Goal: Task Accomplishment & Management: Complete application form

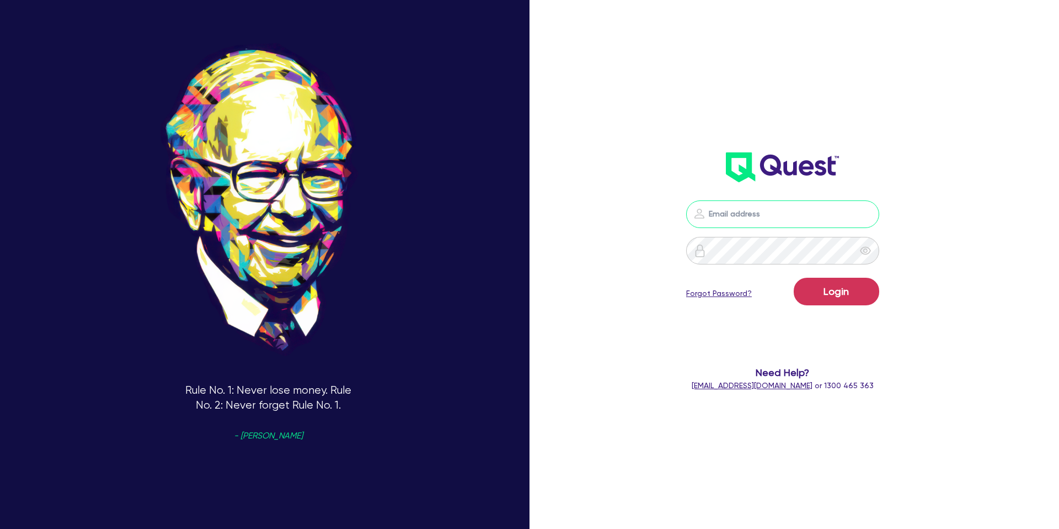
click at [743, 220] on input "email" at bounding box center [782, 214] width 193 height 28
type input "gabriel.vanjour@quest.finance"
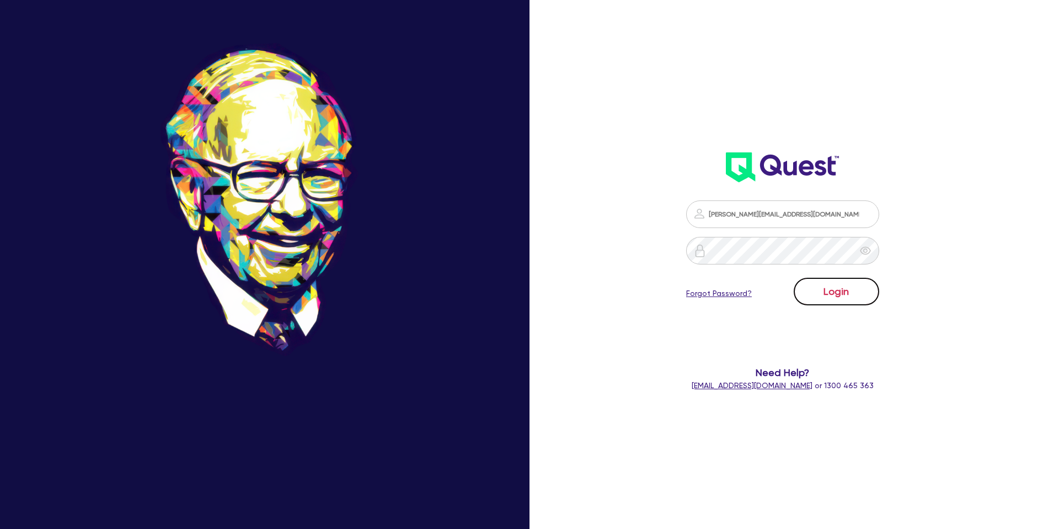
click at [804, 287] on button "Login" at bounding box center [837, 291] width 86 height 28
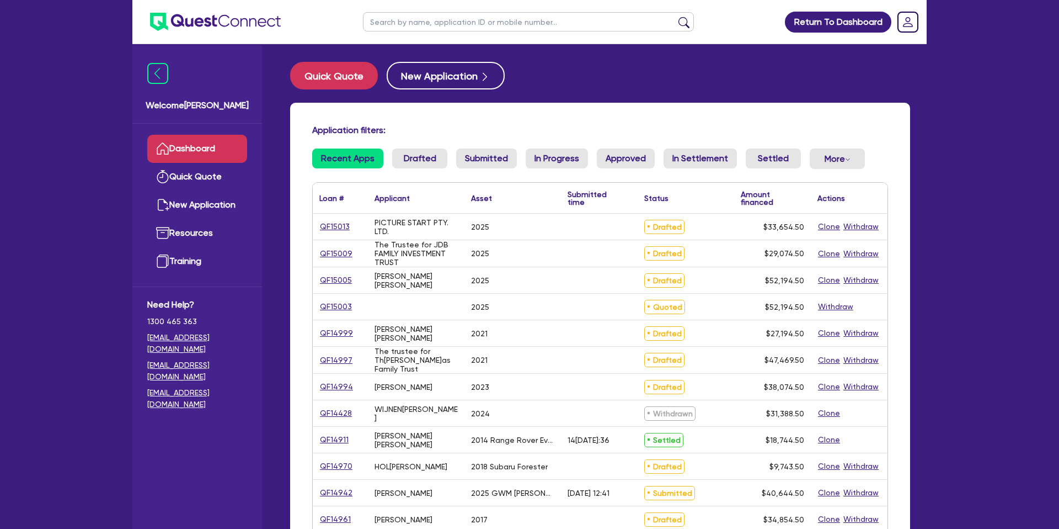
click at [458, 28] on input "text" at bounding box center [528, 21] width 331 height 19
type input "b"
type input "abraham"
click at [675, 17] on button "submit" at bounding box center [684, 24] width 18 height 15
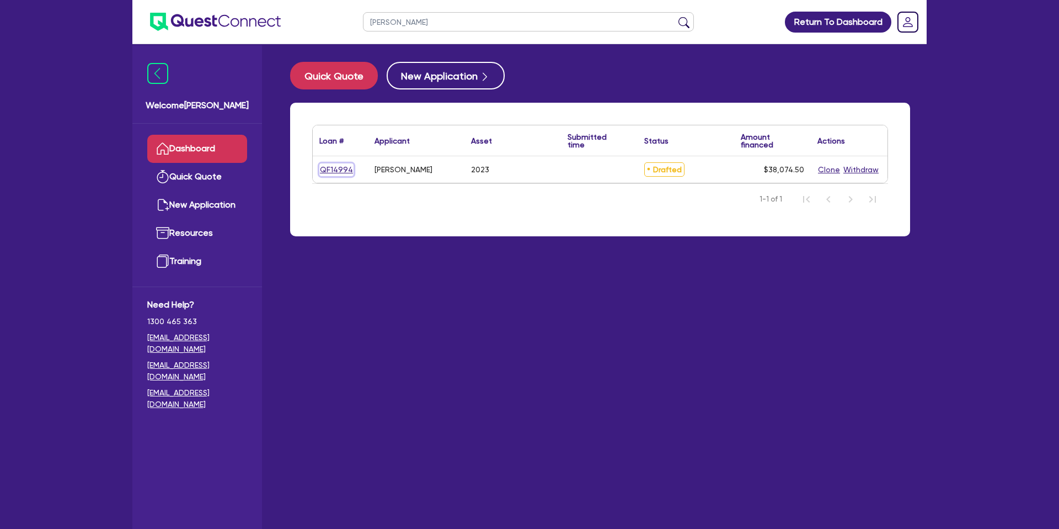
click at [344, 172] on link "QF14994" at bounding box center [336, 169] width 34 height 13
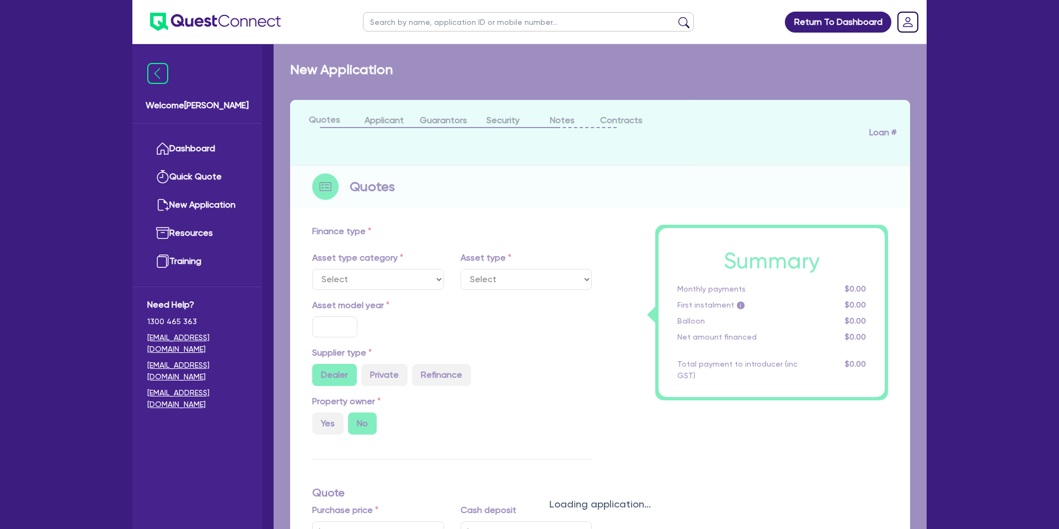
select select "CARS_AND_LIGHT_TRUCKS"
type input "2023"
radio input "true"
type input "45,000"
type input "10,000"
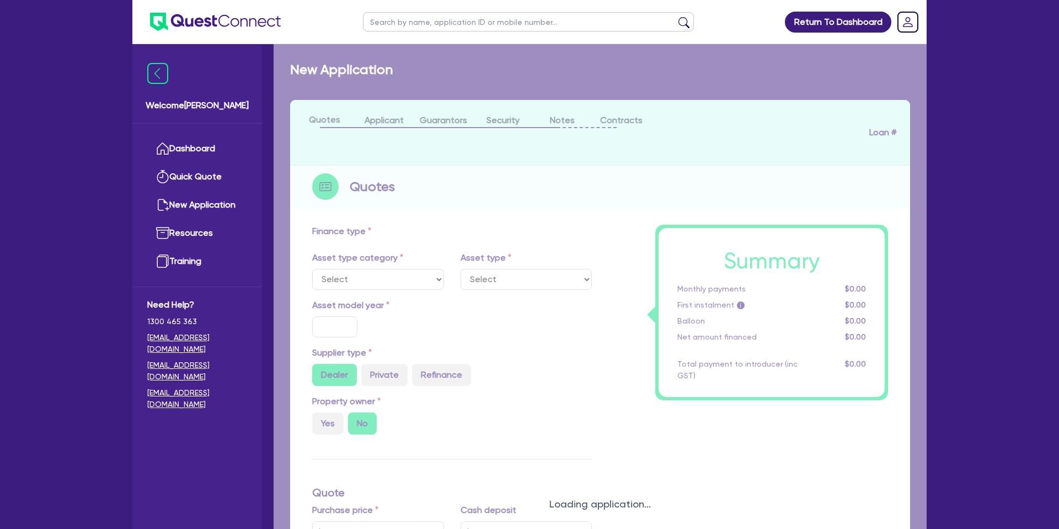
type input "35"
type input "15,750"
type input "4.99"
type input "1,899.92"
type input "8.99"
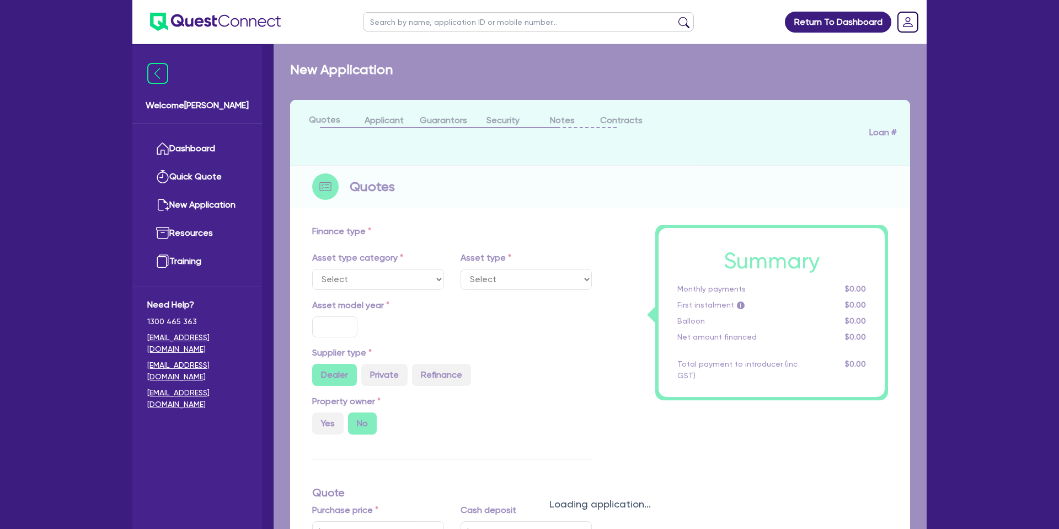
type input "2,200"
select select "PASSENGER_VEHICLES"
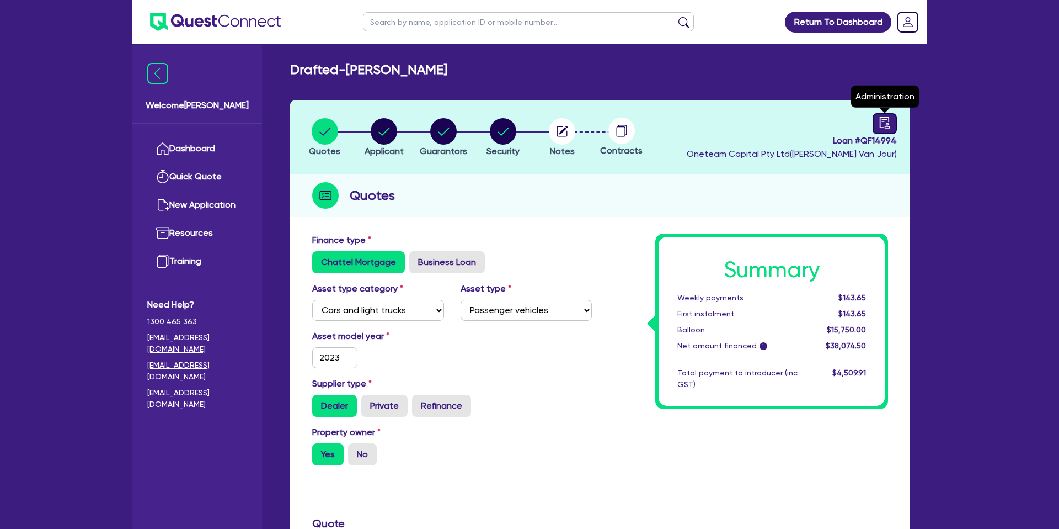
click at [891, 120] on link at bounding box center [885, 123] width 24 height 21
select select "DRAFTED_NEW"
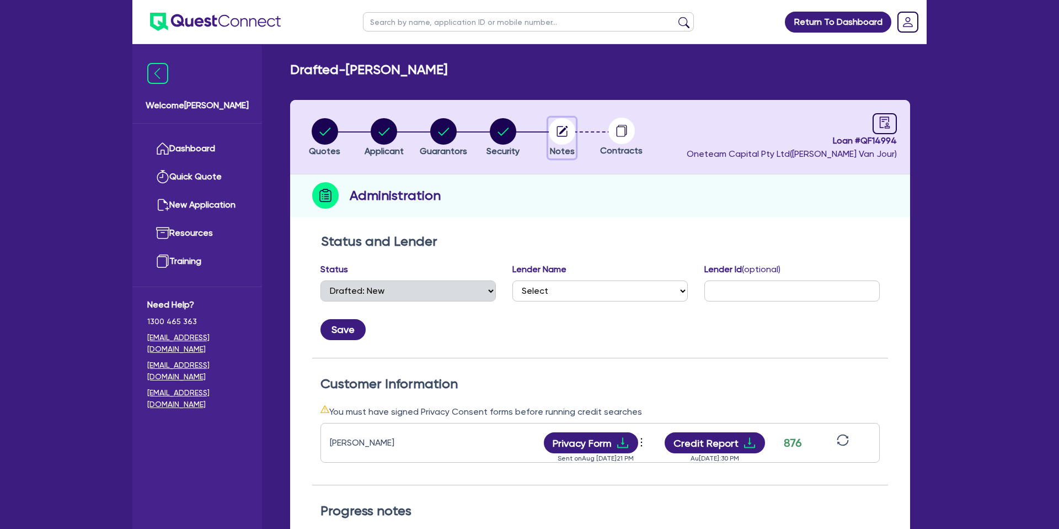
click at [574, 136] on circle "button" at bounding box center [562, 131] width 26 height 26
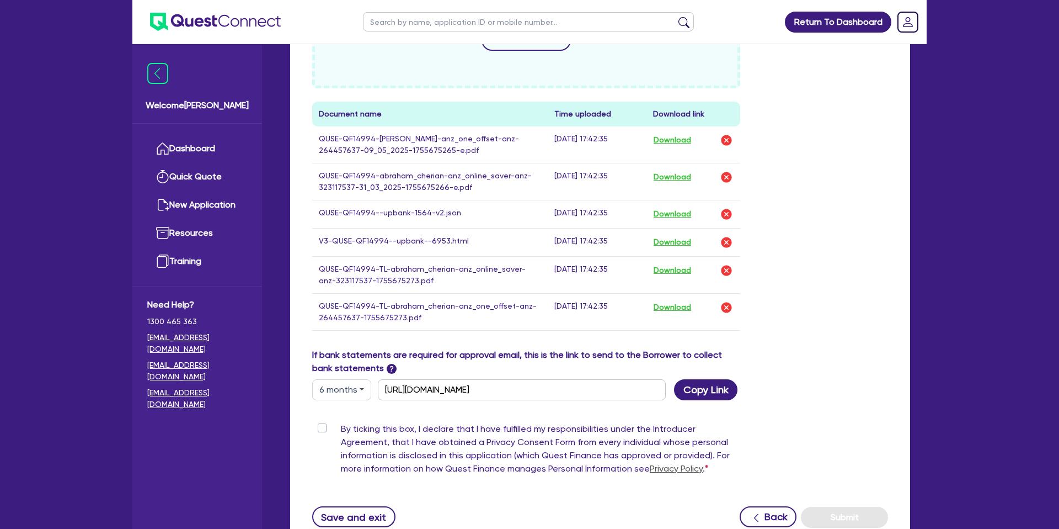
scroll to position [553, 0]
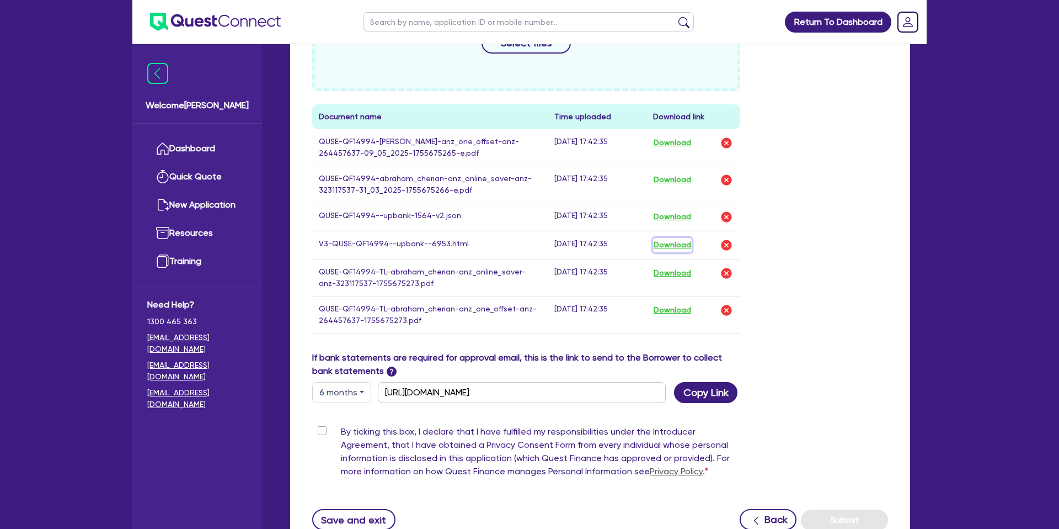
click at [675, 244] on button "Download" at bounding box center [672, 245] width 39 height 14
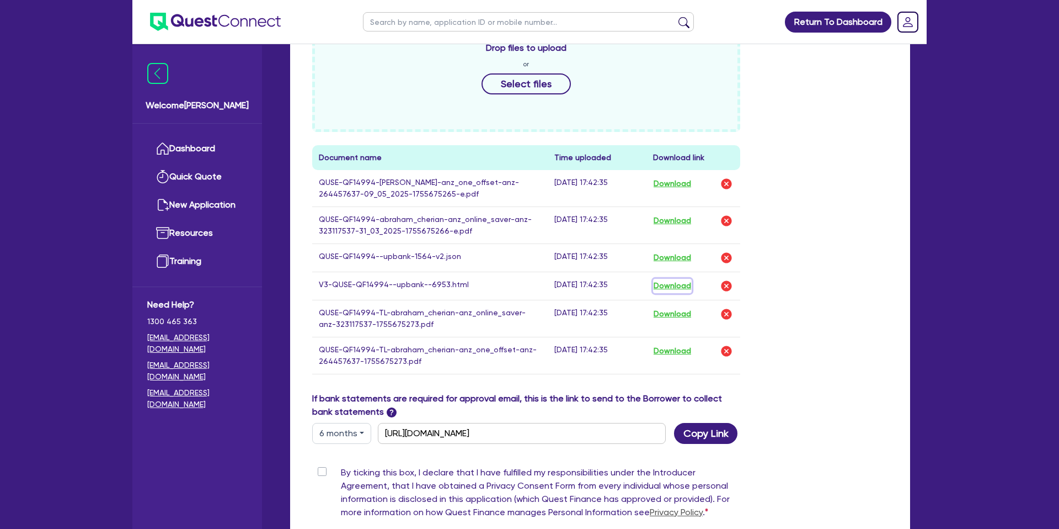
scroll to position [0, 0]
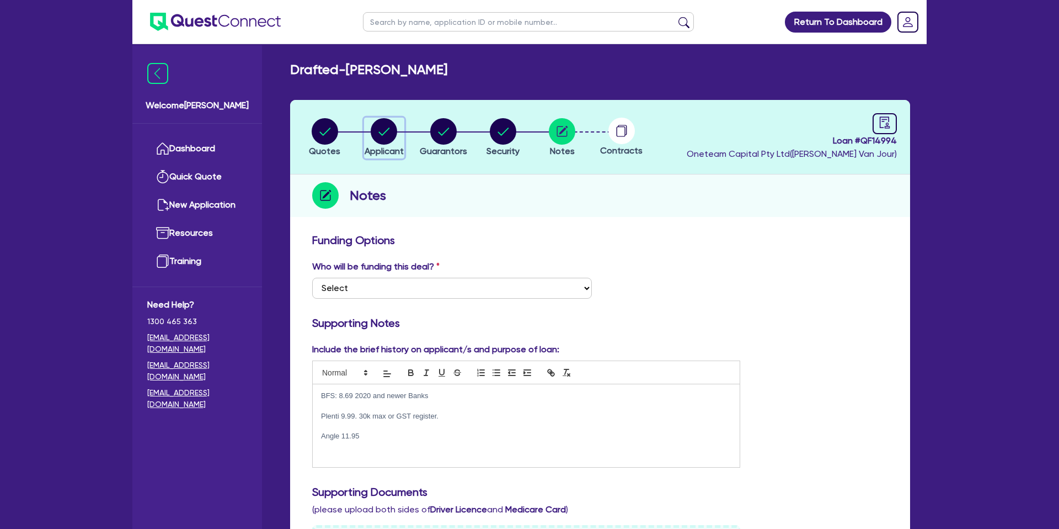
click at [377, 133] on circle "button" at bounding box center [384, 131] width 26 height 26
select select "SOLE_TRADER"
select select "RENTAL_REAL_ESTATE"
select select "PROPERTY_OPERATORS"
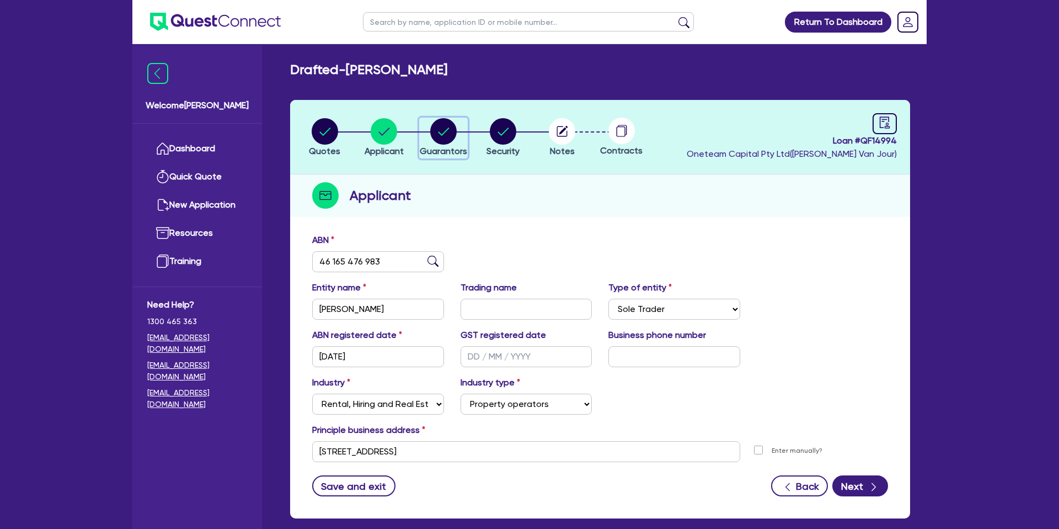
drag, startPoint x: 439, startPoint y: 124, endPoint x: 444, endPoint y: 127, distance: 6.0
click at [439, 124] on circle "button" at bounding box center [443, 131] width 26 height 26
select select "MR"
select select "QLD"
select select "MARRIED"
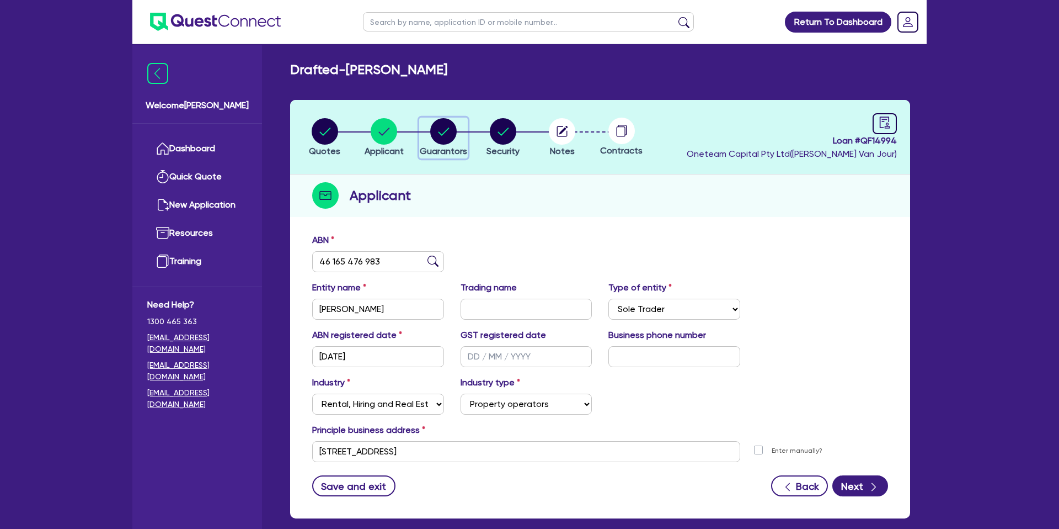
select select "PROPERTY"
select select "MORTGAGE"
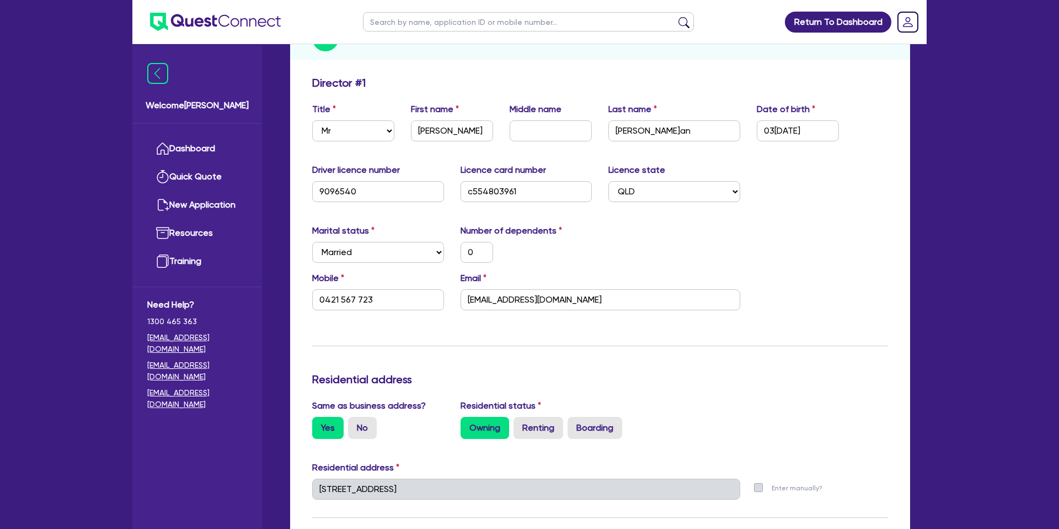
scroll to position [160, 0]
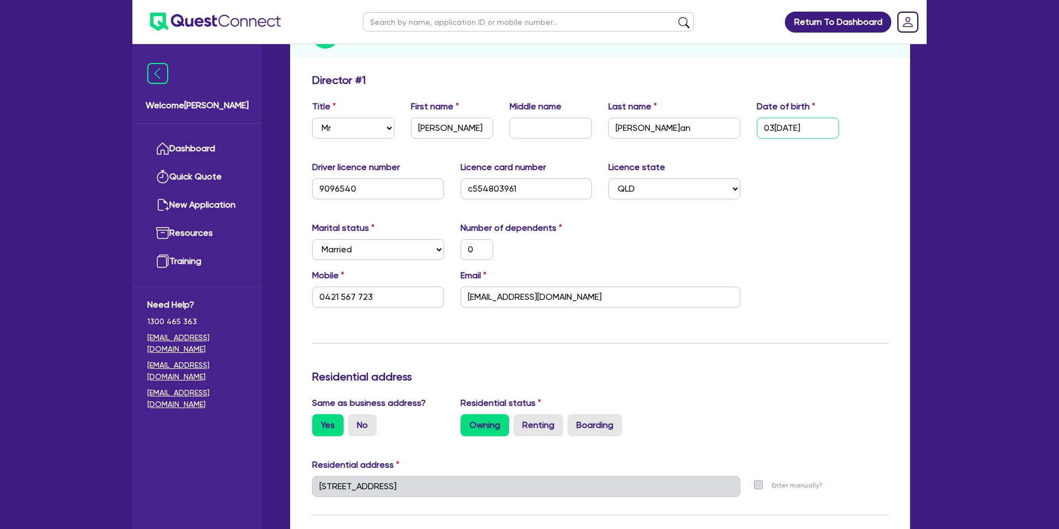
drag, startPoint x: 799, startPoint y: 127, endPoint x: 759, endPoint y: 127, distance: 39.7
click at [759, 127] on input "[DATE]" at bounding box center [798, 128] width 82 height 21
click at [711, 217] on div "Update residential status for Director #1 Boarding is only acceptable when the …" at bounding box center [600, 481] width 576 height 816
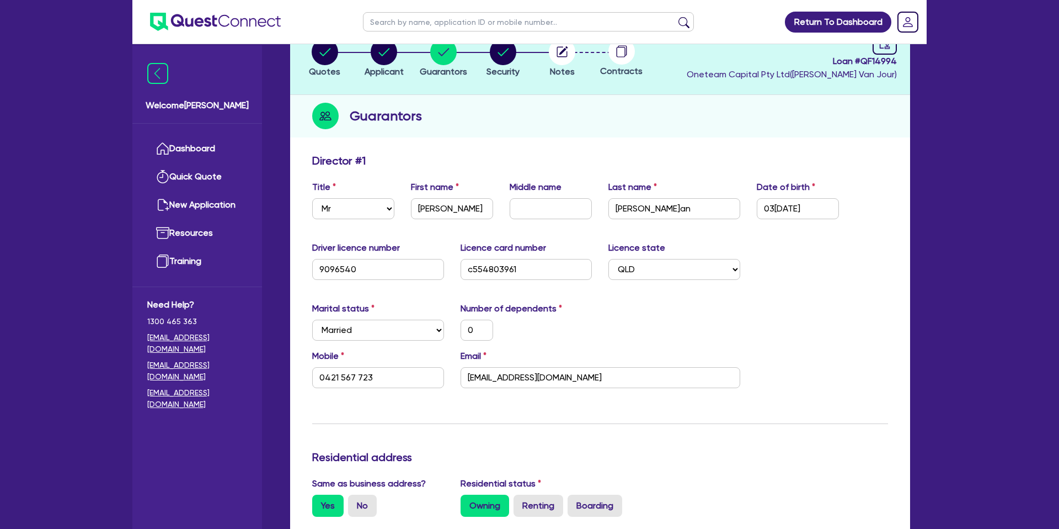
scroll to position [0, 0]
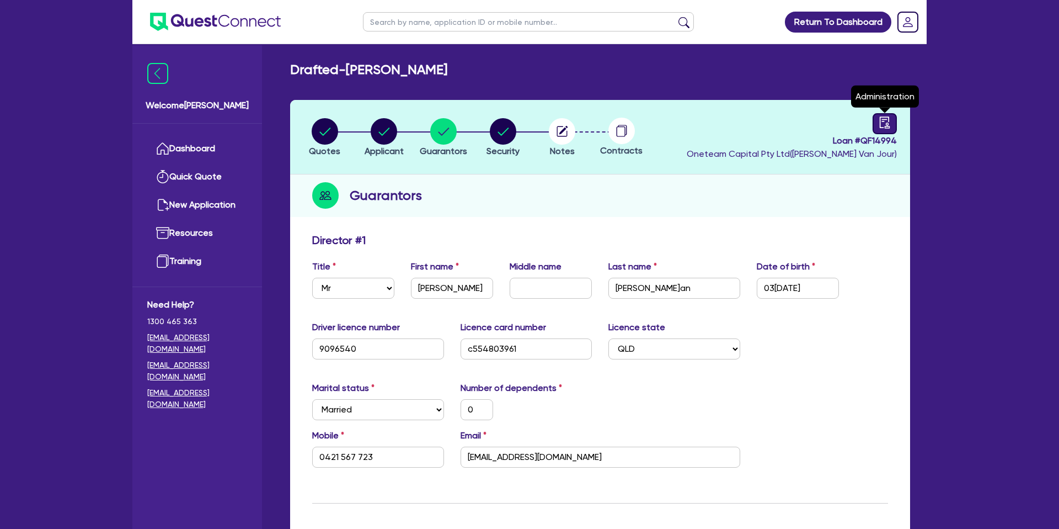
click at [886, 127] on icon "audit" at bounding box center [885, 122] width 12 height 12
select select "DRAFTED_NEW"
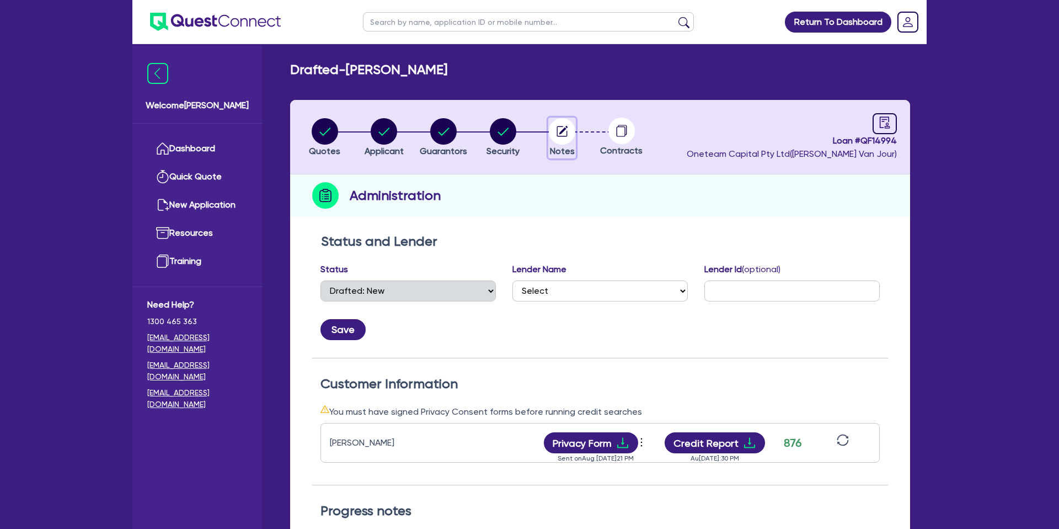
drag, startPoint x: 559, startPoint y: 124, endPoint x: 568, endPoint y: 127, distance: 9.1
click at [563, 124] on circle "button" at bounding box center [562, 131] width 26 height 26
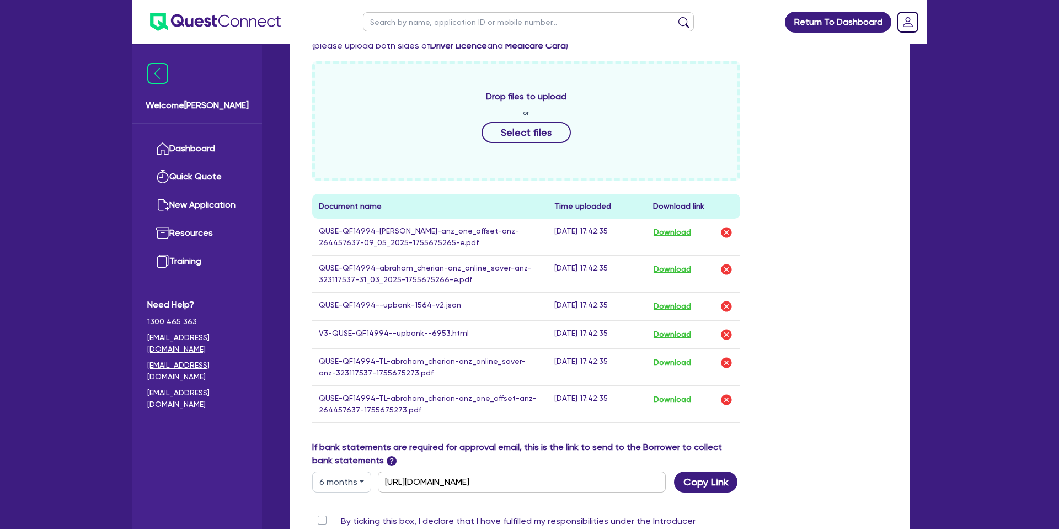
scroll to position [515, 0]
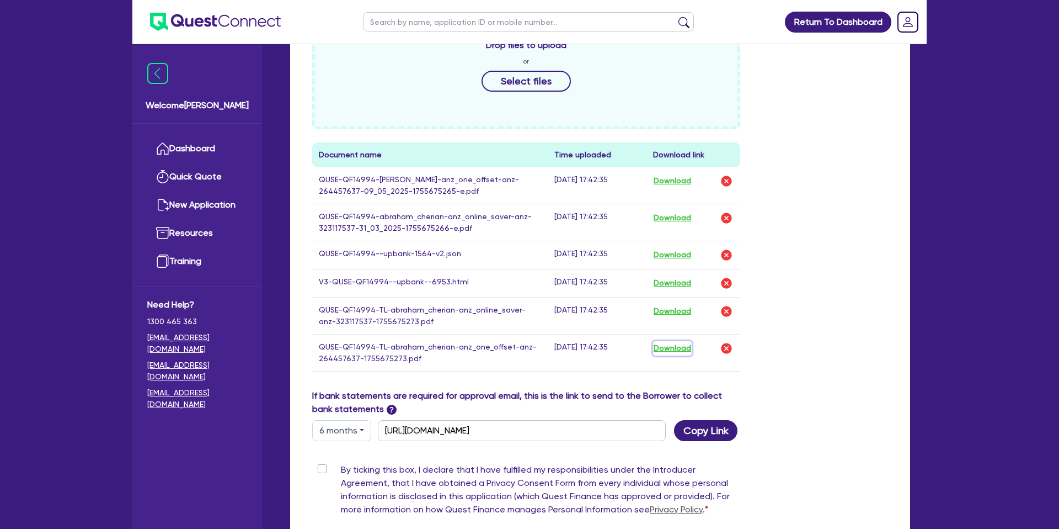
click at [682, 347] on button "Download" at bounding box center [672, 348] width 39 height 14
click at [685, 314] on button "Download" at bounding box center [672, 311] width 39 height 14
click at [685, 217] on button "Download" at bounding box center [672, 218] width 39 height 14
click at [672, 253] on button "Download" at bounding box center [672, 255] width 39 height 14
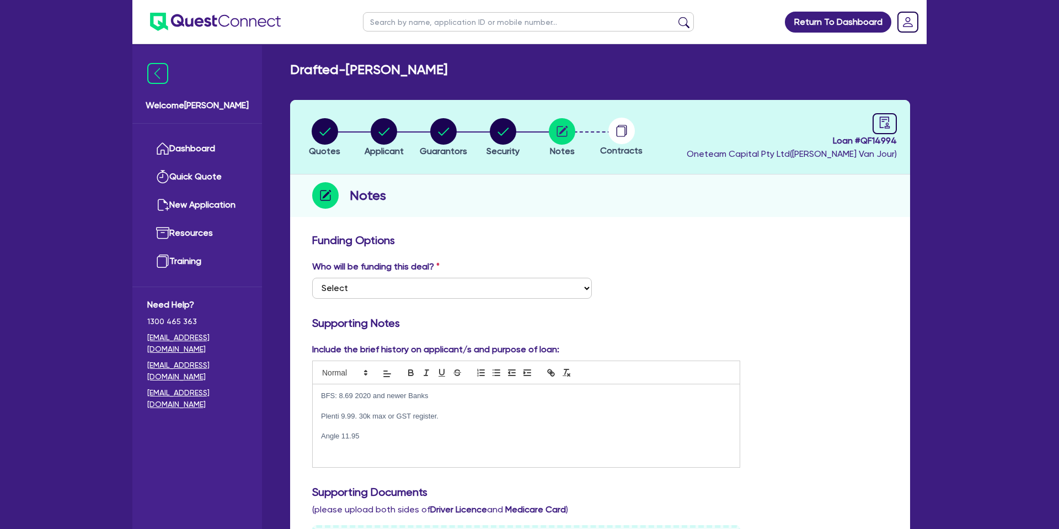
click at [434, 398] on p "BFS: 8.69 2020 and newer Banks" at bounding box center [526, 396] width 410 height 10
click at [446, 415] on p "Plenti 9.99. 30k max or GST register." at bounding box center [526, 416] width 410 height 10
click at [344, 127] on li "Quotes" at bounding box center [325, 137] width 60 height 39
click at [331, 128] on circle "button" at bounding box center [325, 131] width 26 height 26
select select "CARS_AND_LIGHT_TRUCKS"
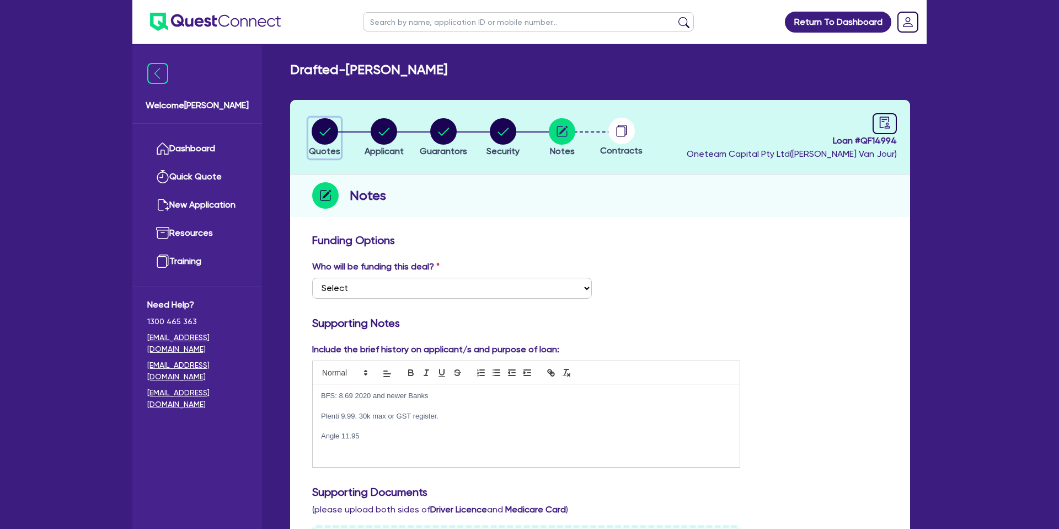
select select "PASSENGER_VEHICLES"
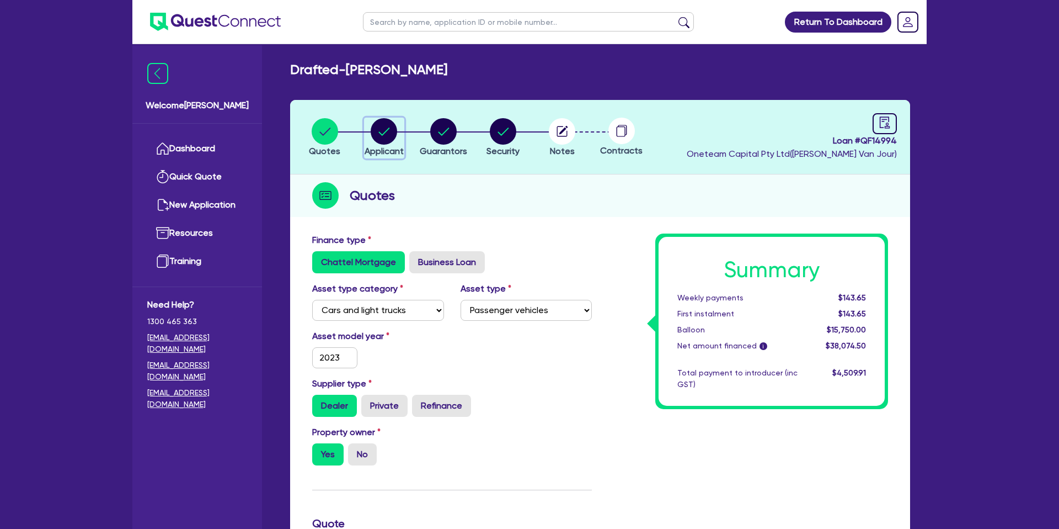
click at [397, 126] on icon "button" at bounding box center [384, 131] width 26 height 26
select select "SOLE_TRADER"
select select "RENTAL_REAL_ESTATE"
select select "PROPERTY_OPERATORS"
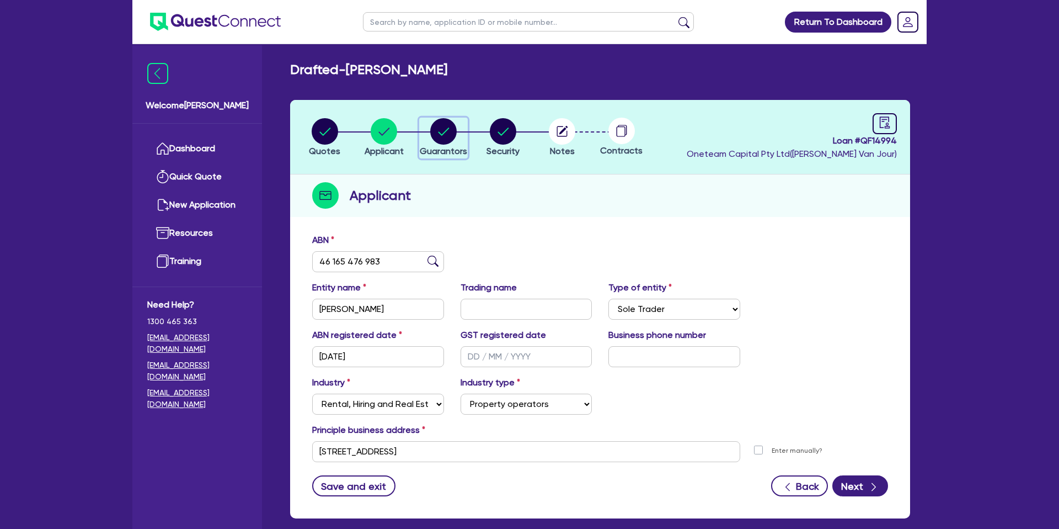
click at [442, 133] on icon "button" at bounding box center [443, 131] width 11 height 8
select select "MR"
select select "QLD"
select select "MARRIED"
select select "PROPERTY"
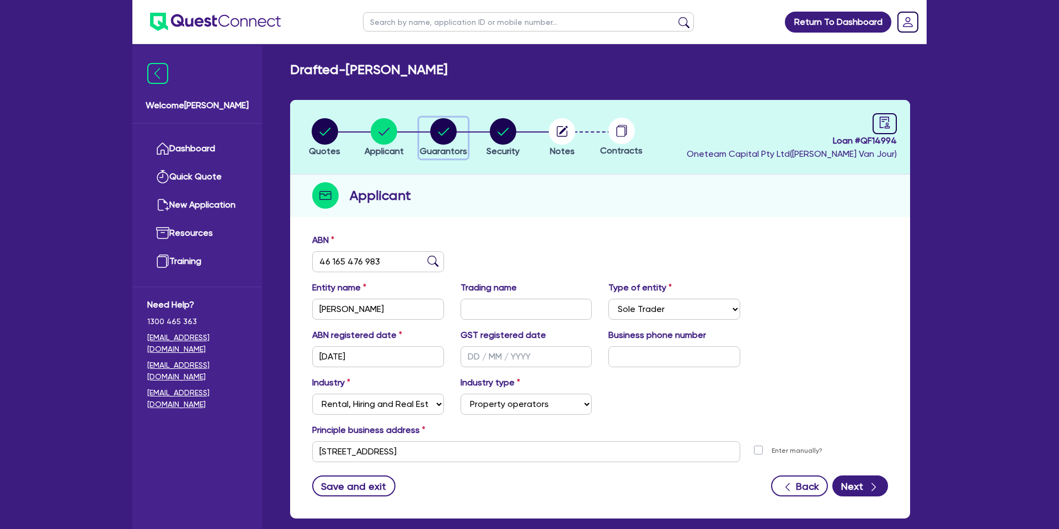
select select "MORTGAGE"
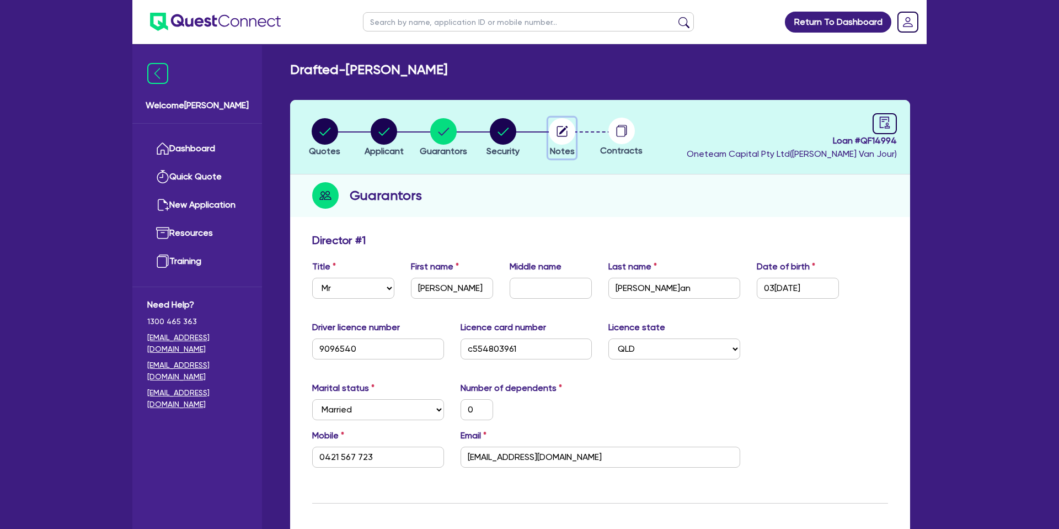
click at [565, 131] on circle "button" at bounding box center [562, 131] width 26 height 26
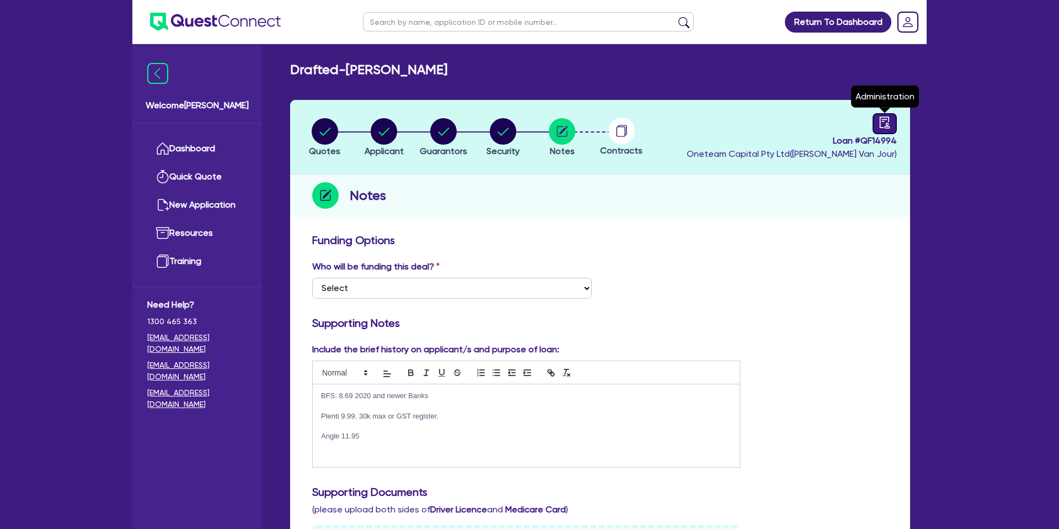
click at [879, 131] on link at bounding box center [885, 123] width 24 height 21
select select "DRAFTED_NEW"
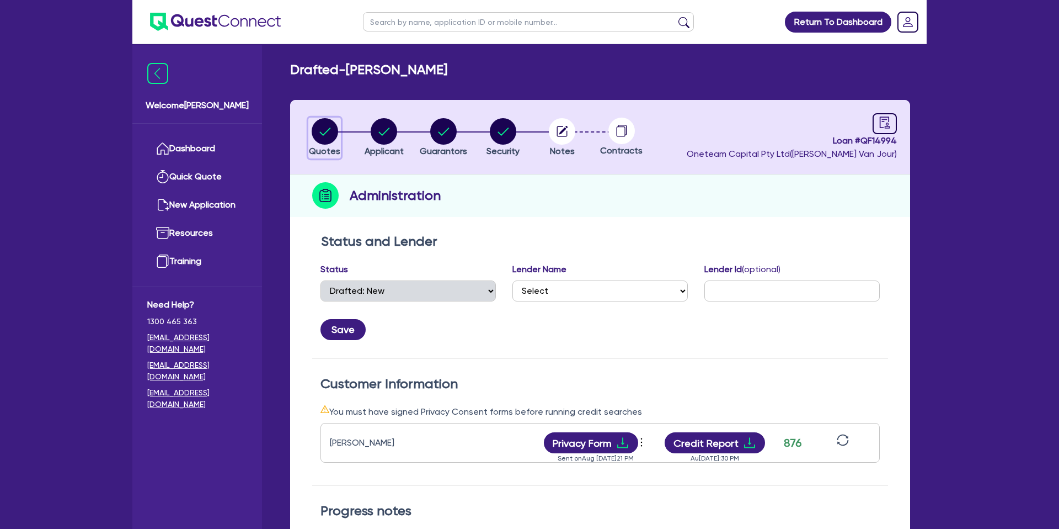
click at [312, 129] on icon "button" at bounding box center [325, 131] width 26 height 26
select select "CARS_AND_LIGHT_TRUCKS"
select select "PASSENGER_VEHICLES"
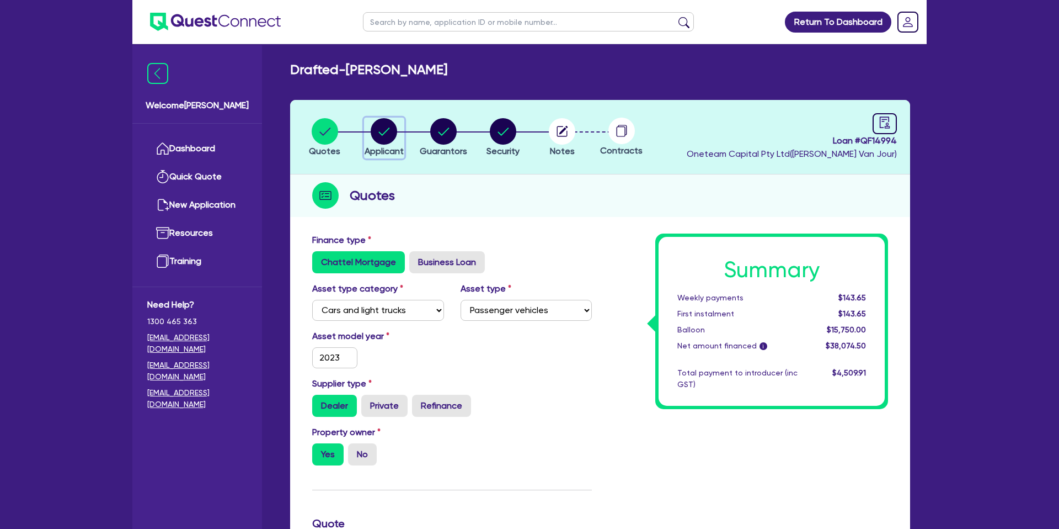
click at [384, 122] on circle "button" at bounding box center [384, 131] width 26 height 26
select select "SOLE_TRADER"
select select "RENTAL_REAL_ESTATE"
select select "PROPERTY_OPERATORS"
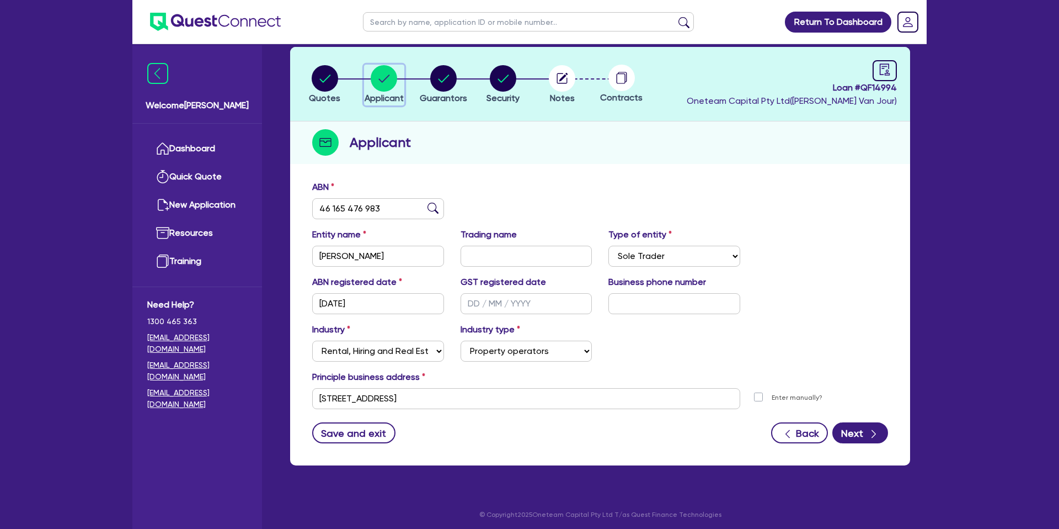
scroll to position [52, 0]
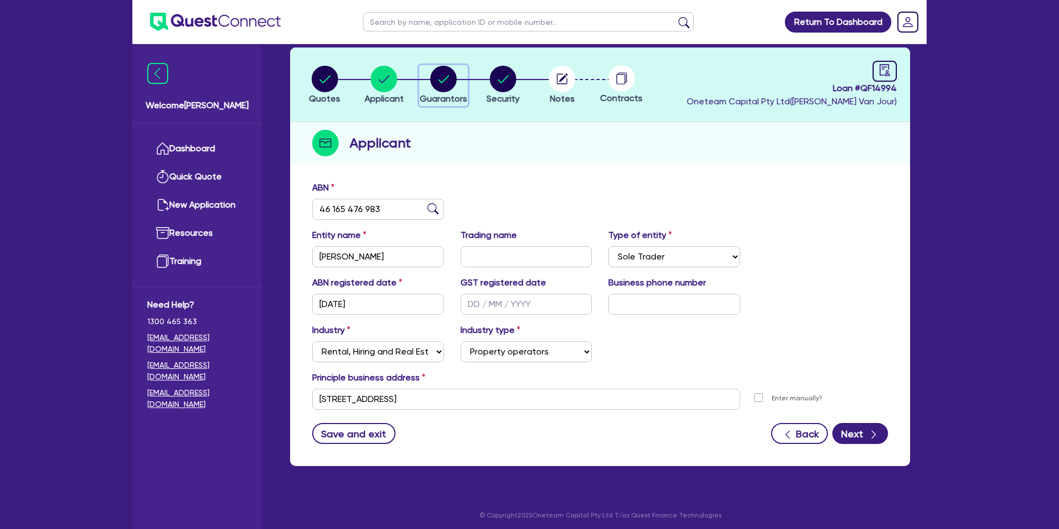
click at [444, 76] on circle "button" at bounding box center [443, 79] width 26 height 26
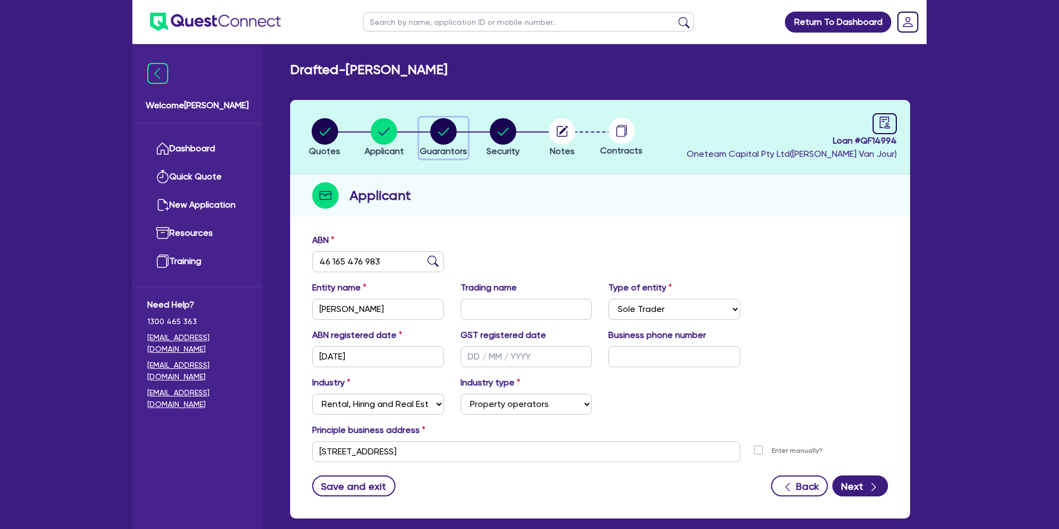
select select "MR"
select select "QLD"
select select "MARRIED"
select select "PROPERTY"
select select "MORTGAGE"
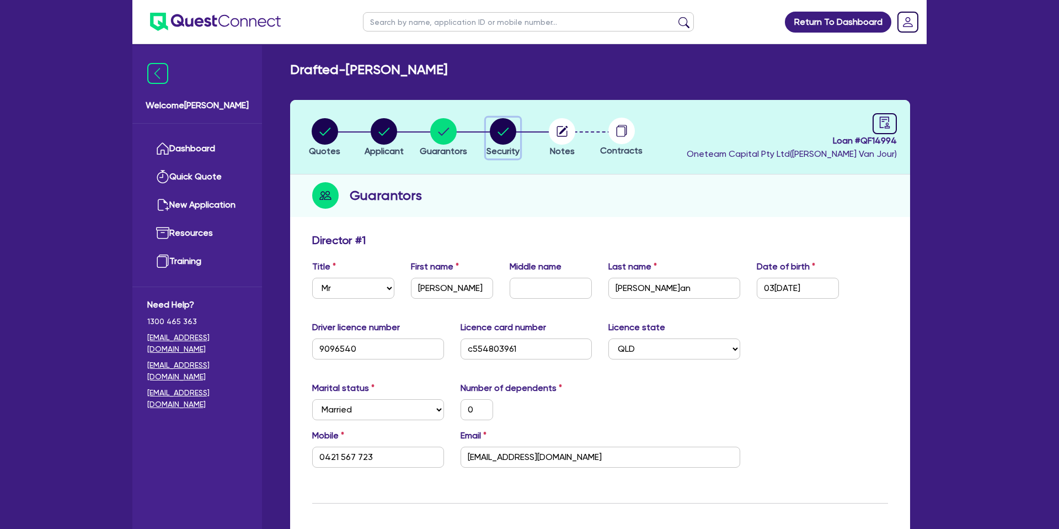
click at [508, 134] on circle "button" at bounding box center [503, 131] width 26 height 26
select select "CARS_AND_LIGHT_TRUCKS"
select select "PASSENGER_VEHICLES"
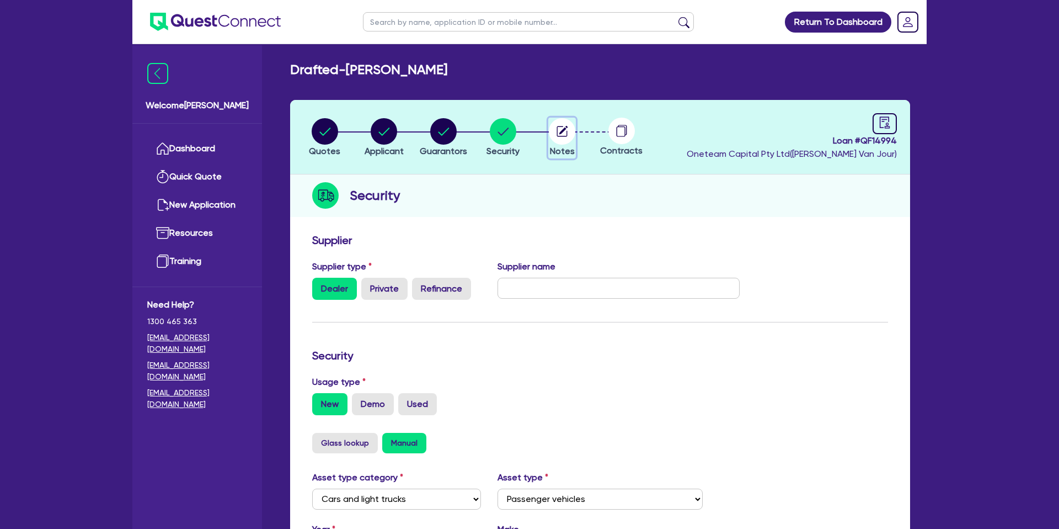
click at [565, 134] on circle "button" at bounding box center [562, 131] width 26 height 26
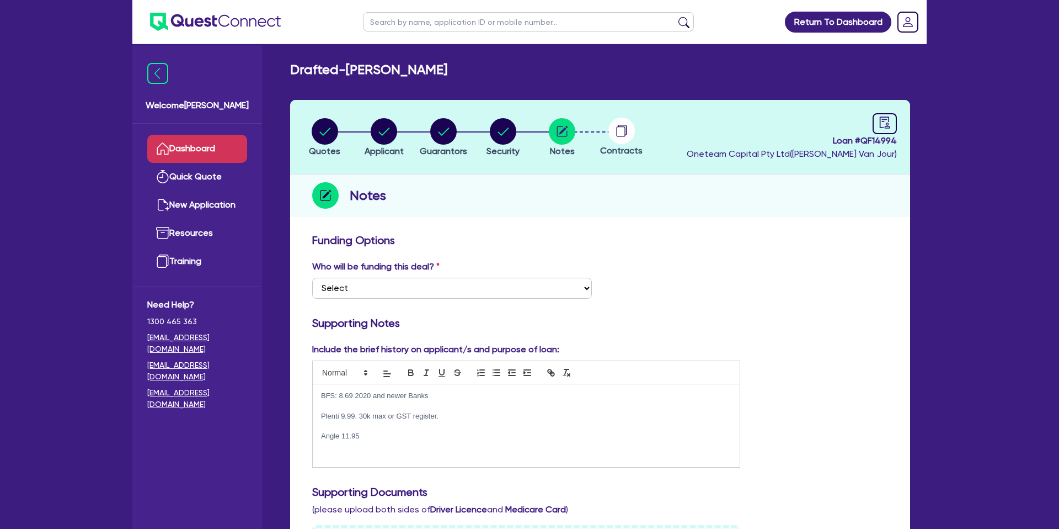
click at [211, 145] on link "Dashboard" at bounding box center [197, 149] width 100 height 28
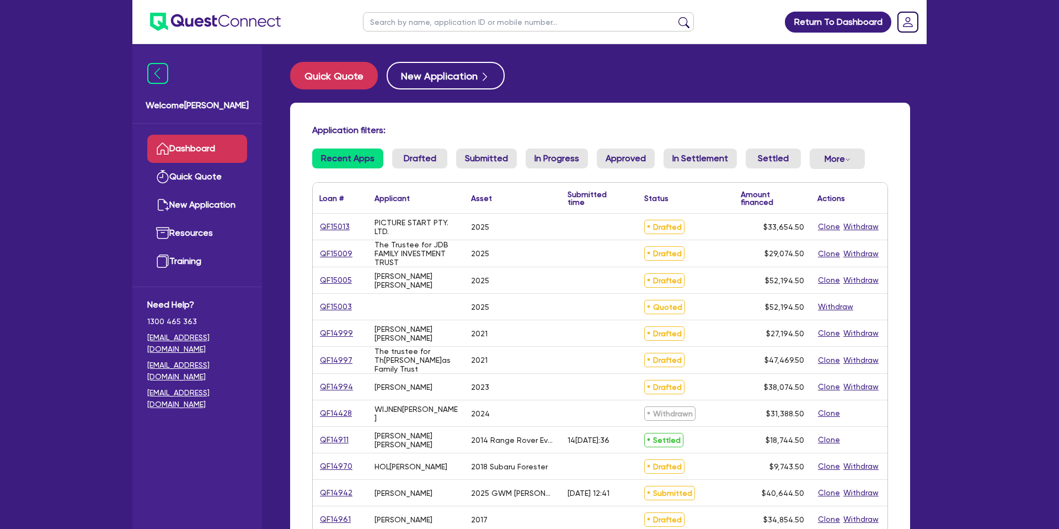
click at [451, 18] on input "text" at bounding box center [528, 21] width 331 height 19
type input "david"
click at [675, 17] on button "submit" at bounding box center [684, 24] width 18 height 15
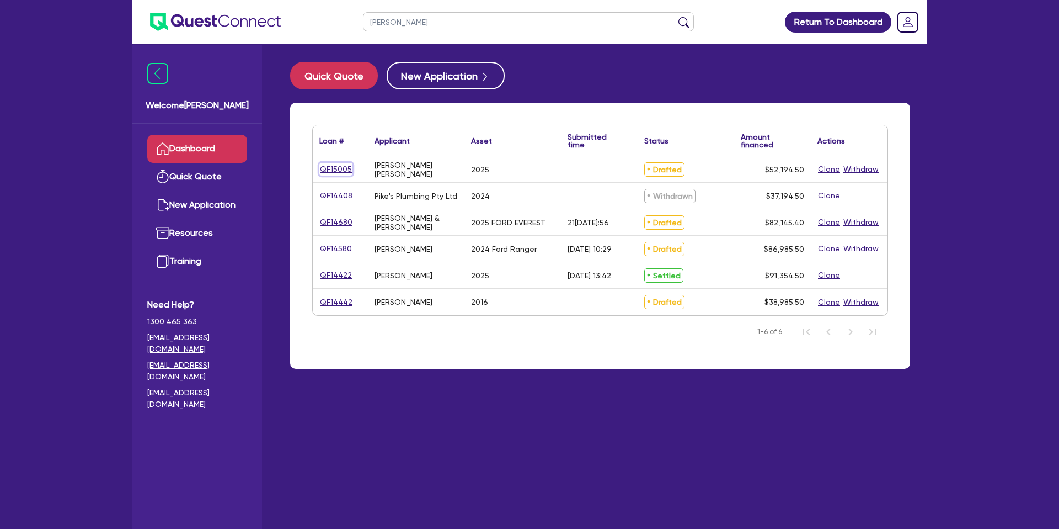
click at [339, 167] on link "QF15005" at bounding box center [335, 169] width 33 height 13
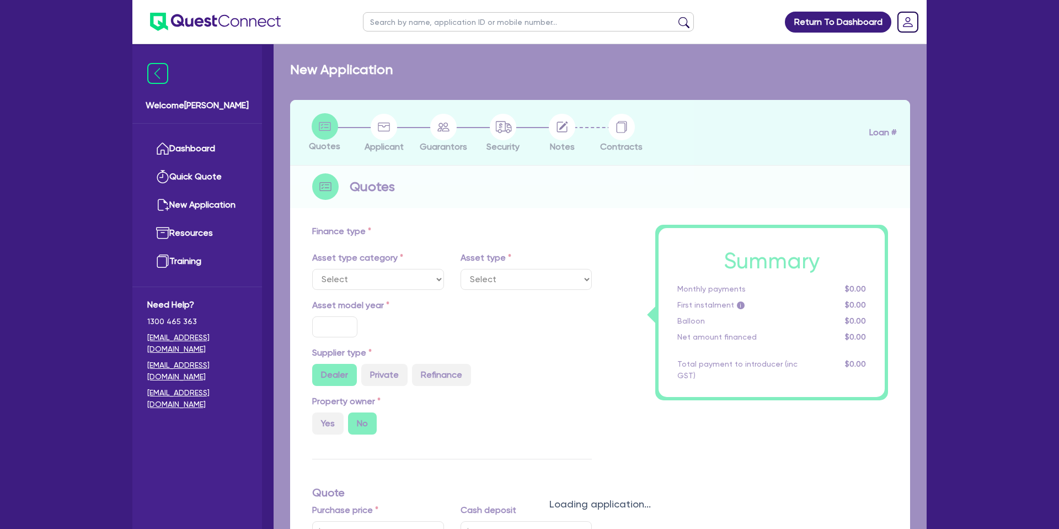
select select "CARS_AND_LIGHT_TRUCKS"
type input "2025"
type input "50,000"
type input "35"
type input "17,500"
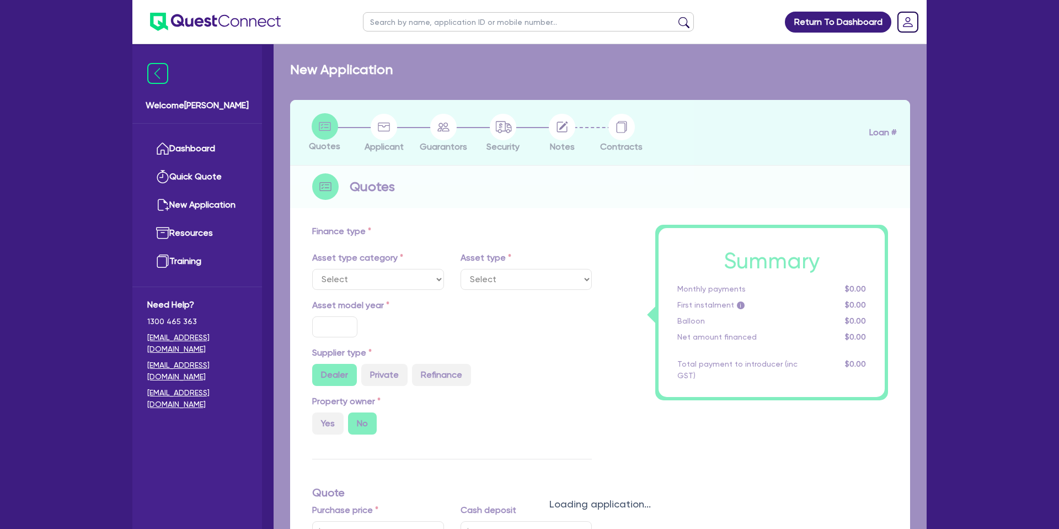
type input "3"
type input "1,565.84"
type input "6.79"
type input "1,400"
select select "PASSENGER_VEHICLES"
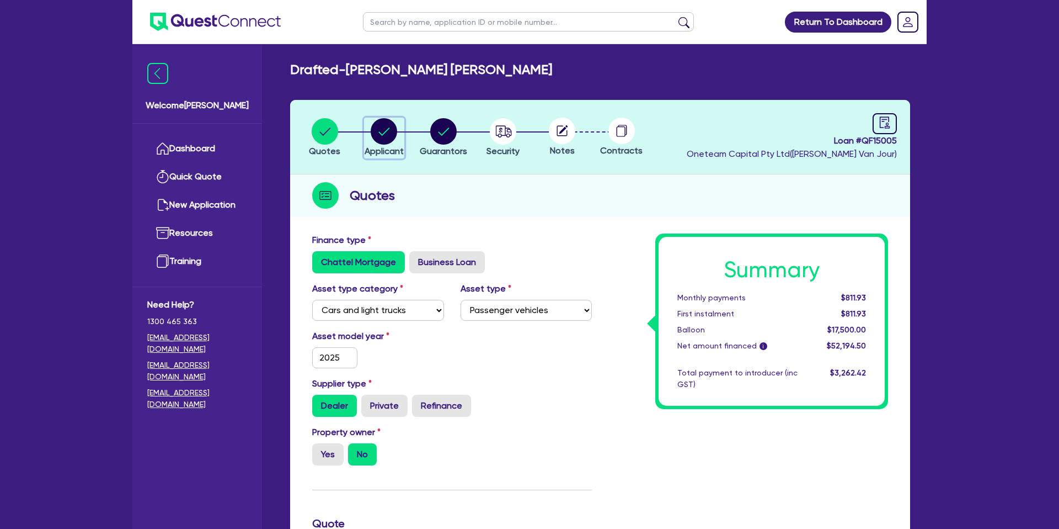
click at [386, 134] on circle "button" at bounding box center [384, 131] width 26 height 26
select select "SOLE_TRADER"
select select "BUILDING_CONSTRUCTION"
select select "TRADES_SERVICES_CONSUMERS"
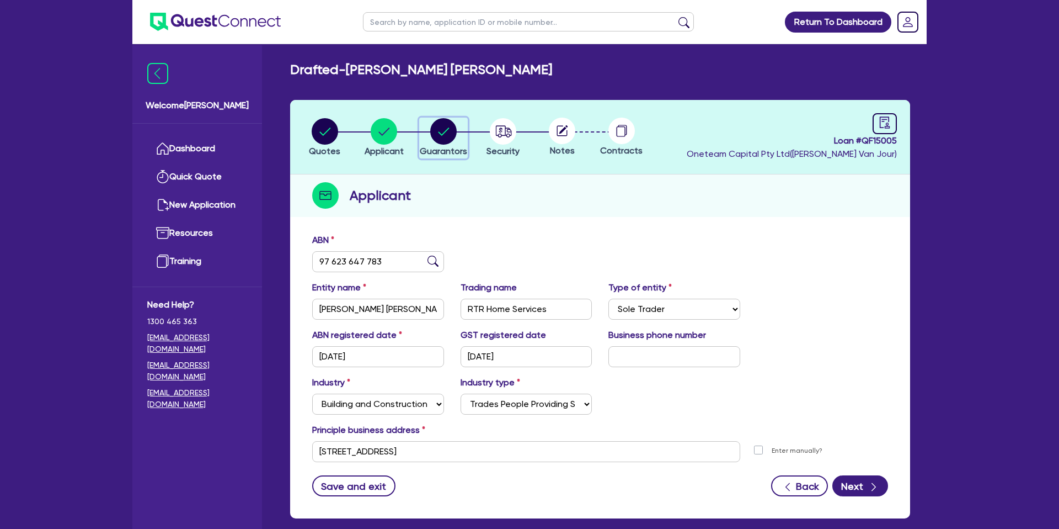
click at [444, 129] on circle "button" at bounding box center [443, 131] width 26 height 26
select select "MR"
select select "VIC"
select select "DE_FACTO"
select select "CASH"
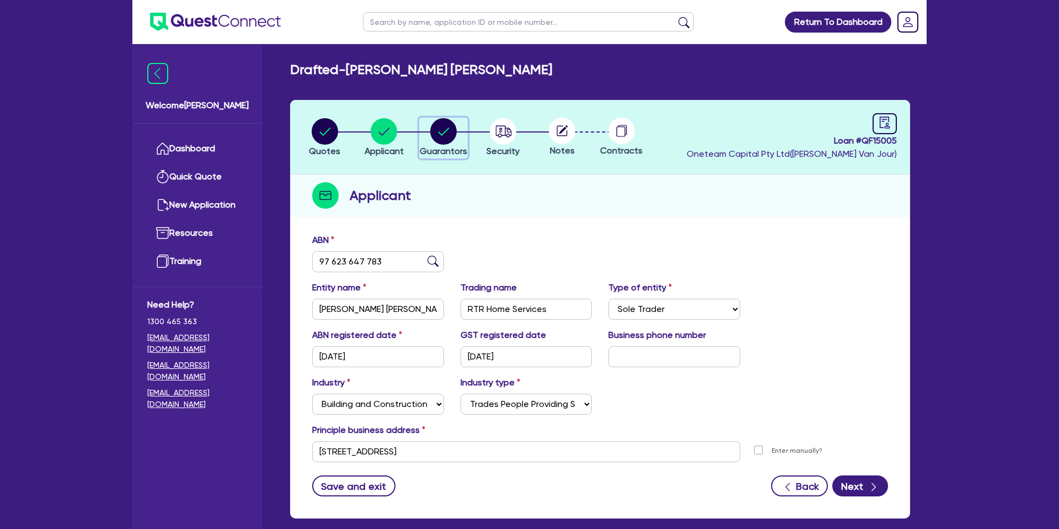
select select "PROPERTY"
select select "MORTGAGE"
select select "CREDIT_CARD"
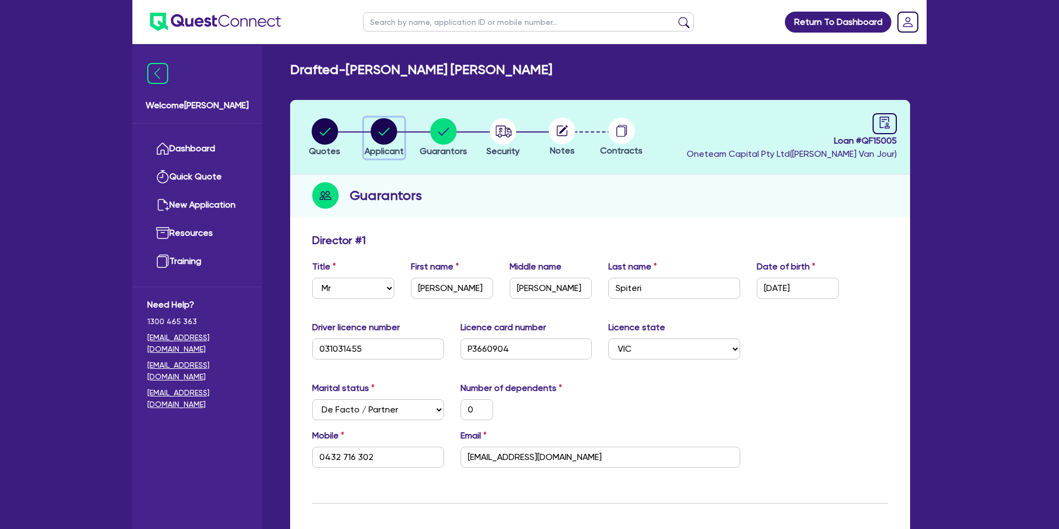
click at [383, 128] on circle "button" at bounding box center [384, 131] width 26 height 26
select select "SOLE_TRADER"
select select "BUILDING_CONSTRUCTION"
select select "TRADES_SERVICES_CONSUMERS"
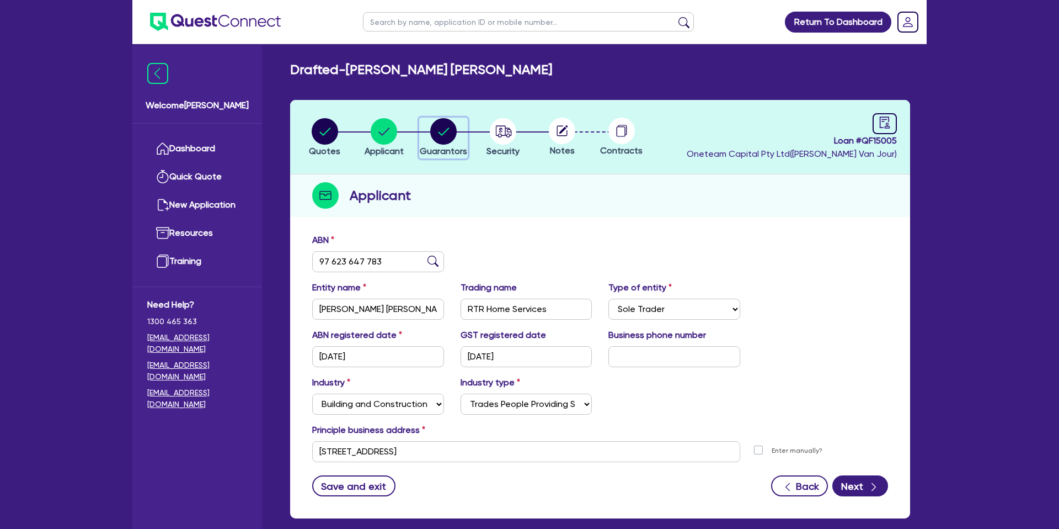
click at [450, 130] on circle "button" at bounding box center [443, 131] width 26 height 26
select select "MR"
select select "VIC"
select select "DE_FACTO"
select select "CASH"
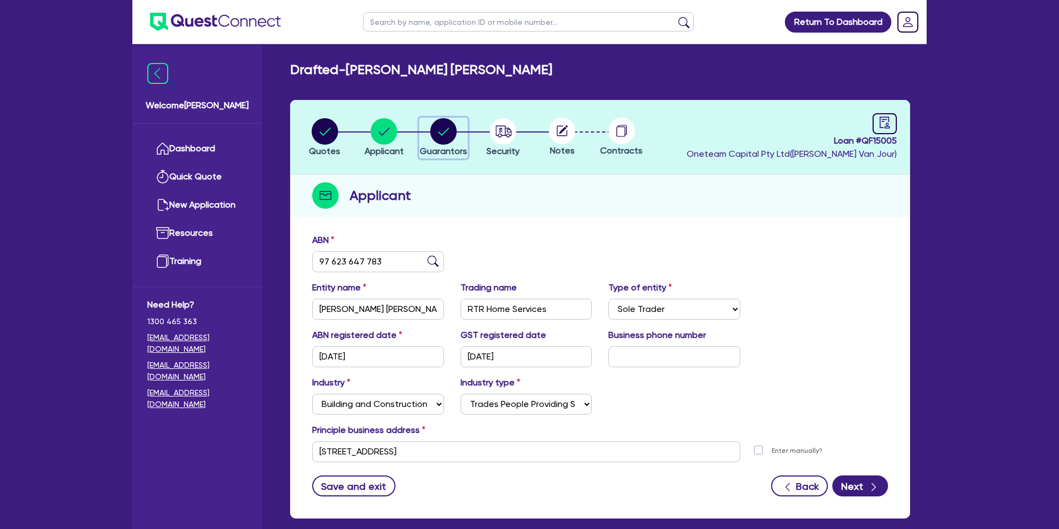
select select "PROPERTY"
select select "MORTGAGE"
select select "CREDIT_CARD"
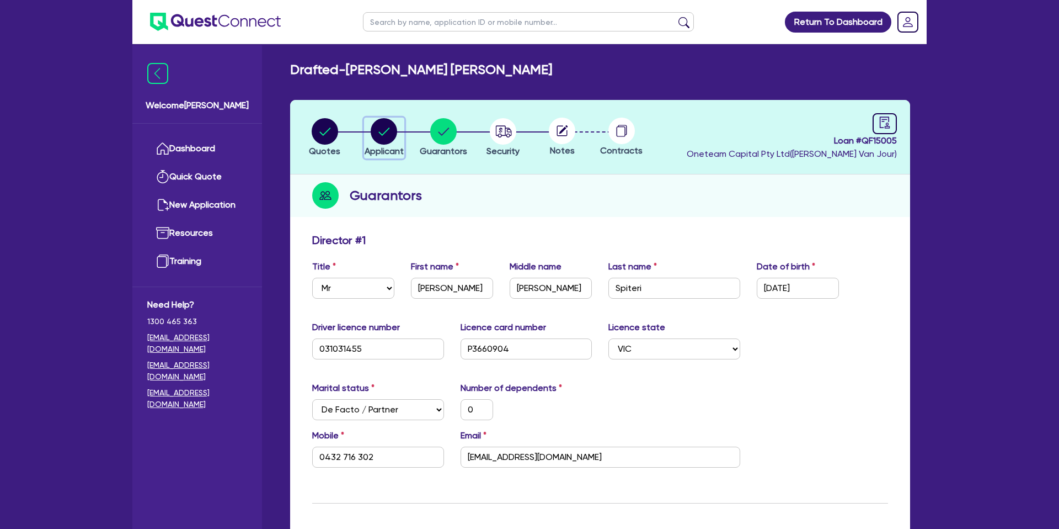
click at [388, 134] on circle "button" at bounding box center [384, 131] width 26 height 26
select select "SOLE_TRADER"
select select "BUILDING_CONSTRUCTION"
select select "TRADES_SERVICES_CONSUMERS"
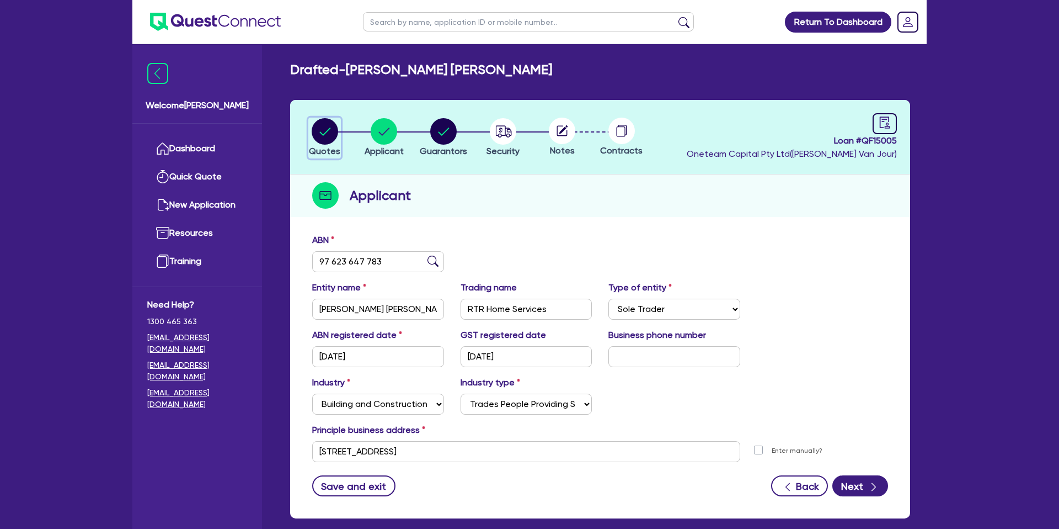
click at [312, 141] on icon "button" at bounding box center [325, 131] width 26 height 26
select select "CARS_AND_LIGHT_TRUCKS"
select select "PASSENGER_VEHICLES"
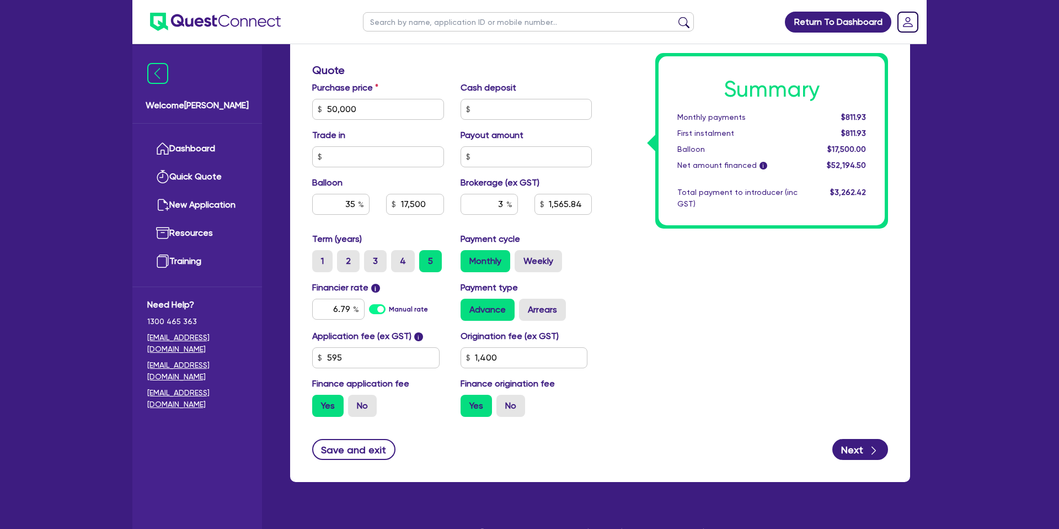
scroll to position [473, 0]
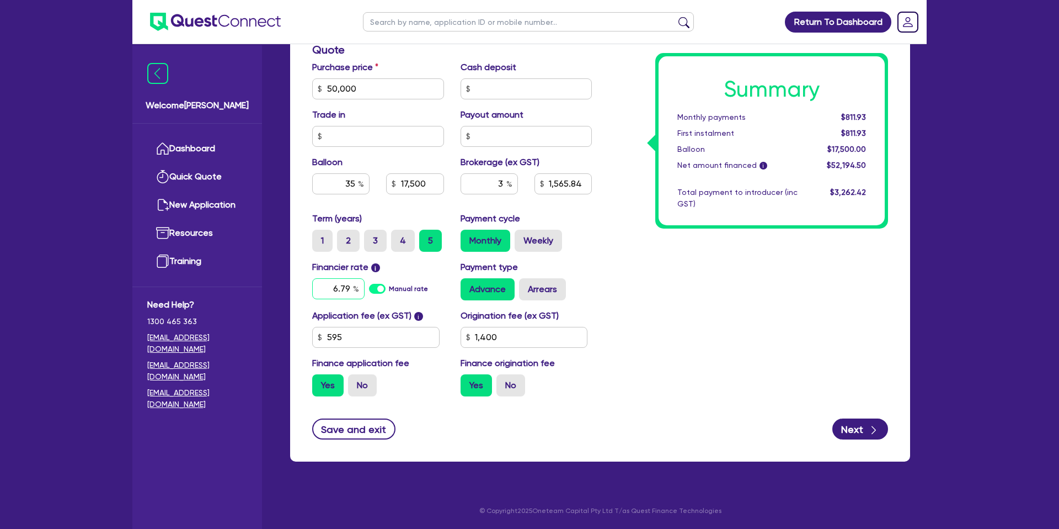
click at [351, 286] on input "6.79" at bounding box center [338, 288] width 52 height 21
type input "6.99"
type input "50,000"
type input "17,500"
type input "1,565.84"
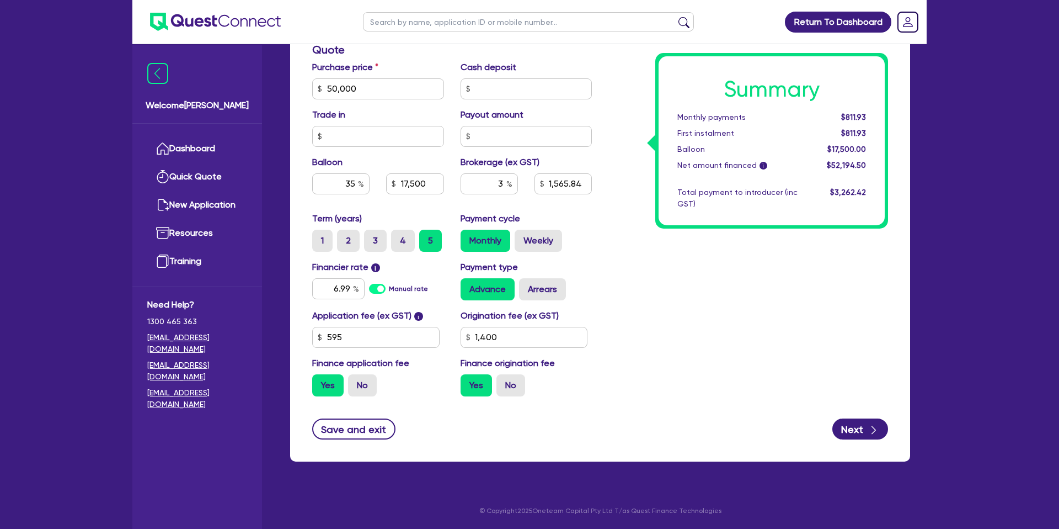
type input "1,400"
click at [701, 258] on div "Summary Monthly payments Calculating... First instalment Calculating... Balloon…" at bounding box center [748, 82] width 296 height 645
type input "50,000"
type input "17,500"
type input "1,565.84"
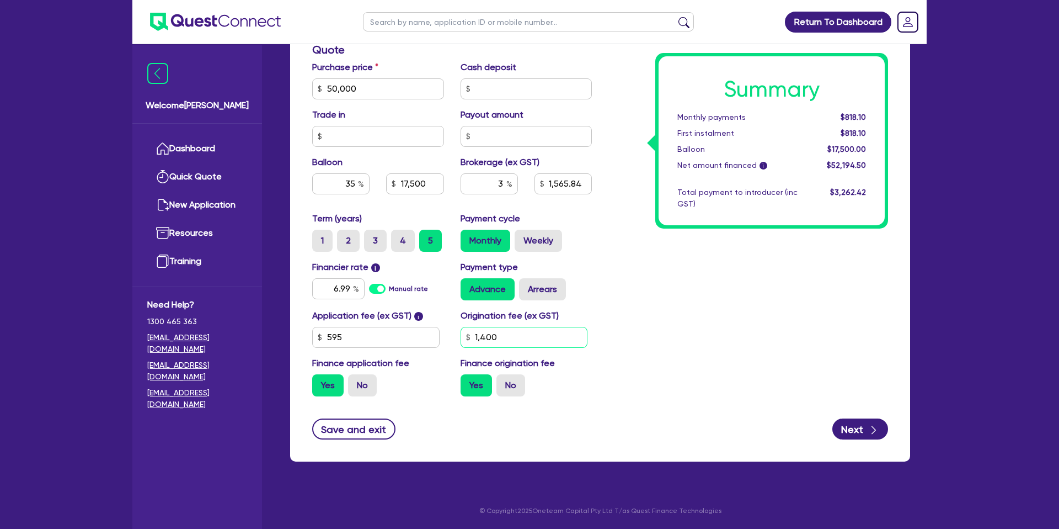
click at [502, 346] on input "1,400" at bounding box center [524, 337] width 127 height 21
type input "1"
type input "2,200"
type input "50,000"
type input "17,500"
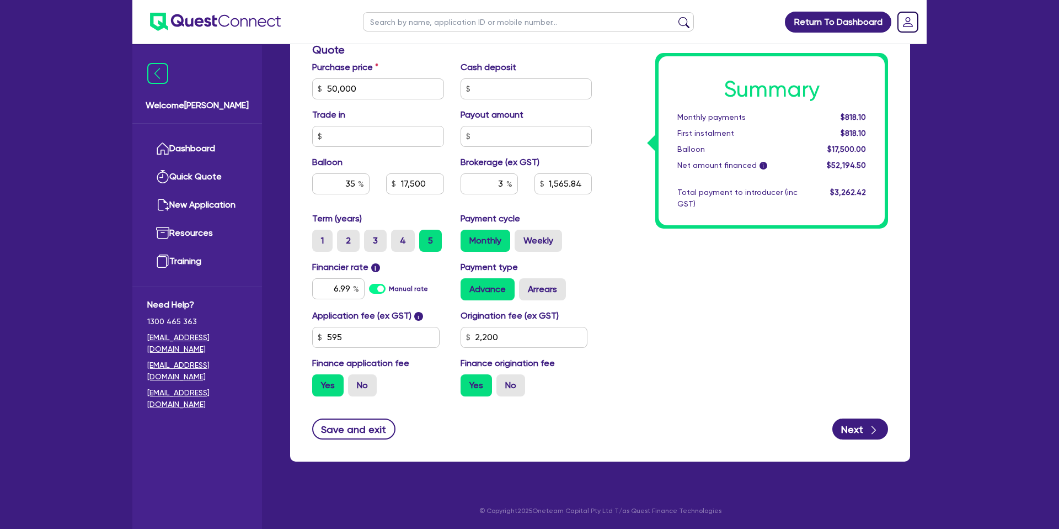
type input "1,565.84"
type input "50,000"
type input "17,500"
type input "1,592.24"
click at [742, 337] on div "Summary Monthly payments Calculating... First instalment Calculating... Balloon…" at bounding box center [748, 82] width 296 height 645
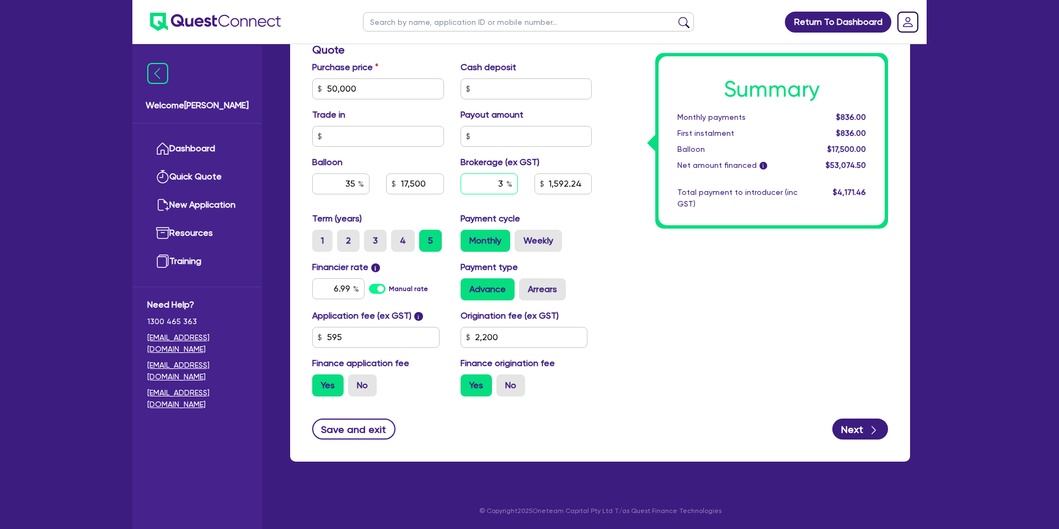
click at [503, 180] on input "3" at bounding box center [489, 183] width 57 height 21
type input "0"
type input "50,000"
type input "17,500"
type input "1,592.24"
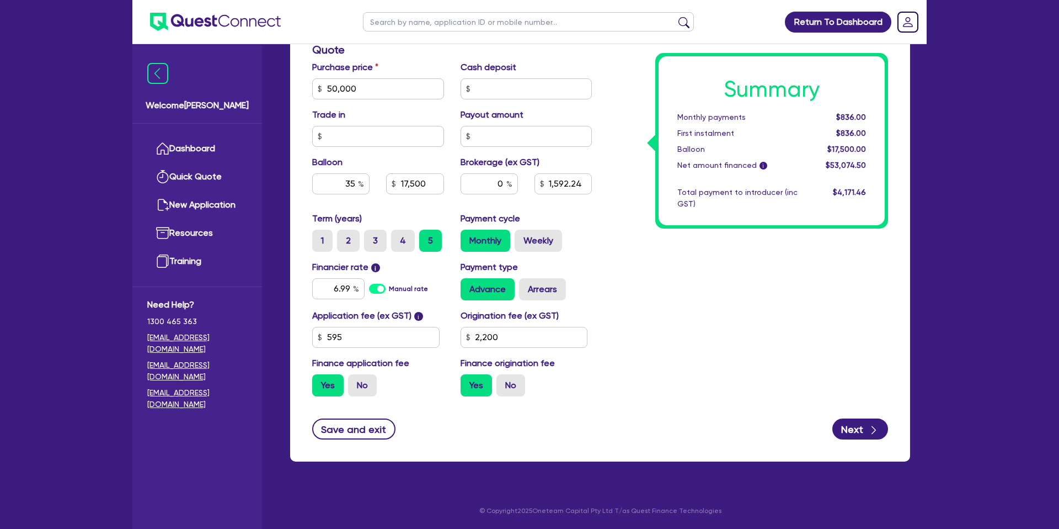
type input "50,000"
type input "17,500"
click at [660, 223] on div "Summary Monthly payments $836.00 First instalment $836.00 Balloon $17,500.00 Ne…" at bounding box center [771, 140] width 233 height 175
click at [506, 182] on input "0" at bounding box center [489, 183] width 57 height 21
type input "3"
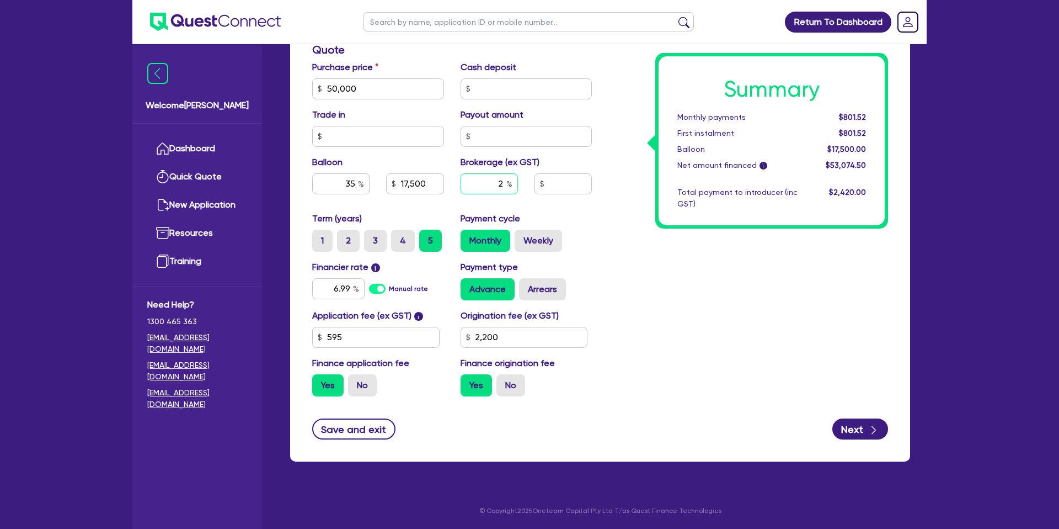
type input "2"
type input "50,000"
type input "17,500"
click at [634, 213] on div "Summary Monthly payments $801.52 First instalment $801.52 Balloon $17,500.00 Ne…" at bounding box center [748, 82] width 296 height 645
type input "50,000"
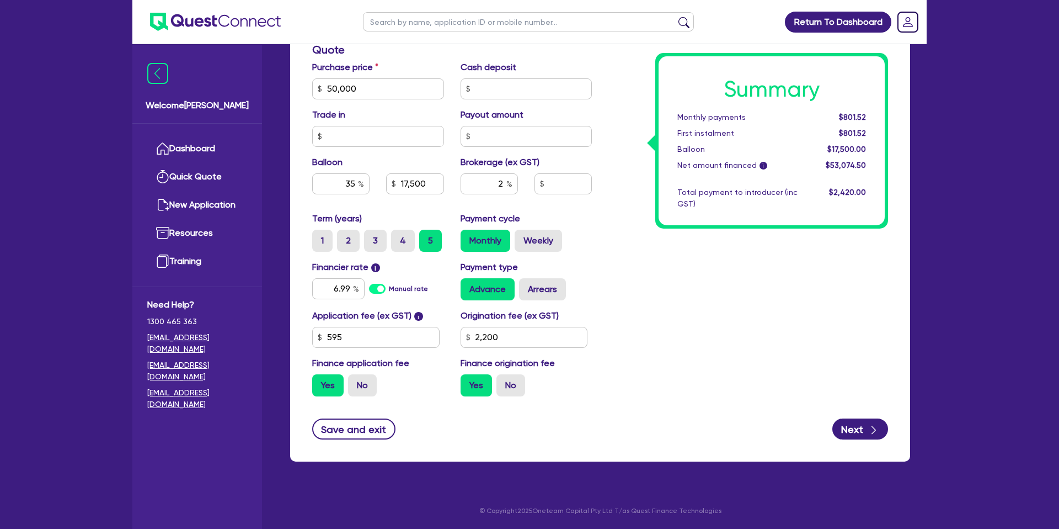
type input "17,500"
type input "1,061.49"
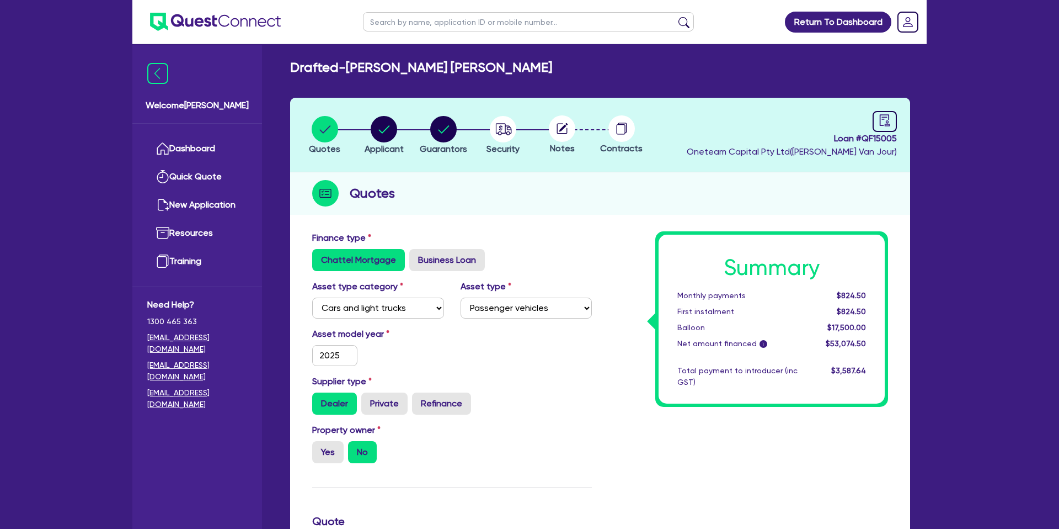
scroll to position [0, 0]
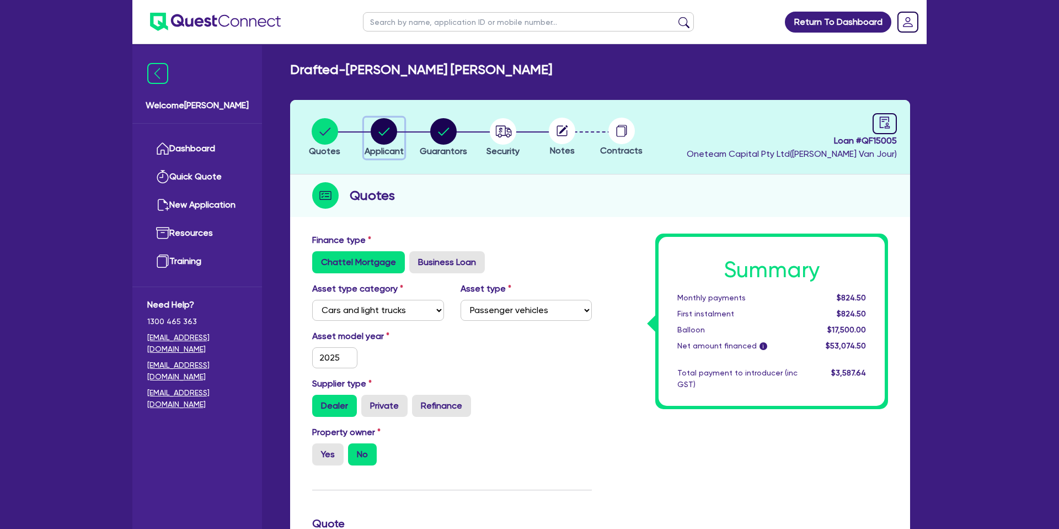
click at [383, 135] on circle "button" at bounding box center [384, 131] width 26 height 26
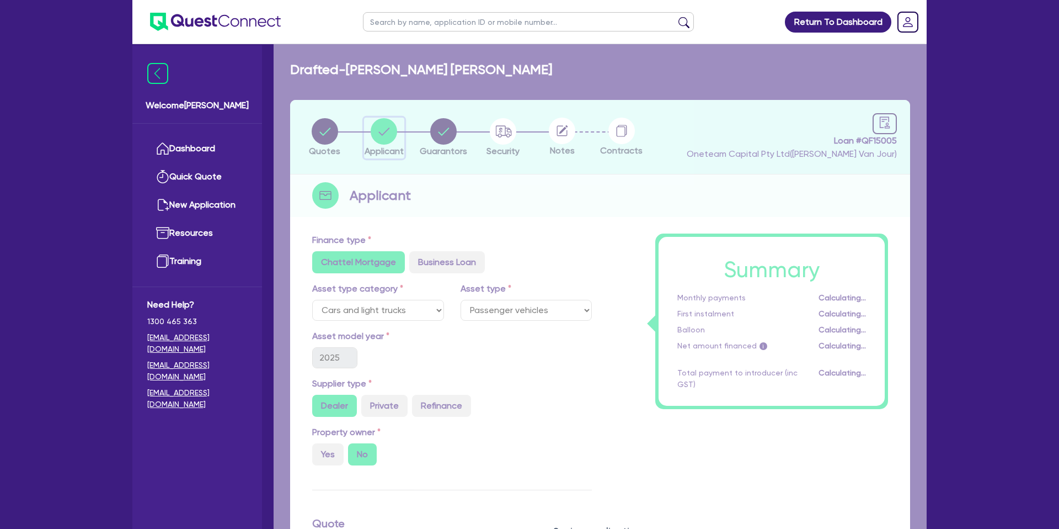
select select "SOLE_TRADER"
select select "BUILDING_CONSTRUCTION"
select select "TRADES_SERVICES_CONSUMERS"
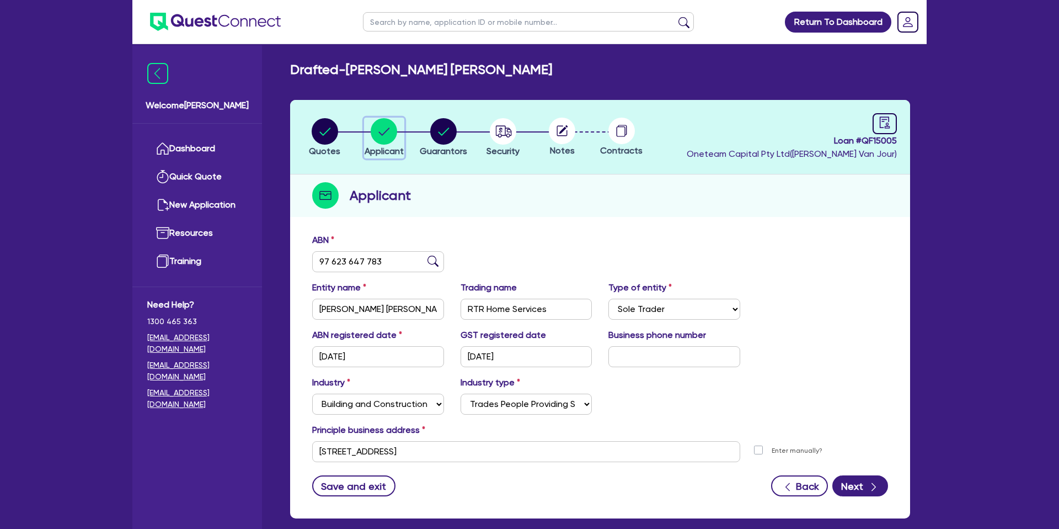
scroll to position [57, 0]
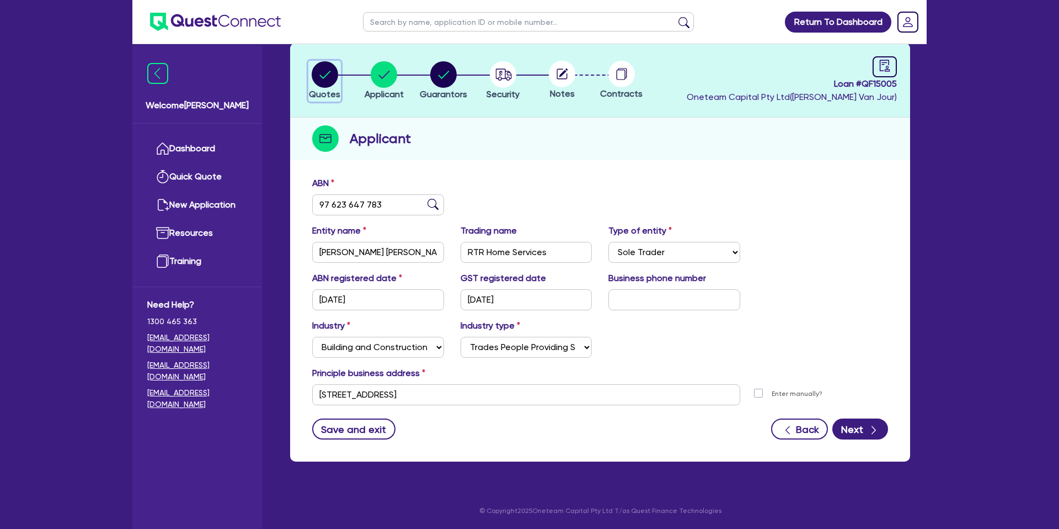
click at [335, 77] on circle "button" at bounding box center [325, 74] width 26 height 26
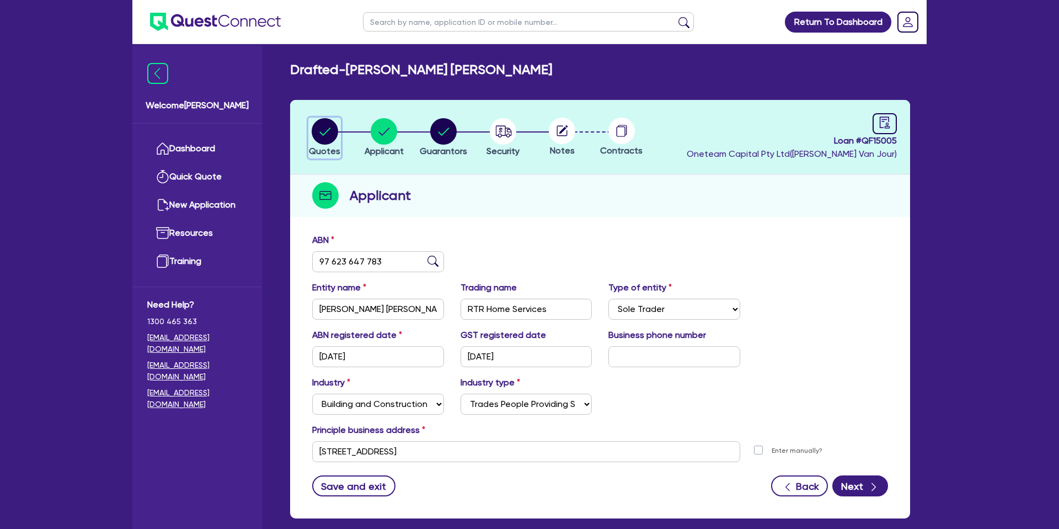
select select "CARS_AND_LIGHT_TRUCKS"
select select "PASSENGER_VEHICLES"
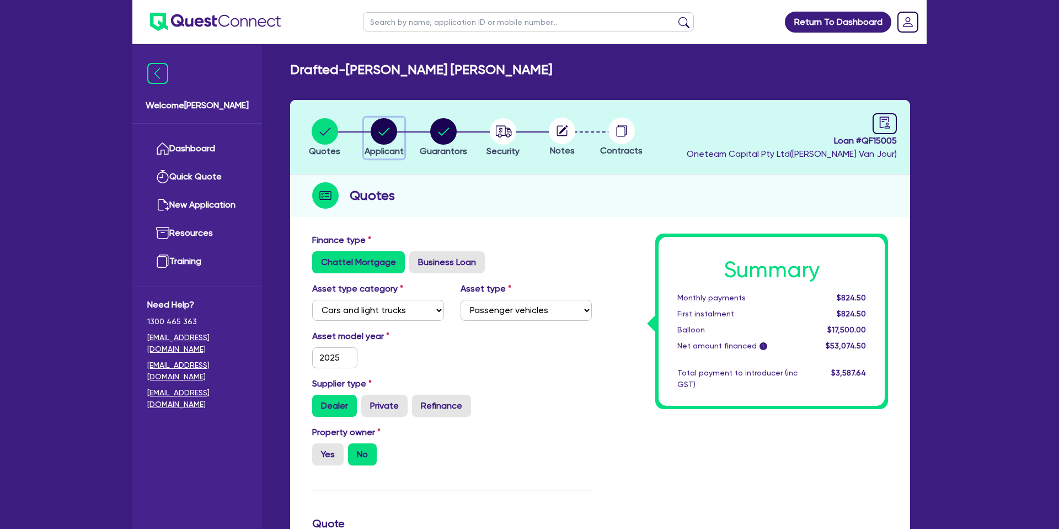
click at [401, 123] on div "button" at bounding box center [384, 131] width 39 height 26
select select "SOLE_TRADER"
select select "BUILDING_CONSTRUCTION"
select select "TRADES_SERVICES_CONSUMERS"
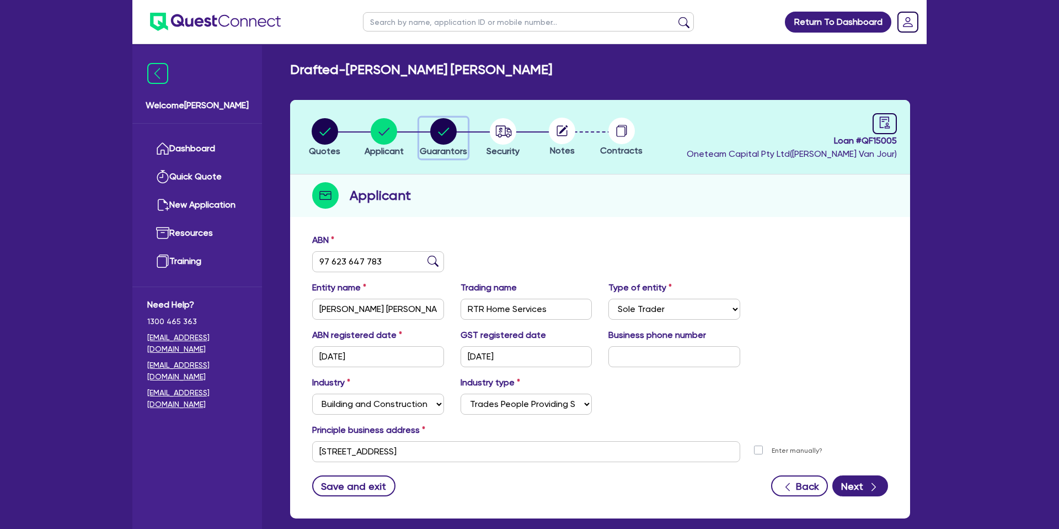
click at [451, 133] on circle "button" at bounding box center [443, 131] width 26 height 26
select select "MR"
select select "VIC"
select select "DE_FACTO"
select select "CASH"
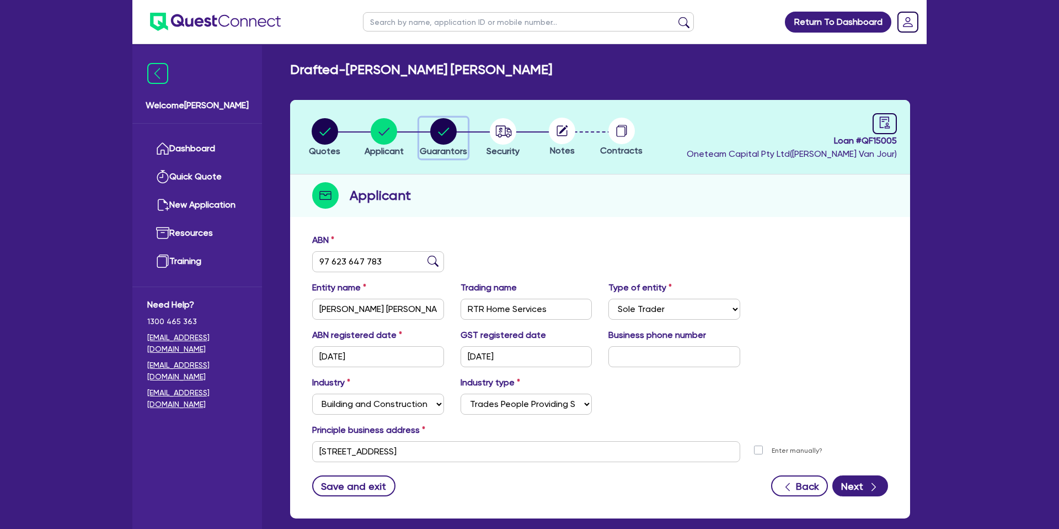
select select "PROPERTY"
select select "MORTGAGE"
select select "CREDIT_CARD"
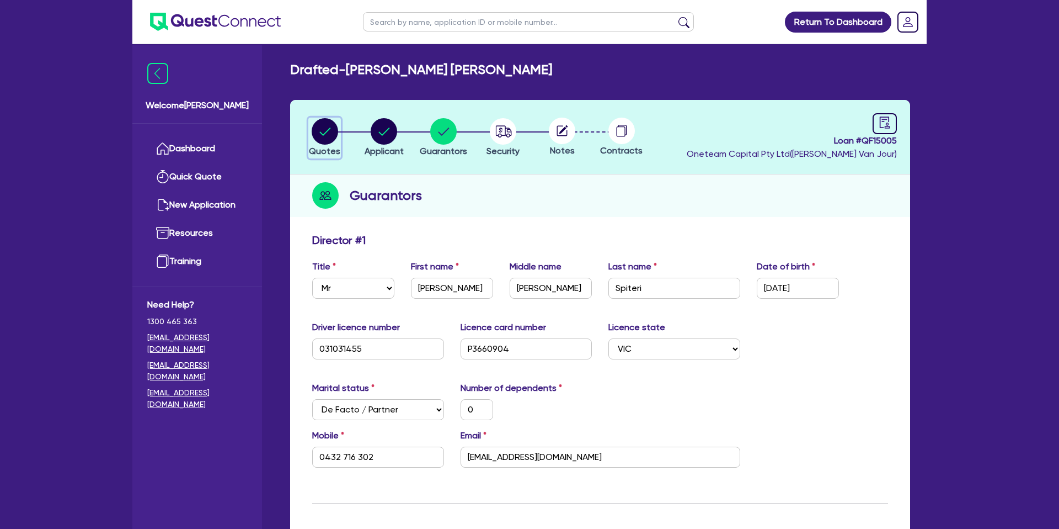
click at [338, 126] on div "button" at bounding box center [324, 131] width 31 height 26
select select "CARS_AND_LIGHT_TRUCKS"
select select "PASSENGER_VEHICLES"
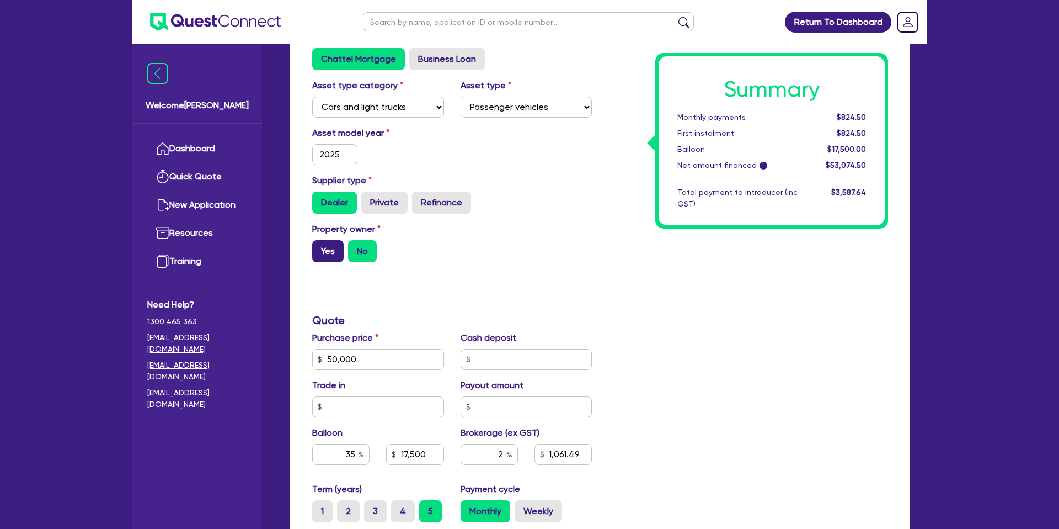
scroll to position [209, 0]
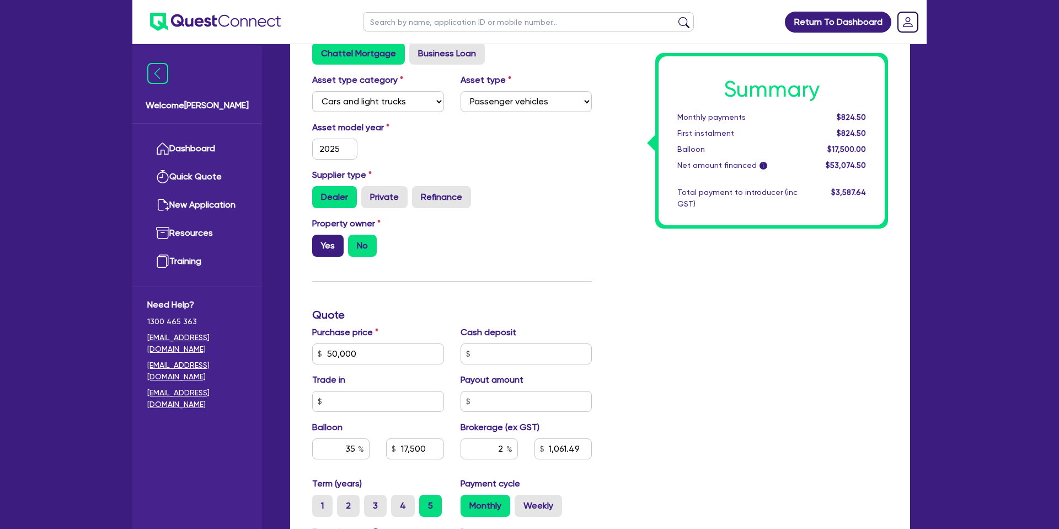
click at [334, 255] on label "Yes" at bounding box center [327, 245] width 31 height 22
click at [319, 242] on input "Yes" at bounding box center [315, 237] width 7 height 7
radio input "true"
type input "50,000"
type input "17,500"
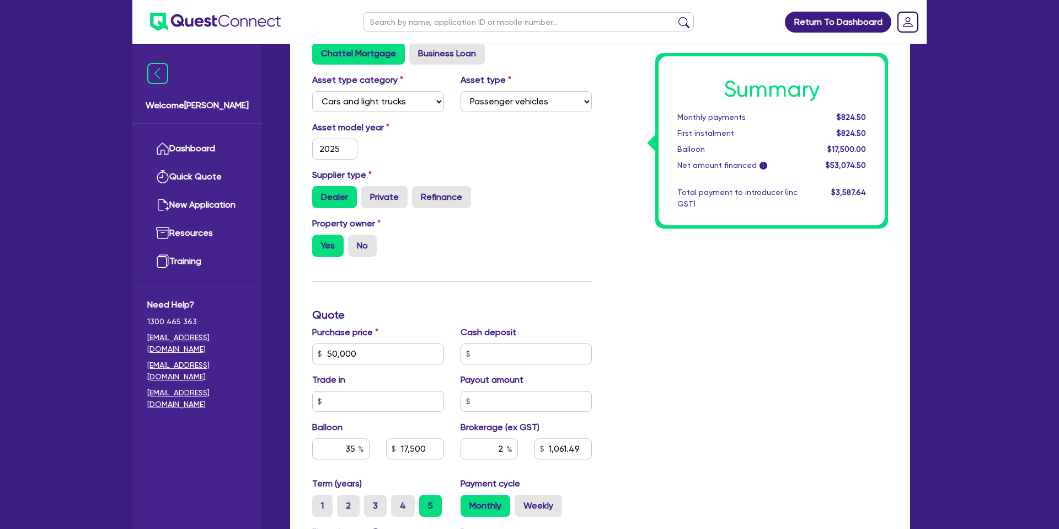
type input "1,061.49"
type input "2,200"
type input "50,000"
type input "17,500"
type input "1,061.49"
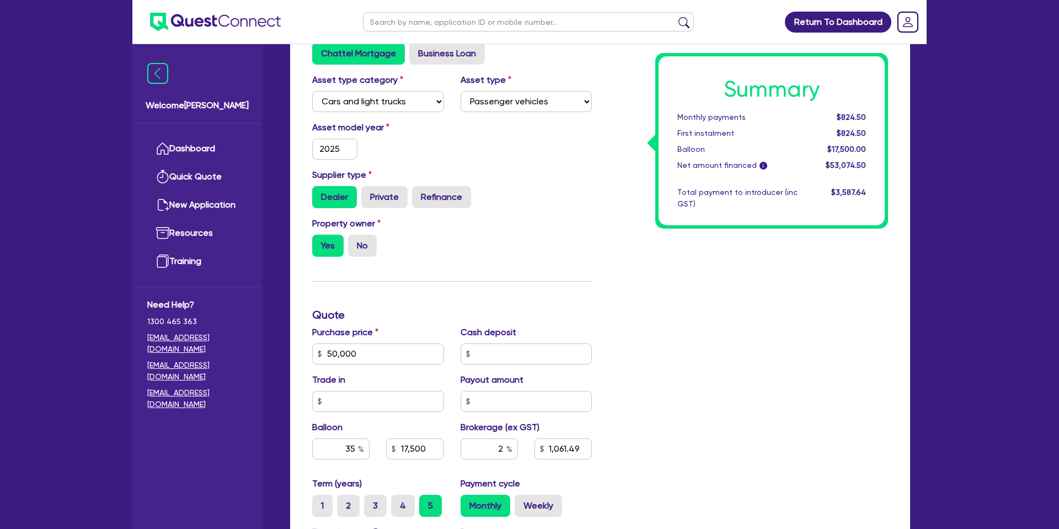
type input "2,200"
click at [601, 244] on div "Summary Monthly payments $824.50 First instalment $824.50 Balloon $17,500.00 Ne…" at bounding box center [748, 347] width 296 height 645
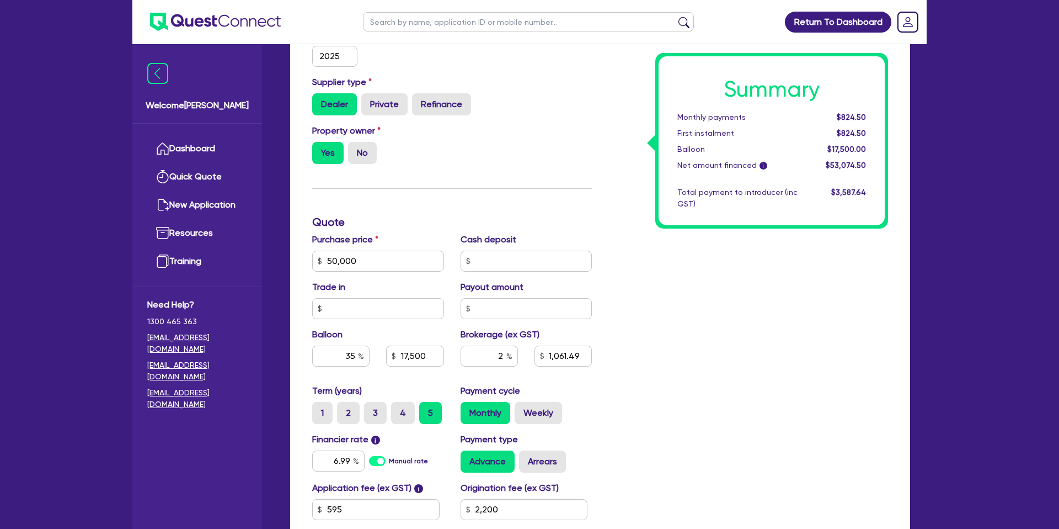
scroll to position [303, 0]
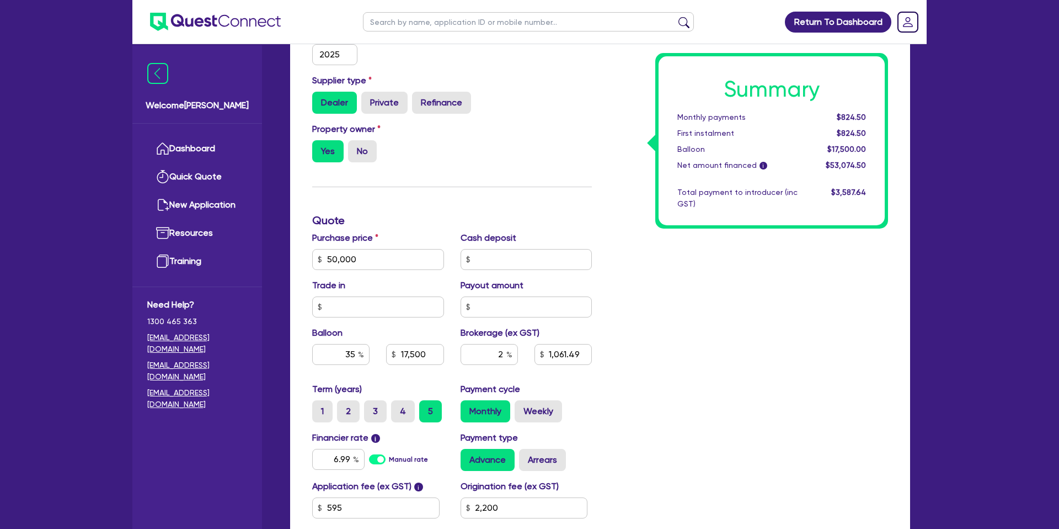
click at [516, 183] on div "Finance type Chattel Mortgage Business Loan Asset type category Select Cars and…" at bounding box center [452, 252] width 296 height 645
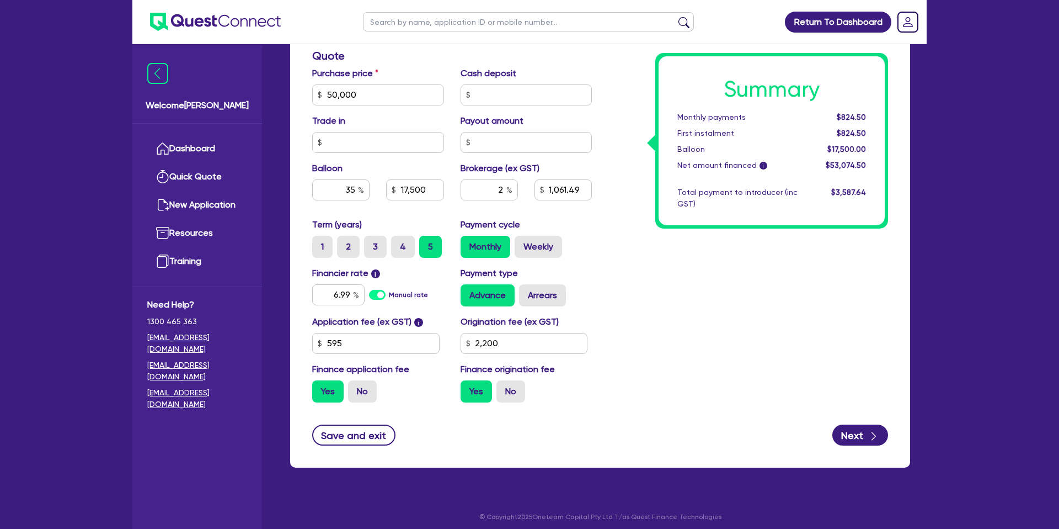
scroll to position [472, 0]
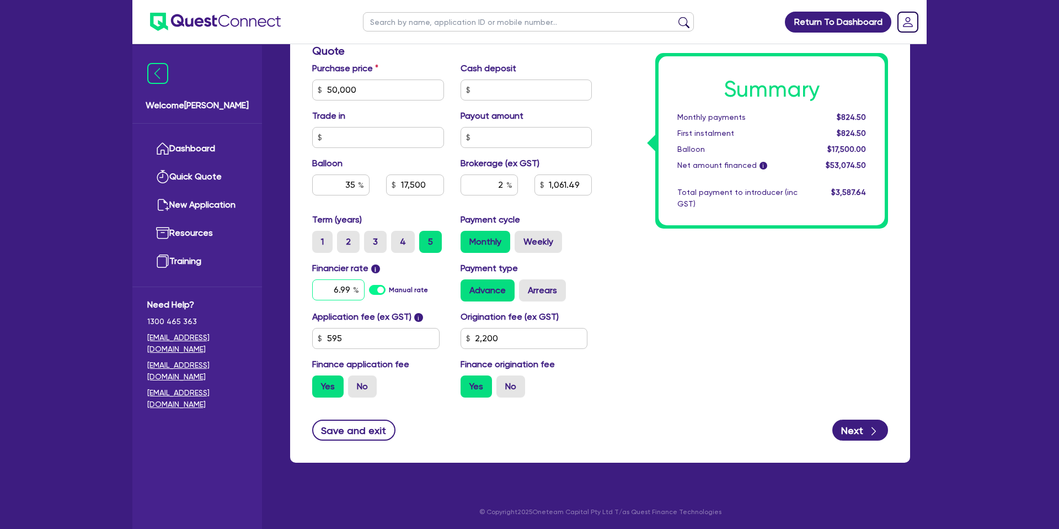
click at [349, 289] on input "6.99" at bounding box center [338, 289] width 52 height 21
type input "6"
type input "7.49"
type input "50,000"
type input "17,500"
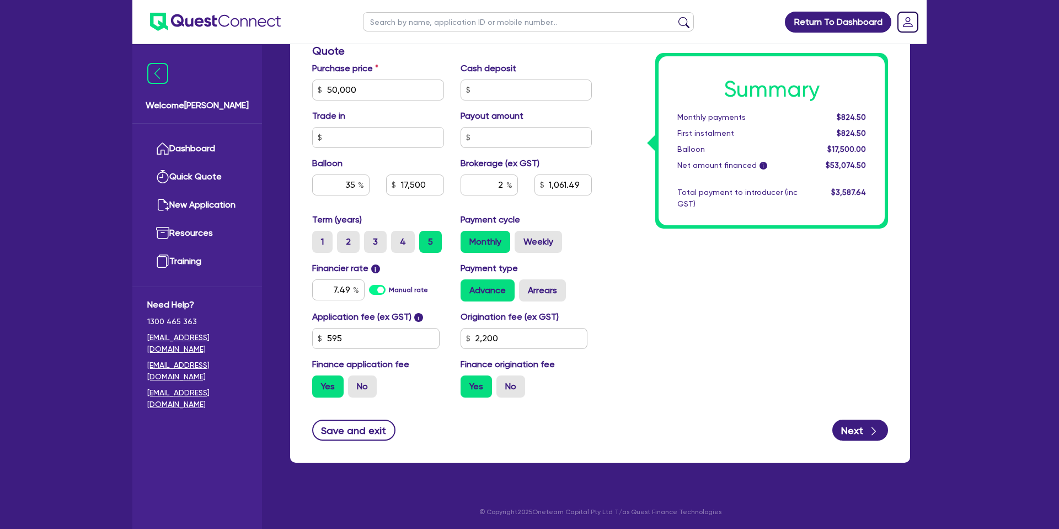
type input "1,061.49"
type input "2,200"
type input "50,000"
type input "17,500"
type input "1,061.49"
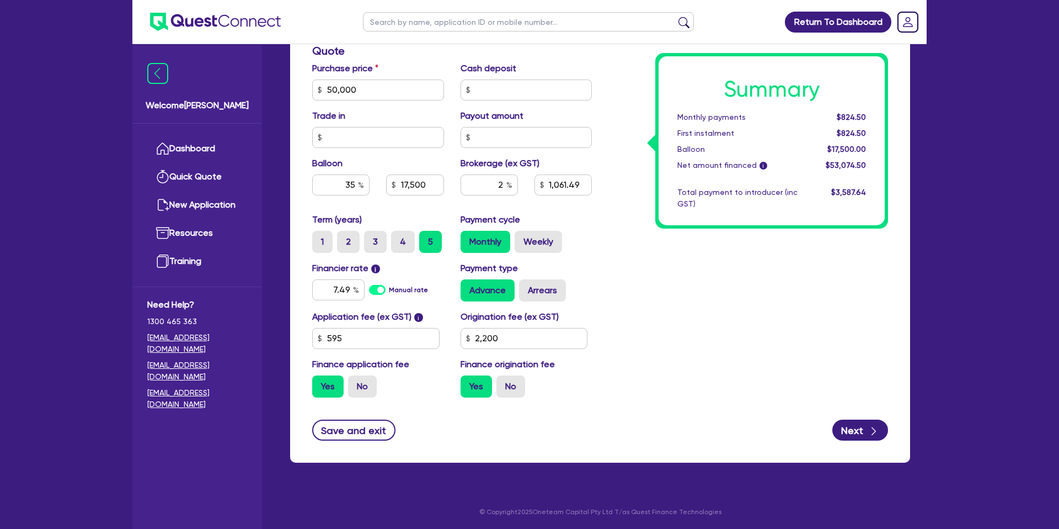
type input "2,200"
click at [698, 334] on div "Summary Monthly payments $824.50 First instalment $824.50 Balloon $17,500.00 Ne…" at bounding box center [748, 83] width 296 height 645
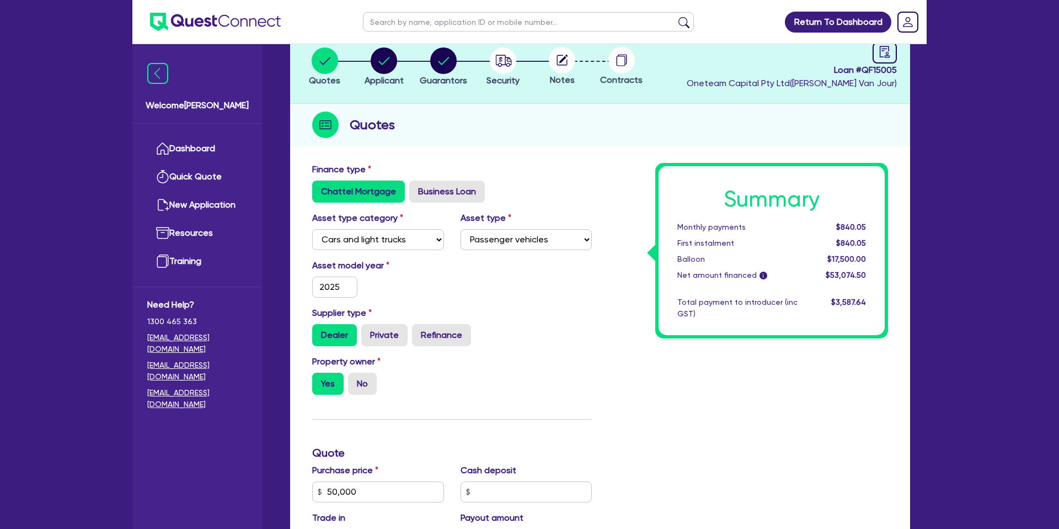
scroll to position [0, 0]
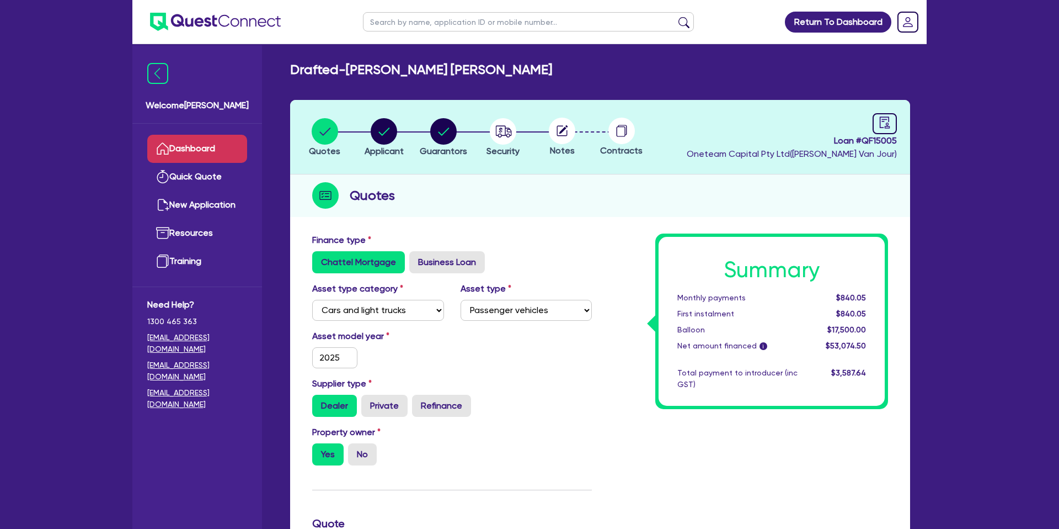
click at [216, 141] on link "Dashboard" at bounding box center [197, 149] width 100 height 28
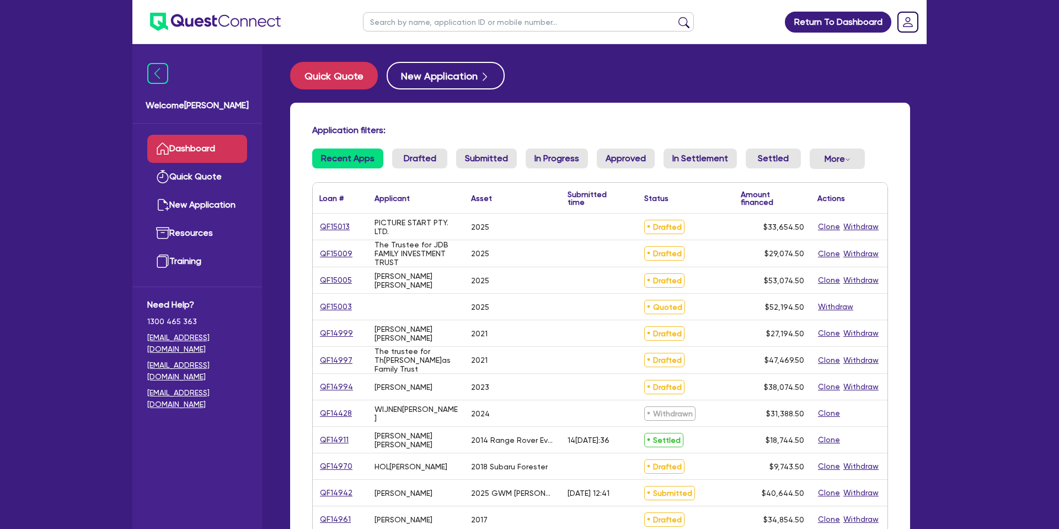
click at [442, 17] on input "text" at bounding box center [528, 21] width 331 height 19
type input "[PERSON_NAME]"
click at [675, 17] on button "submit" at bounding box center [684, 24] width 18 height 15
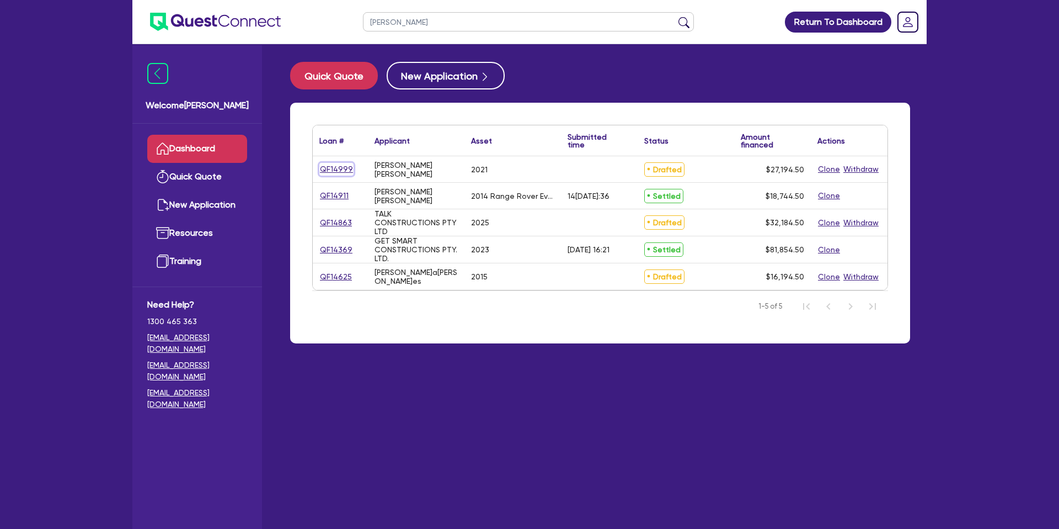
click at [339, 167] on link "QF14999" at bounding box center [336, 169] width 34 height 13
select select "CARS_AND_LIGHT_TRUCKS"
select select "PASSENGER_VEHICLES"
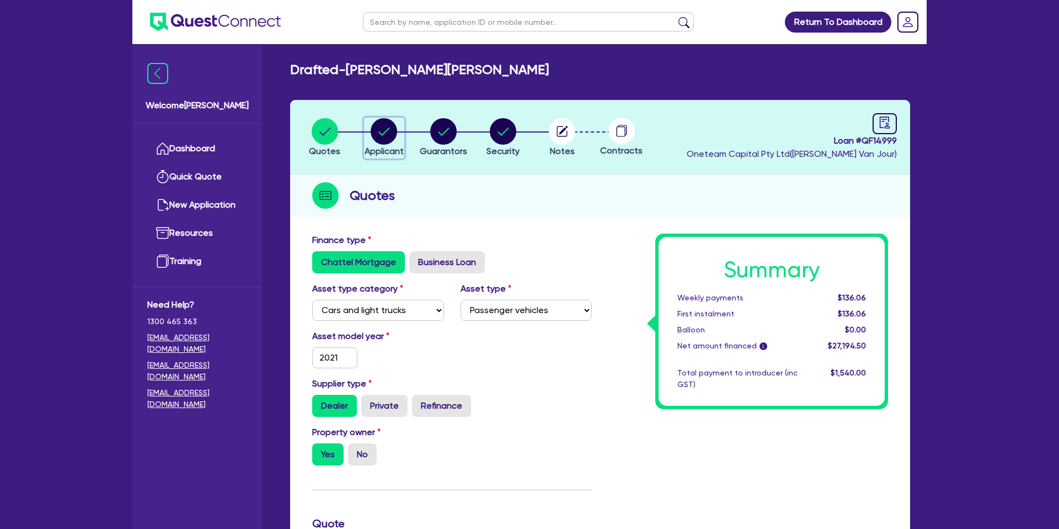
click at [385, 131] on icon "button" at bounding box center [384, 131] width 26 height 26
select select "SOLE_TRADER"
select select "BUILDING_CONSTRUCTION"
select select "TRADES_SERVICES_CONSUMERS"
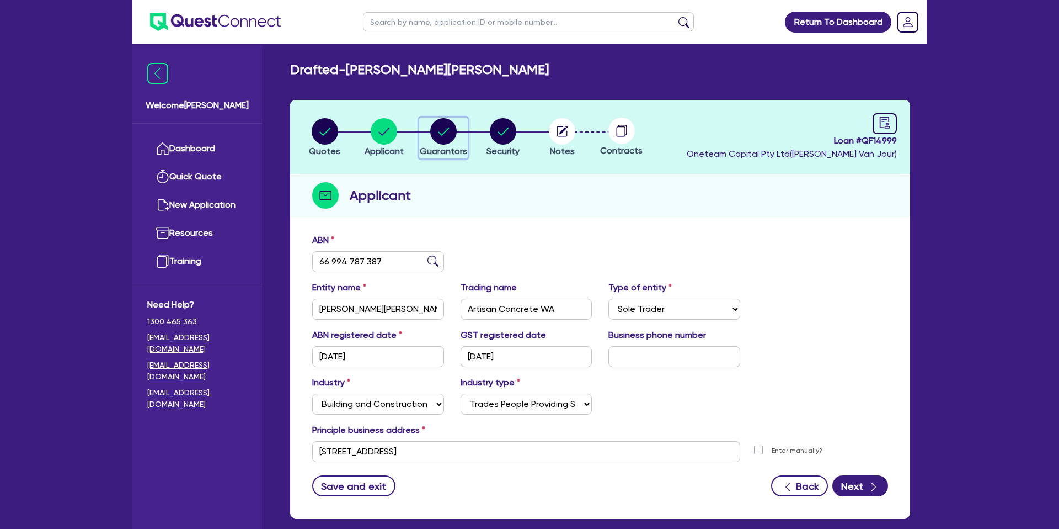
click at [442, 125] on circle "button" at bounding box center [443, 131] width 26 height 26
select select "MR"
select select "WA"
select select "DE_FACTO"
select select "PROPERTY"
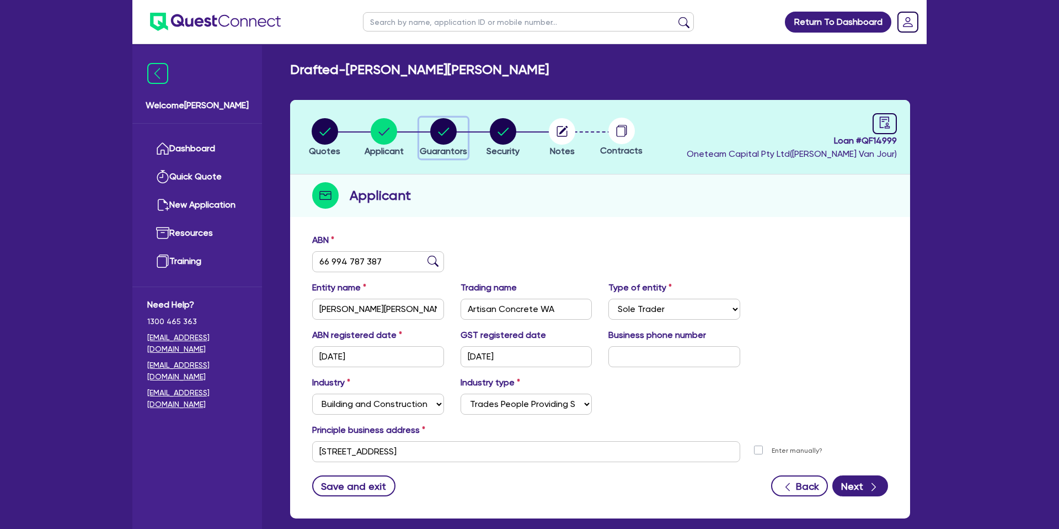
select select "CASH"
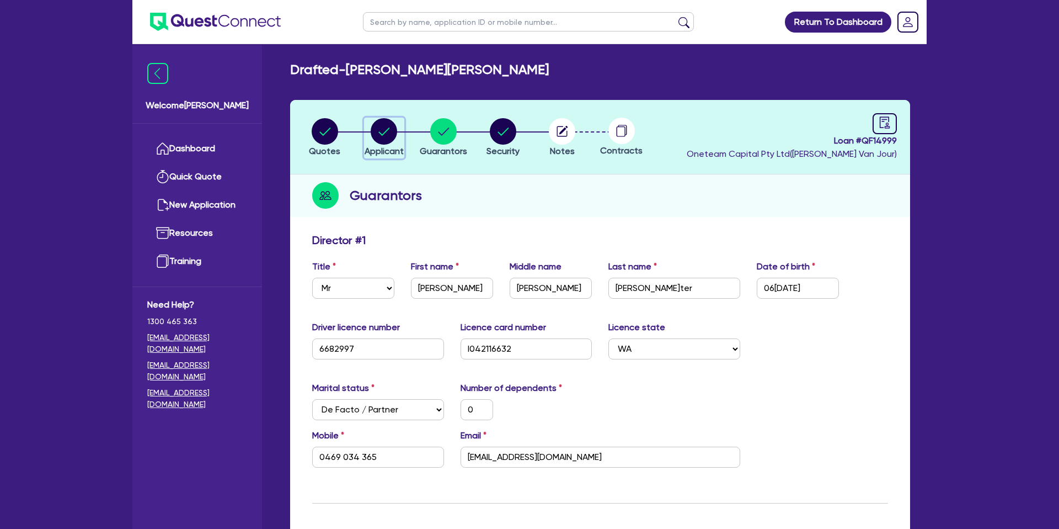
click at [375, 127] on circle "button" at bounding box center [384, 131] width 26 height 26
select select "SOLE_TRADER"
select select "BUILDING_CONSTRUCTION"
select select "TRADES_SERVICES_CONSUMERS"
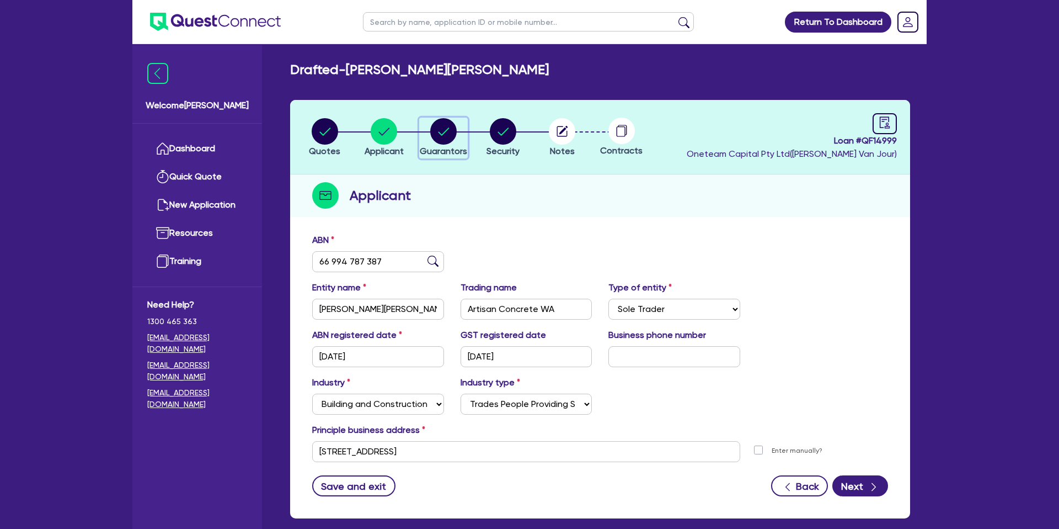
click at [453, 132] on circle "button" at bounding box center [443, 131] width 26 height 26
select select "MR"
select select "WA"
select select "DE_FACTO"
select select "PROPERTY"
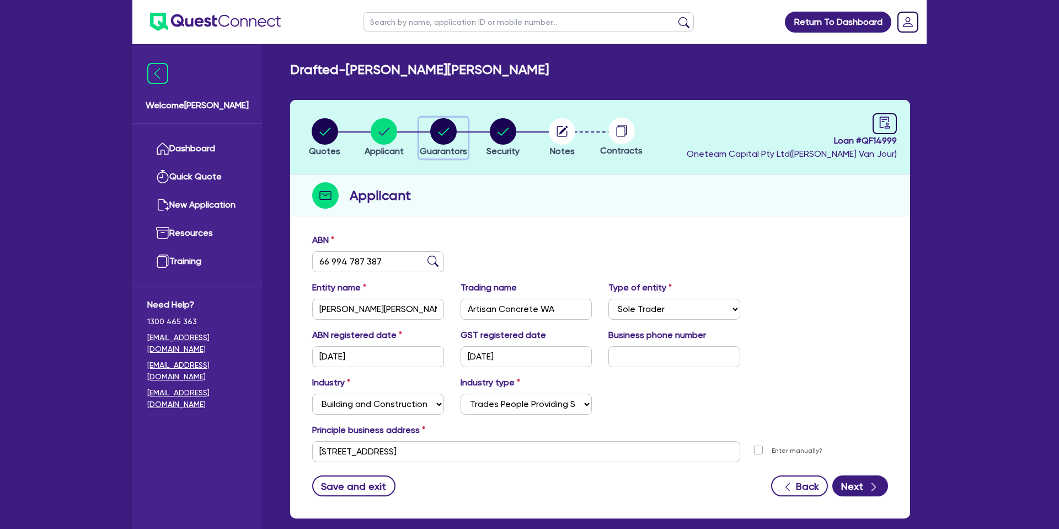
select select "CASH"
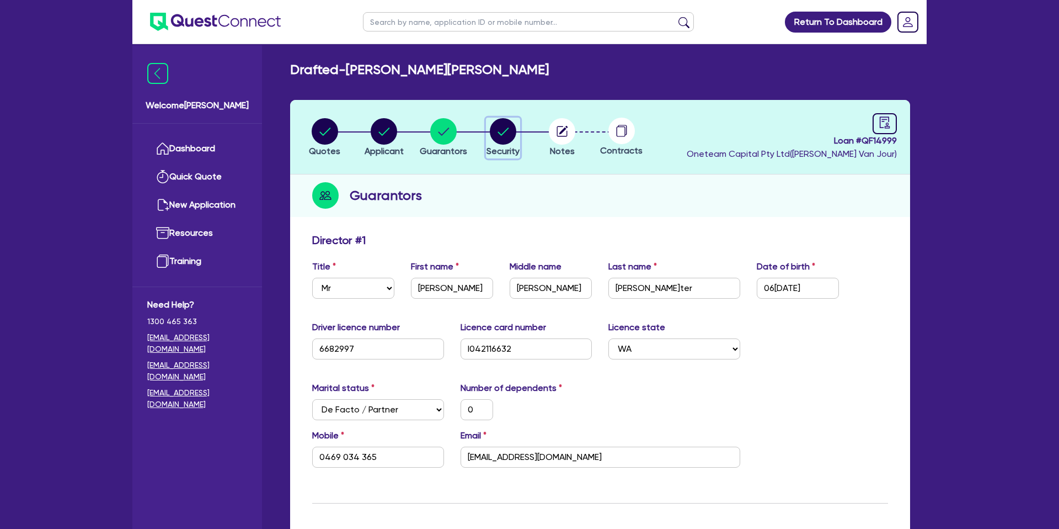
click at [497, 134] on circle "button" at bounding box center [503, 131] width 26 height 26
select select "CARS_AND_LIGHT_TRUCKS"
select select "PASSENGER_VEHICLES"
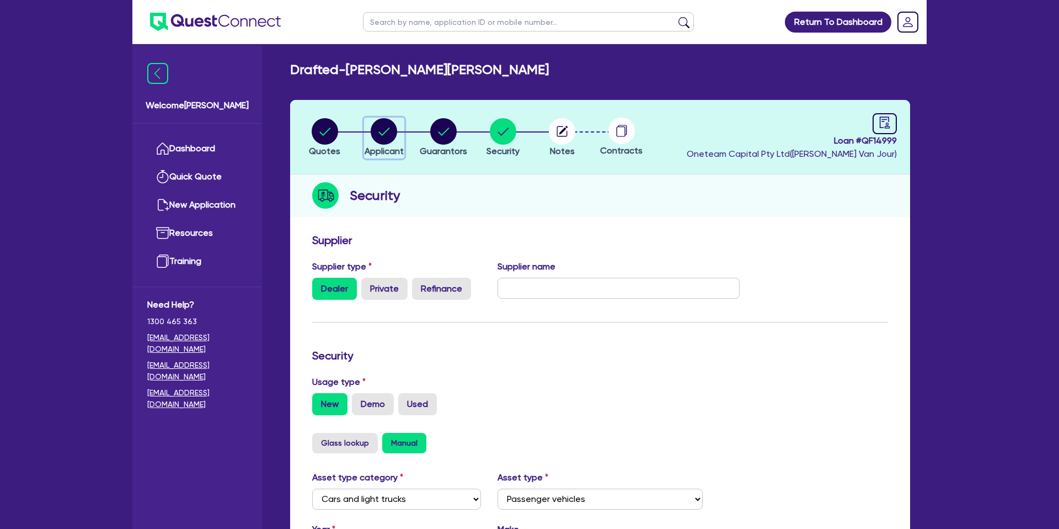
click at [375, 126] on circle "button" at bounding box center [384, 131] width 26 height 26
select select "SOLE_TRADER"
select select "BUILDING_CONSTRUCTION"
select select "TRADES_SERVICES_CONSUMERS"
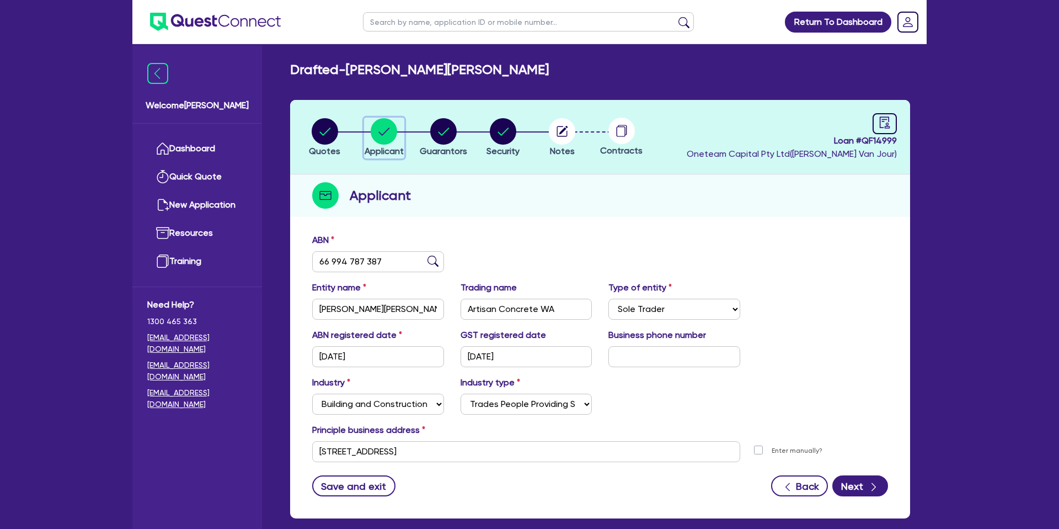
scroll to position [14, 0]
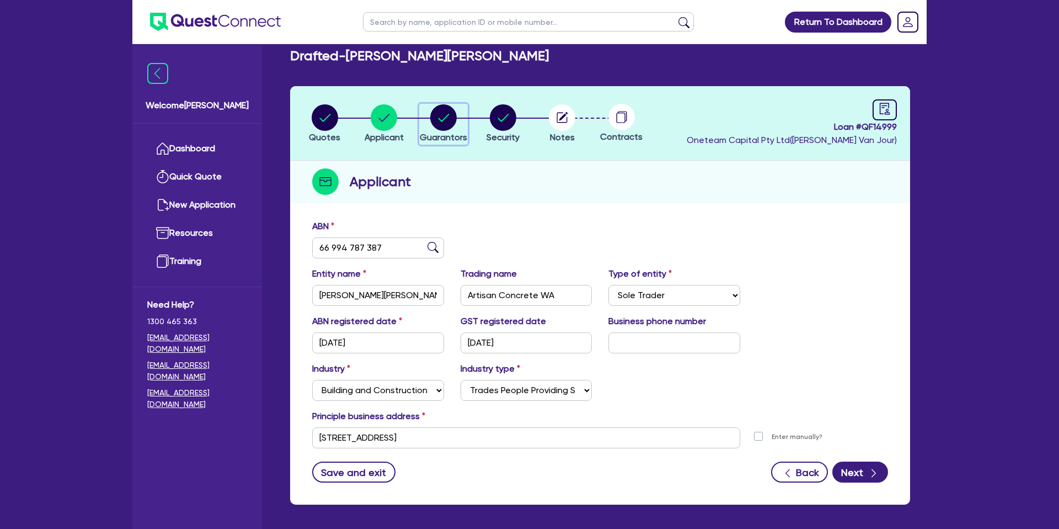
click at [440, 119] on icon "button" at bounding box center [443, 118] width 11 height 8
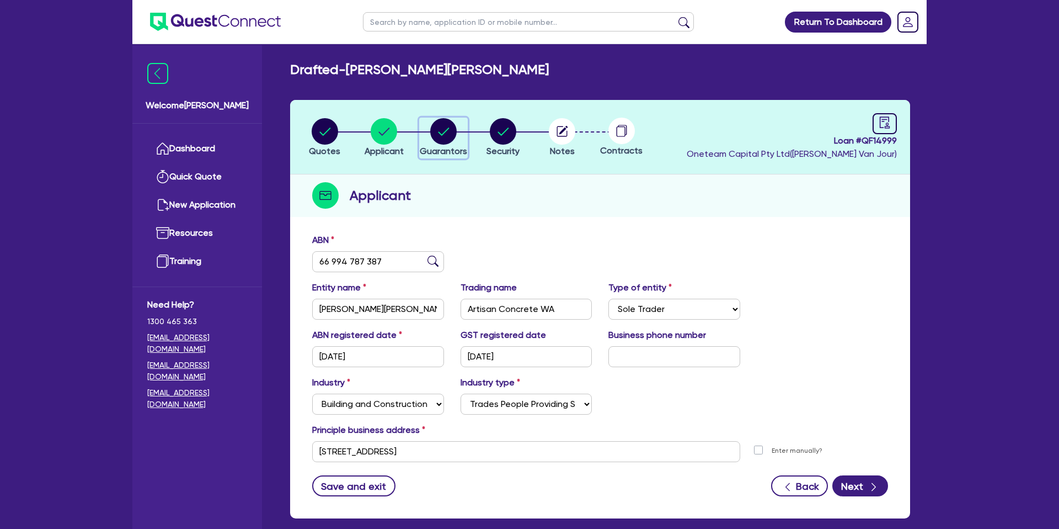
select select "MR"
select select "WA"
select select "DE_FACTO"
select select "PROPERTY"
select select "CASH"
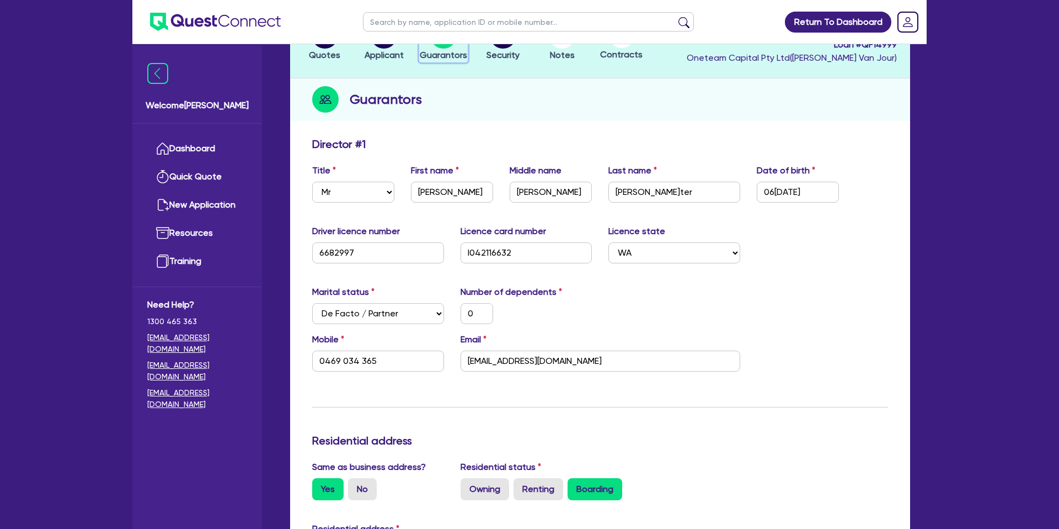
scroll to position [98, 0]
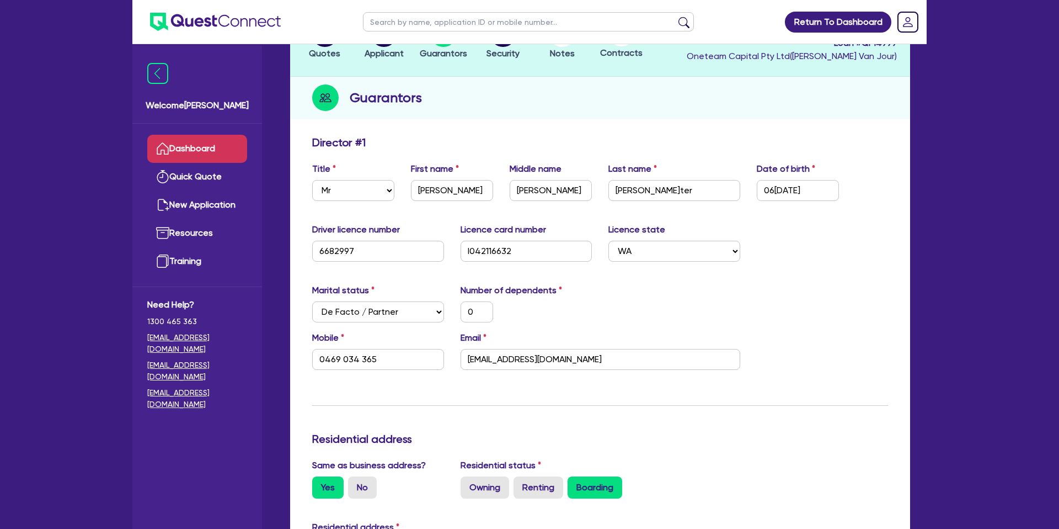
click at [205, 145] on link "Dashboard" at bounding box center [197, 149] width 100 height 28
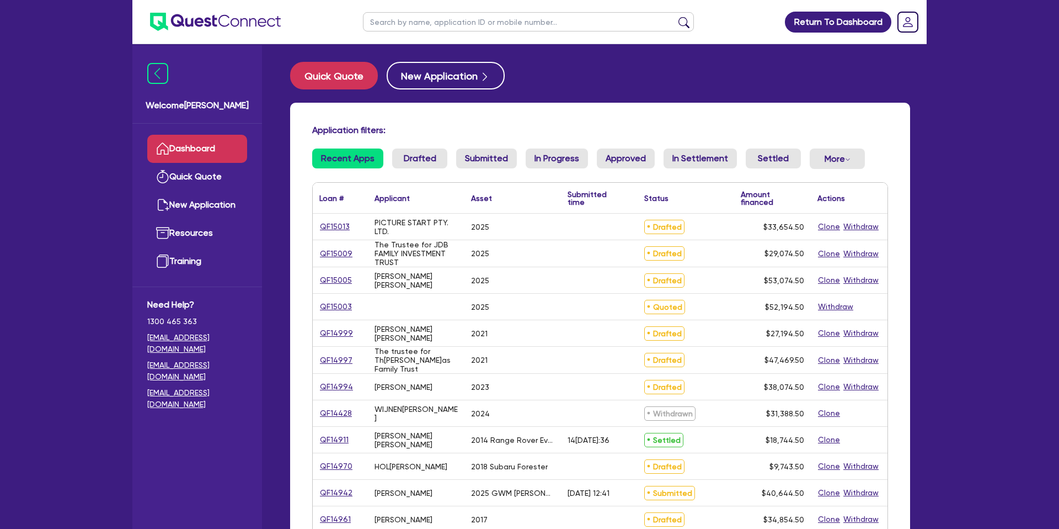
click at [456, 17] on input "text" at bounding box center [528, 21] width 331 height 19
type input "corey"
click at [675, 17] on button "submit" at bounding box center [684, 24] width 18 height 15
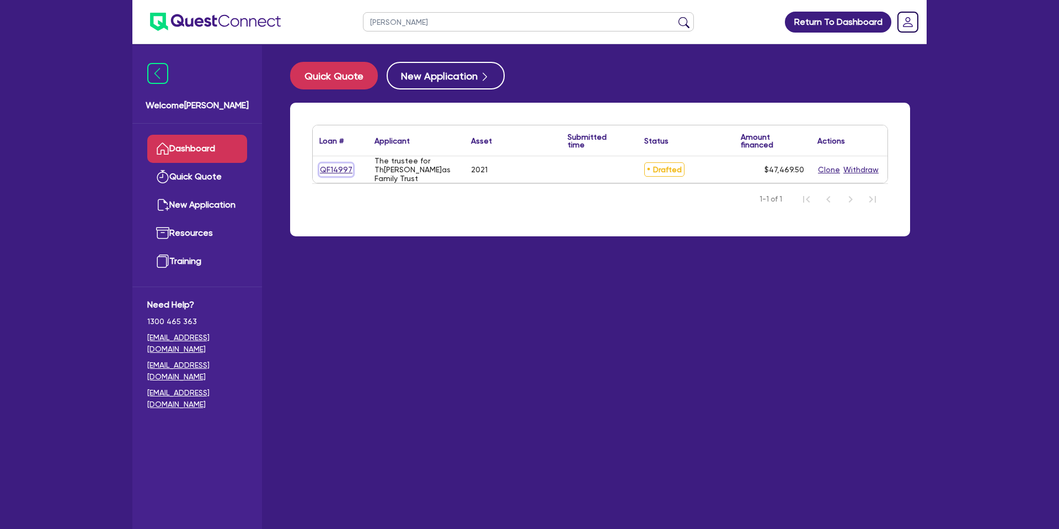
click at [343, 168] on link "QF14997" at bounding box center [336, 169] width 34 height 13
select select "CARS_AND_LIGHT_TRUCKS"
select select "PASSENGER_VEHICLES"
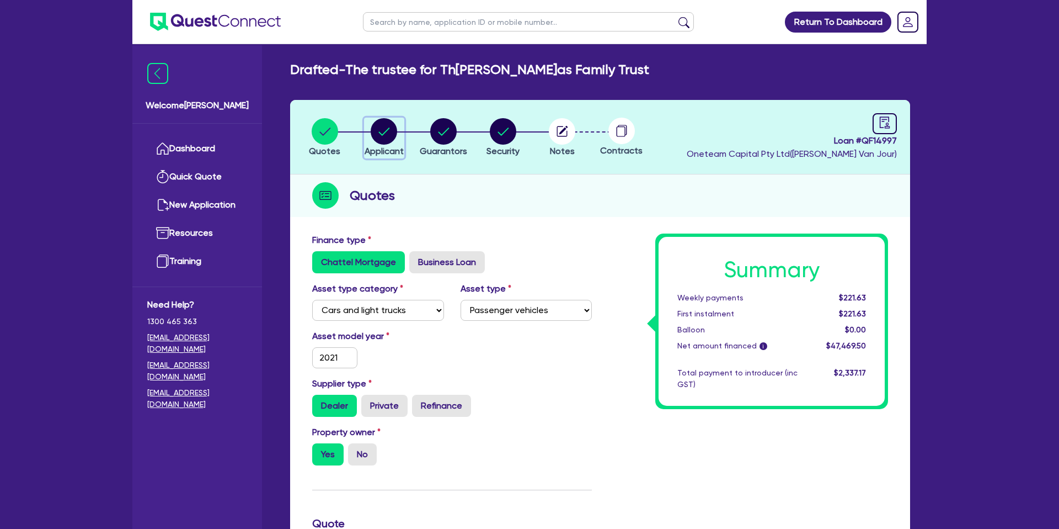
drag, startPoint x: 390, startPoint y: 132, endPoint x: 409, endPoint y: 131, distance: 18.8
click at [391, 132] on circle "button" at bounding box center [384, 131] width 26 height 26
select select "TRUST"
select select "INDIVIDUAL"
select select "BUILDING_CONSTRUCTION"
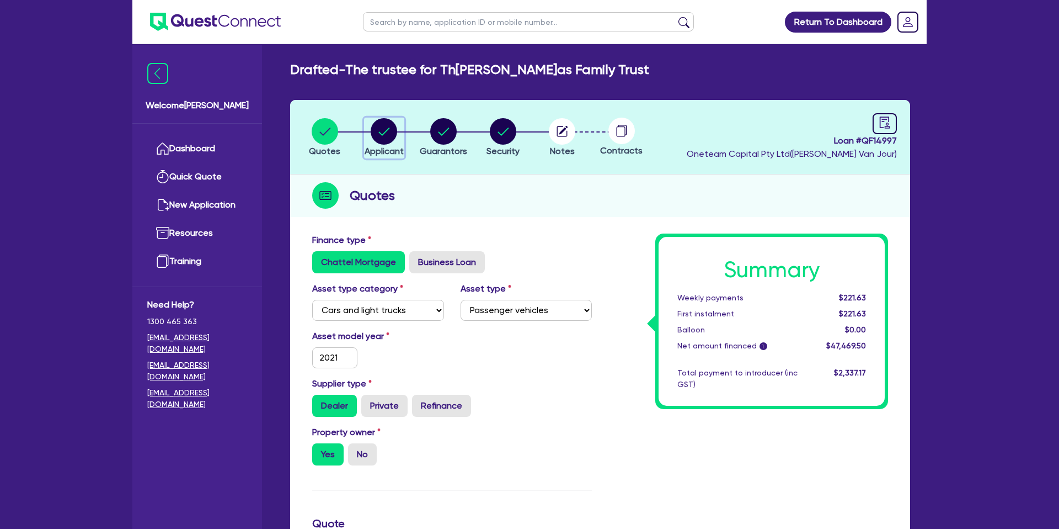
select select "TRADES_SERVICES_CONSUMERS"
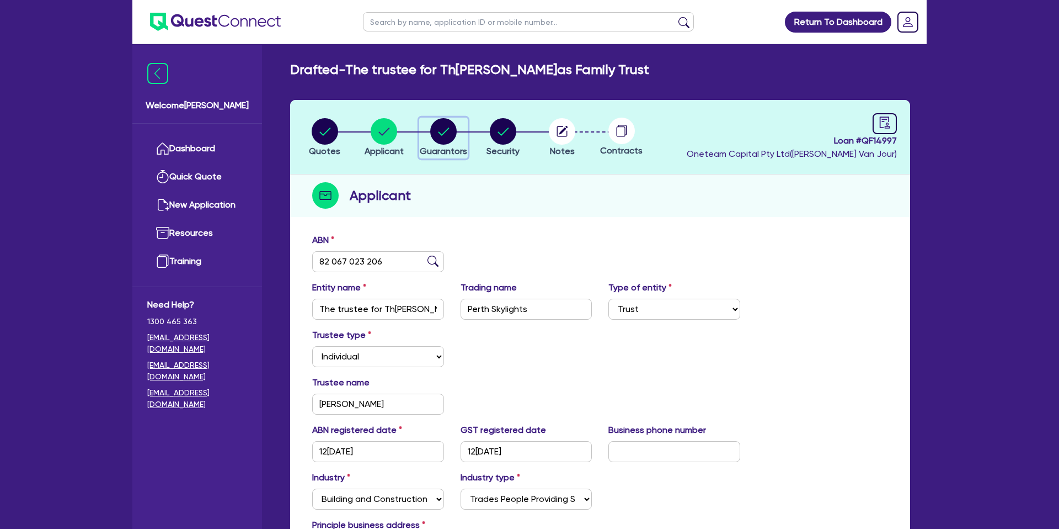
click at [438, 123] on circle "button" at bounding box center [443, 131] width 26 height 26
select select "MR"
select select "WA"
select select "SINGLE"
select select "PROPERTY"
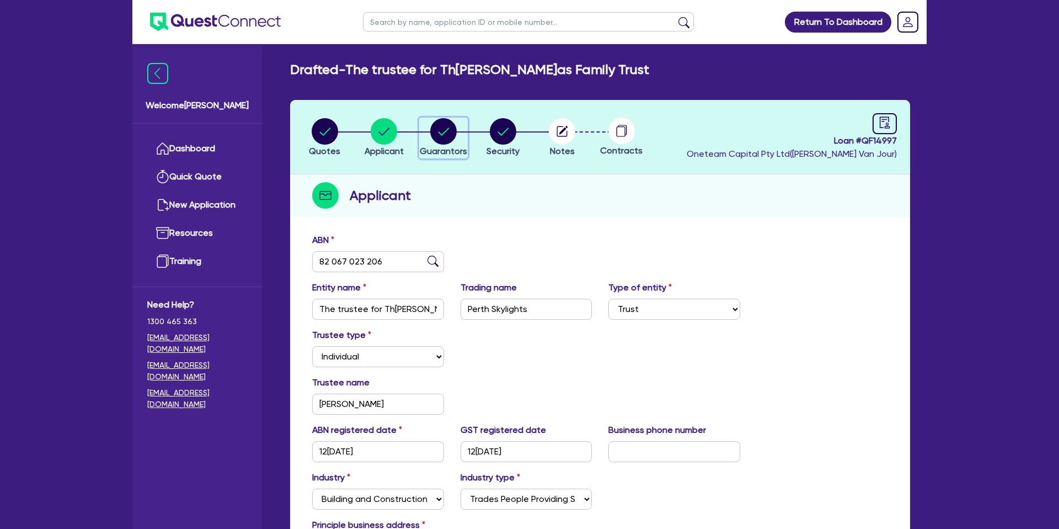
select select "CASH"
select select "VEHICLE"
select select "MORTGAGE"
select select "VEHICLE_LOAN"
select select "PERSONAL_LOAN"
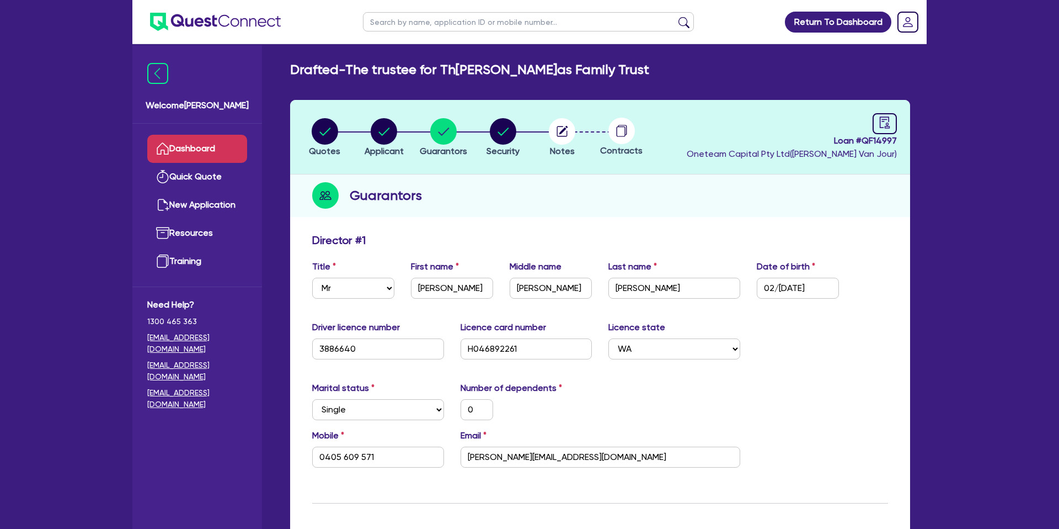
click at [191, 142] on link "Dashboard" at bounding box center [197, 149] width 100 height 28
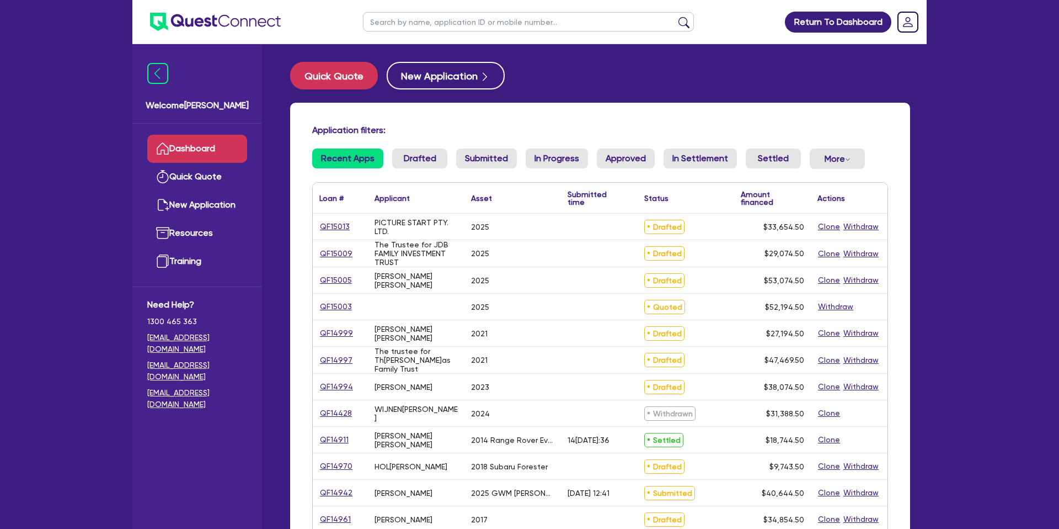
click at [423, 22] on input "text" at bounding box center [528, 21] width 331 height 19
type input "[PERSON_NAME]"
click at [675, 17] on button "submit" at bounding box center [684, 24] width 18 height 15
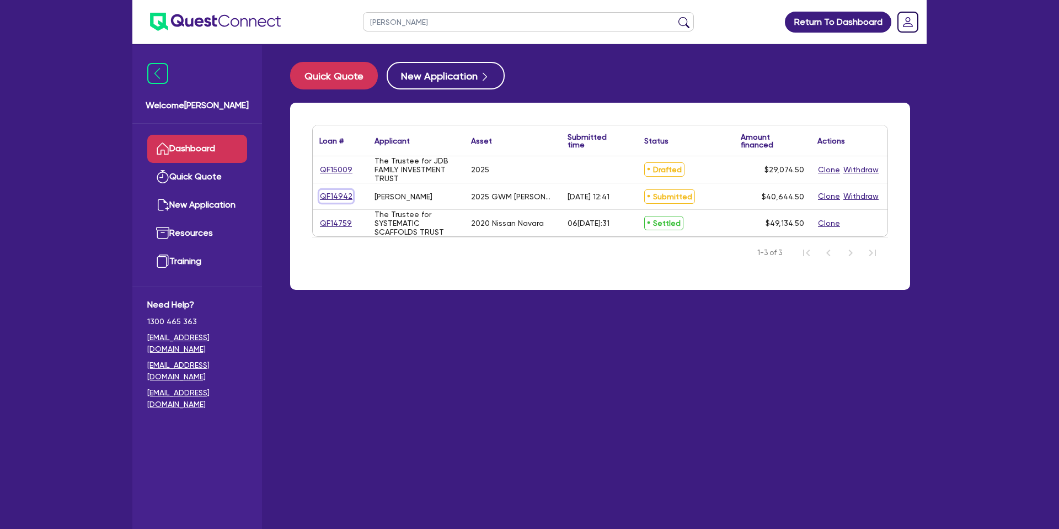
click at [341, 195] on link "QF14942" at bounding box center [336, 196] width 34 height 13
select select "CARS_AND_LIGHT_TRUCKS"
select select "PASSENGER_VEHICLES"
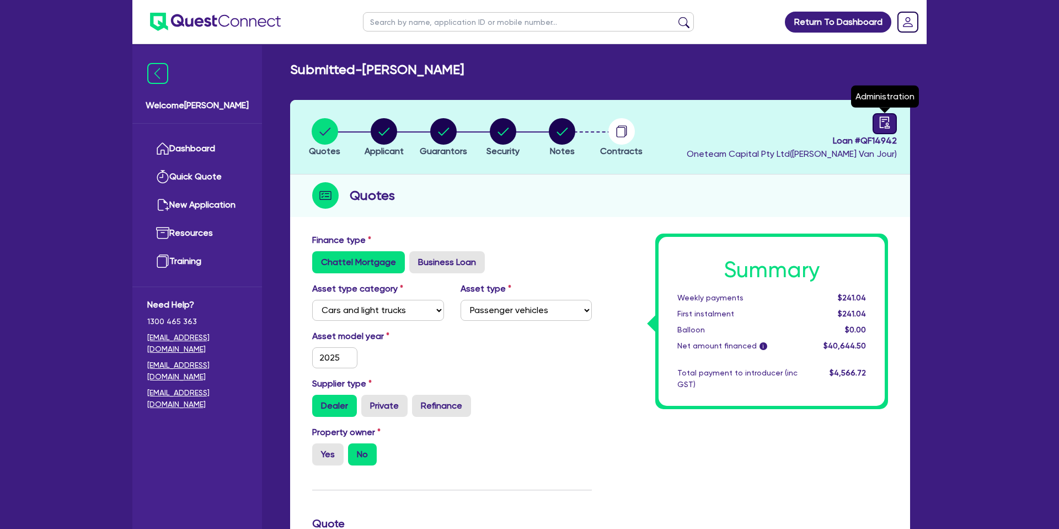
click at [889, 122] on icon "audit" at bounding box center [885, 122] width 12 height 12
select select "SUBMITTED_NEW"
select select "Azora"
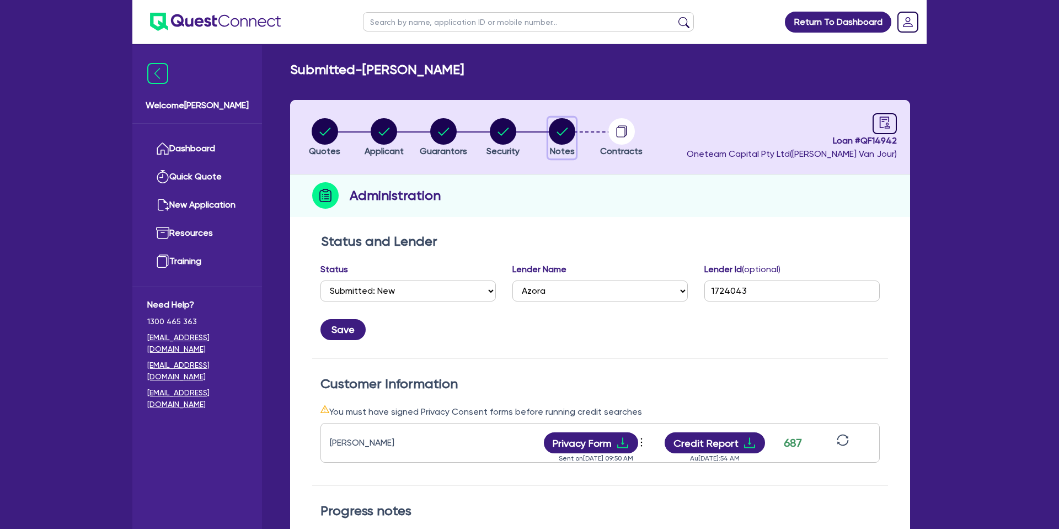
click at [570, 131] on circle "button" at bounding box center [562, 131] width 26 height 26
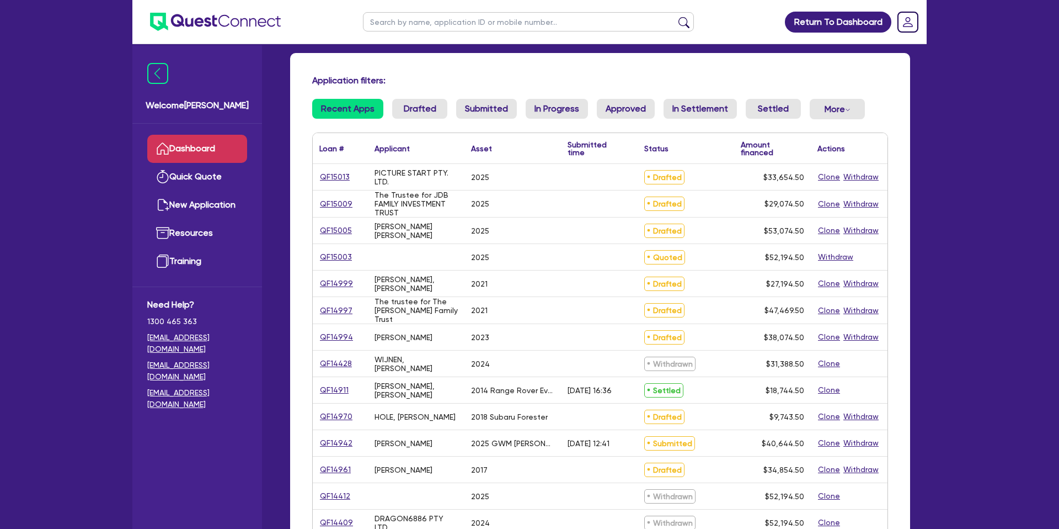
scroll to position [52, 0]
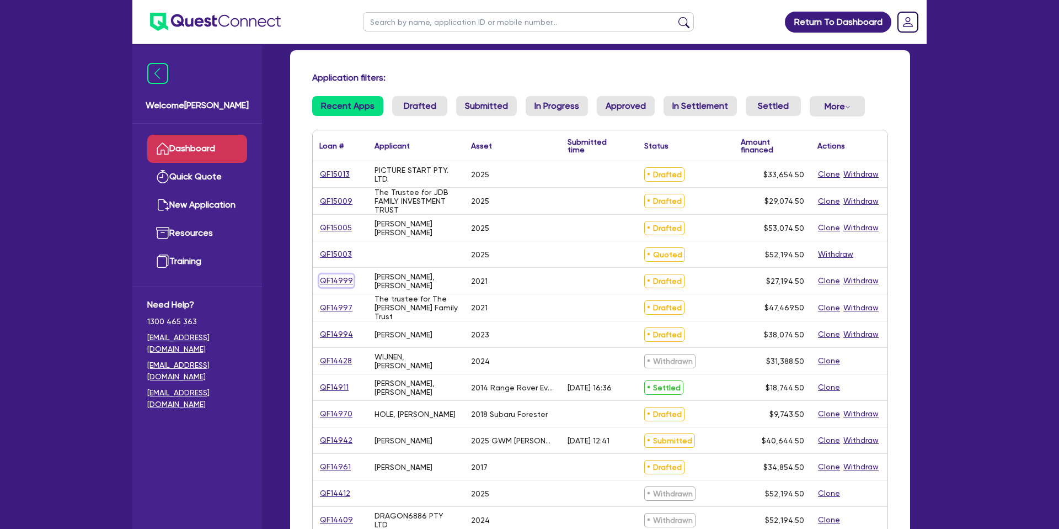
click at [330, 278] on link "QF14999" at bounding box center [336, 280] width 34 height 13
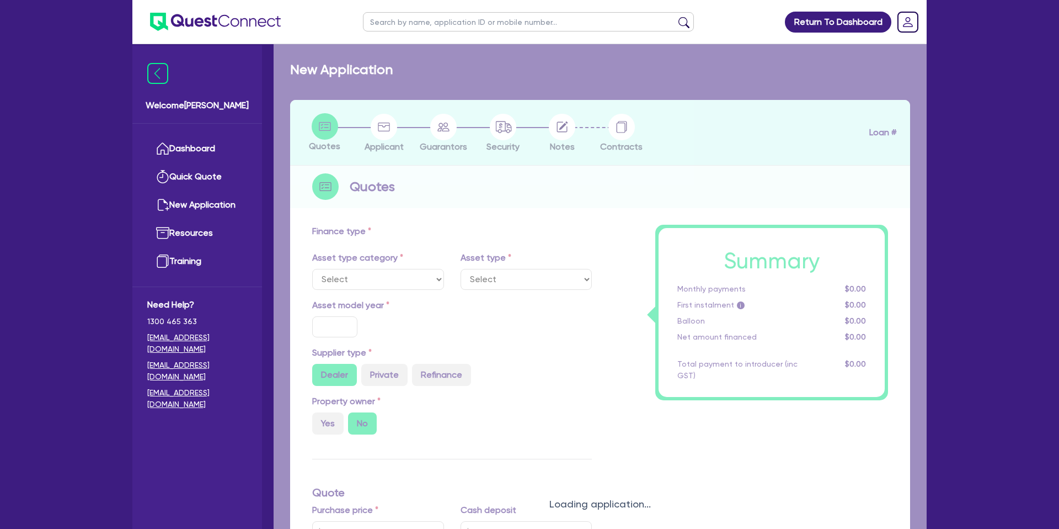
select select "CARS_AND_LIGHT_TRUCKS"
type input "2021"
radio input "true"
type input "25,000"
type input "10.99"
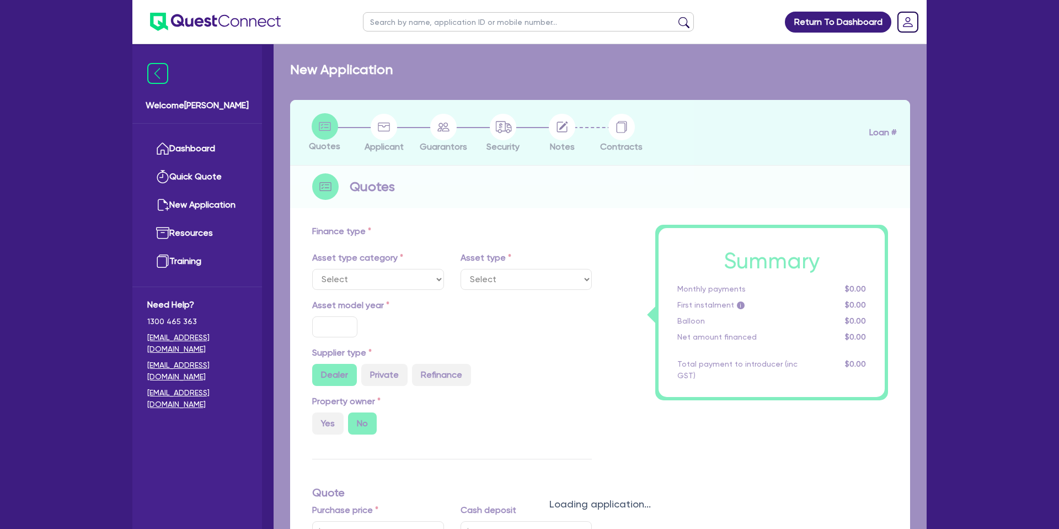
type input "1,400"
select select "PASSENGER_VEHICLES"
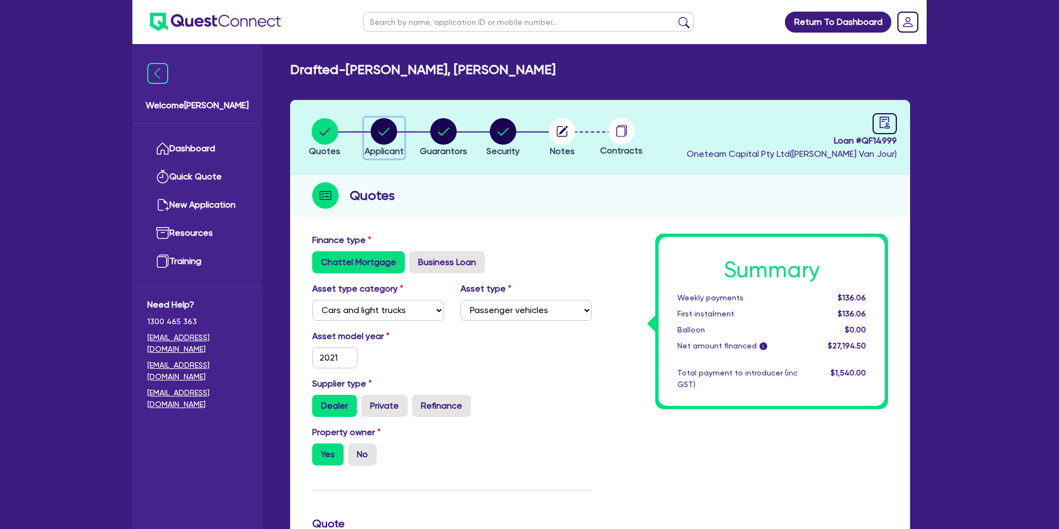
click at [377, 134] on circle "button" at bounding box center [384, 131] width 26 height 26
select select "SOLE_TRADER"
select select "BUILDING_CONSTRUCTION"
select select "TRADES_SERVICES_CONSUMERS"
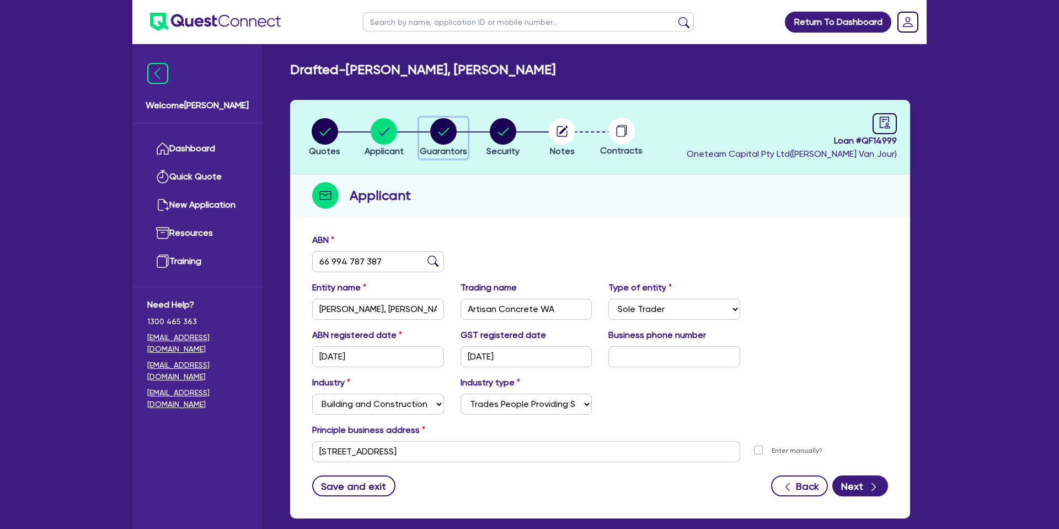
click at [439, 127] on circle "button" at bounding box center [443, 131] width 26 height 26
select select "MR"
select select "WA"
select select "DE_FACTO"
select select "PROPERTY"
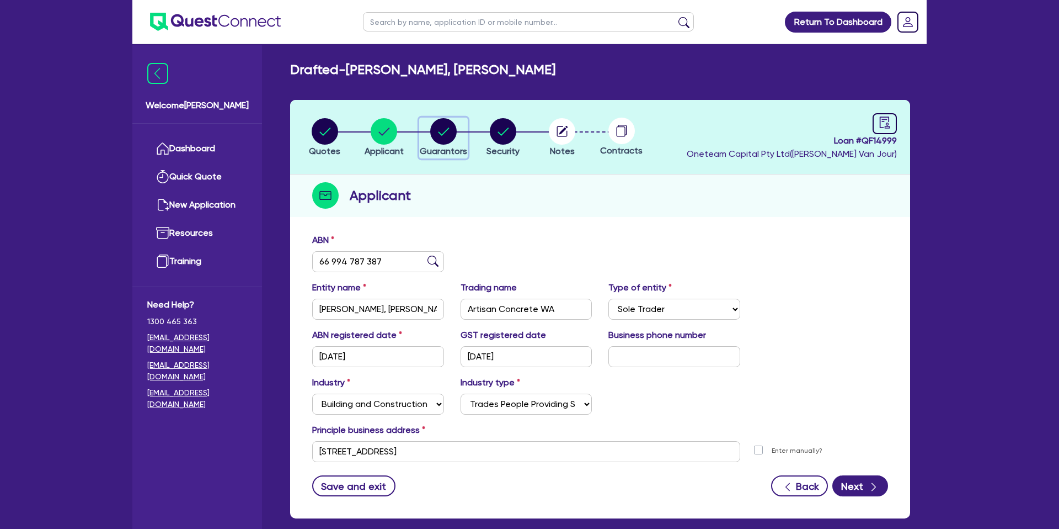
select select "CASH"
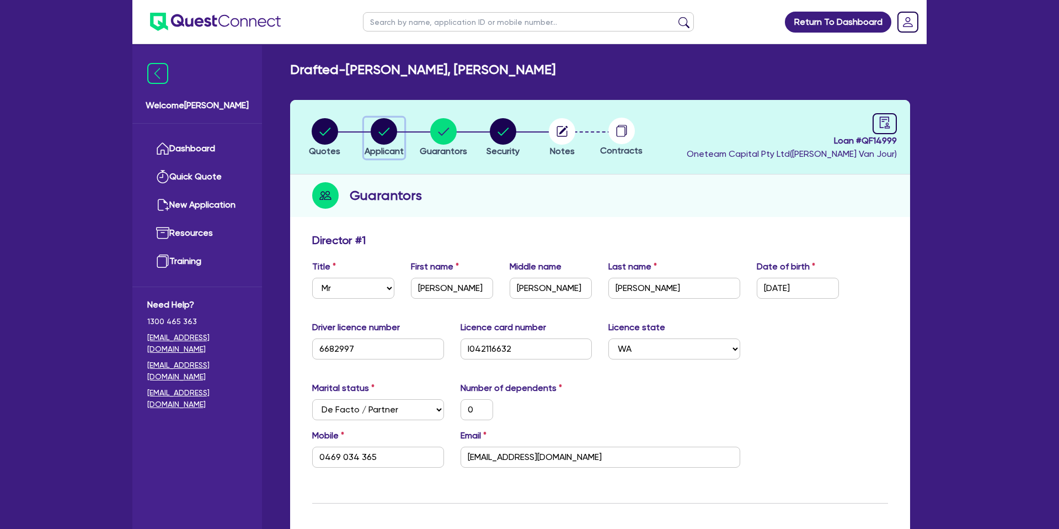
click at [373, 133] on circle "button" at bounding box center [384, 131] width 26 height 26
select select "SOLE_TRADER"
select select "BUILDING_CONSTRUCTION"
select select "TRADES_SERVICES_CONSUMERS"
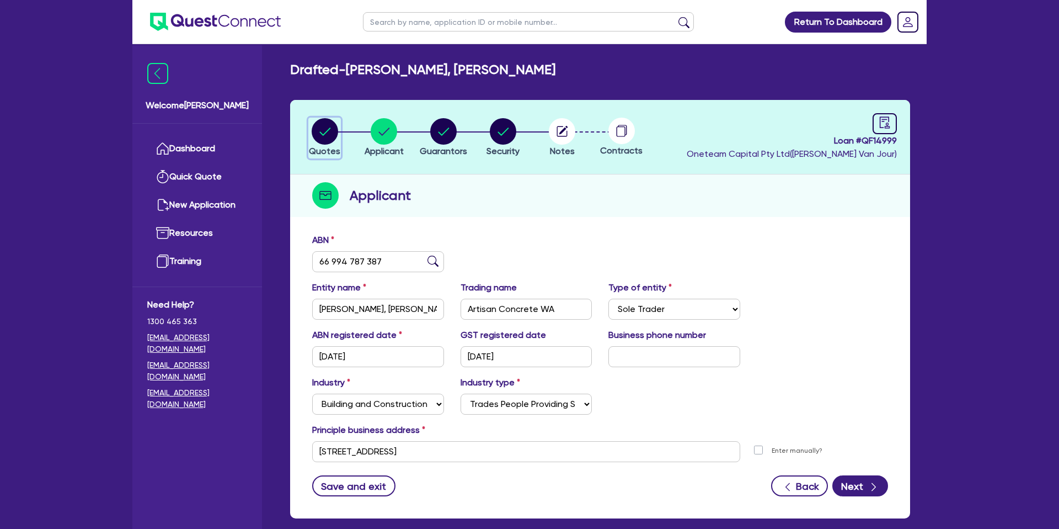
click at [332, 134] on circle "button" at bounding box center [325, 131] width 26 height 26
select select "CARS_AND_LIGHT_TRUCKS"
select select "PASSENGER_VEHICLES"
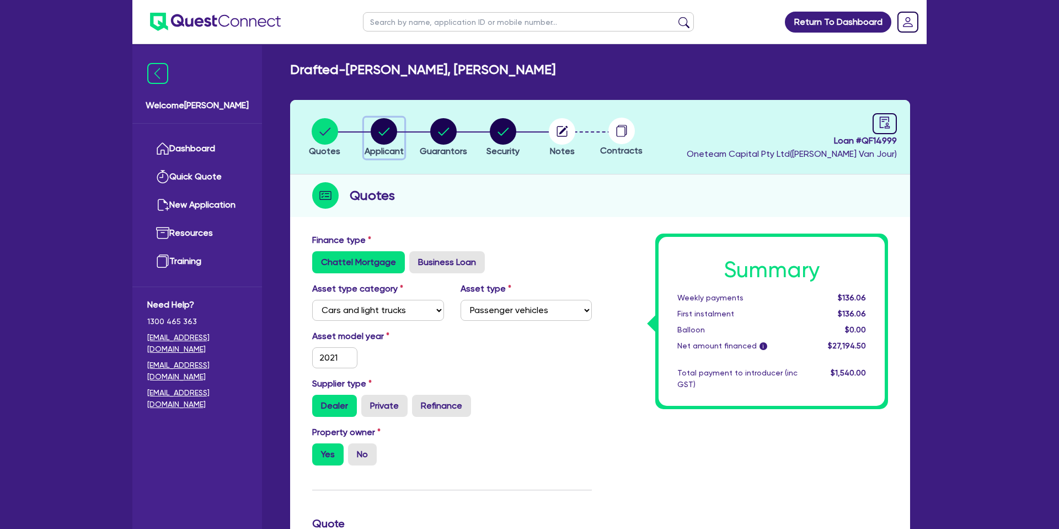
click at [378, 134] on circle "button" at bounding box center [384, 131] width 26 height 26
select select "SOLE_TRADER"
select select "BUILDING_CONSTRUCTION"
select select "TRADES_SERVICES_CONSUMERS"
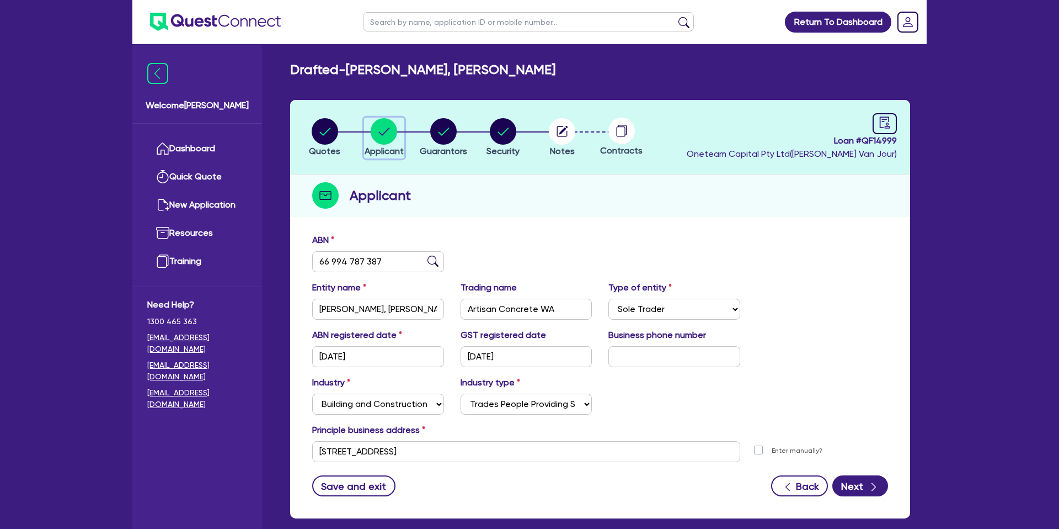
scroll to position [10, 0]
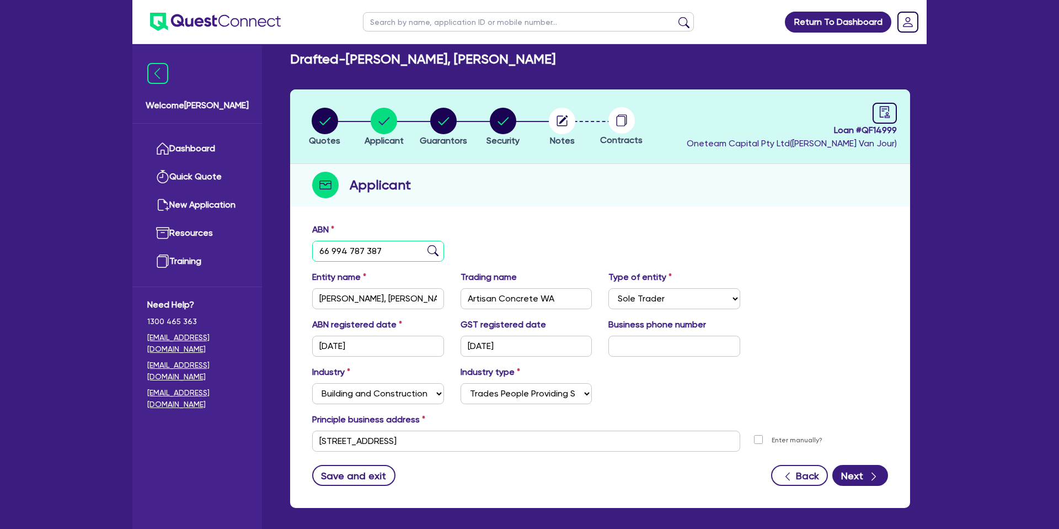
click at [351, 252] on input "66 994 787 387" at bounding box center [378, 251] width 132 height 21
click at [439, 113] on circle "button" at bounding box center [443, 121] width 26 height 26
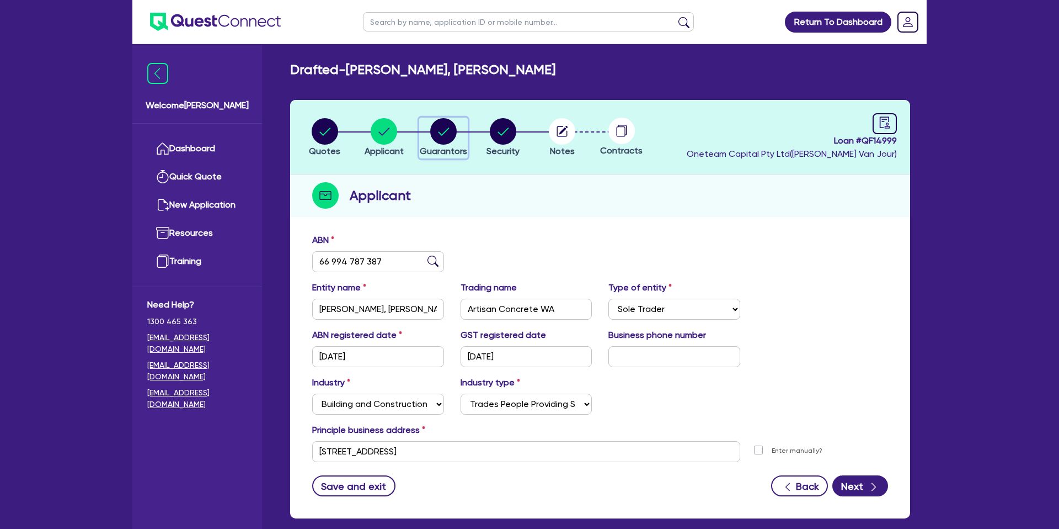
select select "MR"
select select "WA"
select select "DE_FACTO"
select select "PROPERTY"
select select "CASH"
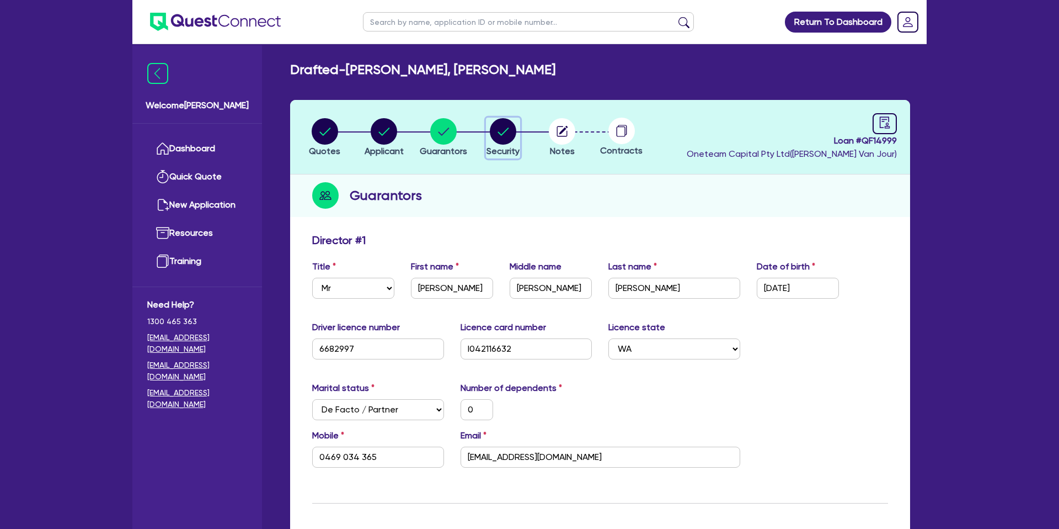
click at [503, 121] on circle "button" at bounding box center [503, 131] width 26 height 26
select select "CARS_AND_LIGHT_TRUCKS"
select select "PASSENGER_VEHICLES"
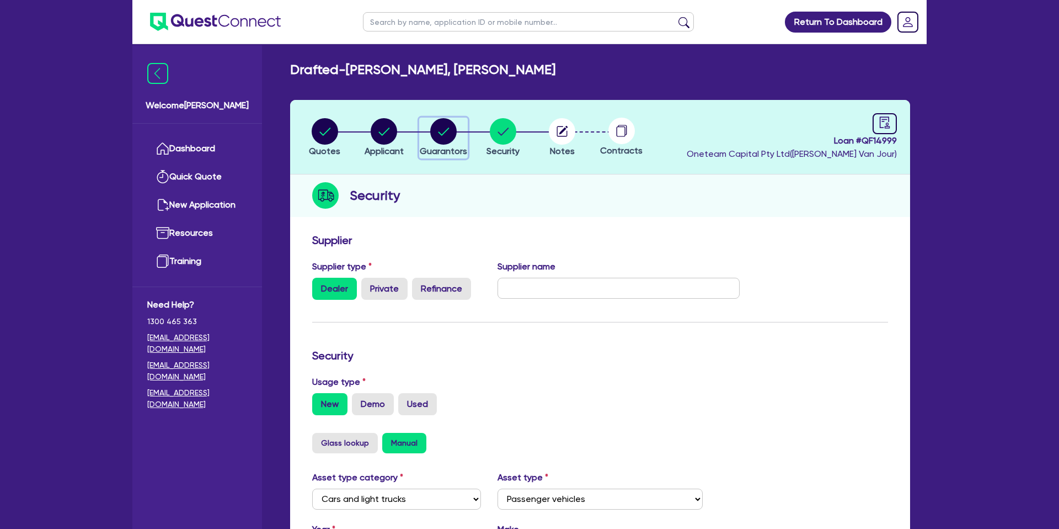
click at [449, 131] on circle "button" at bounding box center [443, 131] width 26 height 26
select select "MR"
select select "WA"
select select "DE_FACTO"
select select "PROPERTY"
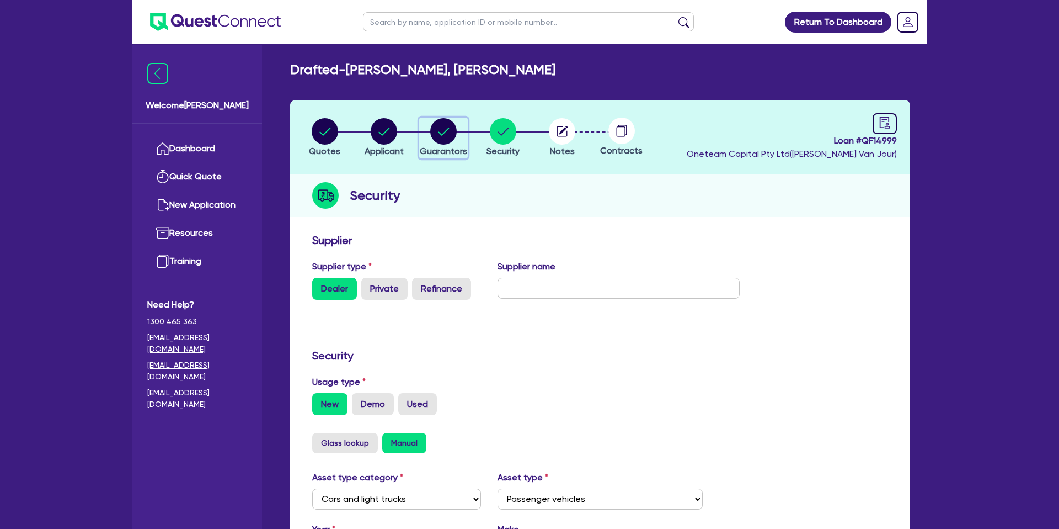
select select "CASH"
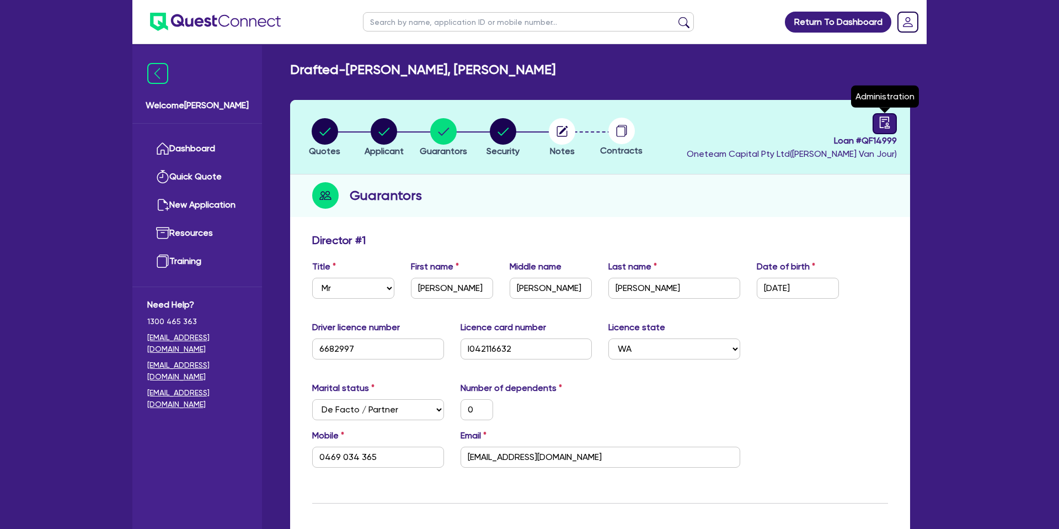
click at [889, 132] on link at bounding box center [885, 123] width 24 height 21
select select "DRAFTED_NEW"
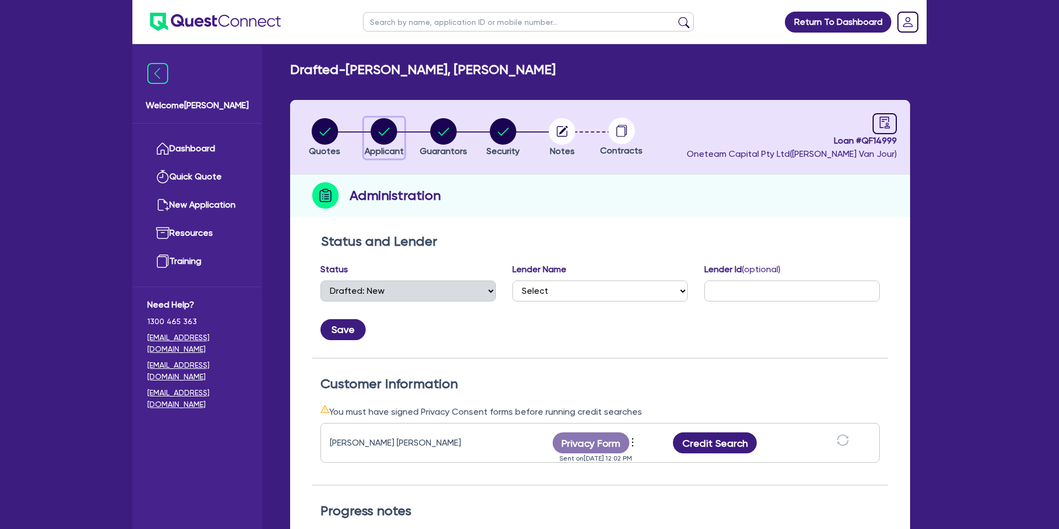
click at [387, 137] on circle "button" at bounding box center [384, 131] width 26 height 26
select select "SOLE_TRADER"
select select "BUILDING_CONSTRUCTION"
select select "TRADES_SERVICES_CONSUMERS"
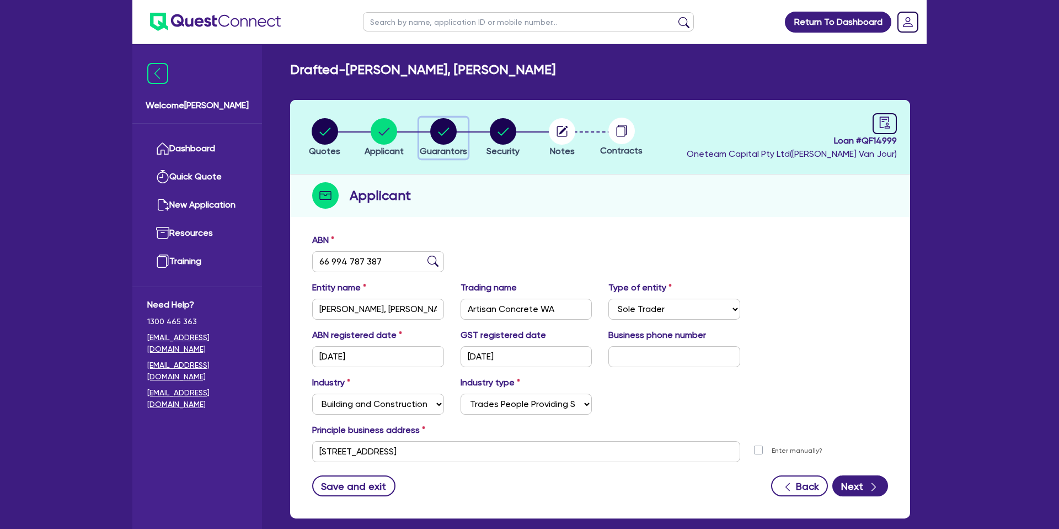
click at [439, 127] on circle "button" at bounding box center [443, 131] width 26 height 26
select select "MR"
select select "WA"
select select "DE_FACTO"
select select "PROPERTY"
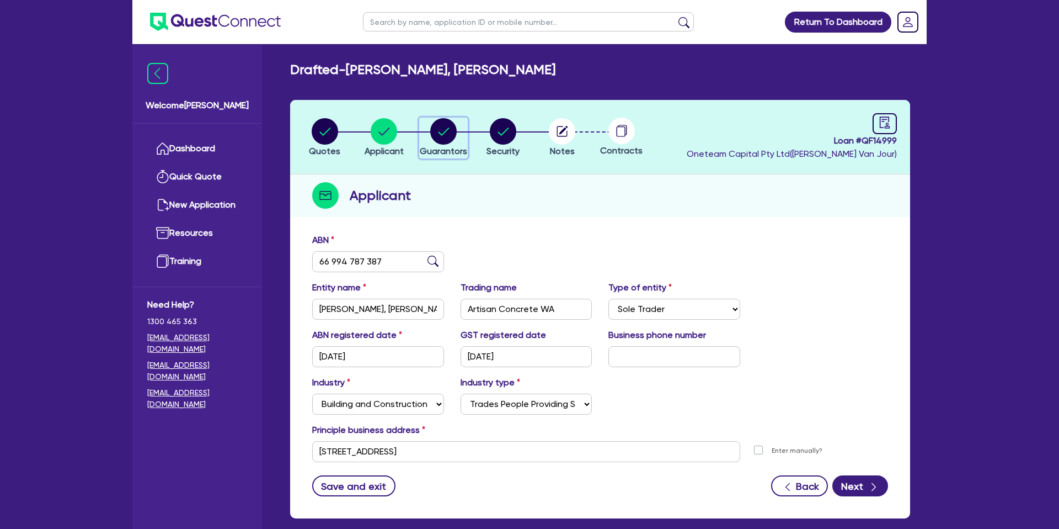
select select "CASH"
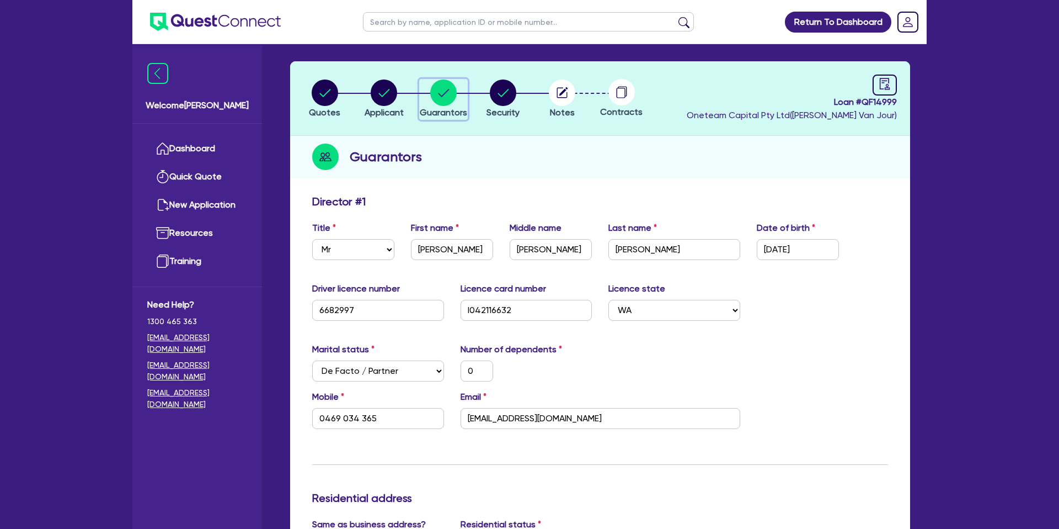
scroll to position [48, 0]
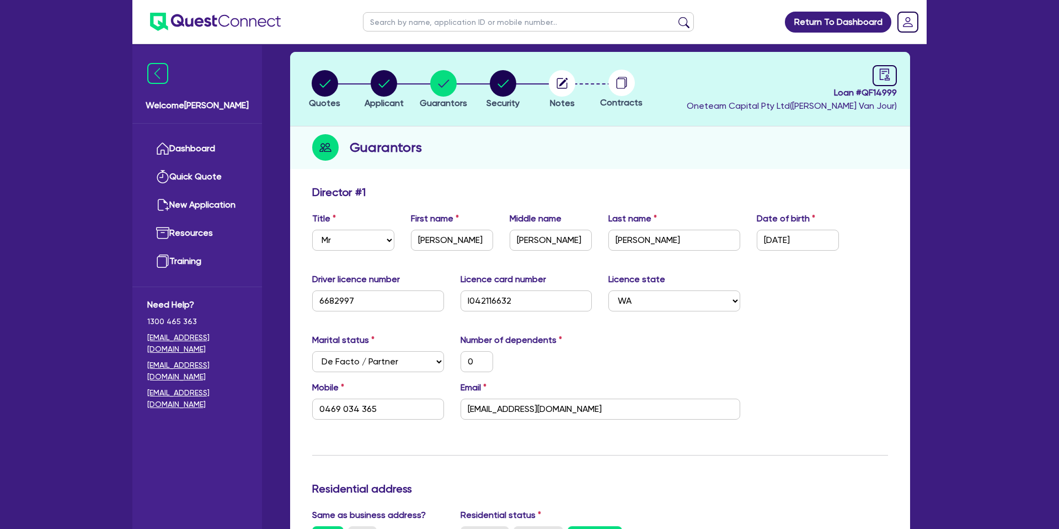
click at [627, 368] on div "Marital status Select [DEMOGRAPHIC_DATA] Married De Facto / Partner Number of d…" at bounding box center [600, 356] width 593 height 47
click at [784, 241] on input "[DATE]" at bounding box center [798, 239] width 82 height 21
click at [517, 410] on input "[EMAIL_ADDRESS][DOMAIN_NAME]" at bounding box center [601, 408] width 280 height 21
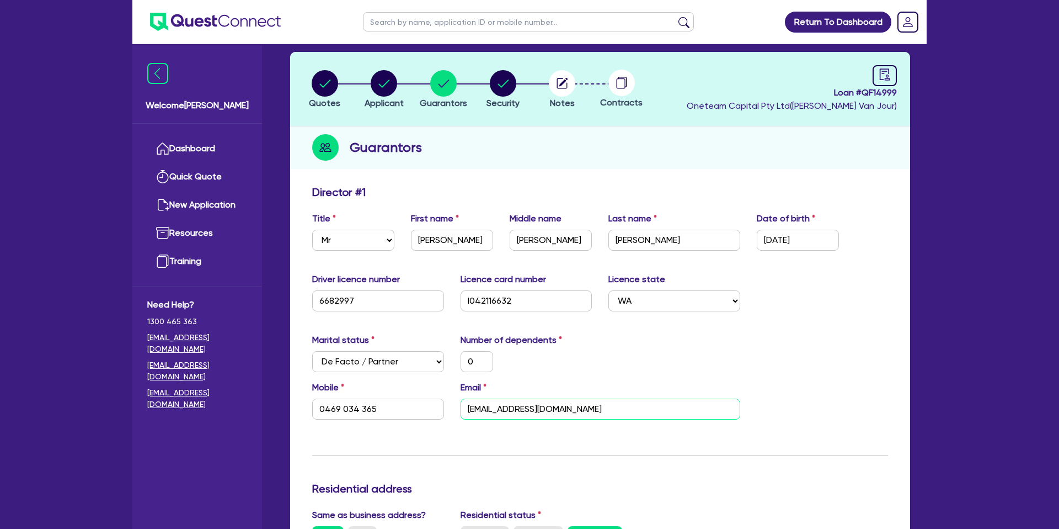
click at [517, 410] on input "[EMAIL_ADDRESS][DOMAIN_NAME]" at bounding box center [601, 408] width 280 height 21
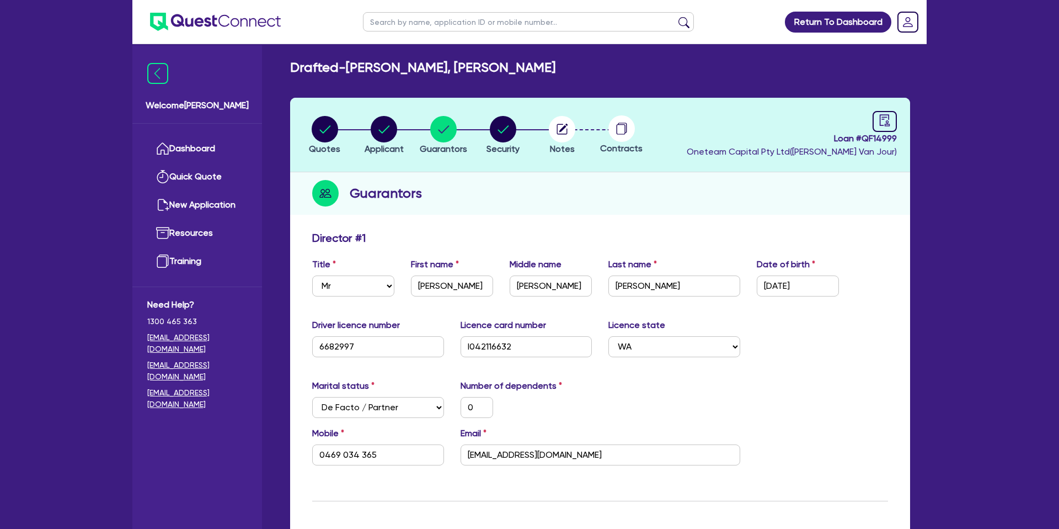
scroll to position [0, 0]
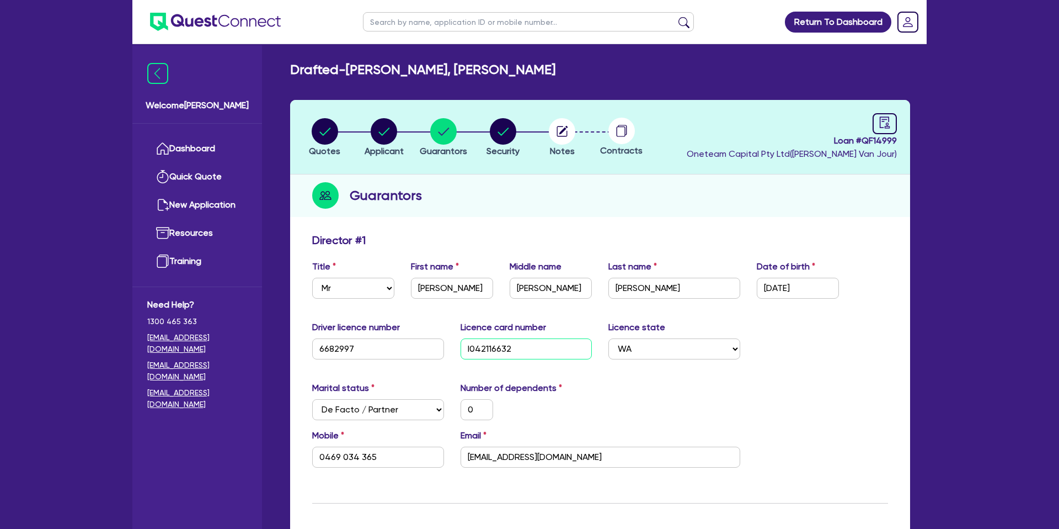
click at [480, 339] on input "l042116632" at bounding box center [527, 348] width 132 height 21
click at [477, 349] on input "l042116632" at bounding box center [527, 348] width 132 height 21
click at [887, 131] on link at bounding box center [885, 123] width 24 height 21
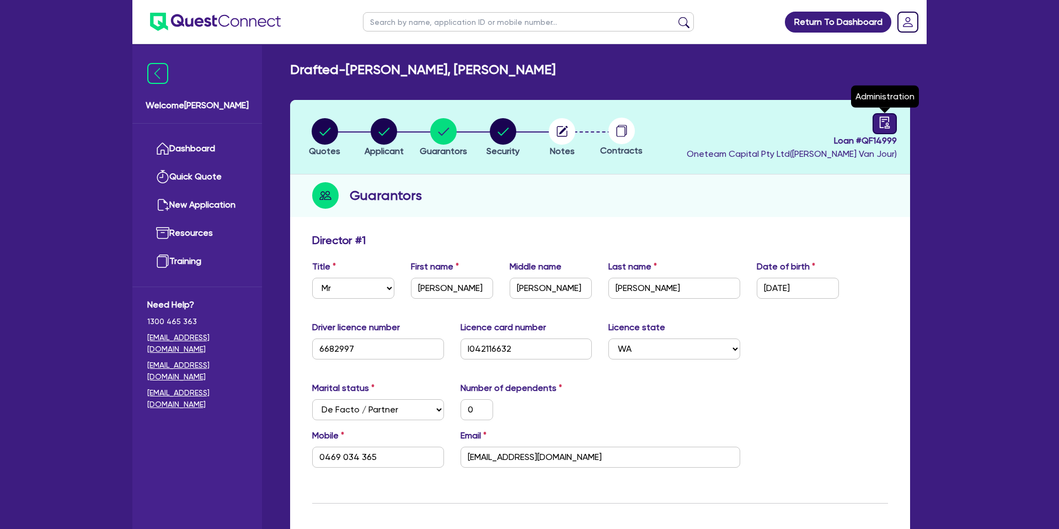
select select "DRAFTED_NEW"
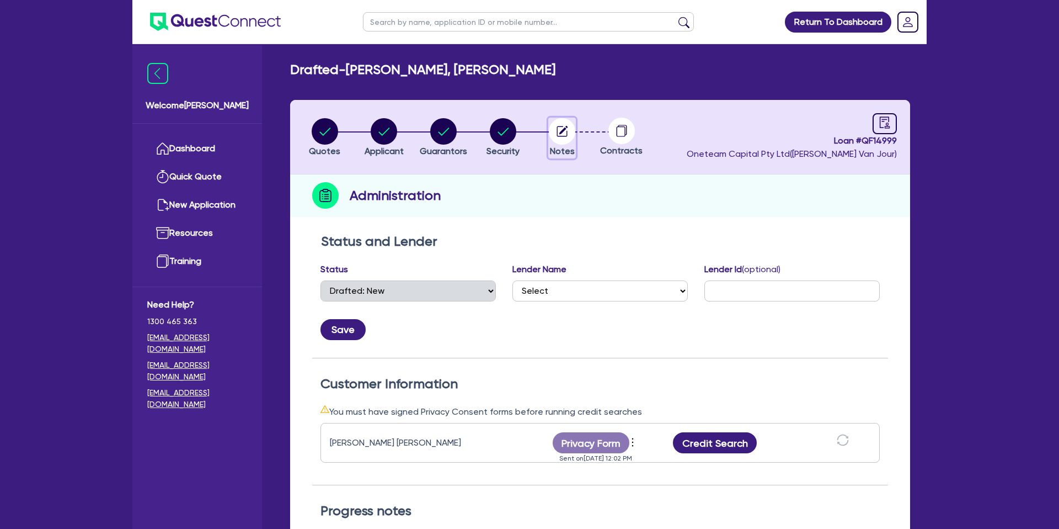
click at [552, 129] on circle "button" at bounding box center [562, 131] width 26 height 26
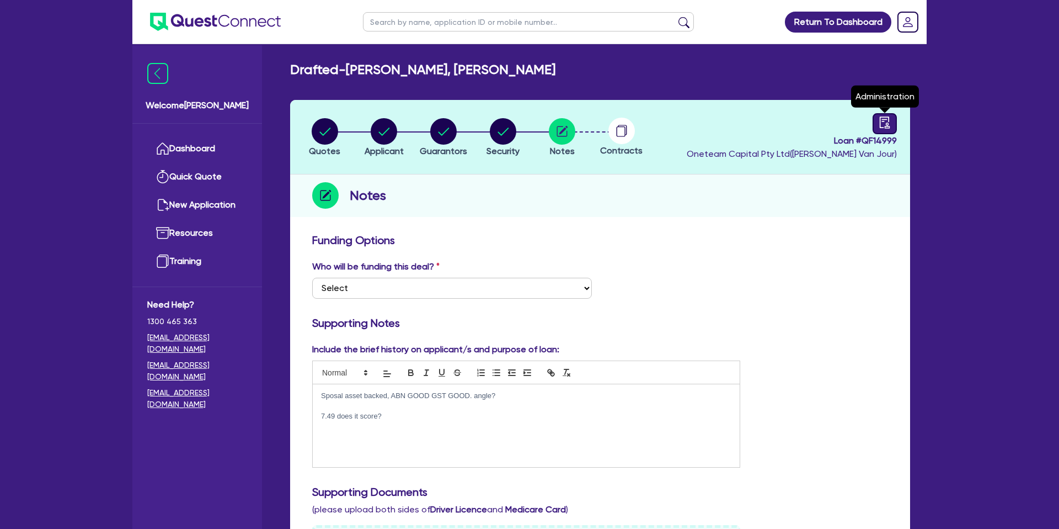
click at [890, 125] on icon "audit" at bounding box center [885, 122] width 12 height 12
select select "DRAFTED_NEW"
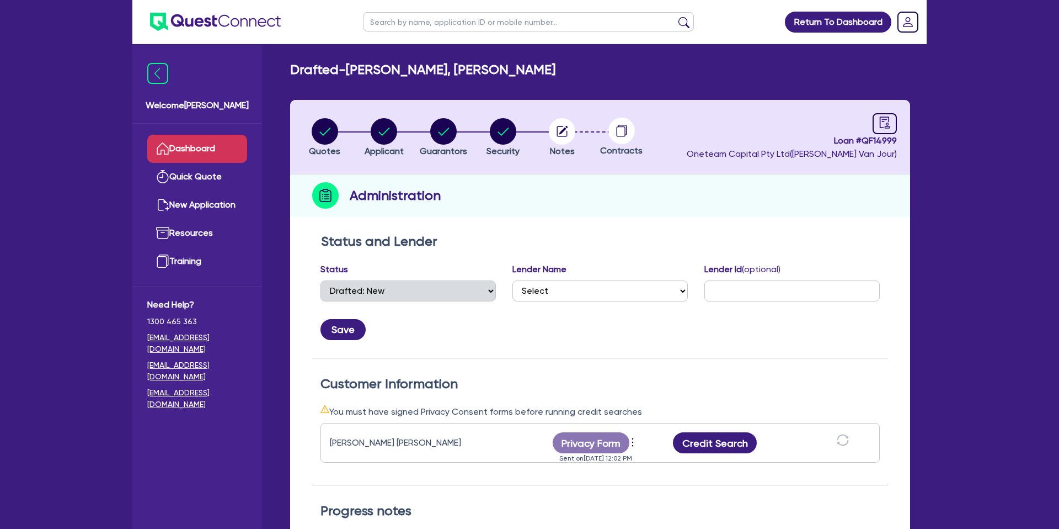
click at [204, 143] on link "Dashboard" at bounding box center [197, 149] width 100 height 28
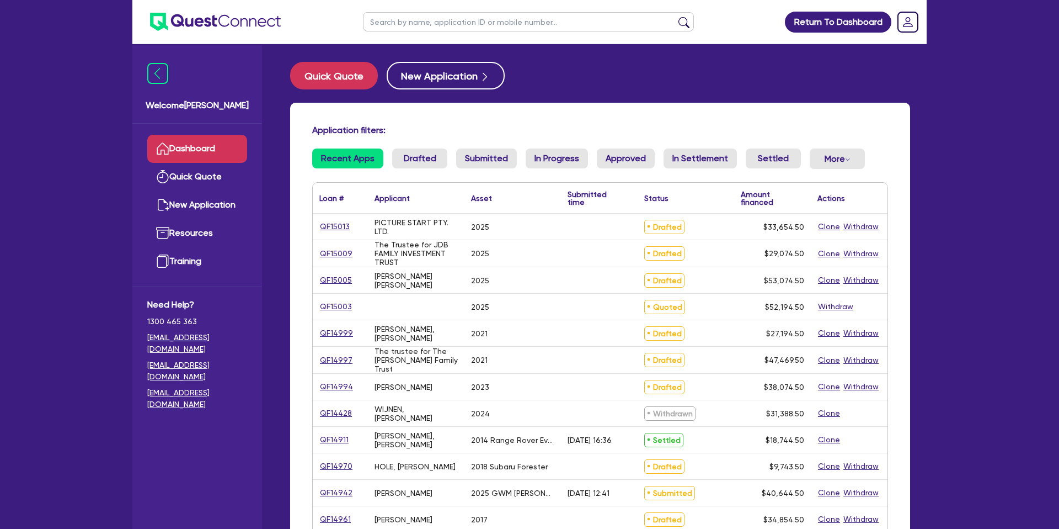
click at [465, 24] on input "text" at bounding box center [528, 21] width 331 height 19
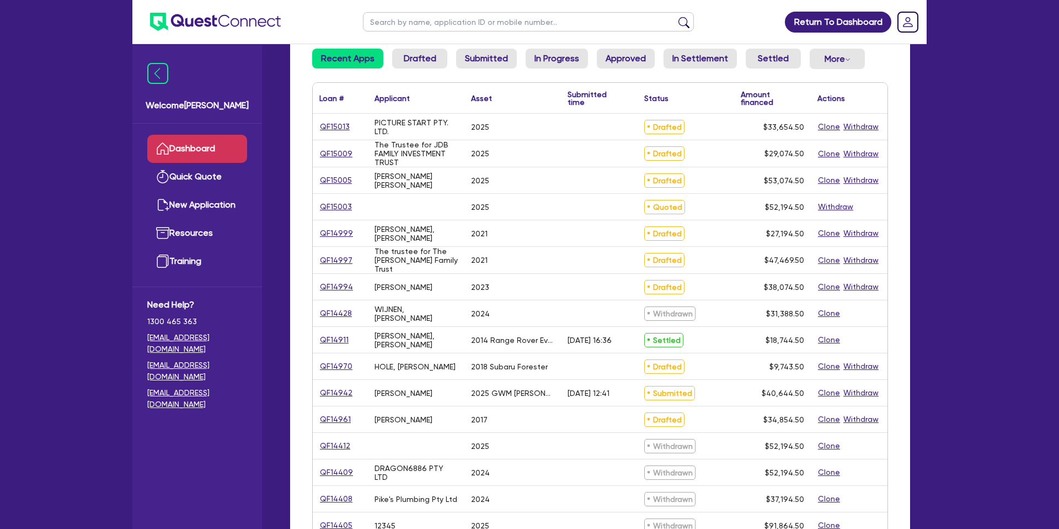
scroll to position [100, 0]
click at [343, 286] on link "QF14994" at bounding box center [336, 286] width 34 height 13
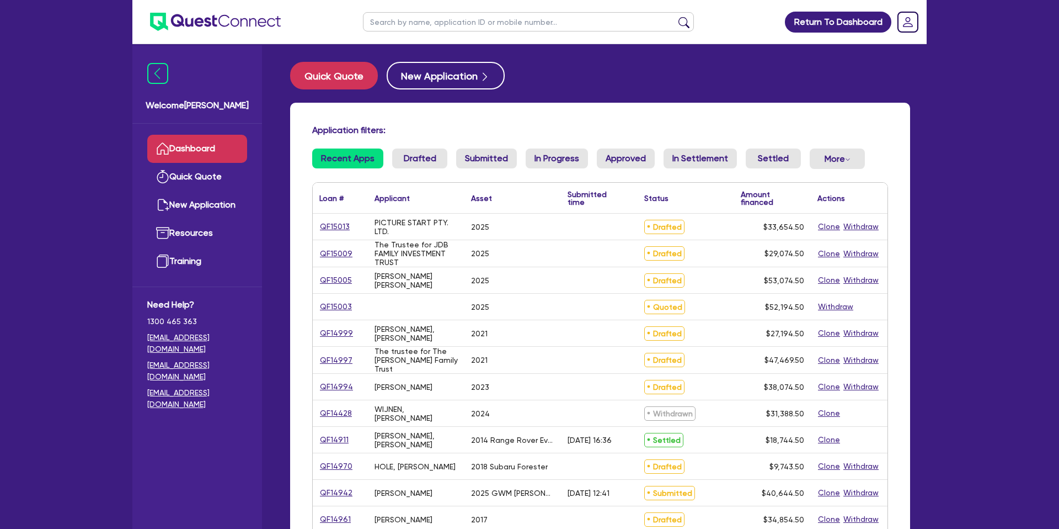
select select "CARS_AND_LIGHT_TRUCKS"
select select "PASSENGER_VEHICLES"
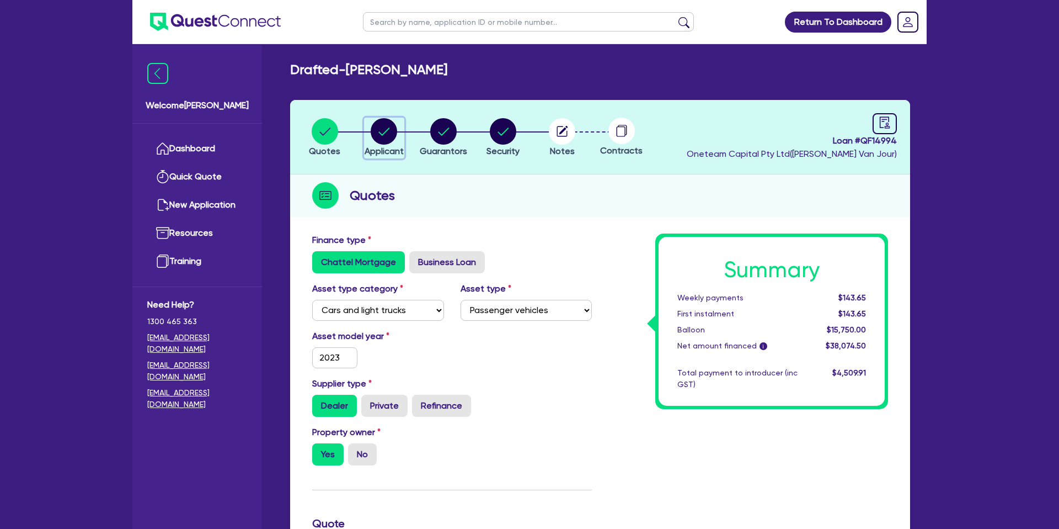
click at [382, 123] on circle "button" at bounding box center [384, 131] width 26 height 26
select select "SOLE_TRADER"
select select "RENTAL_REAL_ESTATE"
select select "PROPERTY_OPERATORS"
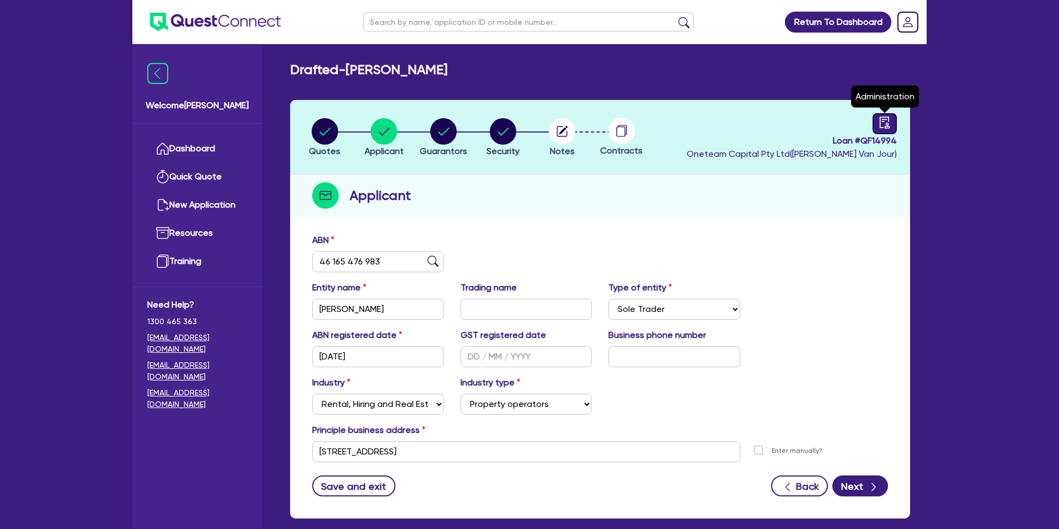
click at [893, 124] on link at bounding box center [885, 123] width 24 height 21
select select "DRAFTED_NEW"
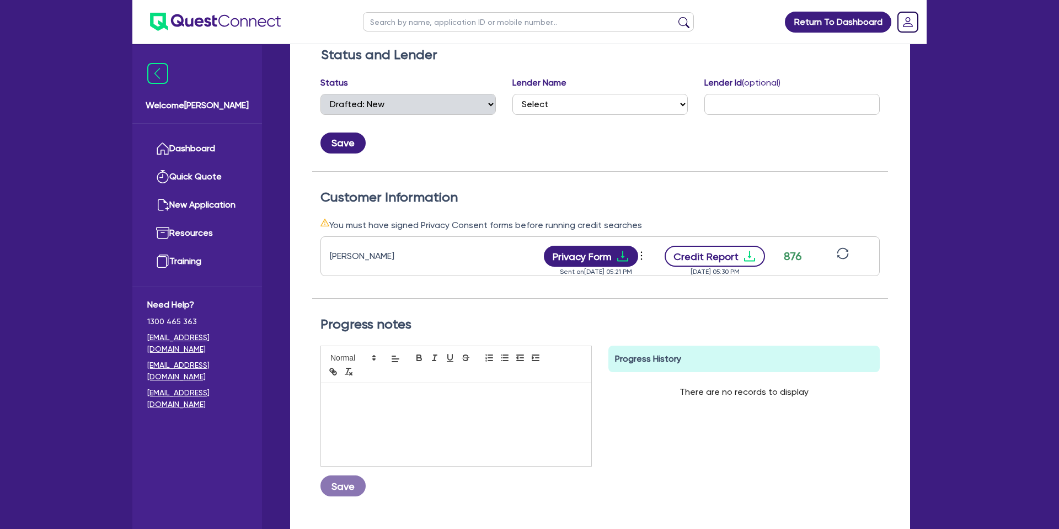
scroll to position [187, 0]
click at [748, 265] on button "Credit Report" at bounding box center [715, 255] width 101 height 21
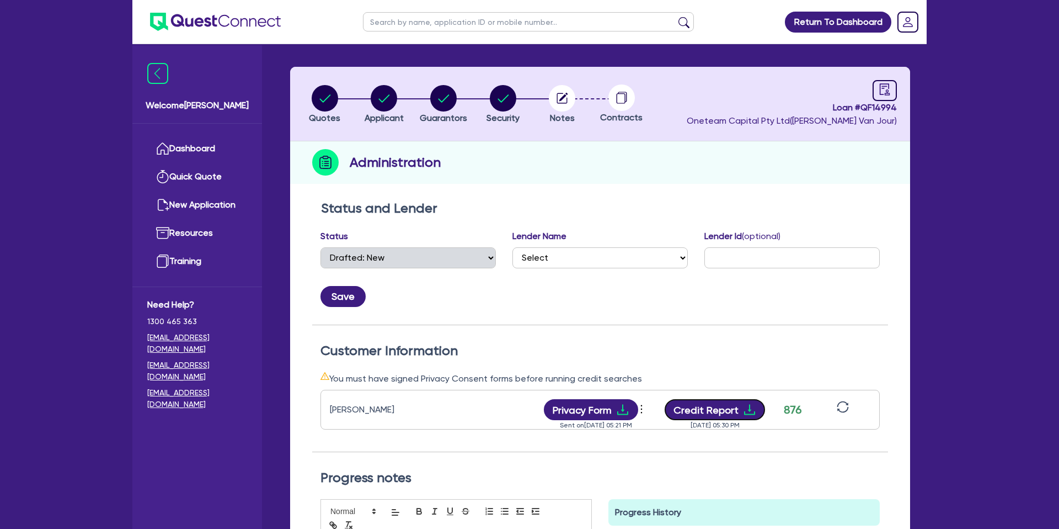
scroll to position [0, 0]
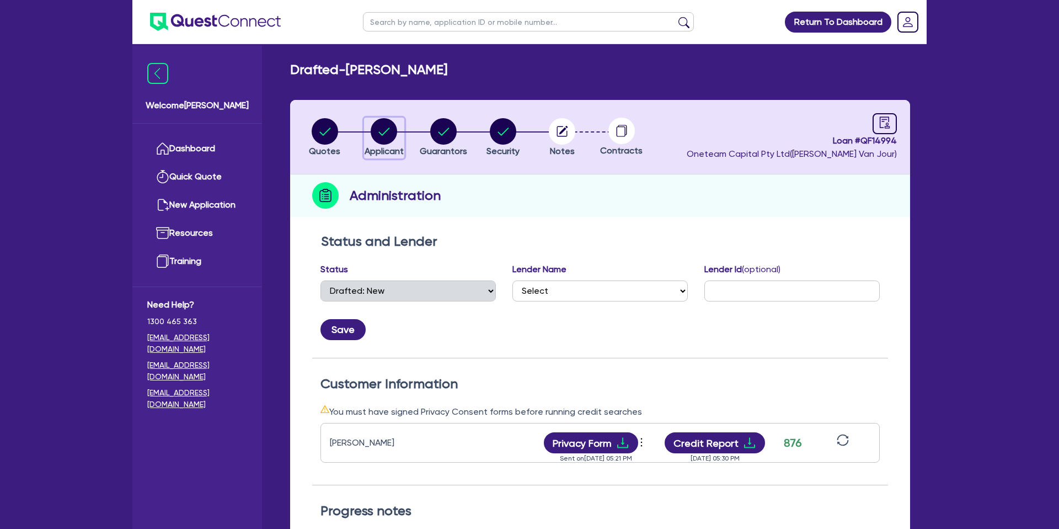
click at [388, 130] on icon "button" at bounding box center [384, 131] width 11 height 8
select select "SOLE_TRADER"
select select "RENTAL_REAL_ESTATE"
select select "PROPERTY_OPERATORS"
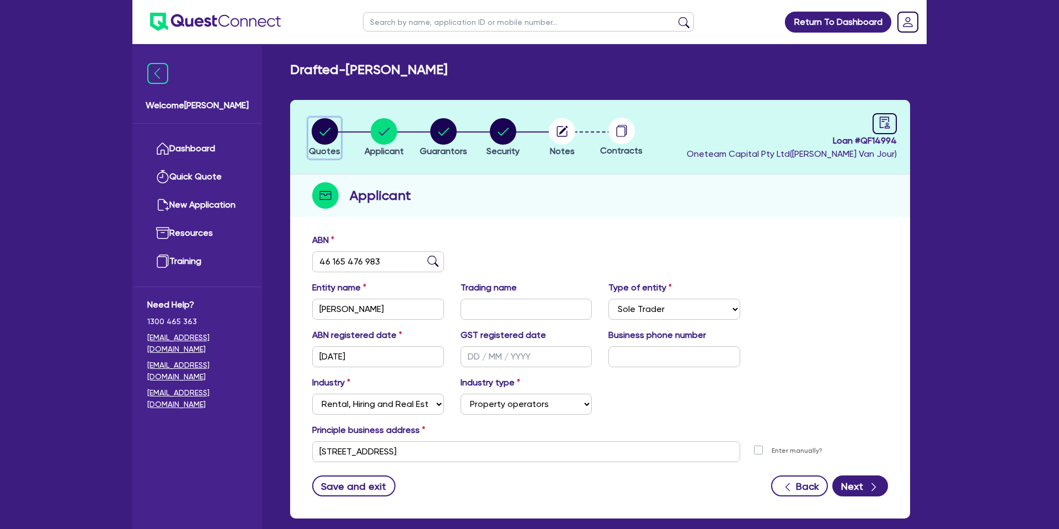
click at [314, 130] on circle "button" at bounding box center [325, 131] width 26 height 26
select select "CARS_AND_LIGHT_TRUCKS"
select select "PASSENGER_VEHICLES"
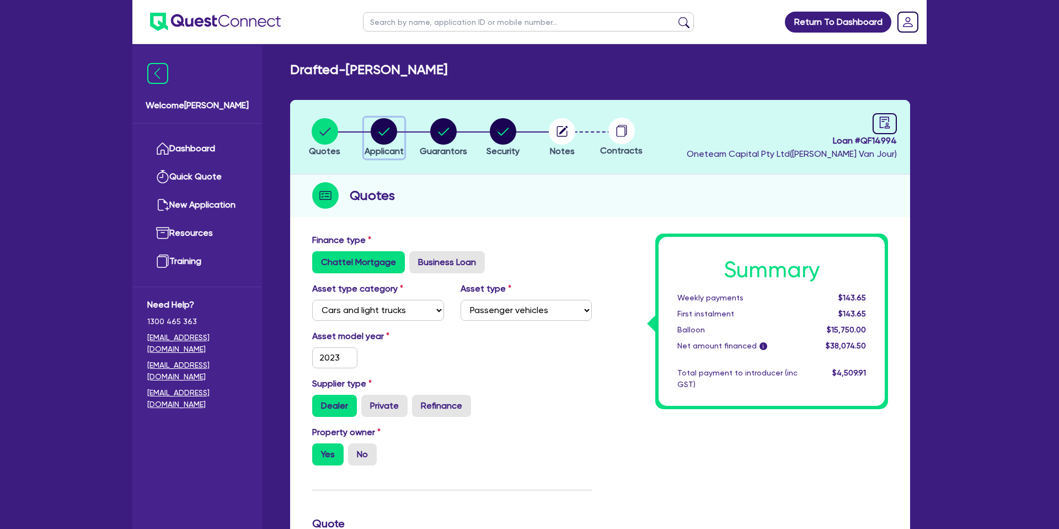
click at [382, 124] on circle "button" at bounding box center [384, 131] width 26 height 26
select select "SOLE_TRADER"
select select "RENTAL_REAL_ESTATE"
select select "PROPERTY_OPERATORS"
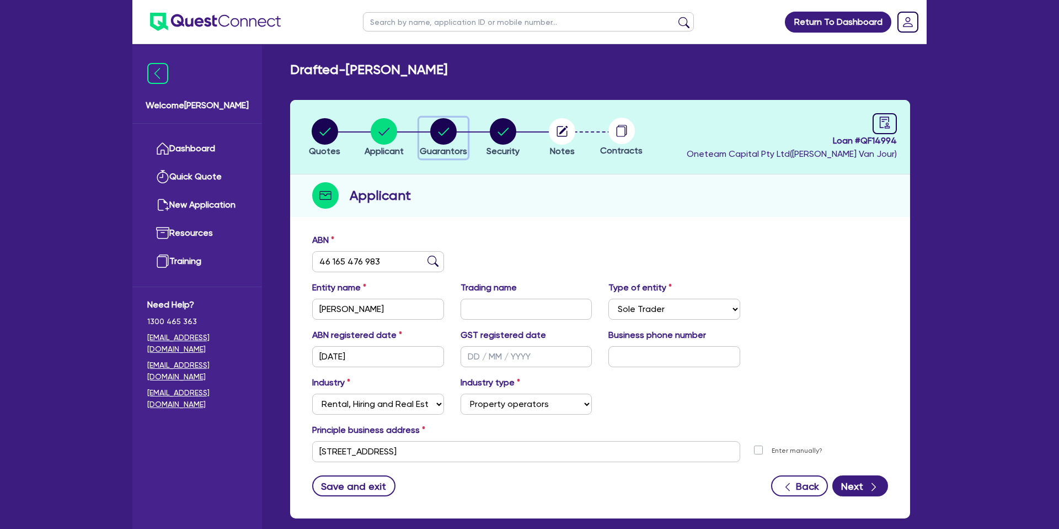
click at [436, 129] on circle "button" at bounding box center [443, 131] width 26 height 26
select select "MR"
select select "QLD"
select select "MARRIED"
select select "PROPERTY"
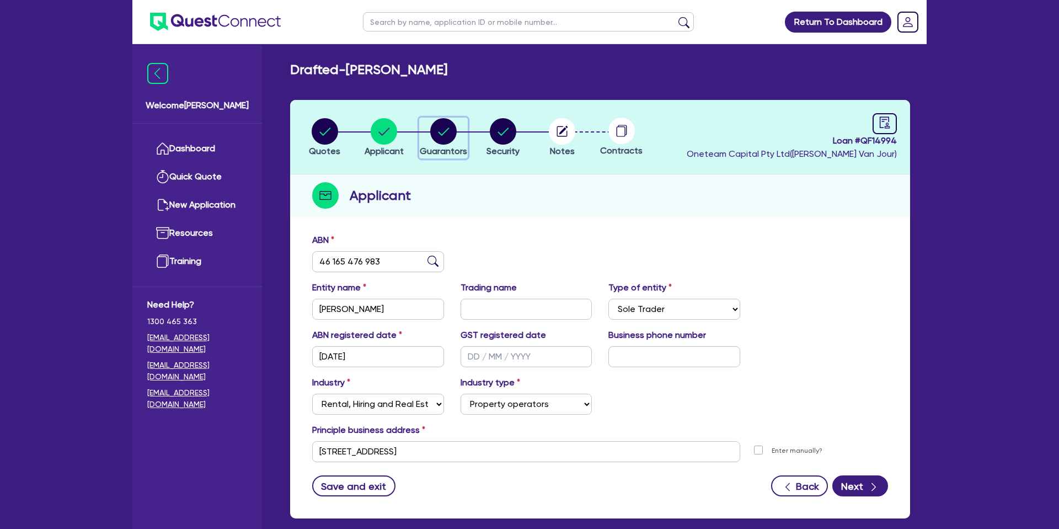
select select "MORTGAGE"
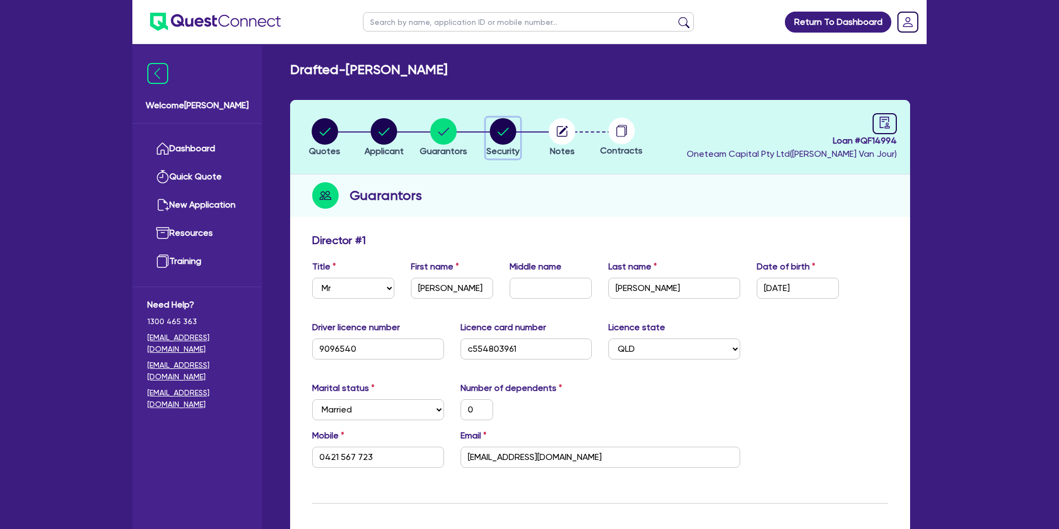
click at [492, 125] on circle "button" at bounding box center [503, 131] width 26 height 26
select select "CARS_AND_LIGHT_TRUCKS"
select select "PASSENGER_VEHICLES"
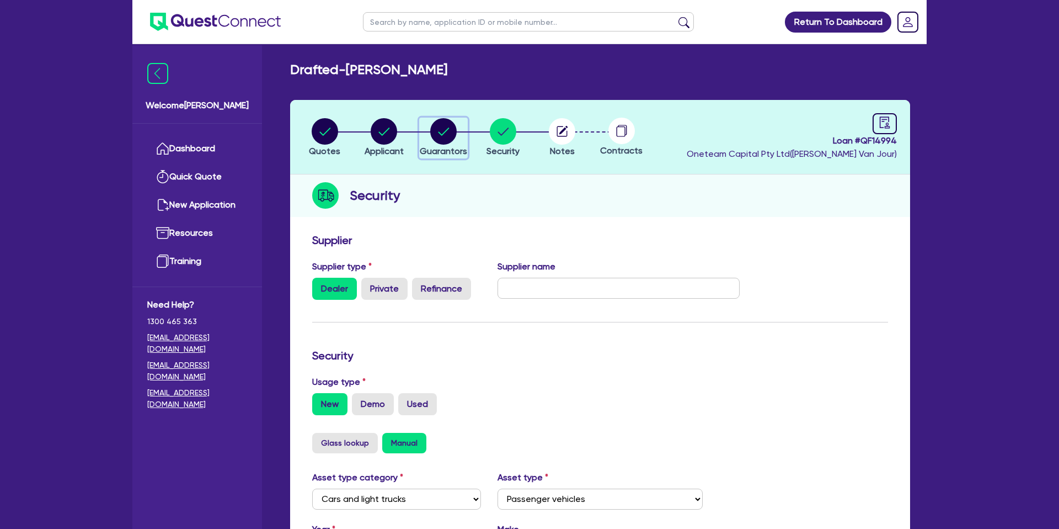
click at [449, 128] on icon "button" at bounding box center [443, 131] width 11 height 8
select select "MR"
select select "QLD"
select select "MARRIED"
select select "PROPERTY"
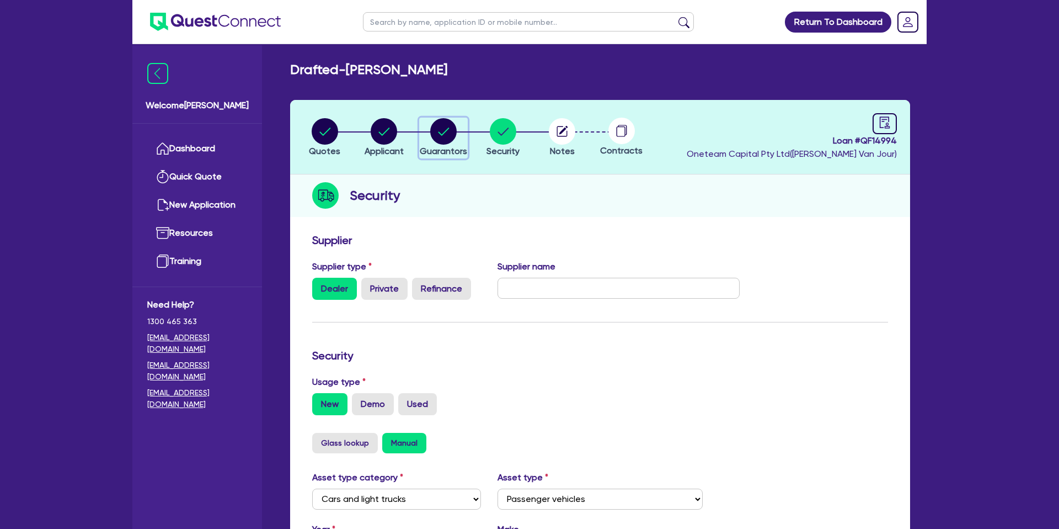
select select "MORTGAGE"
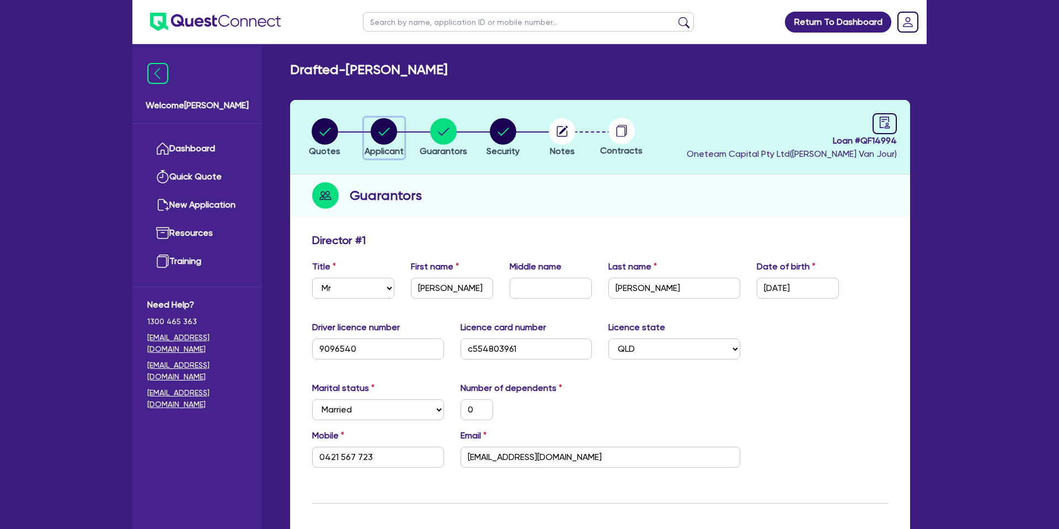
click at [387, 129] on circle "button" at bounding box center [384, 131] width 26 height 26
select select "SOLE_TRADER"
select select "RENTAL_REAL_ESTATE"
select select "PROPERTY_OPERATORS"
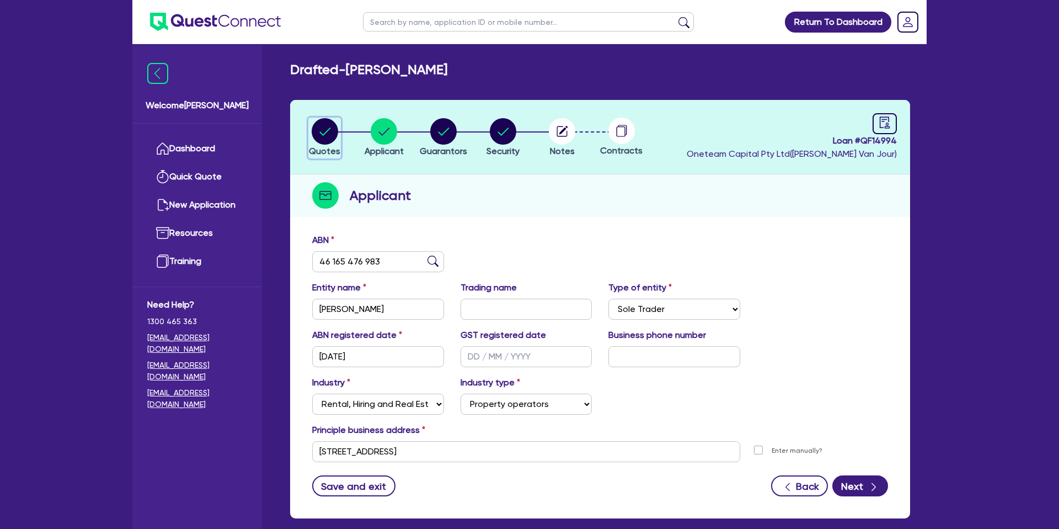
click at [319, 130] on circle "button" at bounding box center [325, 131] width 26 height 26
select select "CARS_AND_LIGHT_TRUCKS"
select select "PASSENGER_VEHICLES"
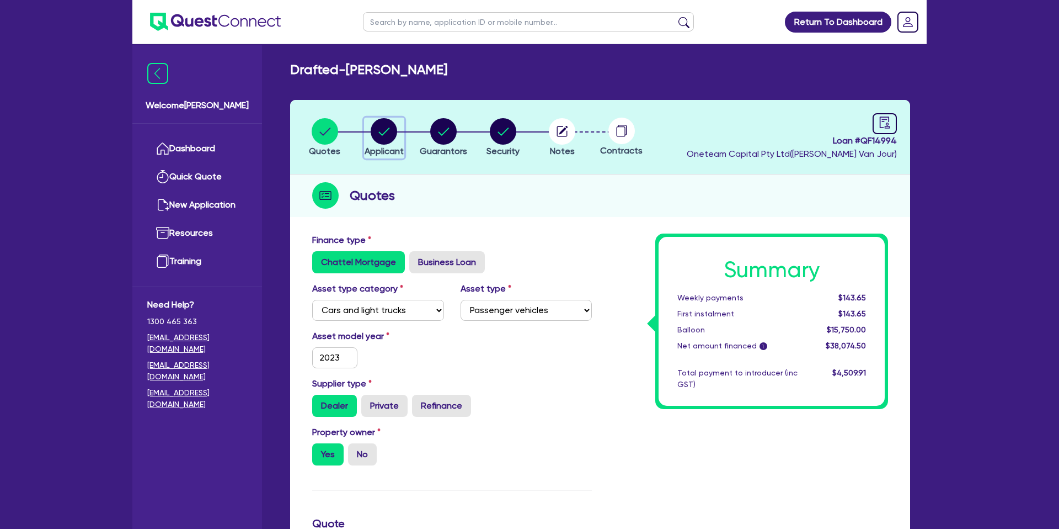
click at [373, 134] on circle "button" at bounding box center [384, 131] width 26 height 26
select select "SOLE_TRADER"
select select "RENTAL_REAL_ESTATE"
select select "PROPERTY_OPERATORS"
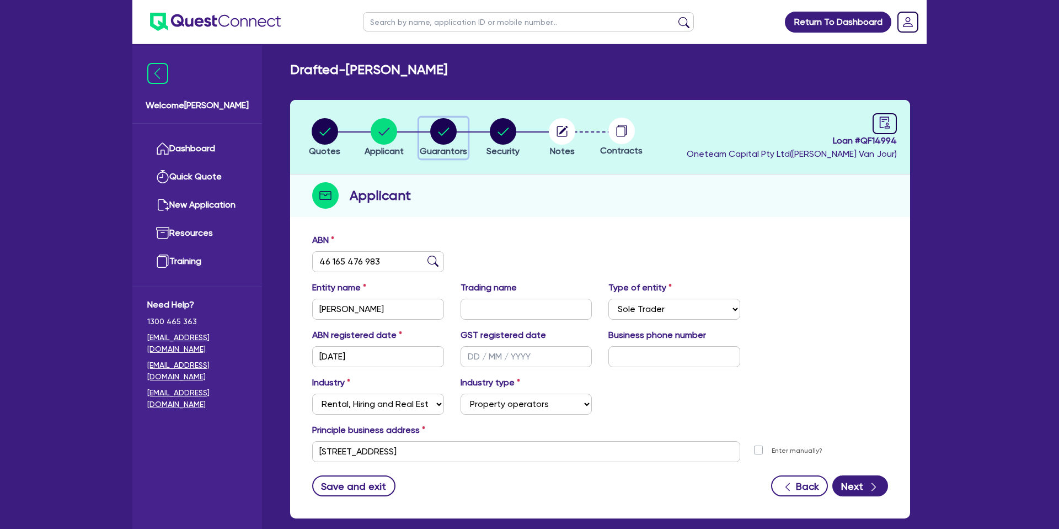
click at [445, 125] on circle "button" at bounding box center [443, 131] width 26 height 26
select select "MR"
select select "QLD"
select select "MARRIED"
select select "PROPERTY"
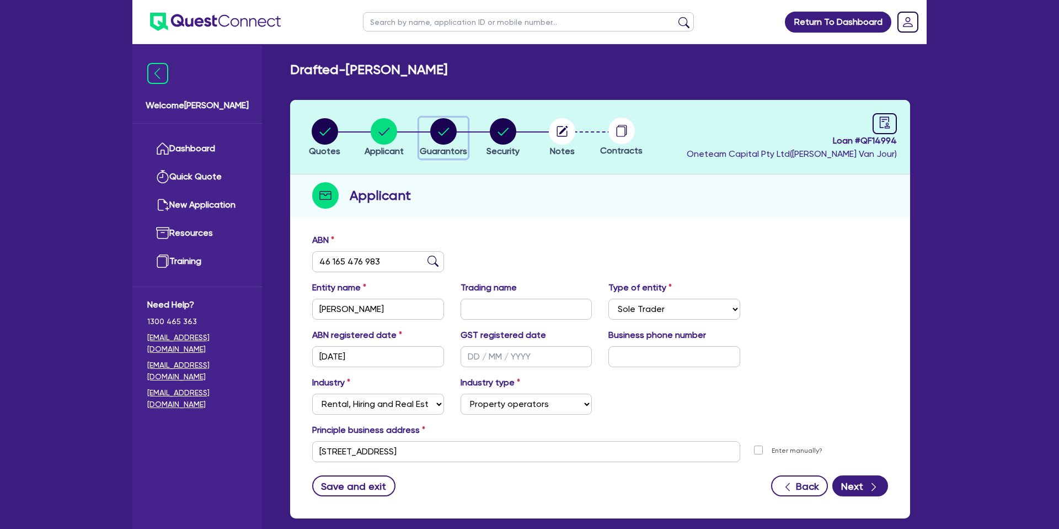
select select "MORTGAGE"
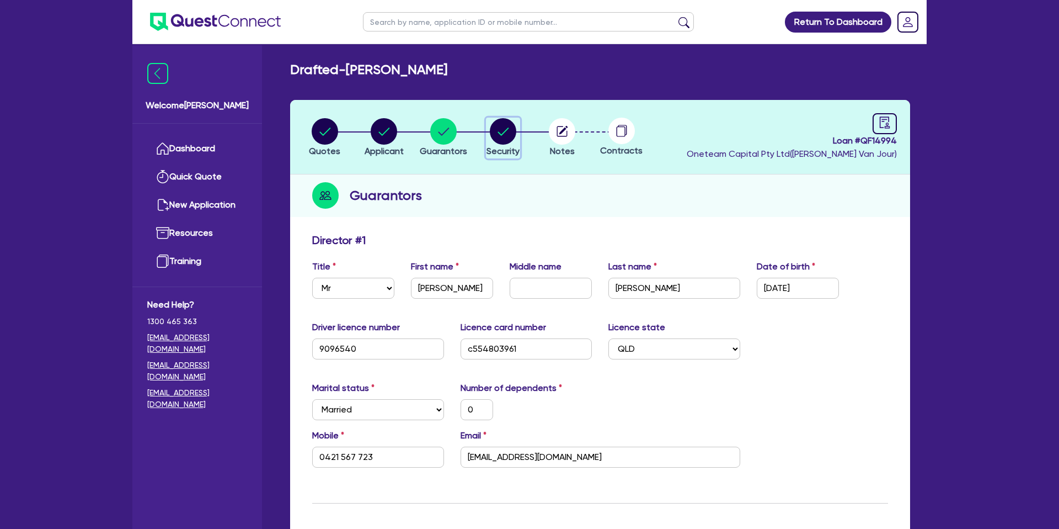
click at [515, 128] on circle "button" at bounding box center [503, 131] width 26 height 26
select select "CARS_AND_LIGHT_TRUCKS"
select select "PASSENGER_VEHICLES"
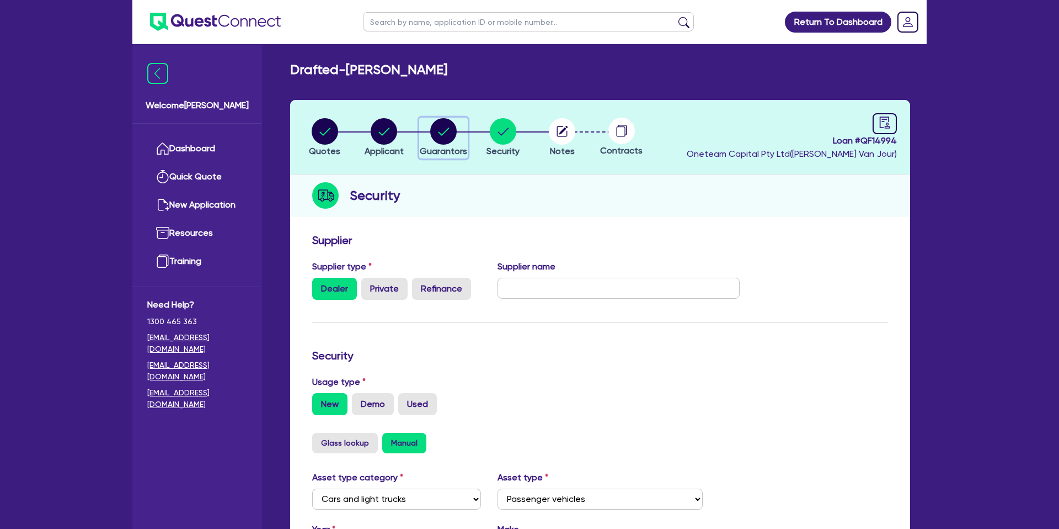
click at [450, 129] on circle "button" at bounding box center [443, 131] width 26 height 26
select select "MR"
select select "QLD"
select select "MARRIED"
select select "PROPERTY"
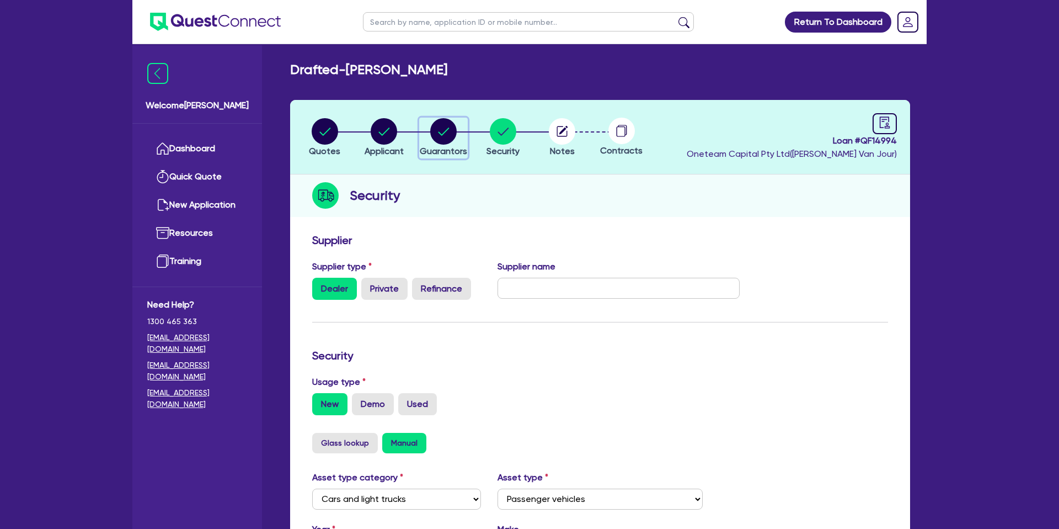
select select "MORTGAGE"
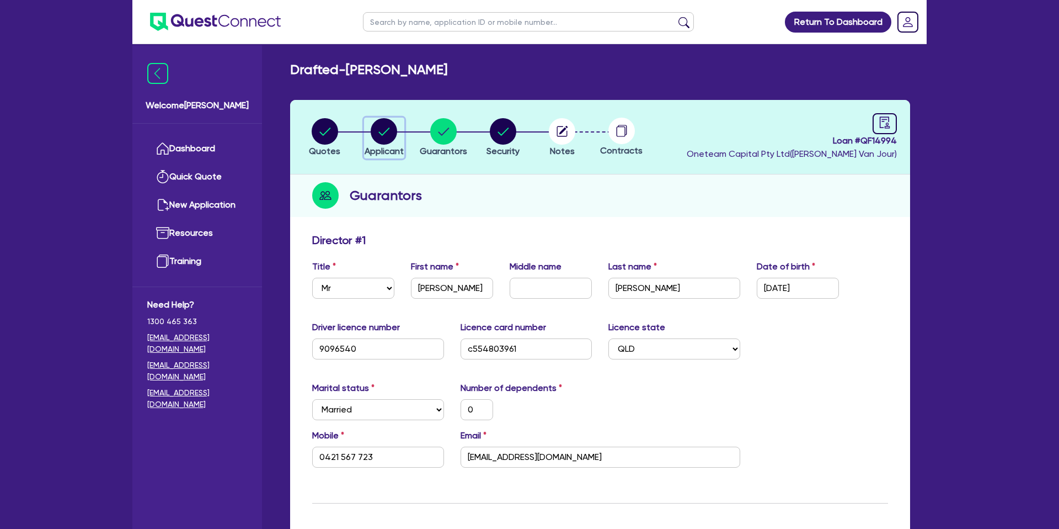
click at [381, 126] on circle "button" at bounding box center [384, 131] width 26 height 26
select select "SOLE_TRADER"
select select "RENTAL_REAL_ESTATE"
select select "PROPERTY_OPERATORS"
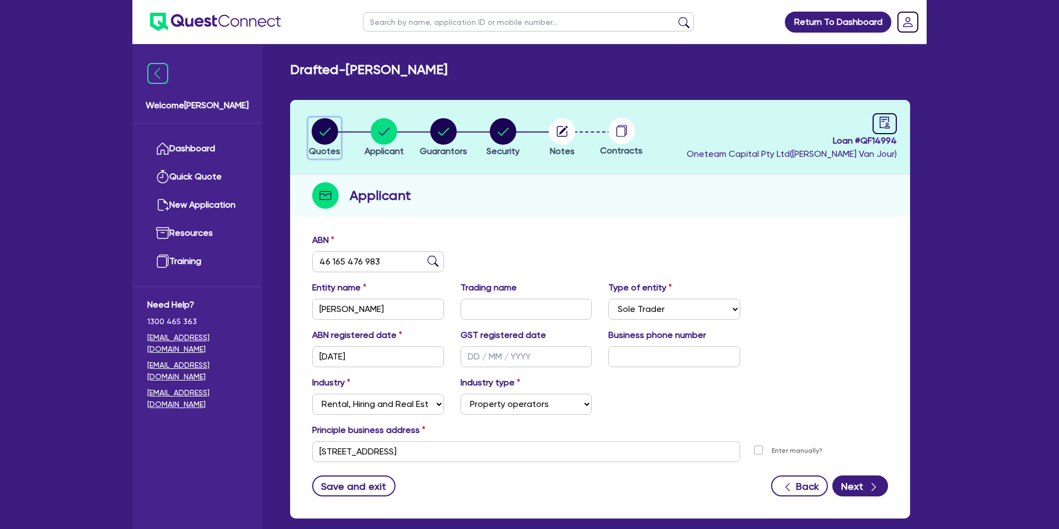
click at [331, 134] on circle "button" at bounding box center [325, 131] width 26 height 26
select select "CARS_AND_LIGHT_TRUCKS"
select select "PASSENGER_VEHICLES"
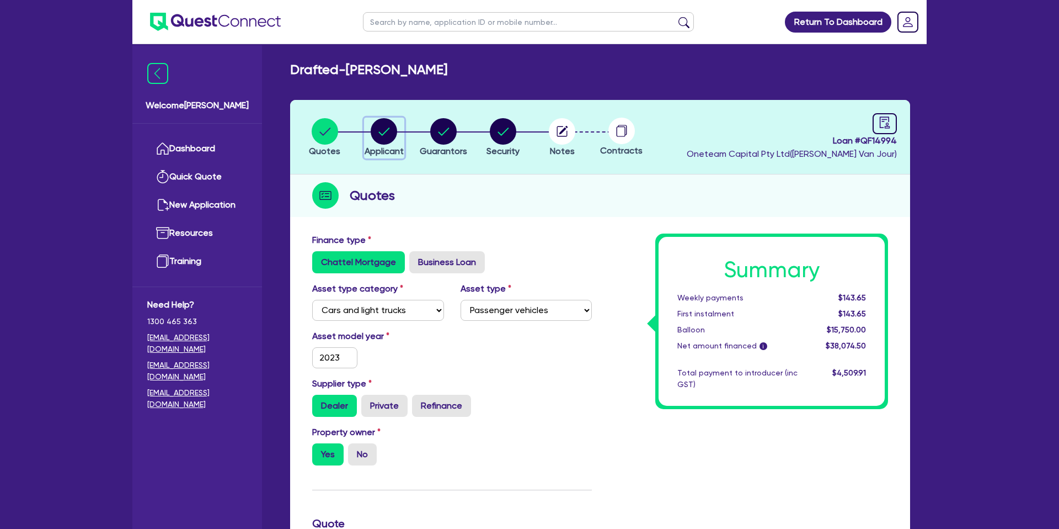
click at [380, 127] on circle "button" at bounding box center [384, 131] width 26 height 26
select select "SOLE_TRADER"
select select "RENTAL_REAL_ESTATE"
select select "PROPERTY_OPERATORS"
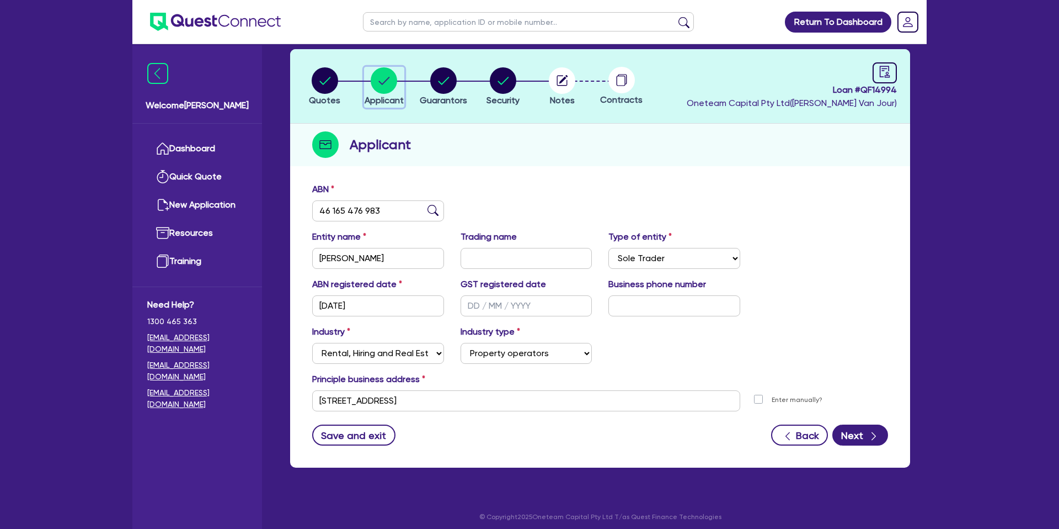
scroll to position [57, 0]
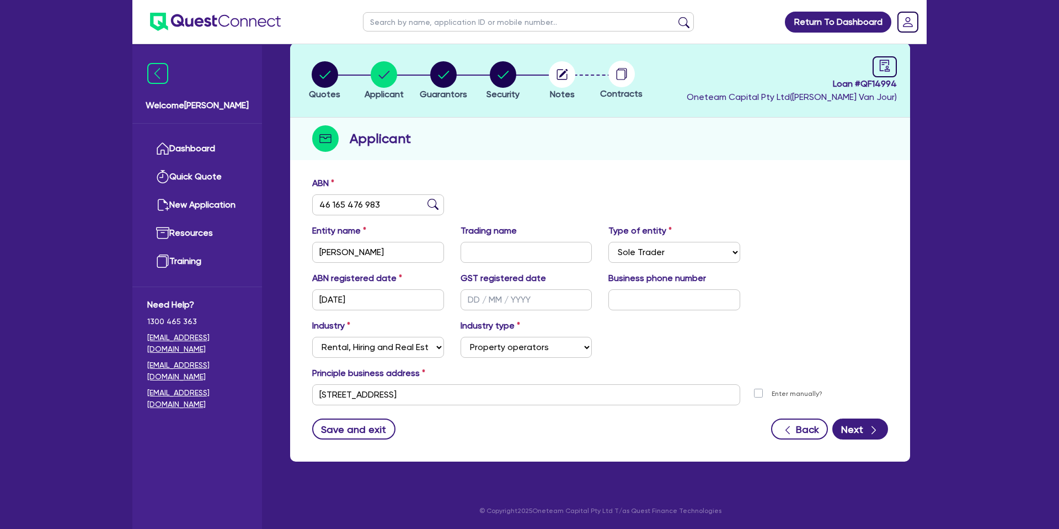
drag, startPoint x: 735, startPoint y: 182, endPoint x: 729, endPoint y: 187, distance: 7.8
click at [735, 183] on div "ABN 46 165 476 983" at bounding box center [600, 200] width 593 height 47
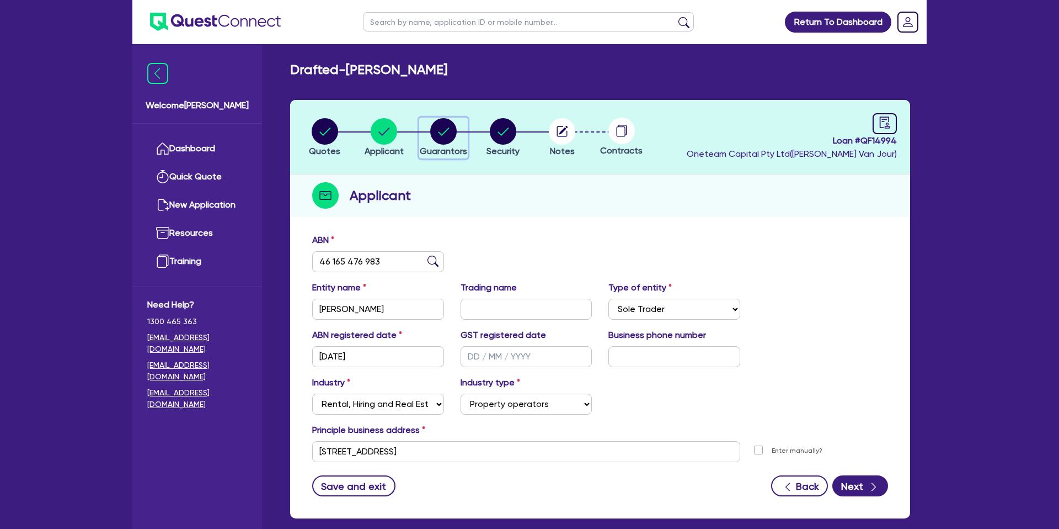
click at [450, 132] on circle "button" at bounding box center [443, 131] width 26 height 26
select select "MR"
select select "QLD"
select select "MARRIED"
select select "PROPERTY"
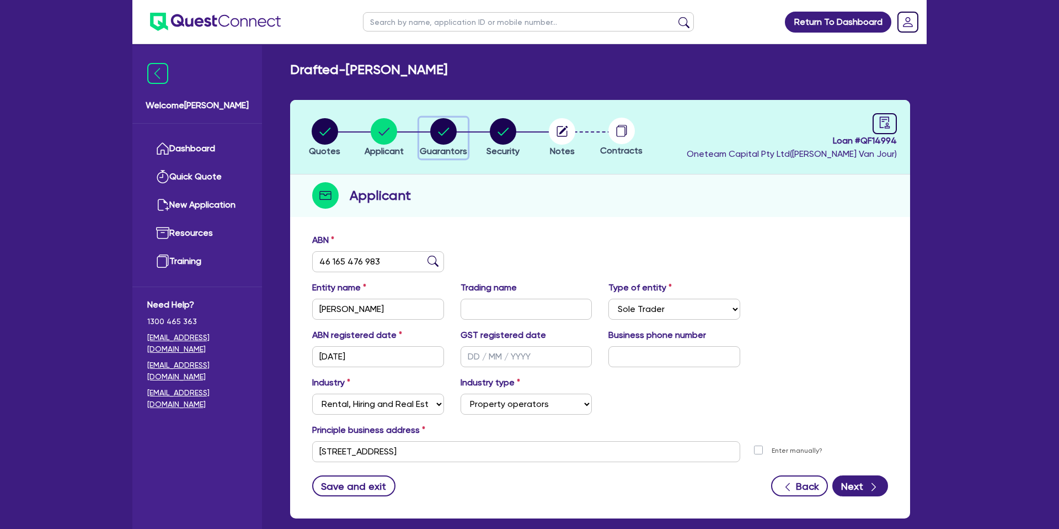
select select "MORTGAGE"
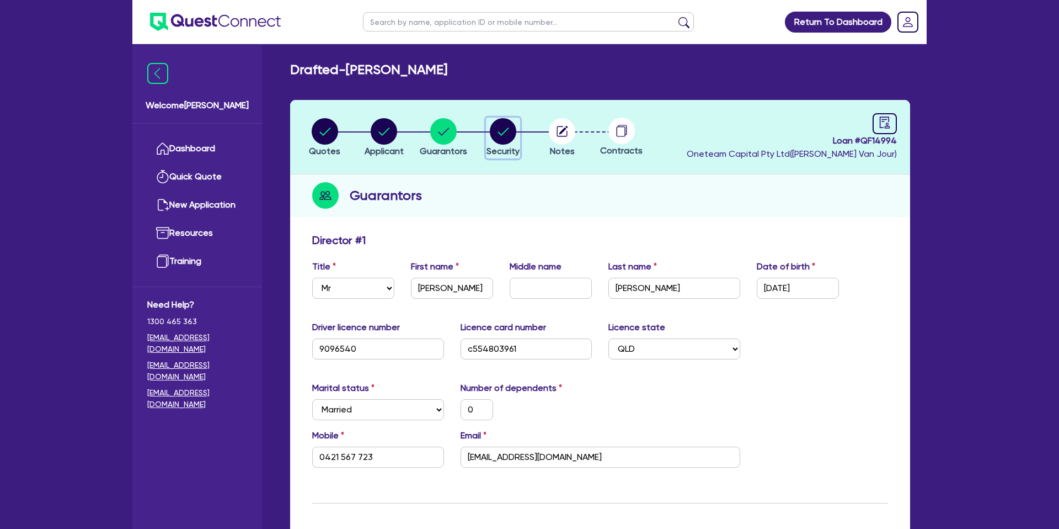
click at [497, 130] on circle "button" at bounding box center [503, 131] width 26 height 26
select select "CARS_AND_LIGHT_TRUCKS"
select select "PASSENGER_VEHICLES"
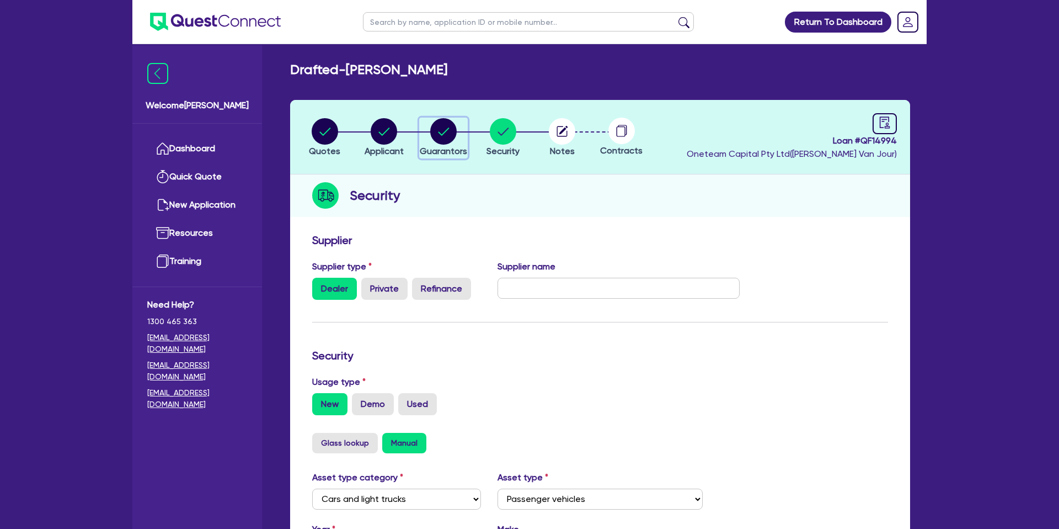
drag, startPoint x: 458, startPoint y: 131, endPoint x: 430, endPoint y: 132, distance: 27.6
click at [458, 131] on div "button" at bounding box center [443, 131] width 47 height 26
select select "MR"
select select "QLD"
select select "MARRIED"
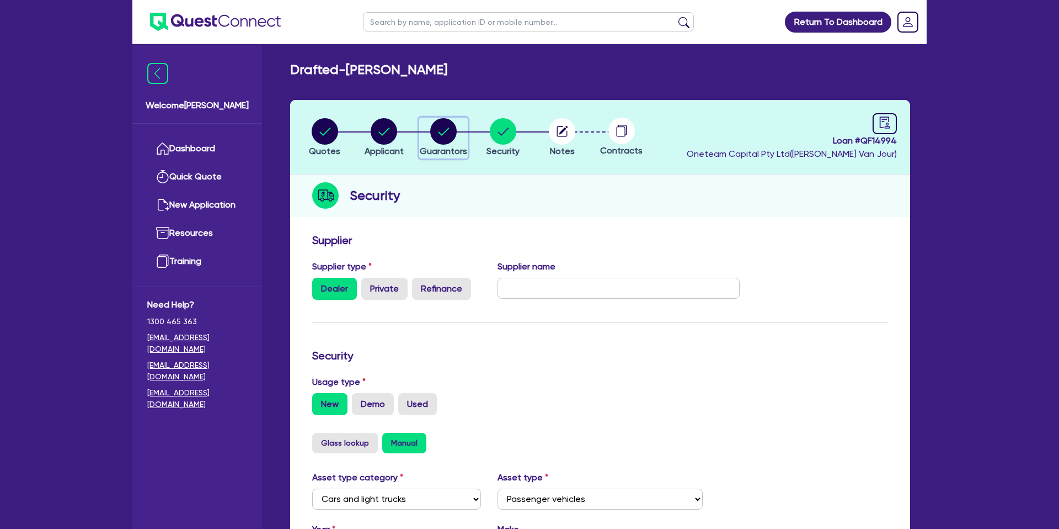
select select "PROPERTY"
select select "MORTGAGE"
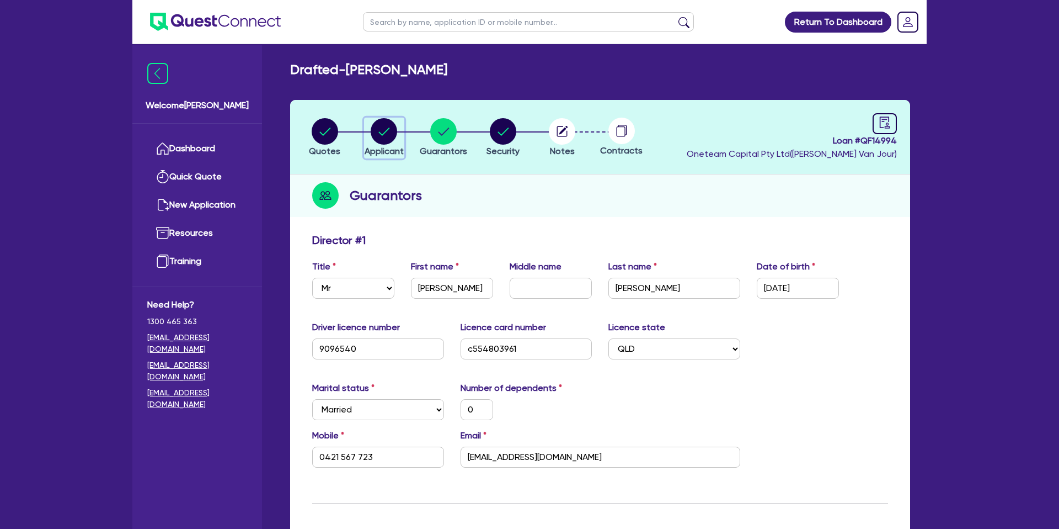
click at [367, 125] on div "button" at bounding box center [384, 131] width 39 height 26
select select "SOLE_TRADER"
select select "RENTAL_REAL_ESTATE"
select select "PROPERTY_OPERATORS"
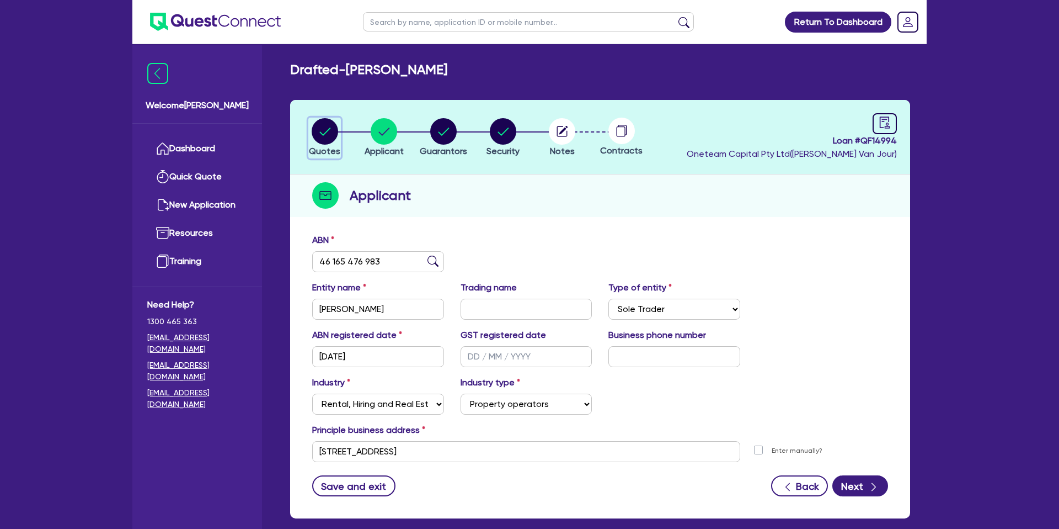
click at [328, 128] on circle "button" at bounding box center [325, 131] width 26 height 26
select select "CARS_AND_LIGHT_TRUCKS"
select select "PASSENGER_VEHICLES"
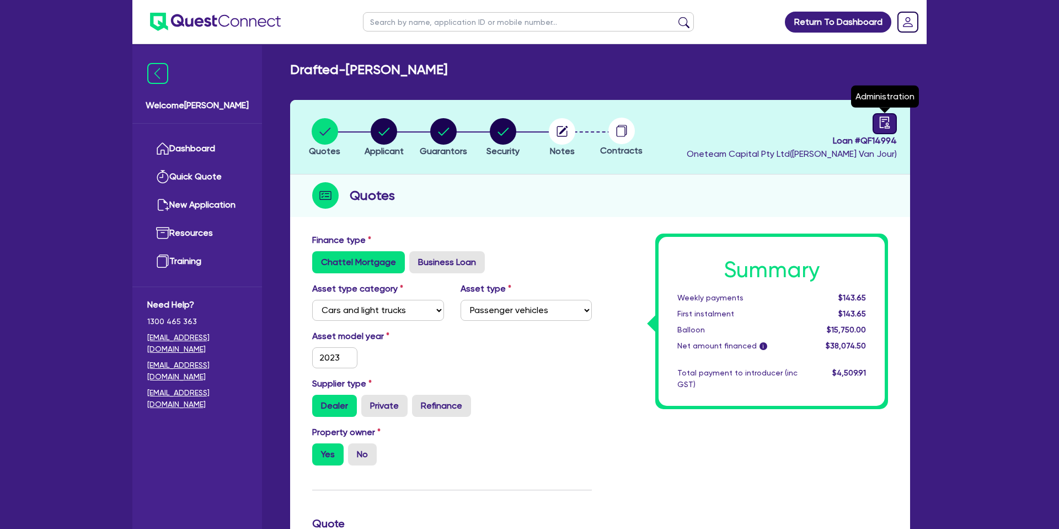
click at [891, 121] on link at bounding box center [885, 123] width 24 height 21
select select "DRAFTED_NEW"
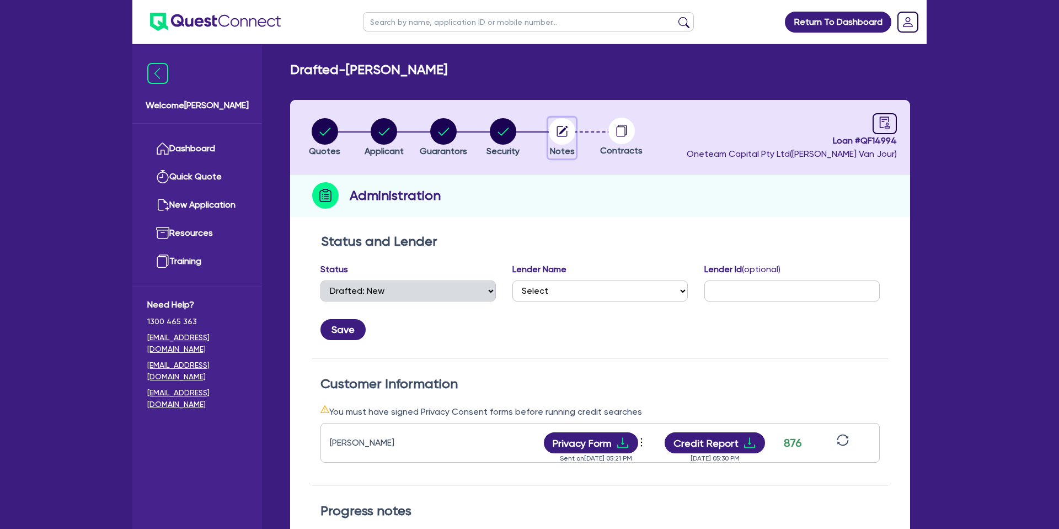
click at [568, 118] on icon "button" at bounding box center [562, 131] width 26 height 26
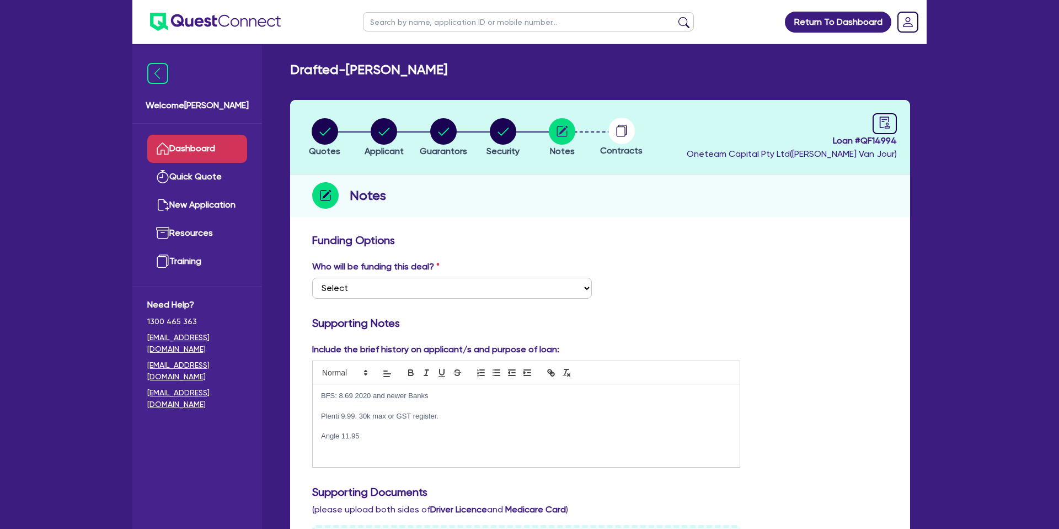
click at [177, 141] on link "Dashboard" at bounding box center [197, 149] width 100 height 28
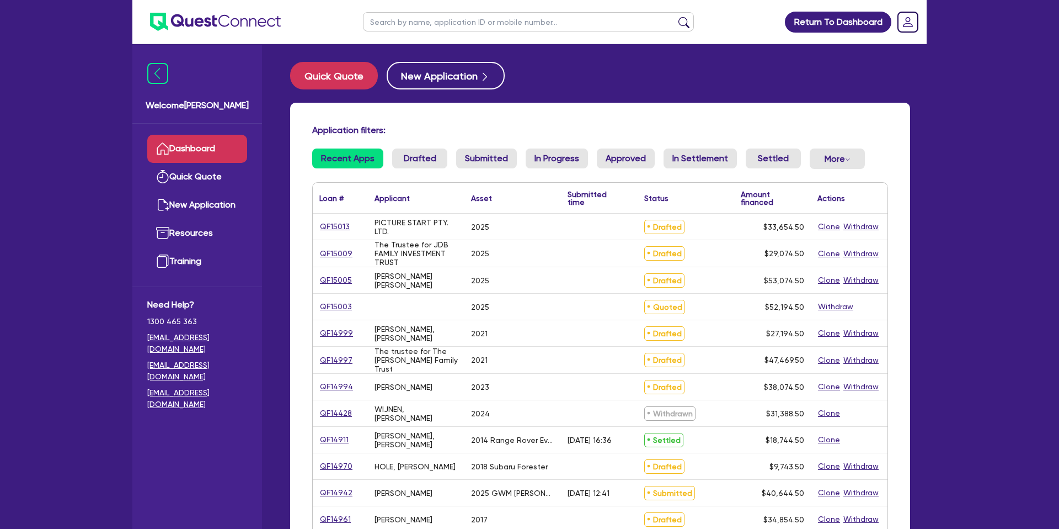
click at [435, 22] on input "text" at bounding box center [528, 21] width 331 height 19
type input "[PERSON_NAME]"
click at [675, 17] on button "submit" at bounding box center [684, 24] width 18 height 15
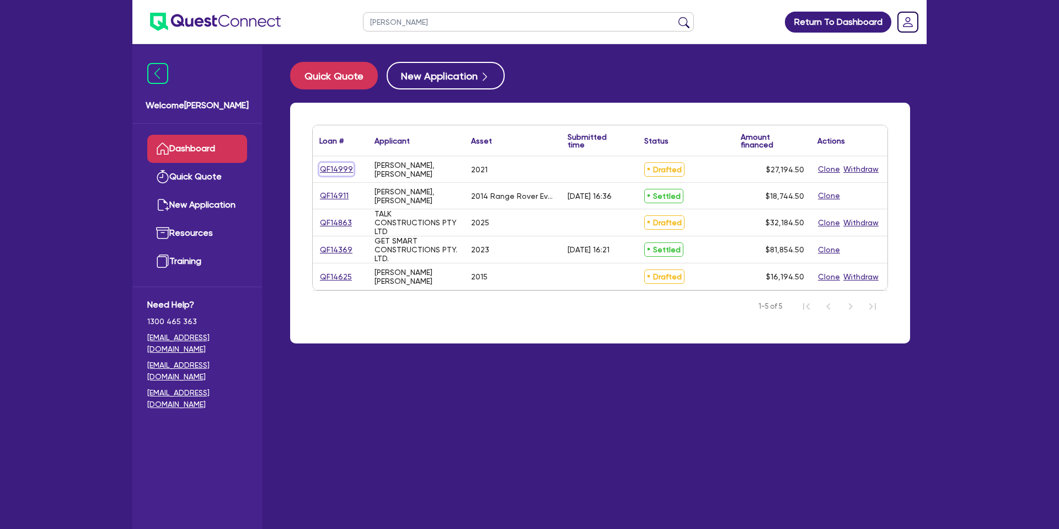
click at [341, 167] on link "QF14999" at bounding box center [336, 169] width 34 height 13
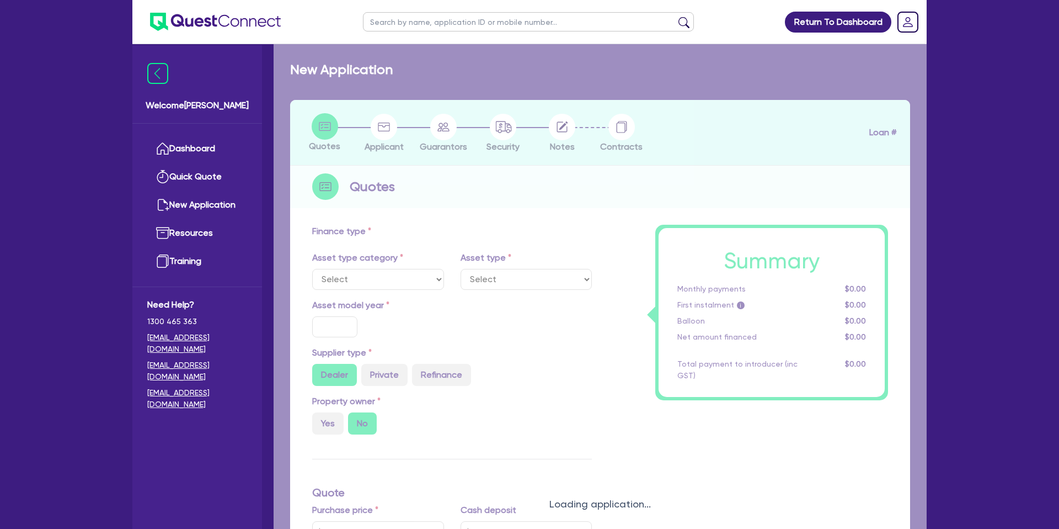
select select "CARS_AND_LIGHT_TRUCKS"
type input "2021"
radio input "true"
type input "25,000"
type input "10.99"
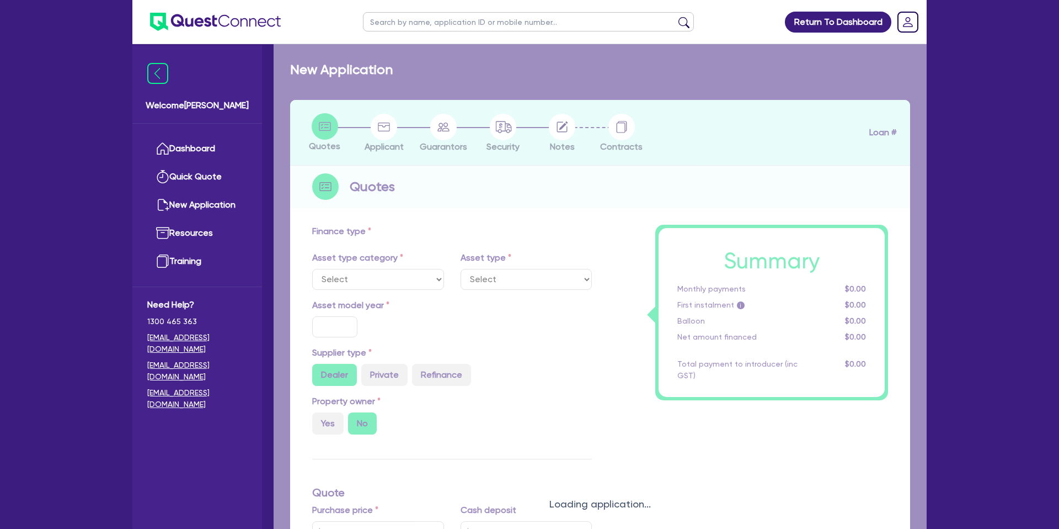
type input "1,400"
select select "PASSENGER_VEHICLES"
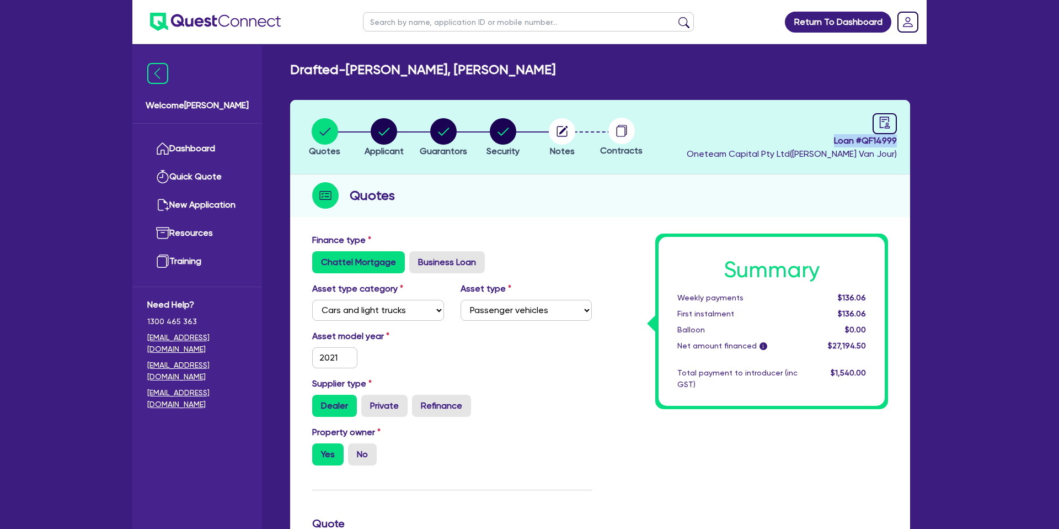
drag, startPoint x: 829, startPoint y: 140, endPoint x: 903, endPoint y: 146, distance: 74.2
click at [903, 146] on header "Quotes Applicant [GEOGRAPHIC_DATA] Security Notes Contracts Loan # QF14999 Onet…" at bounding box center [600, 137] width 620 height 74
copy span "Loan # QF14999"
click at [195, 160] on link "Dashboard" at bounding box center [197, 149] width 100 height 28
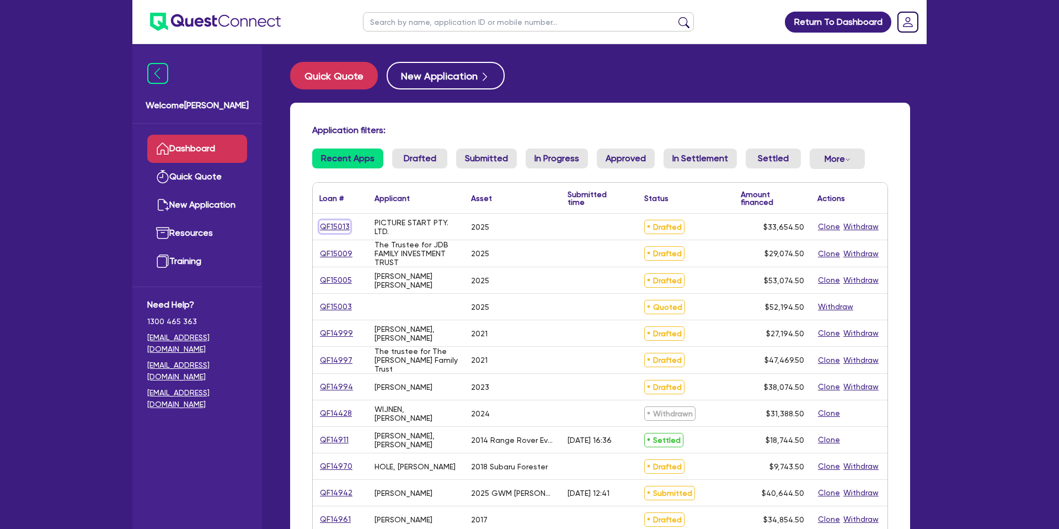
click at [337, 223] on link "QF15013" at bounding box center [334, 226] width 31 height 13
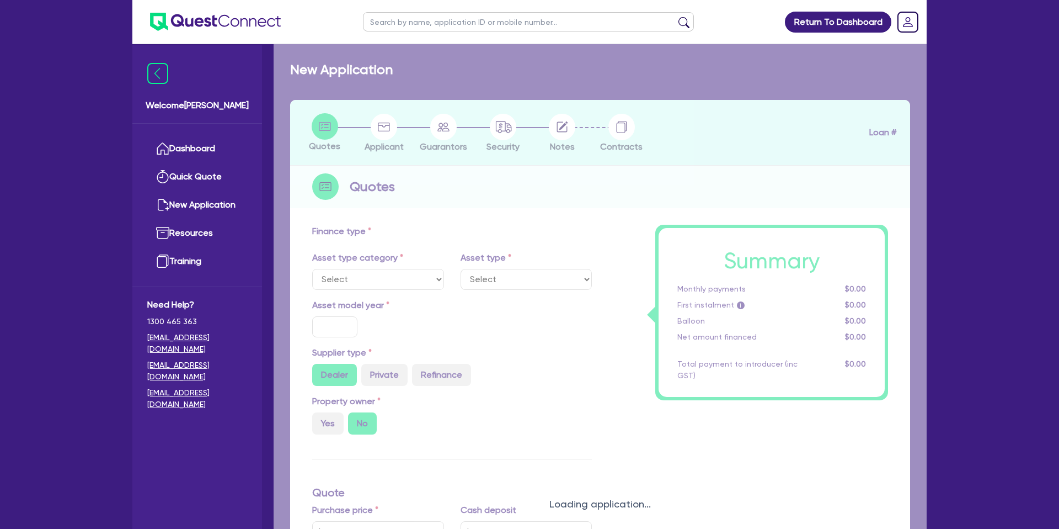
select select "CARS_AND_LIGHT_TRUCKS"
type input "2025"
type input "33,000"
type input "35"
type input "11,550"
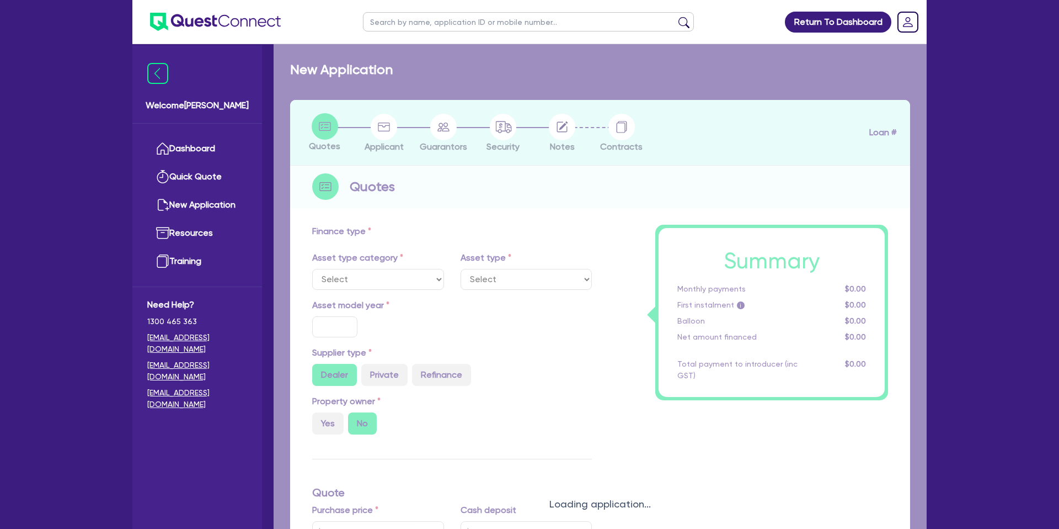
type input "7.99"
type input "1,400"
select select "PASSENGER_VEHICLES"
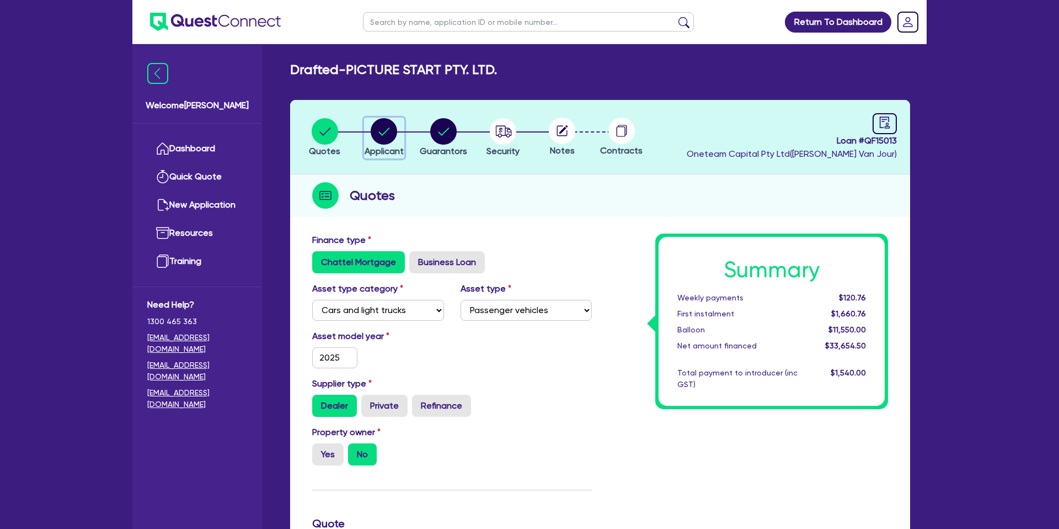
click at [385, 132] on icon "button" at bounding box center [384, 131] width 11 height 8
select select "COMPANY"
select select "ACCOMODATION_FOOD"
select select "HOTELS"
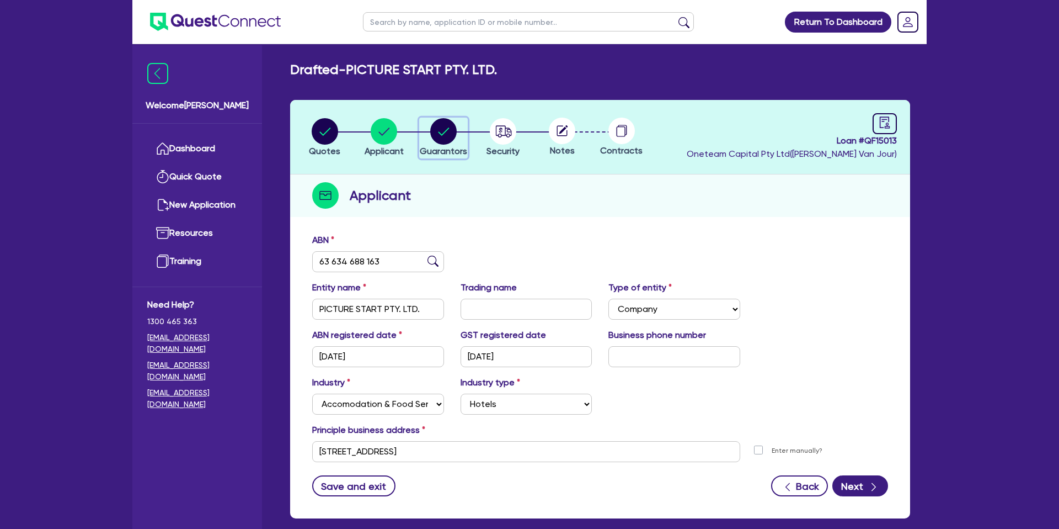
click at [436, 131] on circle "button" at bounding box center [443, 131] width 26 height 26
select select "MR"
select select "VIC"
select select "DE_FACTO"
select select "CASH"
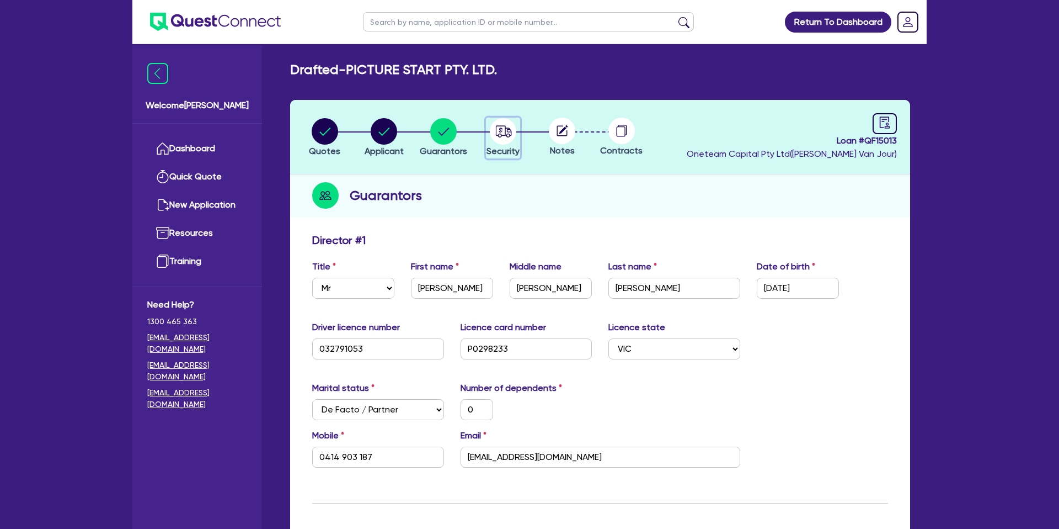
drag, startPoint x: 489, startPoint y: 120, endPoint x: 498, endPoint y: 124, distance: 9.9
click at [489, 120] on div "button" at bounding box center [503, 131] width 33 height 26
select select "CARS_AND_LIGHT_TRUCKS"
select select "PASSENGER_VEHICLES"
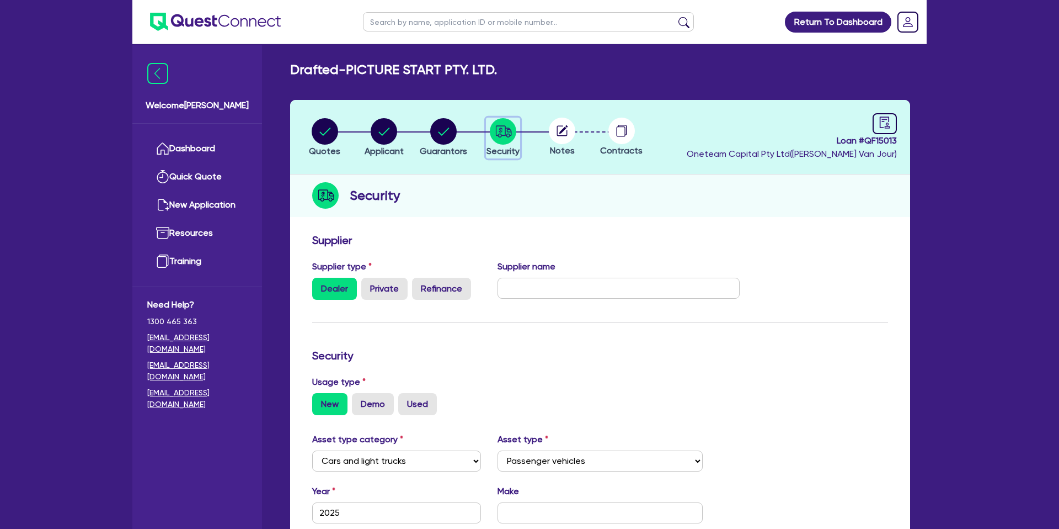
click at [505, 128] on icon "button" at bounding box center [503, 131] width 16 height 12
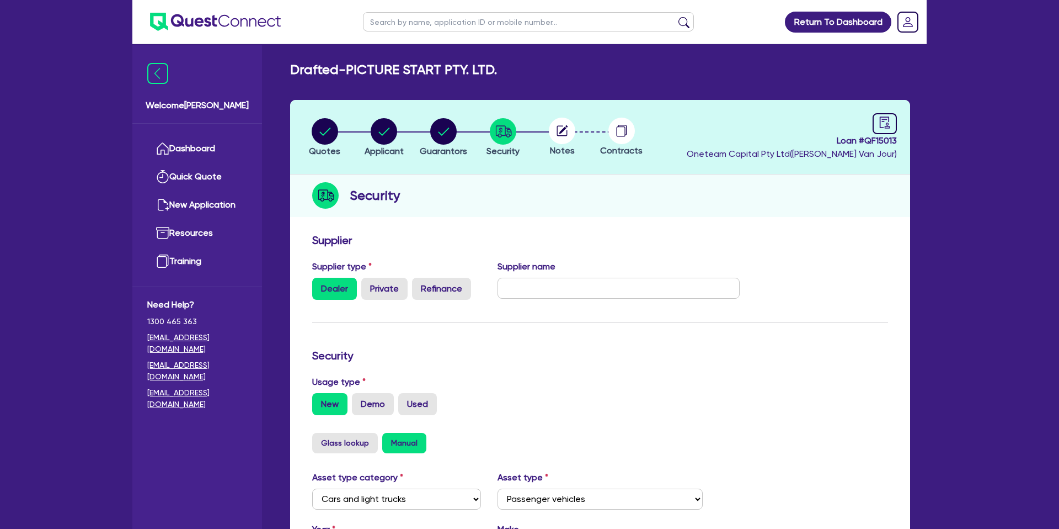
click at [557, 125] on circle at bounding box center [562, 131] width 26 height 26
click at [889, 119] on icon "audit" at bounding box center [885, 122] width 12 height 12
select select "DRAFTED_NEW"
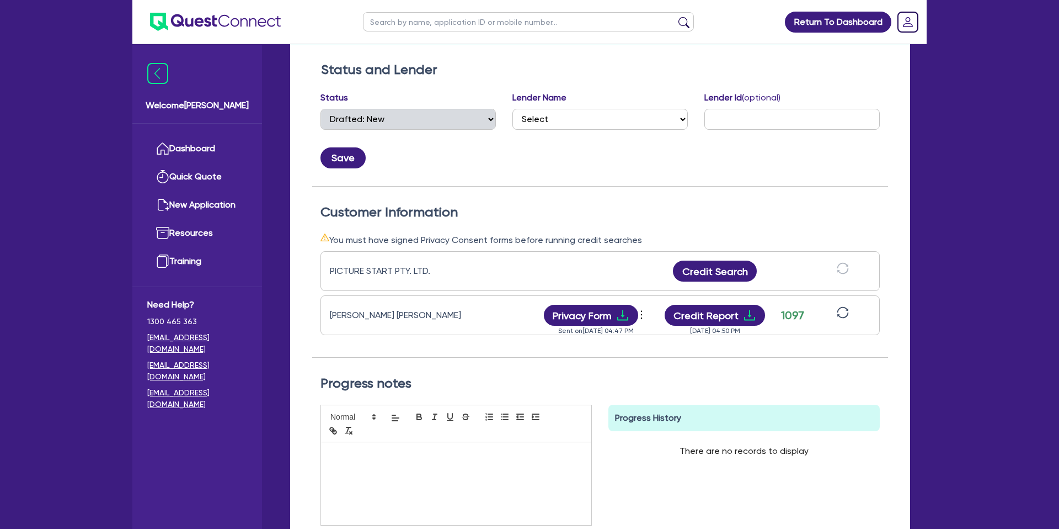
scroll to position [178, 0]
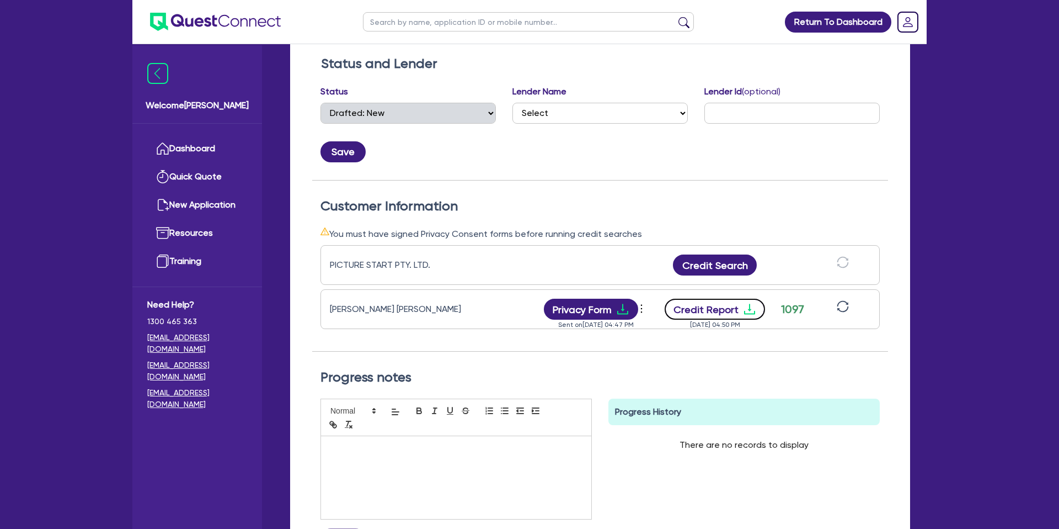
click at [750, 303] on icon "download" at bounding box center [749, 308] width 13 height 13
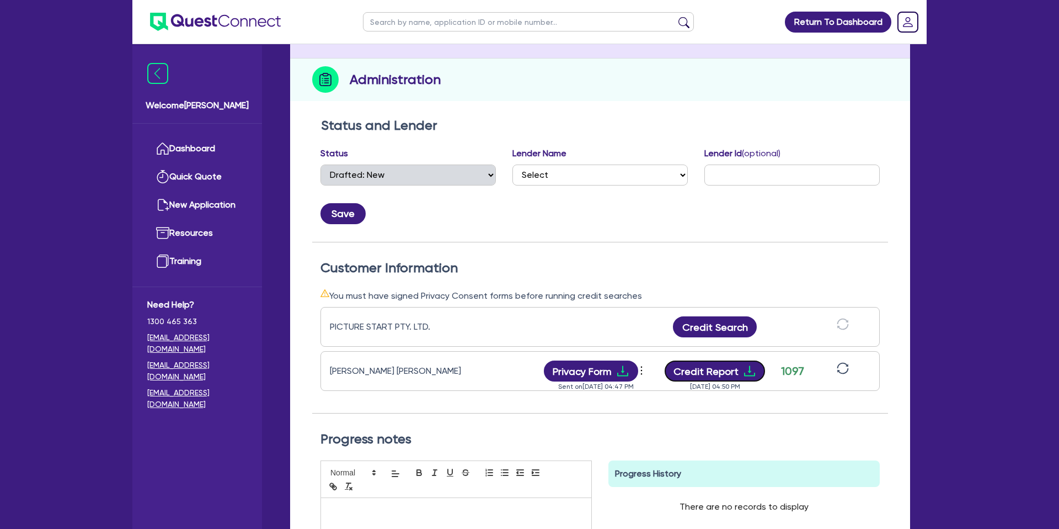
scroll to position [0, 0]
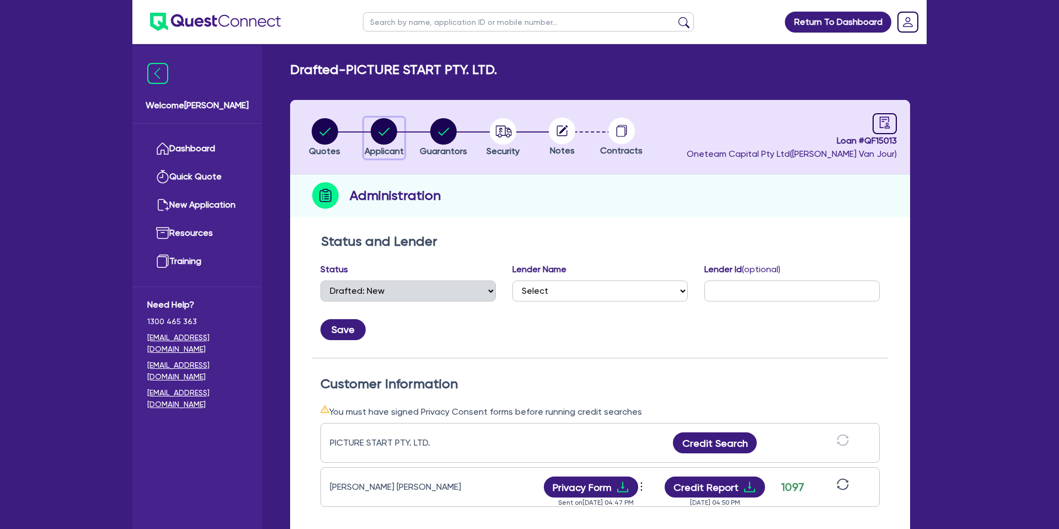
click at [380, 130] on circle "button" at bounding box center [384, 131] width 26 height 26
select select "COMPANY"
select select "ACCOMODATION_FOOD"
select select "HOTELS"
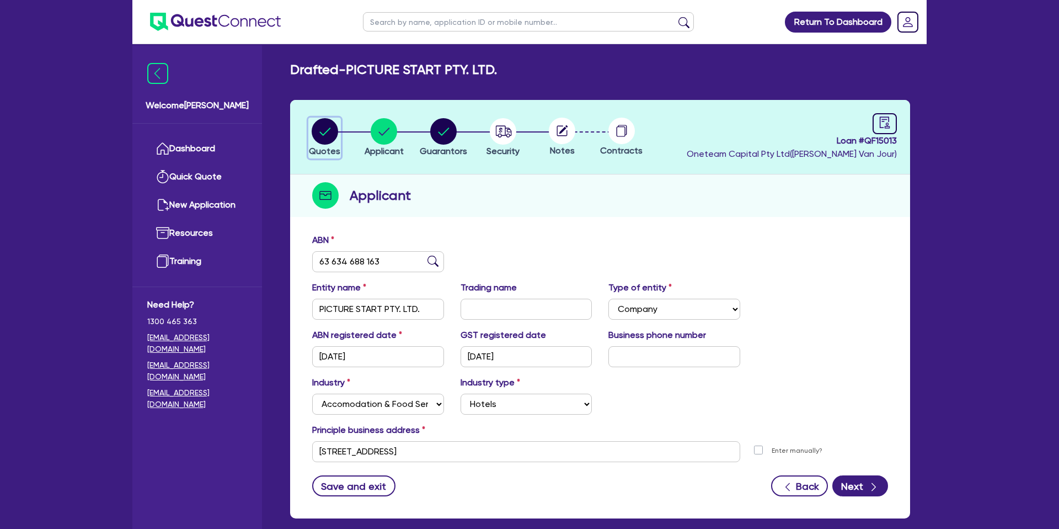
click at [327, 129] on icon "button" at bounding box center [325, 131] width 26 height 26
select select "CARS_AND_LIGHT_TRUCKS"
select select "PASSENGER_VEHICLES"
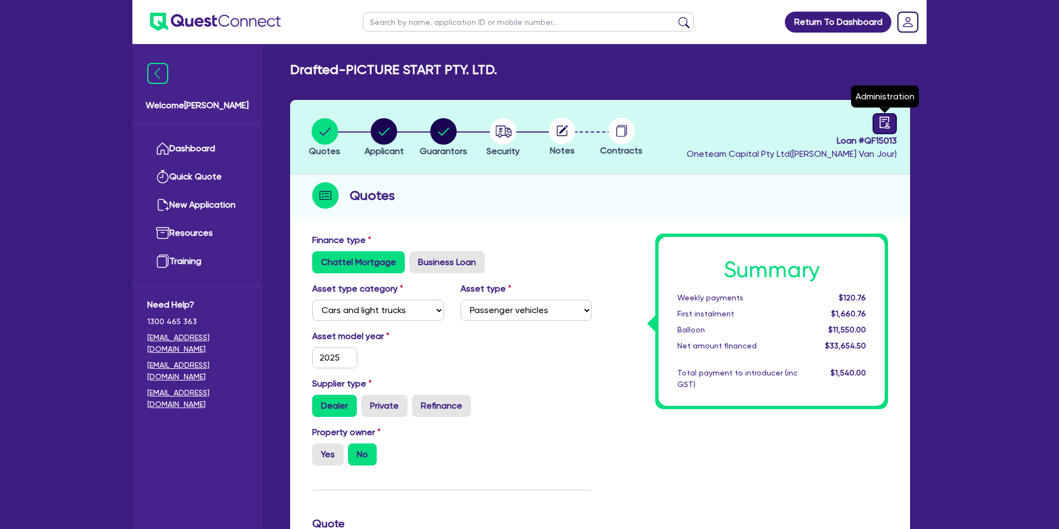
drag, startPoint x: 873, startPoint y: 120, endPoint x: 877, endPoint y: 127, distance: 8.6
click at [873, 121] on link at bounding box center [885, 123] width 24 height 21
select select "DRAFTED_NEW"
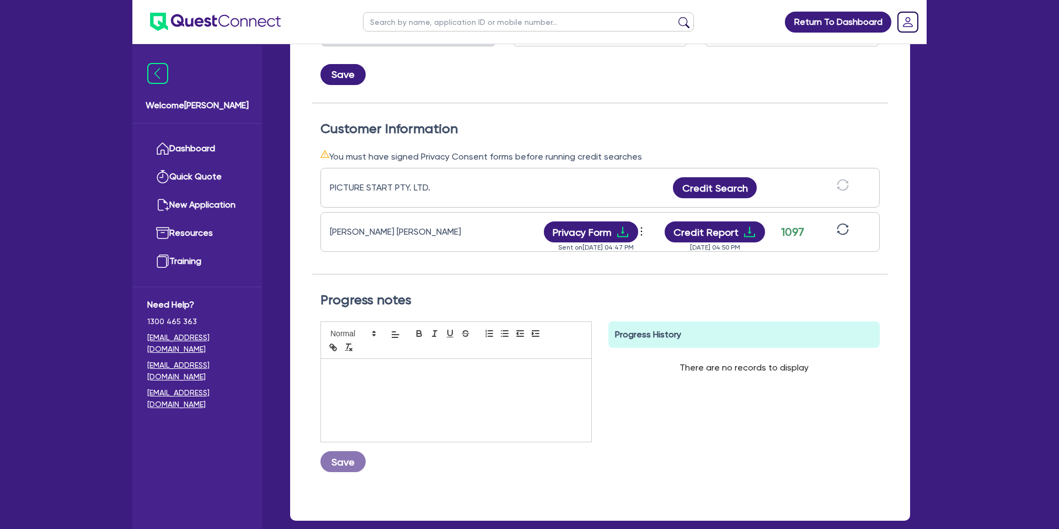
scroll to position [315, 0]
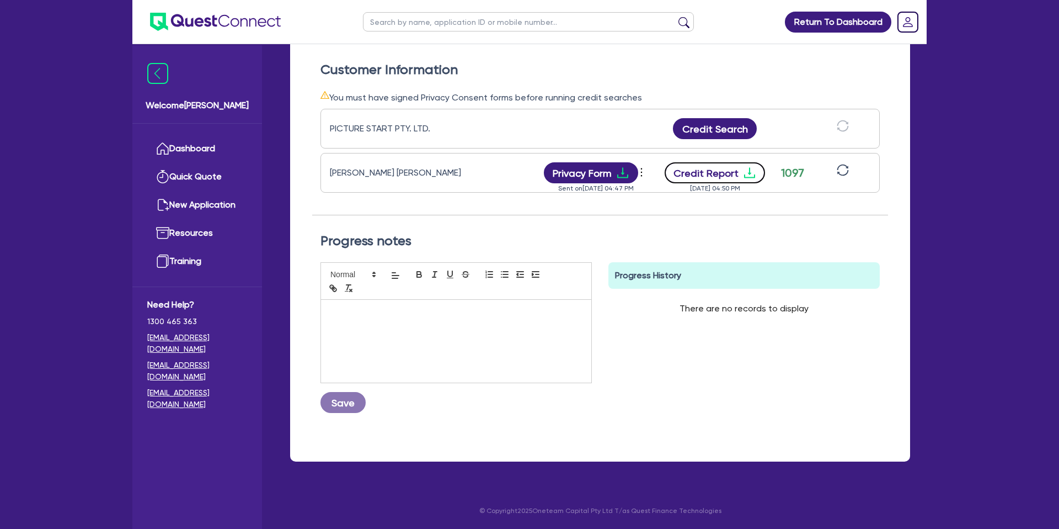
click at [746, 167] on icon "download" at bounding box center [749, 172] width 13 height 13
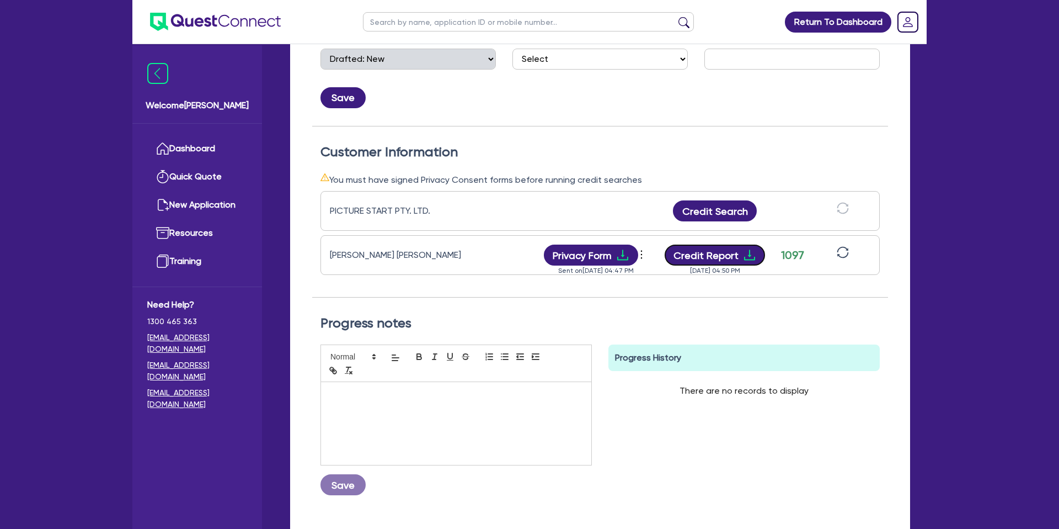
scroll to position [0, 0]
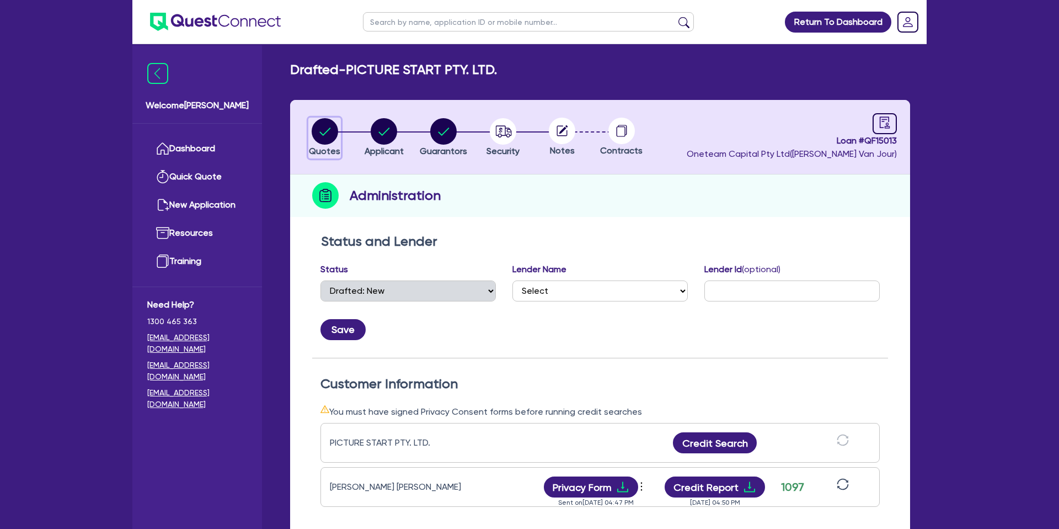
click at [322, 130] on circle "button" at bounding box center [325, 131] width 26 height 26
select select "CARS_AND_LIGHT_TRUCKS"
select select "PASSENGER_VEHICLES"
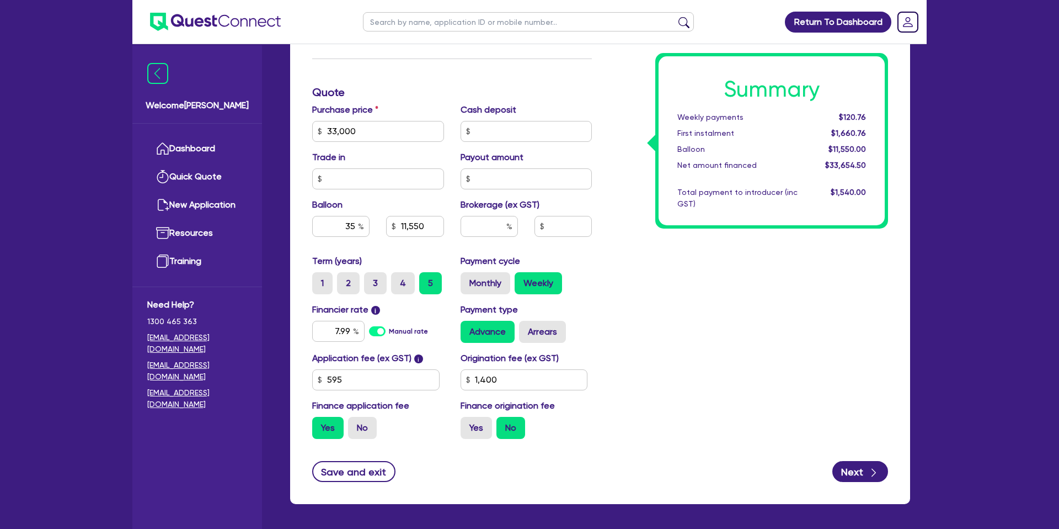
scroll to position [473, 0]
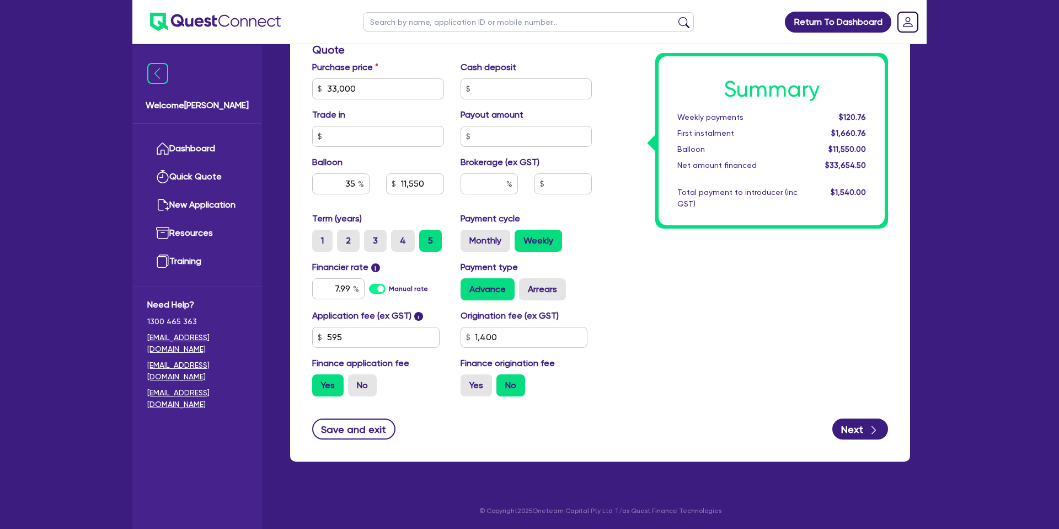
click at [970, 68] on div "Return To Dashboard Edit Profile Logout Welcome [PERSON_NAME] Quick Quote New A…" at bounding box center [529, 28] width 1059 height 1002
drag, startPoint x: 1033, startPoint y: 152, endPoint x: 999, endPoint y: 145, distance: 34.3
click at [1032, 152] on div "Return To Dashboard Edit Profile Logout Welcome [PERSON_NAME] Quick Quote New A…" at bounding box center [529, 28] width 1059 height 1002
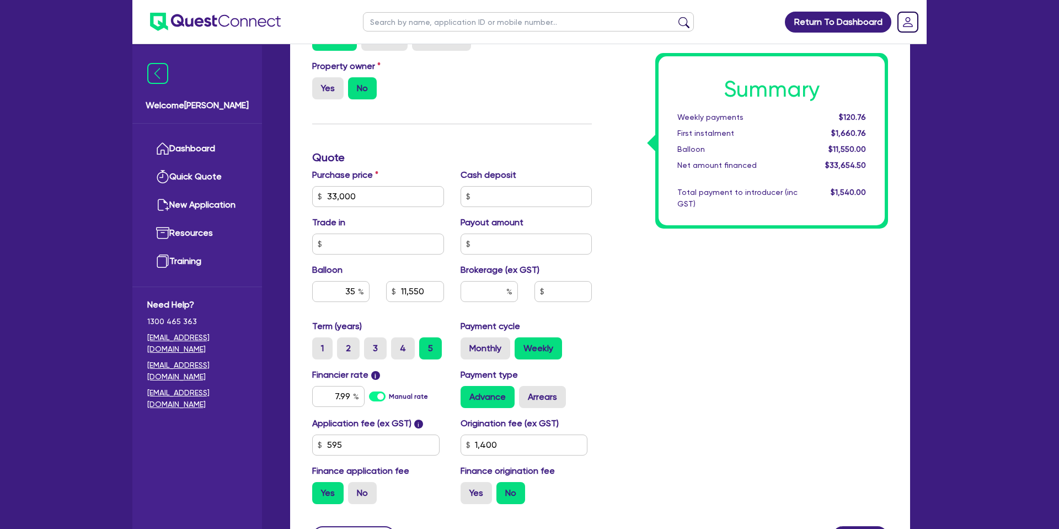
scroll to position [0, 0]
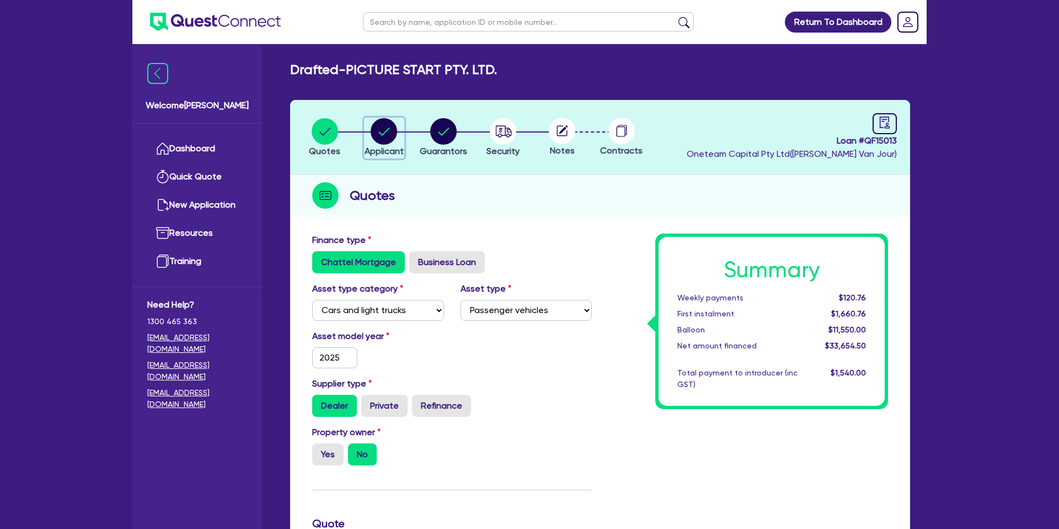
click at [385, 134] on circle "button" at bounding box center [384, 131] width 26 height 26
select select "COMPANY"
select select "ACCOMODATION_FOOD"
select select "HOTELS"
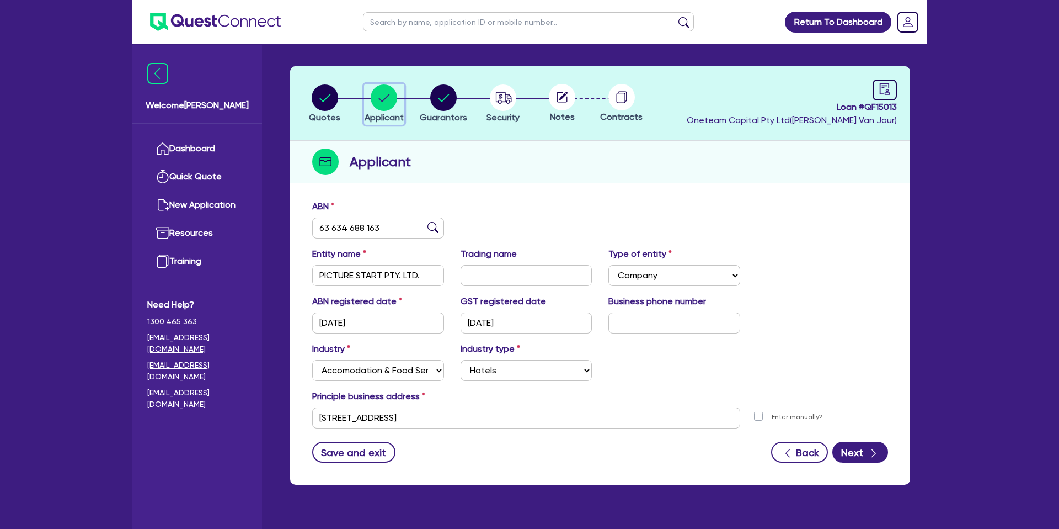
scroll to position [57, 0]
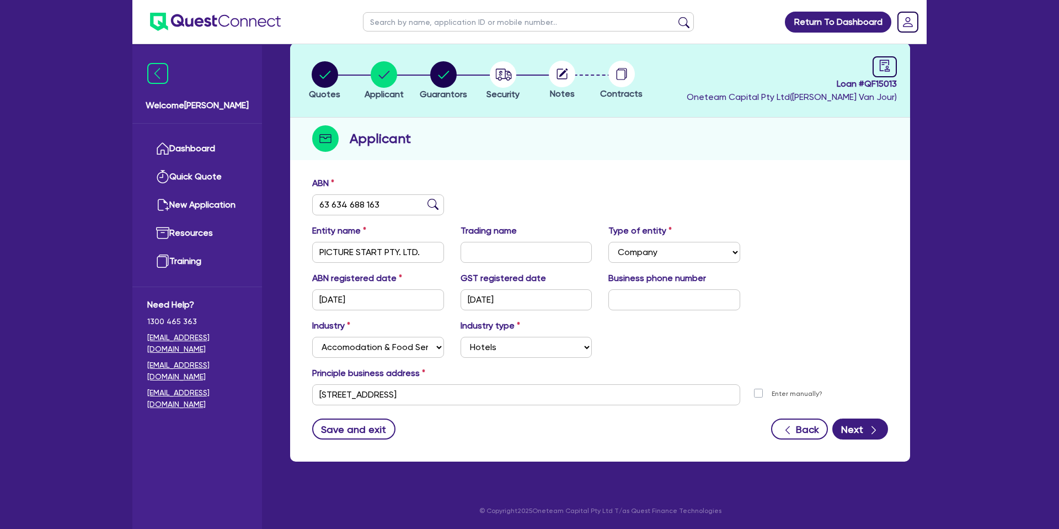
click at [563, 73] on icon at bounding box center [563, 72] width 9 height 9
click at [888, 60] on icon "audit" at bounding box center [885, 66] width 12 height 12
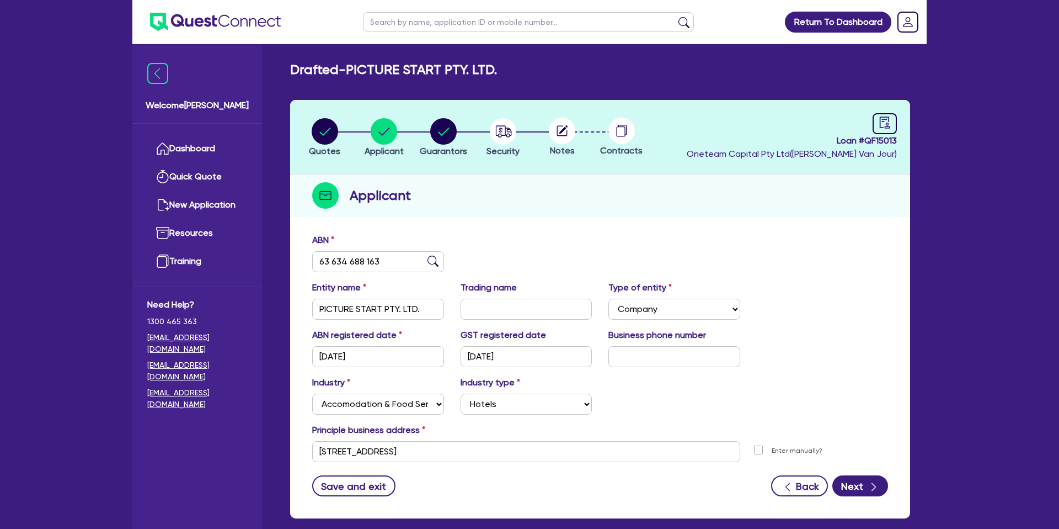
select select "DRAFTED_NEW"
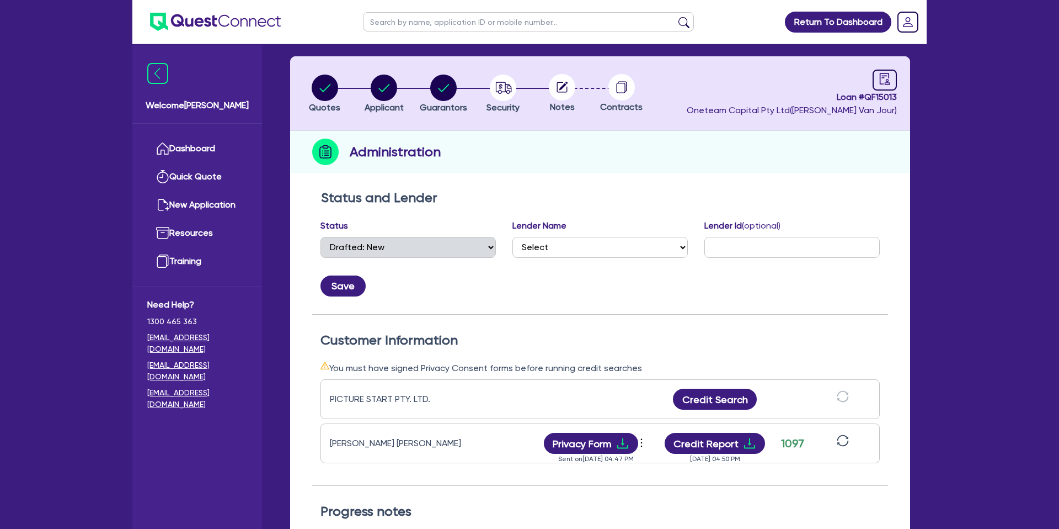
scroll to position [53, 0]
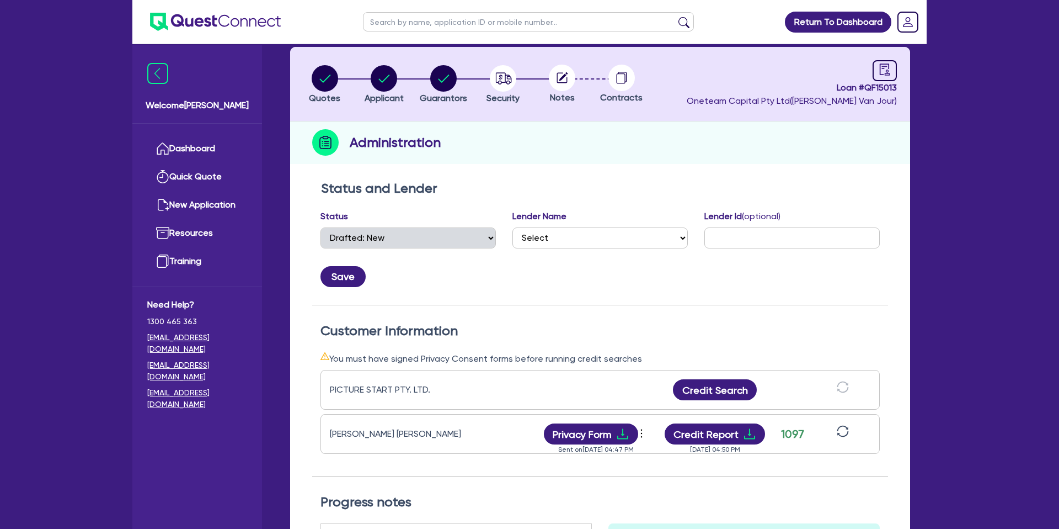
click at [558, 65] on circle at bounding box center [562, 78] width 26 height 26
click at [561, 70] on circle at bounding box center [562, 78] width 26 height 26
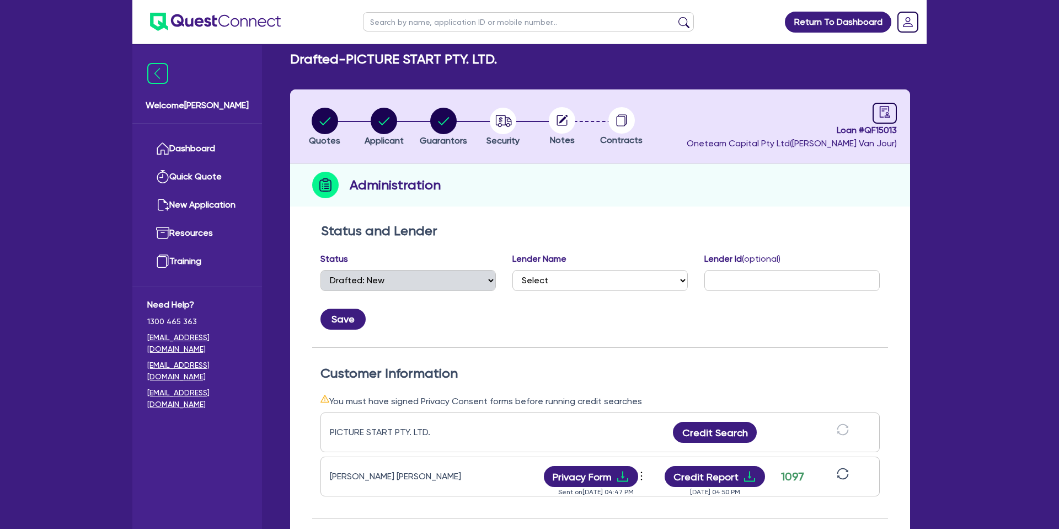
scroll to position [0, 0]
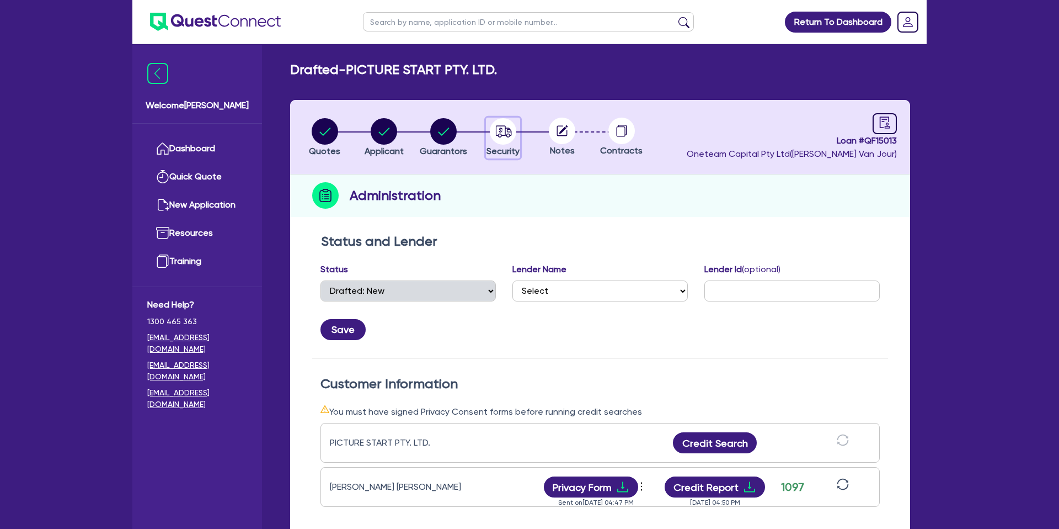
click at [493, 121] on icon "button" at bounding box center [503, 131] width 26 height 26
select select "CARS_AND_LIGHT_TRUCKS"
select select "PASSENGER_VEHICLES"
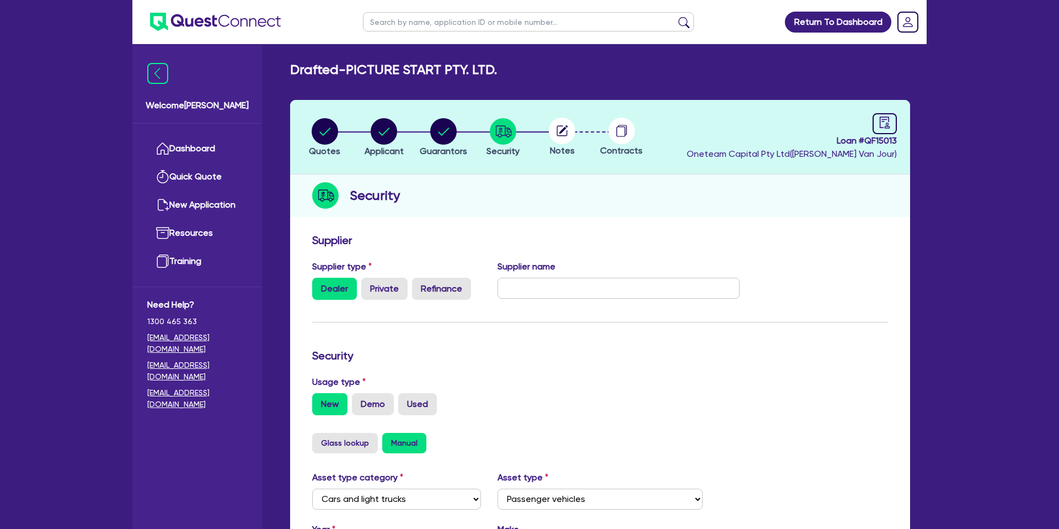
click at [557, 131] on icon at bounding box center [562, 130] width 10 height 10
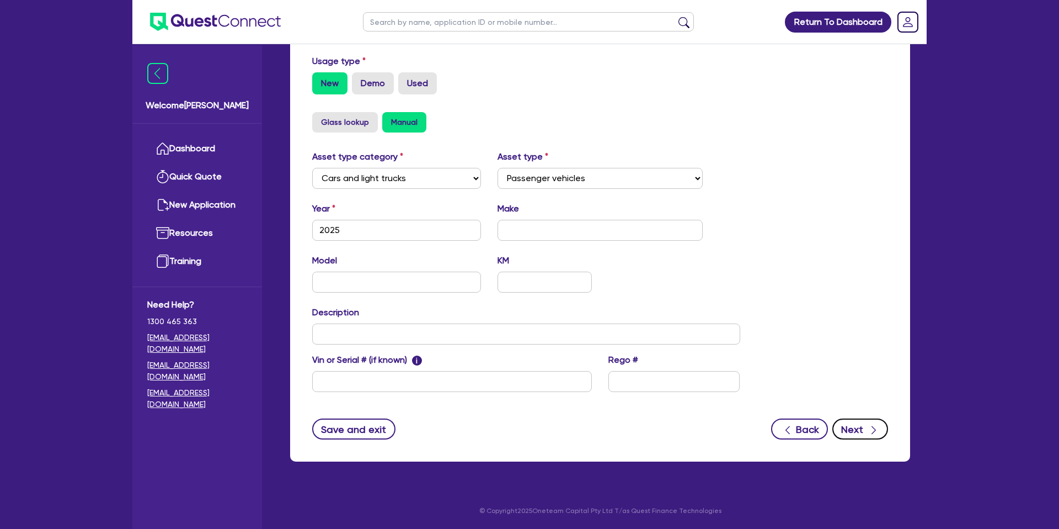
click at [866, 429] on button "Next" at bounding box center [860, 428] width 56 height 21
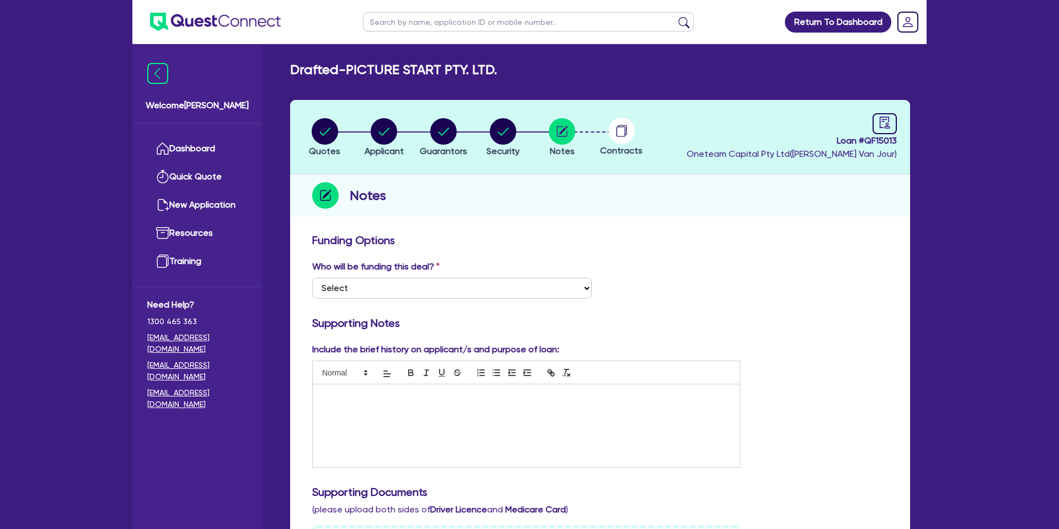
click at [385, 393] on p at bounding box center [526, 396] width 410 height 10
click at [317, 137] on circle "button" at bounding box center [325, 131] width 26 height 26
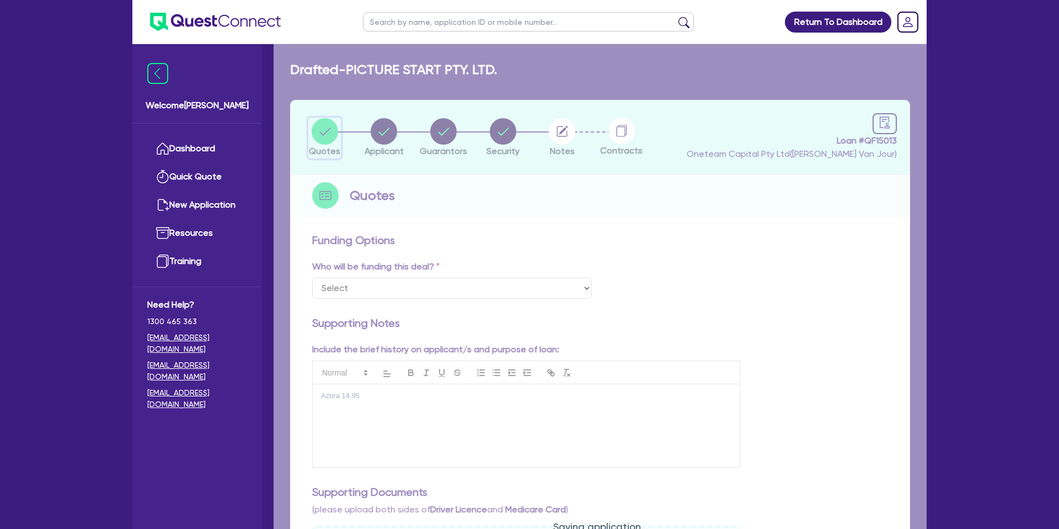
select select "CARS_AND_LIGHT_TRUCKS"
select select "PASSENGER_VEHICLES"
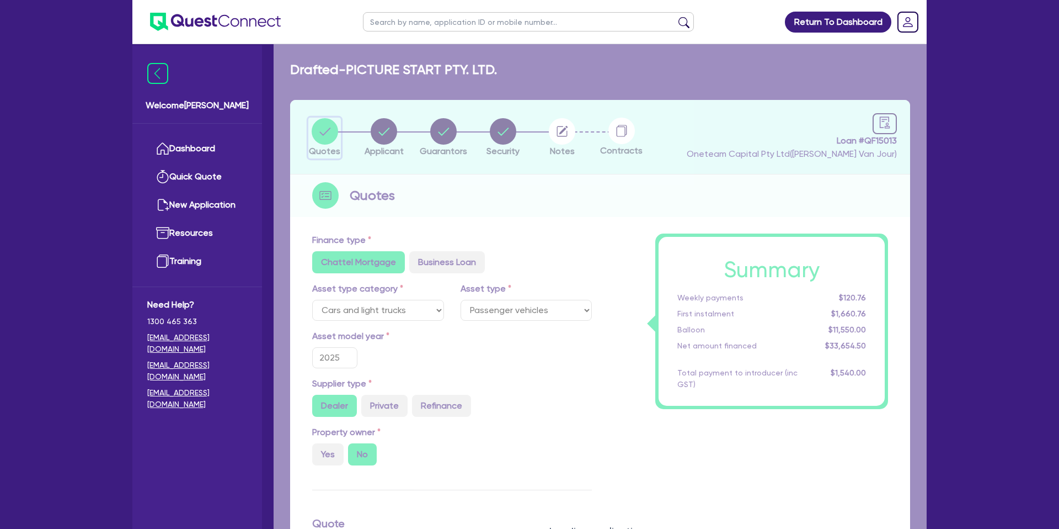
type input "33,000"
type input "11,550"
type input "1,400"
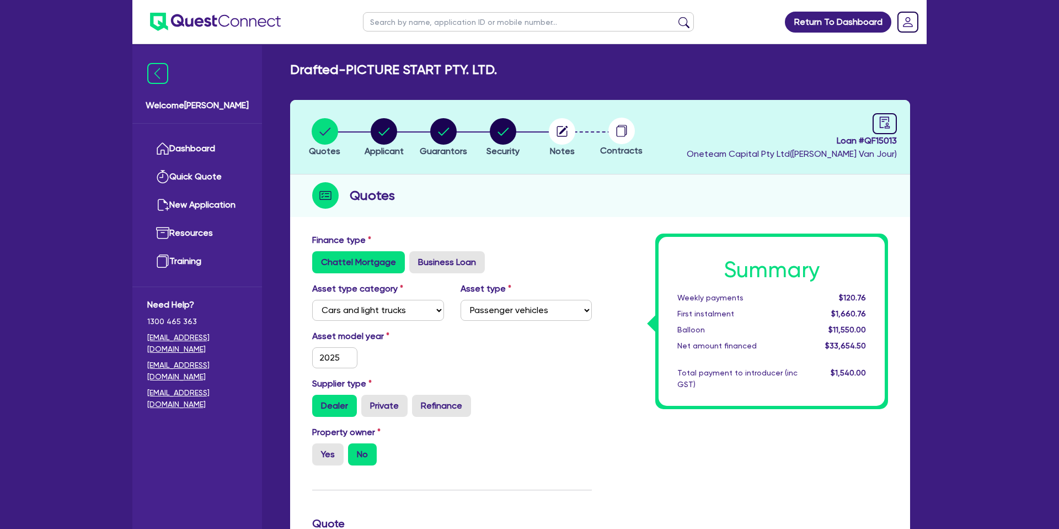
click at [586, 221] on div "Quotes Applicant [GEOGRAPHIC_DATA] Security Notes Contracts Loan # QF15013 Onet…" at bounding box center [600, 517] width 620 height 835
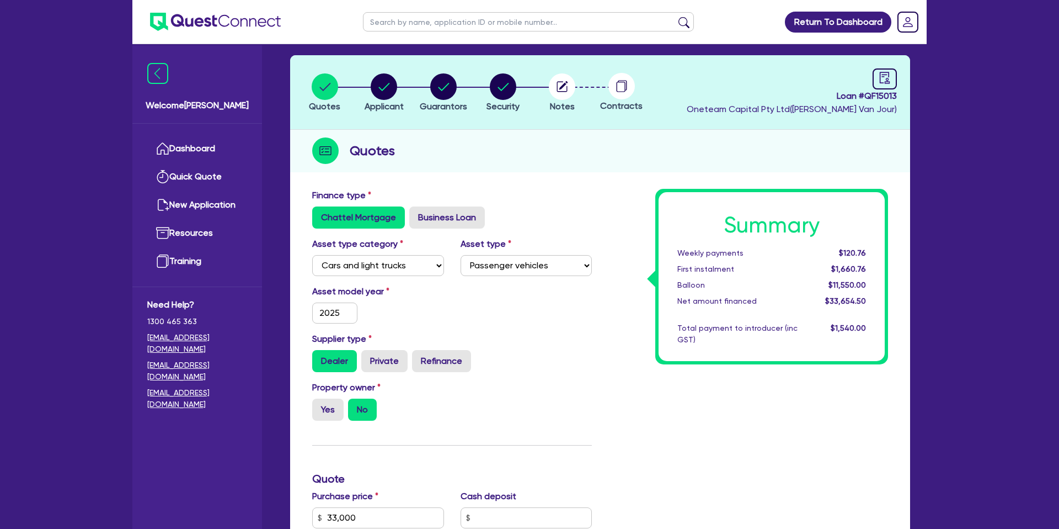
scroll to position [44, 0]
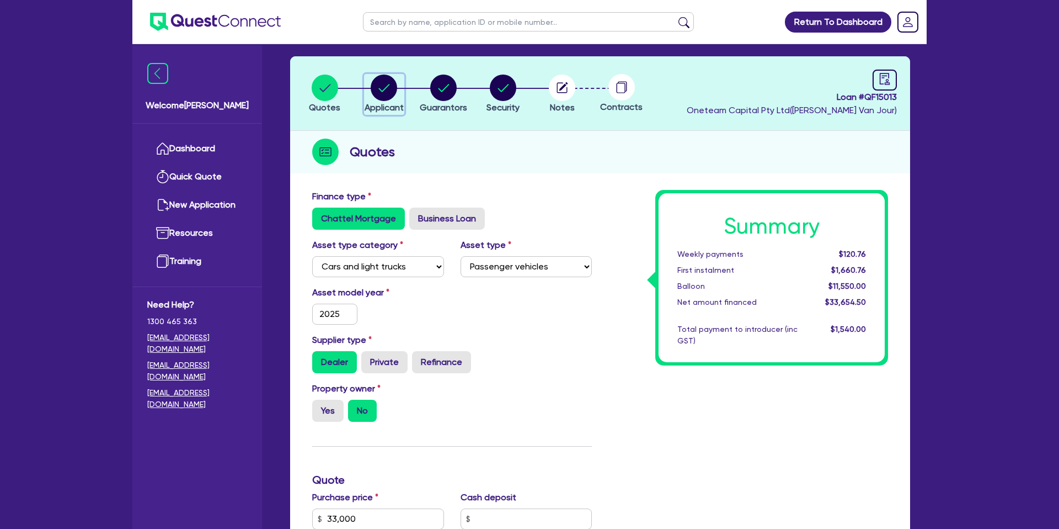
click at [385, 88] on icon "button" at bounding box center [384, 88] width 11 height 8
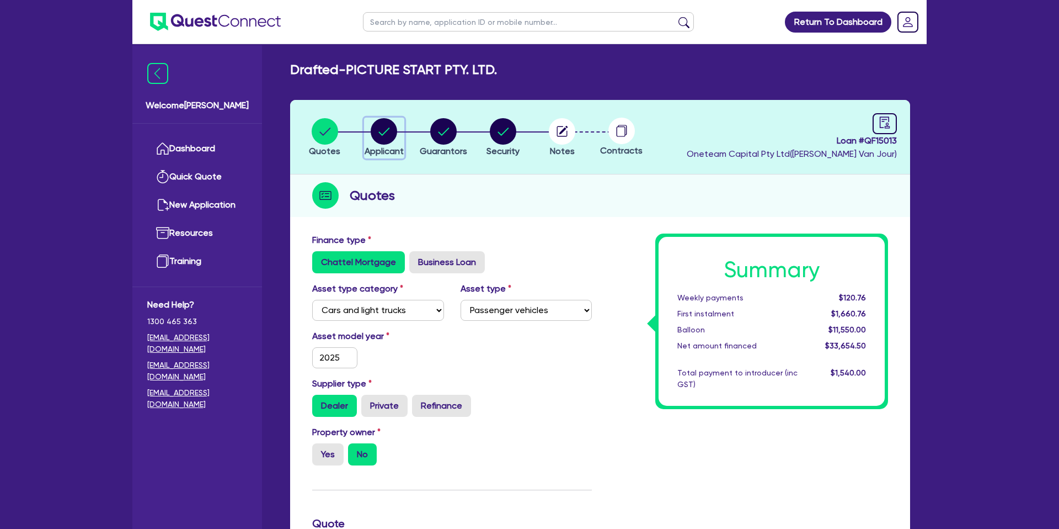
select select "COMPANY"
select select "ACCOMODATION_FOOD"
select select "HOTELS"
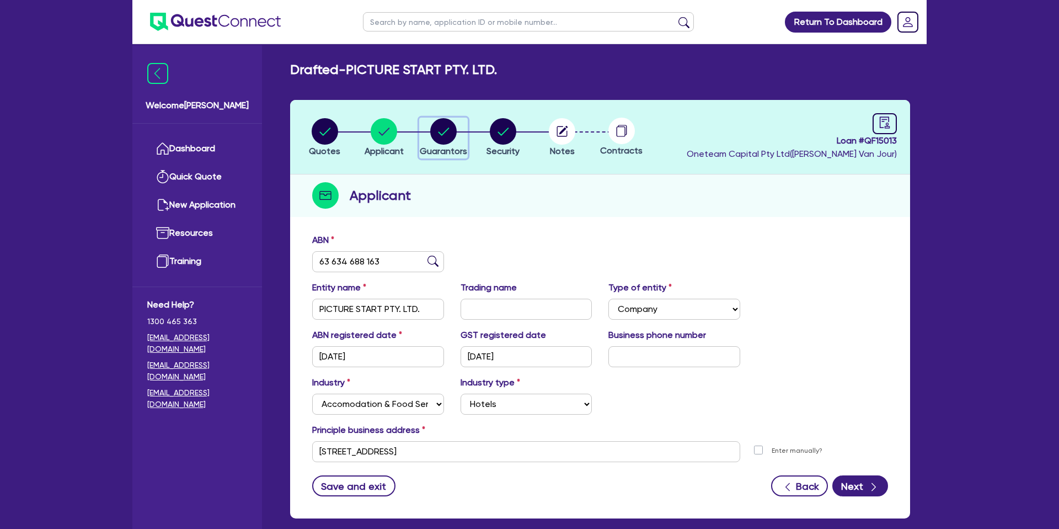
click at [439, 137] on circle "button" at bounding box center [443, 131] width 26 height 26
select select "MR"
select select "VIC"
select select "DE_FACTO"
select select "CASH"
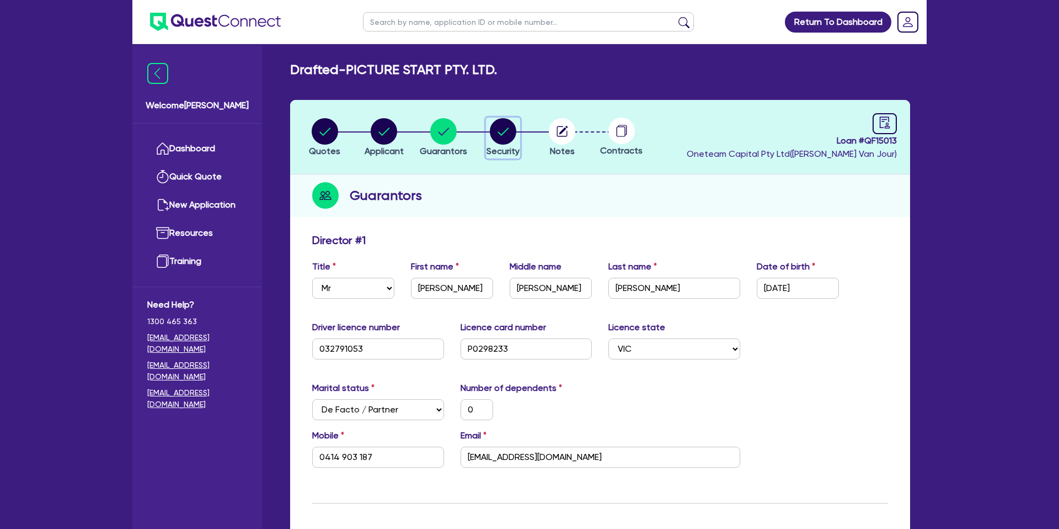
click at [508, 132] on circle "button" at bounding box center [503, 131] width 26 height 26
select select "CARS_AND_LIGHT_TRUCKS"
select select "PASSENGER_VEHICLES"
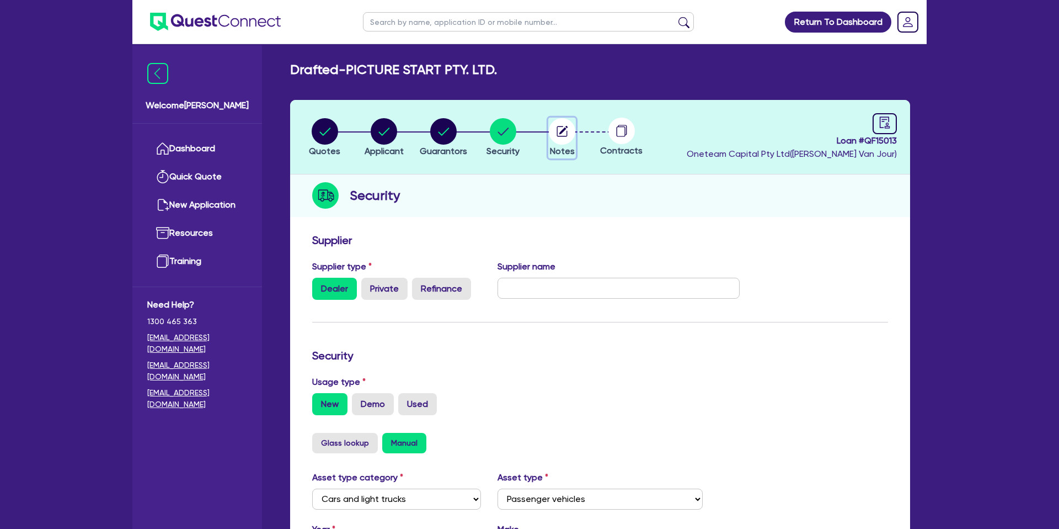
click at [567, 131] on icon "button" at bounding box center [562, 131] width 10 height 10
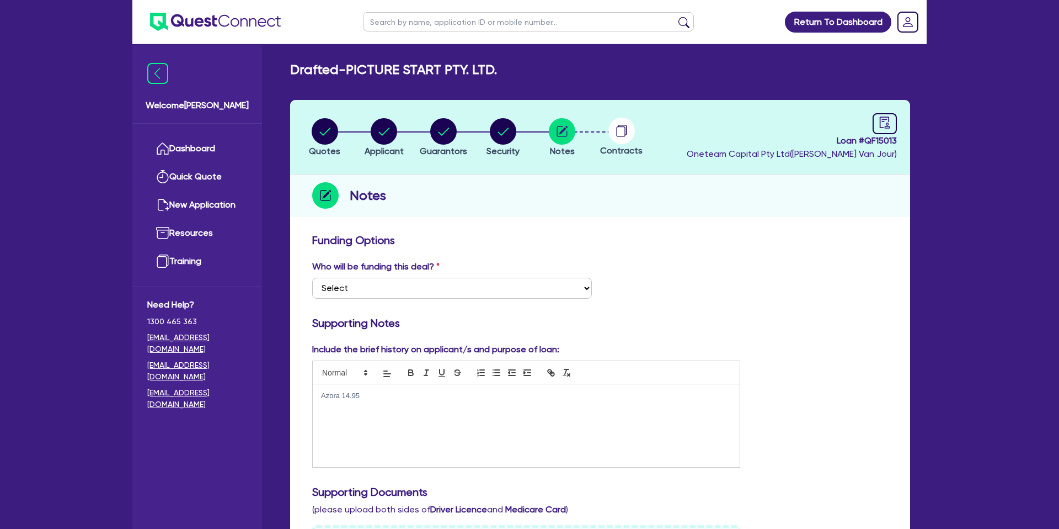
click at [388, 388] on div "Azora 14.95" at bounding box center [526, 425] width 427 height 83
drag, startPoint x: 373, startPoint y: 394, endPoint x: 369, endPoint y: 402, distance: 8.7
click at [373, 394] on p "Azora 14.95" at bounding box center [526, 396] width 410 height 10
click at [673, 216] on div "Notes" at bounding box center [600, 195] width 620 height 42
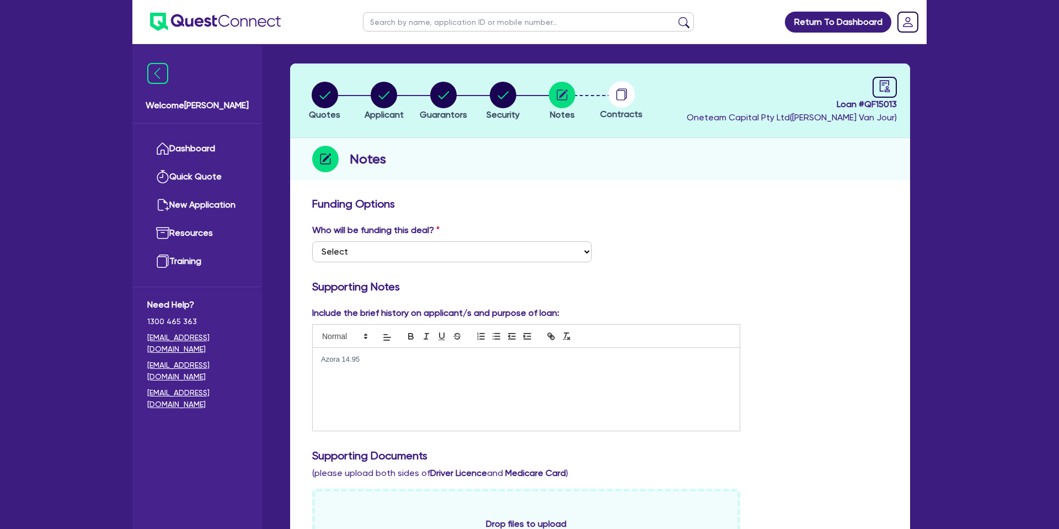
scroll to position [81, 0]
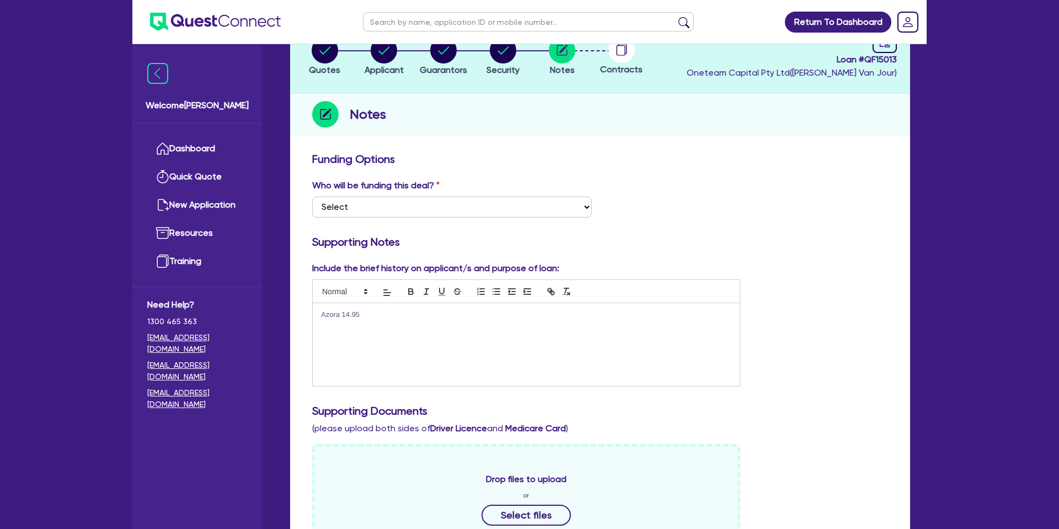
click at [362, 312] on p "Azora 14.95" at bounding box center [526, 314] width 410 height 10
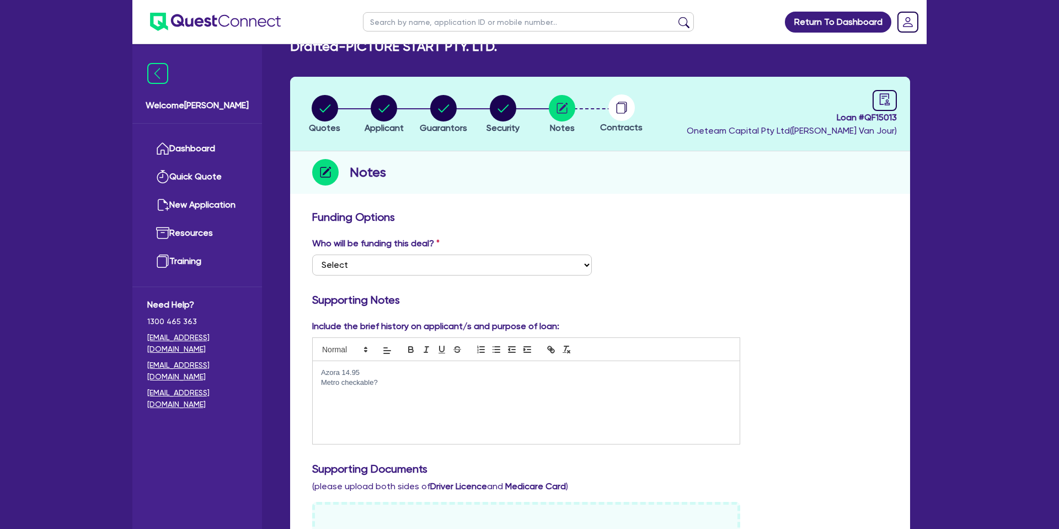
scroll to position [0, 0]
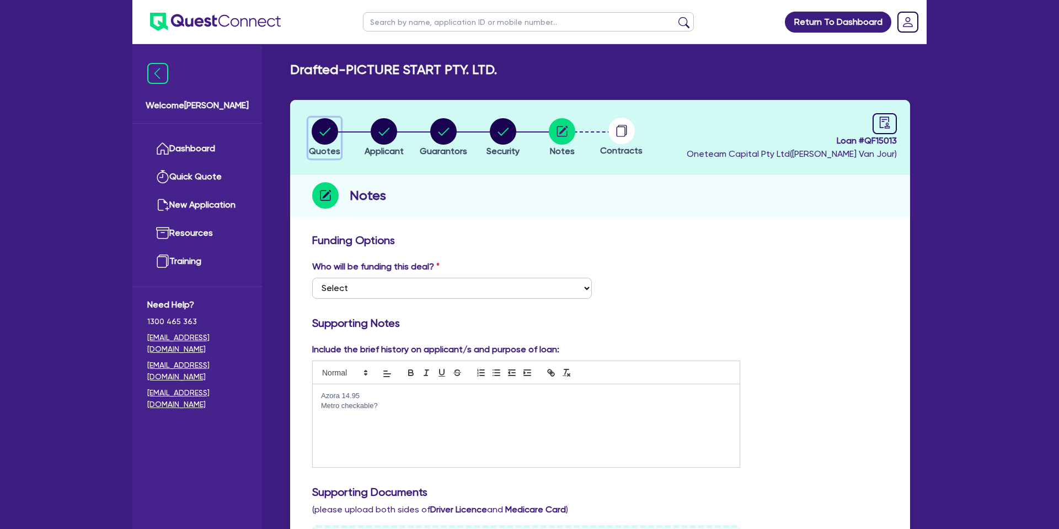
click at [335, 120] on icon "button" at bounding box center [325, 131] width 26 height 26
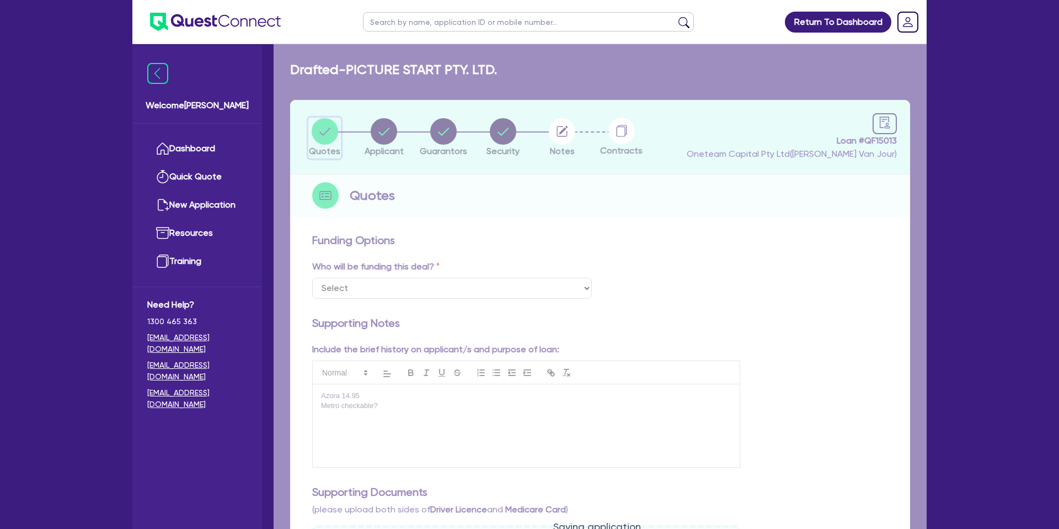
select select "CARS_AND_LIGHT_TRUCKS"
select select "PASSENGER_VEHICLES"
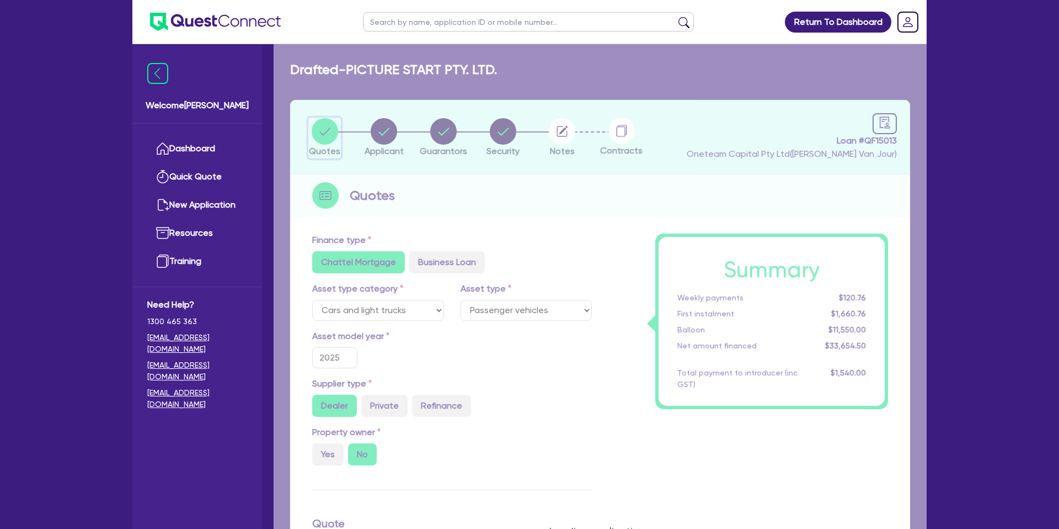
type input "33,000"
type input "11,550"
type input "1,400"
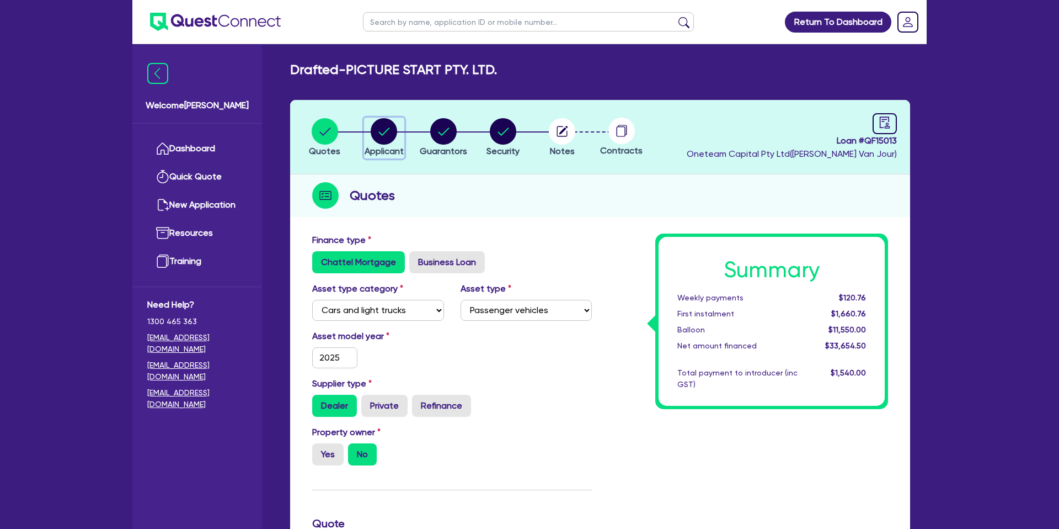
click at [373, 132] on circle "button" at bounding box center [384, 131] width 26 height 26
select select "COMPANY"
select select "ACCOMODATION_FOOD"
select select "HOTELS"
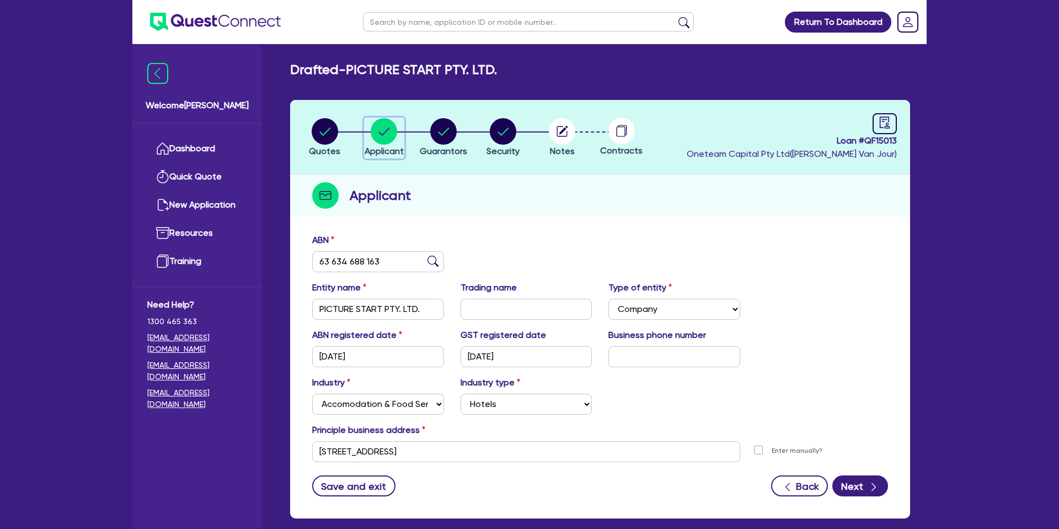
scroll to position [57, 0]
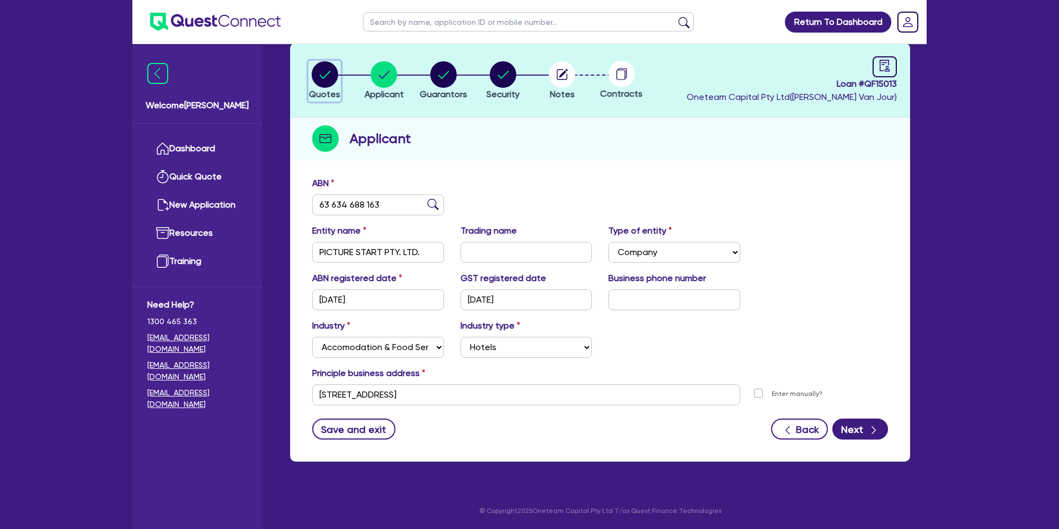
click at [327, 79] on circle "button" at bounding box center [325, 74] width 26 height 26
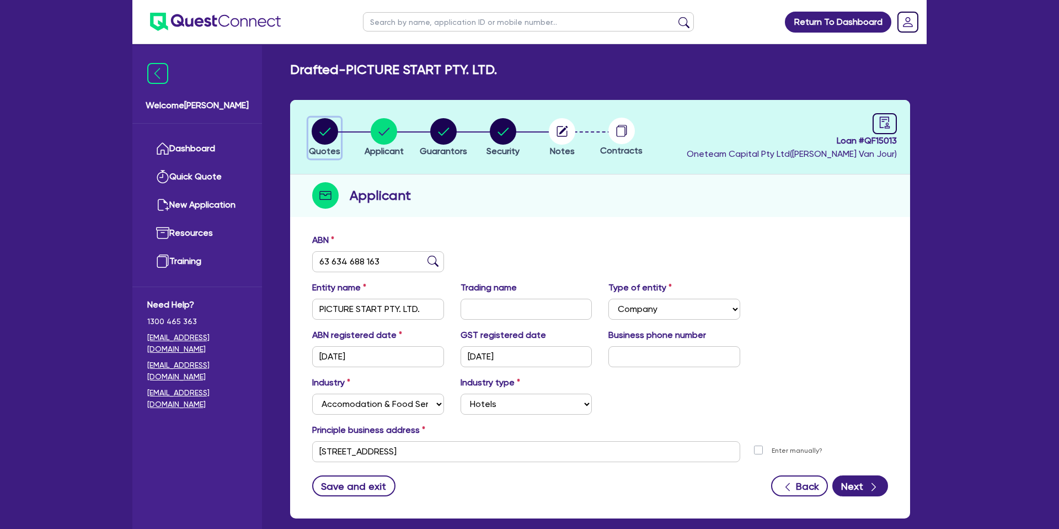
select select "CARS_AND_LIGHT_TRUCKS"
select select "PASSENGER_VEHICLES"
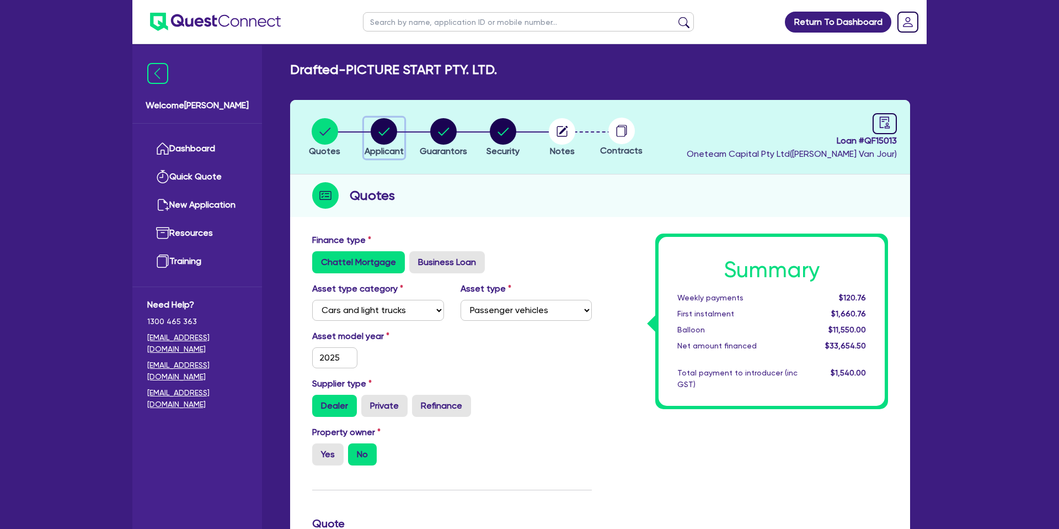
click at [385, 126] on circle "button" at bounding box center [384, 131] width 26 height 26
select select "COMPANY"
select select "ACCOMODATION_FOOD"
select select "HOTELS"
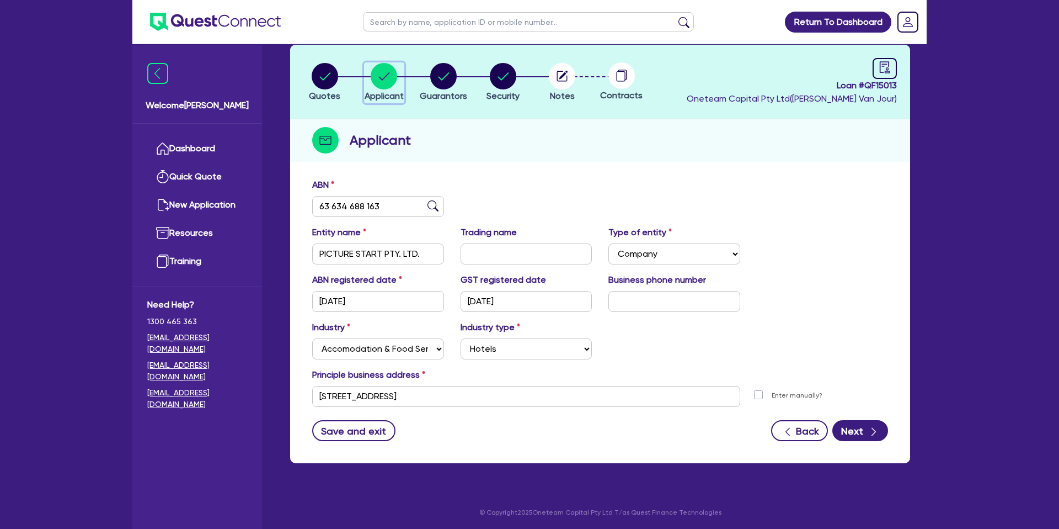
scroll to position [57, 0]
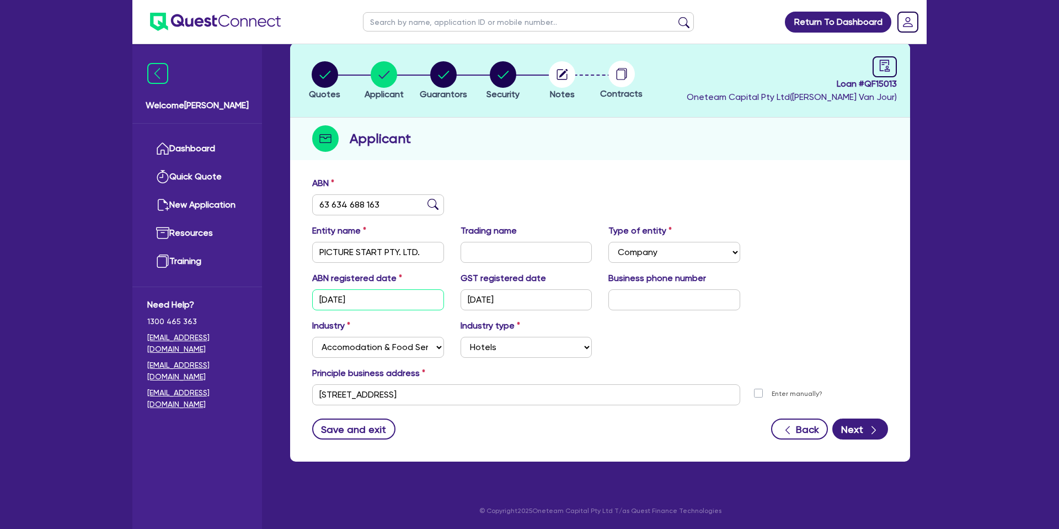
drag, startPoint x: 383, startPoint y: 301, endPoint x: 317, endPoint y: 298, distance: 66.3
click at [317, 298] on input "[DATE]" at bounding box center [378, 299] width 132 height 21
drag, startPoint x: 500, startPoint y: 301, endPoint x: 453, endPoint y: 301, distance: 46.9
click at [453, 301] on div "GST registered date [DATE]" at bounding box center [526, 290] width 148 height 39
drag, startPoint x: 642, startPoint y: 340, endPoint x: 636, endPoint y: 341, distance: 6.2
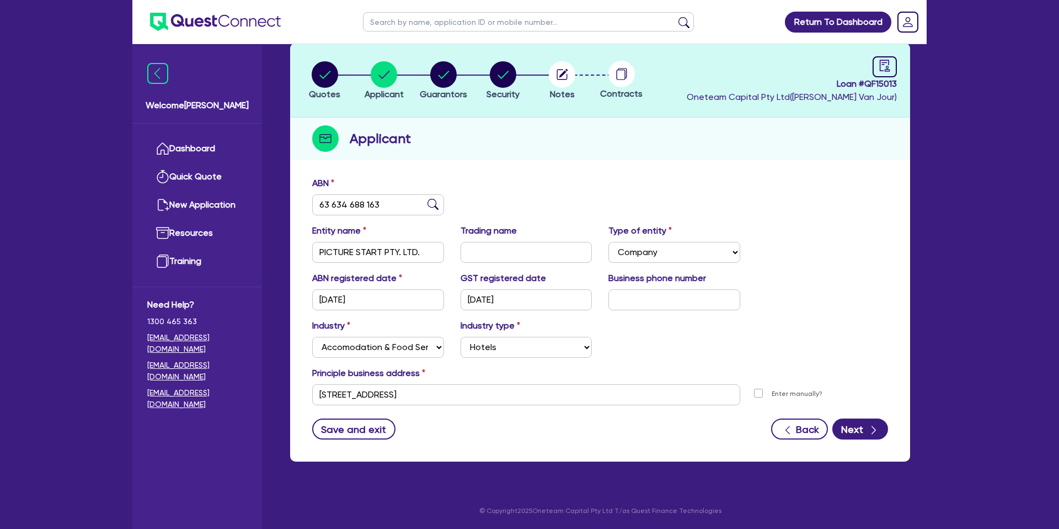
click at [642, 340] on div "Industry Select Accomodation & Food Services Administrative & Support Services …" at bounding box center [600, 342] width 593 height 47
click at [322, 74] on circle "button" at bounding box center [325, 74] width 26 height 26
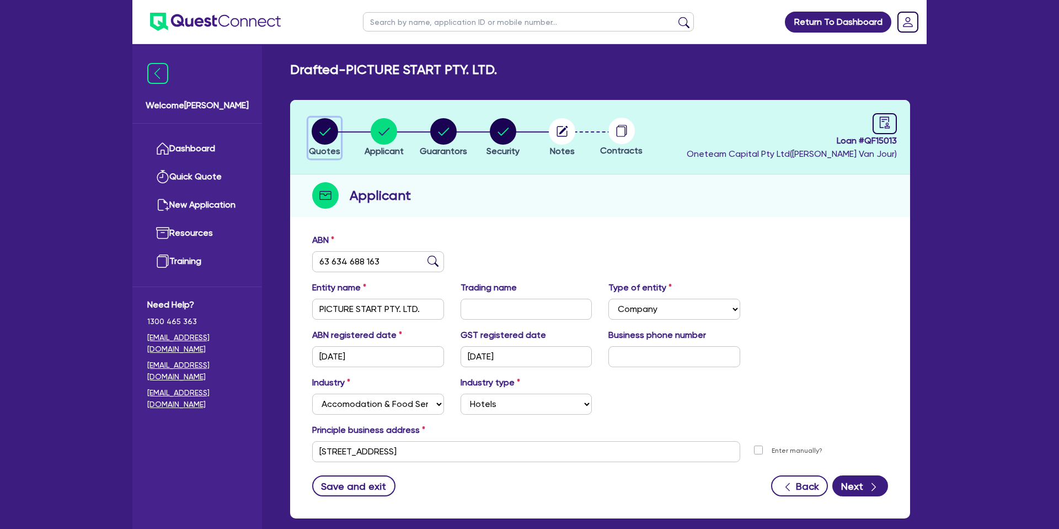
select select "CARS_AND_LIGHT_TRUCKS"
select select "PASSENGER_VEHICLES"
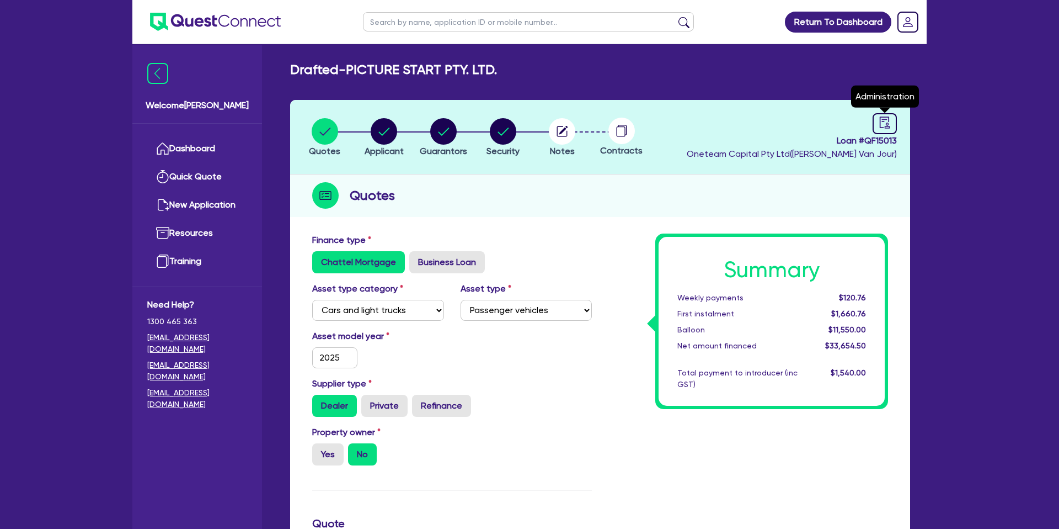
click at [905, 122] on header "Quotes Applicant [GEOGRAPHIC_DATA] Security Notes Contracts Loan # QF15013 Onet…" at bounding box center [600, 137] width 620 height 74
click at [878, 121] on link at bounding box center [885, 123] width 24 height 21
select select "DRAFTED_NEW"
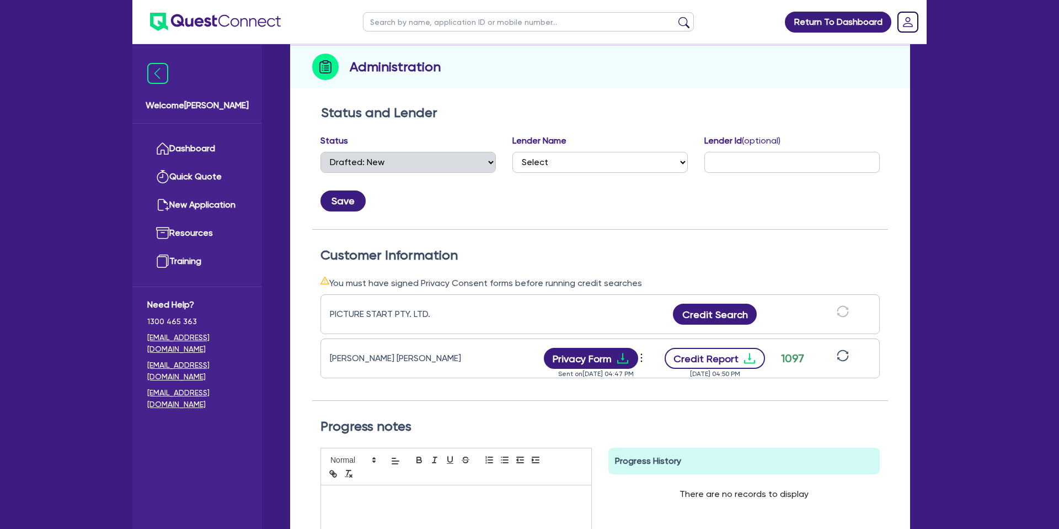
scroll to position [129, 0]
click at [749, 359] on icon "download" at bounding box center [749, 357] width 13 height 13
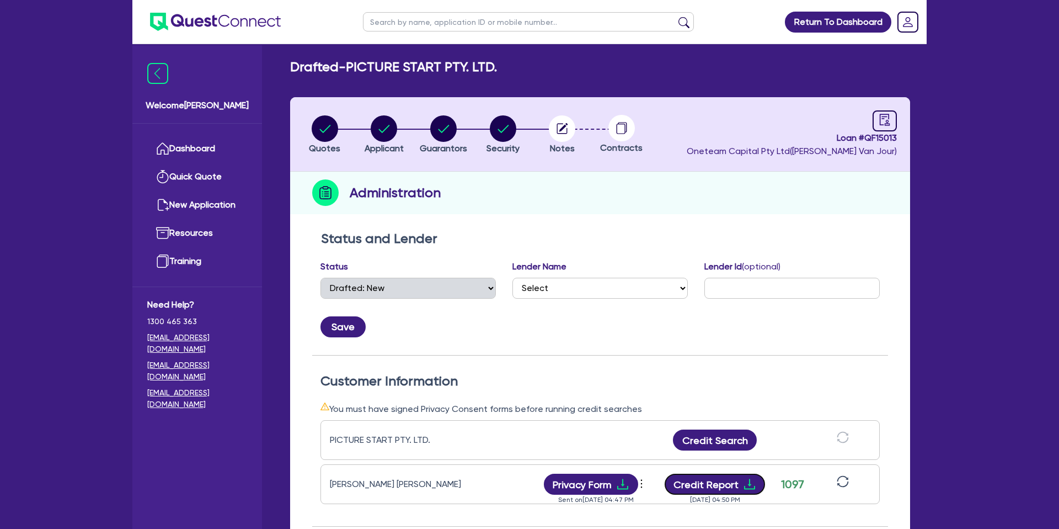
scroll to position [0, 0]
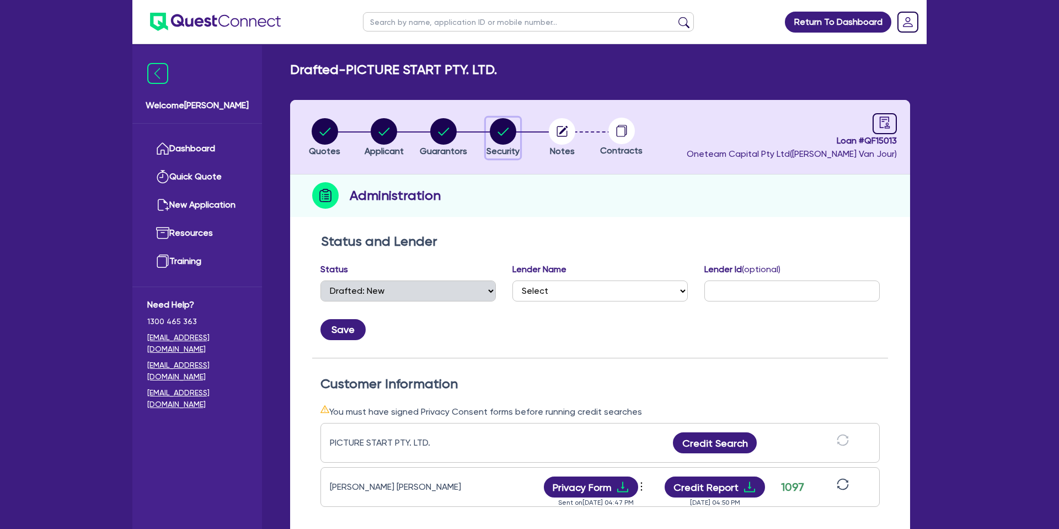
click at [501, 132] on circle "button" at bounding box center [503, 131] width 26 height 26
select select "CARS_AND_LIGHT_TRUCKS"
select select "PASSENGER_VEHICLES"
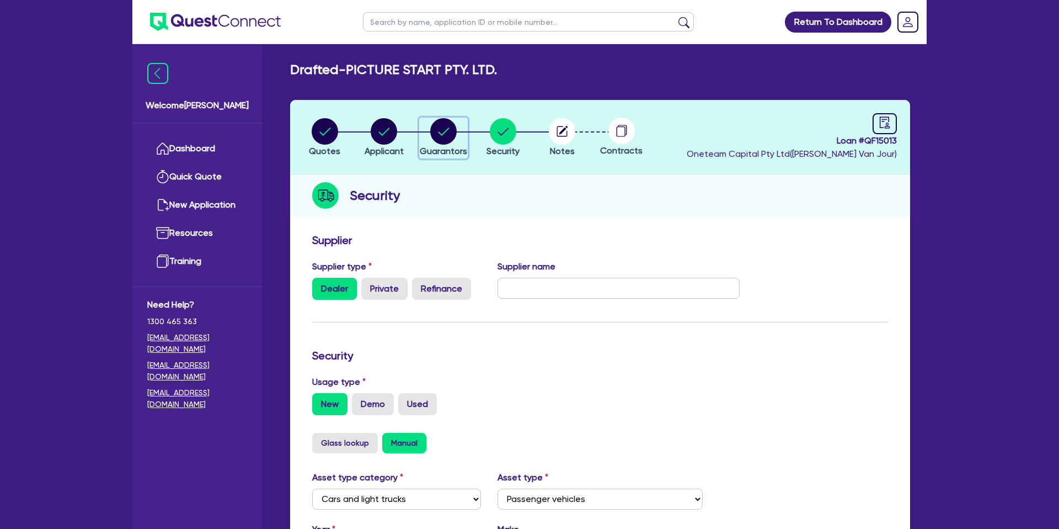
click at [447, 127] on icon "button" at bounding box center [443, 131] width 26 height 26
select select "MR"
select select "VIC"
select select "DE_FACTO"
select select "CASH"
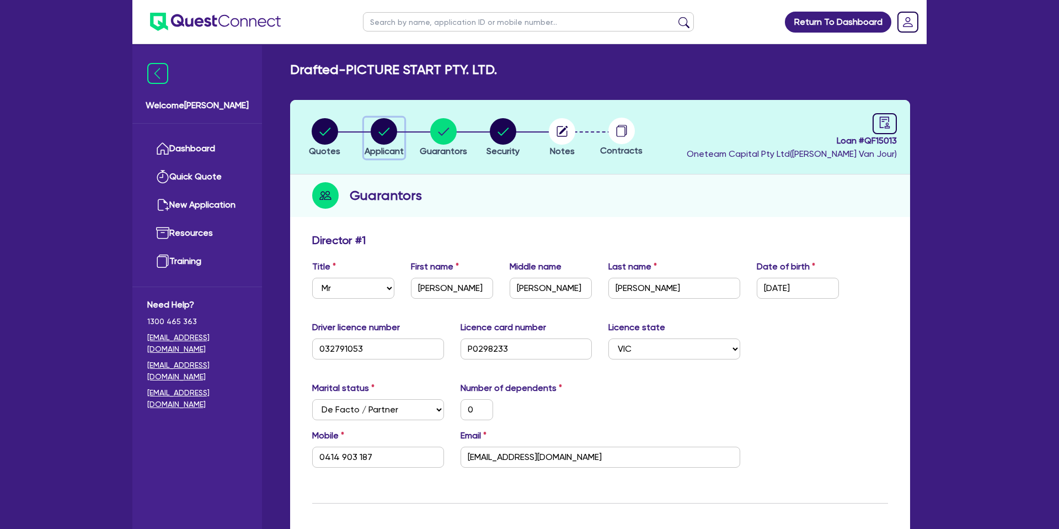
click at [388, 132] on circle "button" at bounding box center [384, 131] width 26 height 26
select select "COMPANY"
select select "ACCOMODATION_FOOD"
select select "HOTELS"
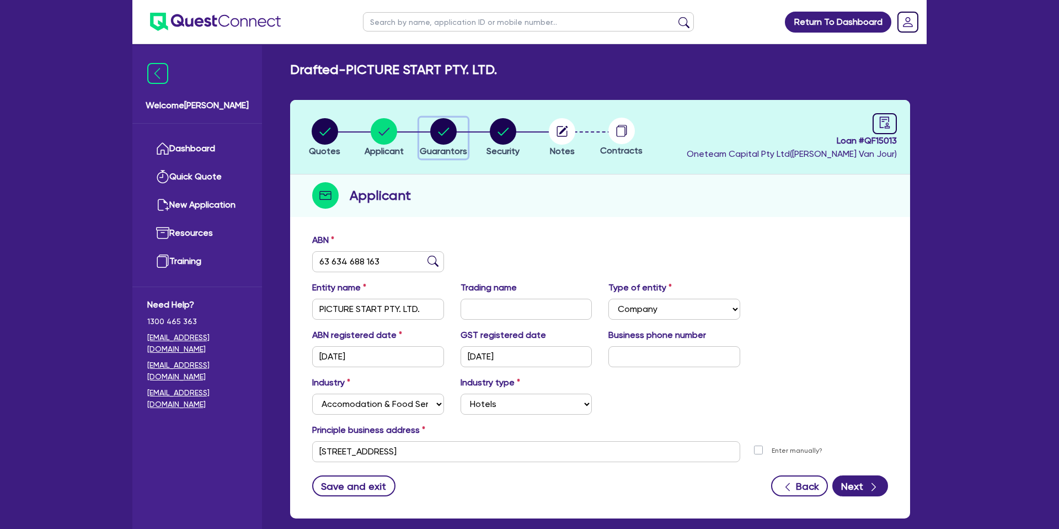
click at [444, 126] on circle "button" at bounding box center [443, 131] width 26 height 26
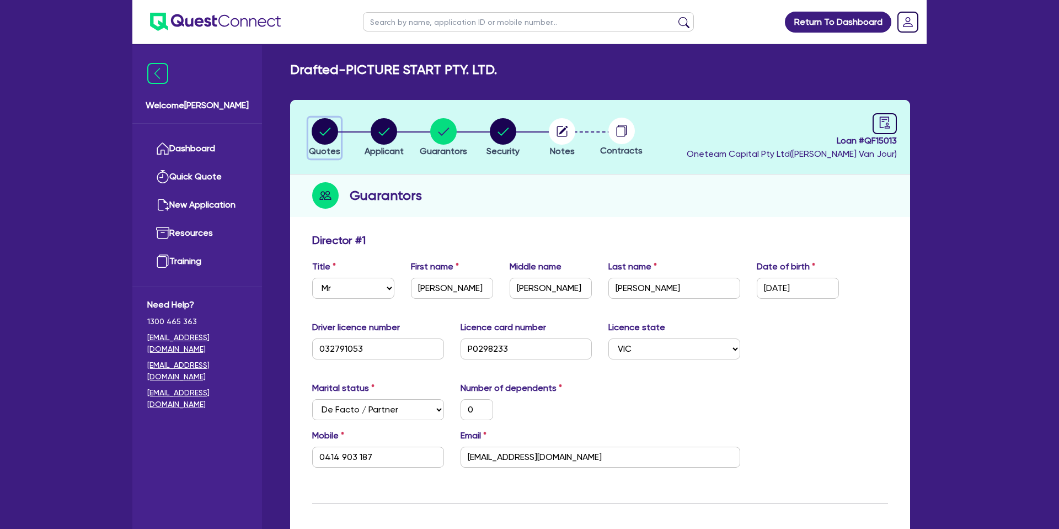
click at [330, 129] on circle "button" at bounding box center [325, 131] width 26 height 26
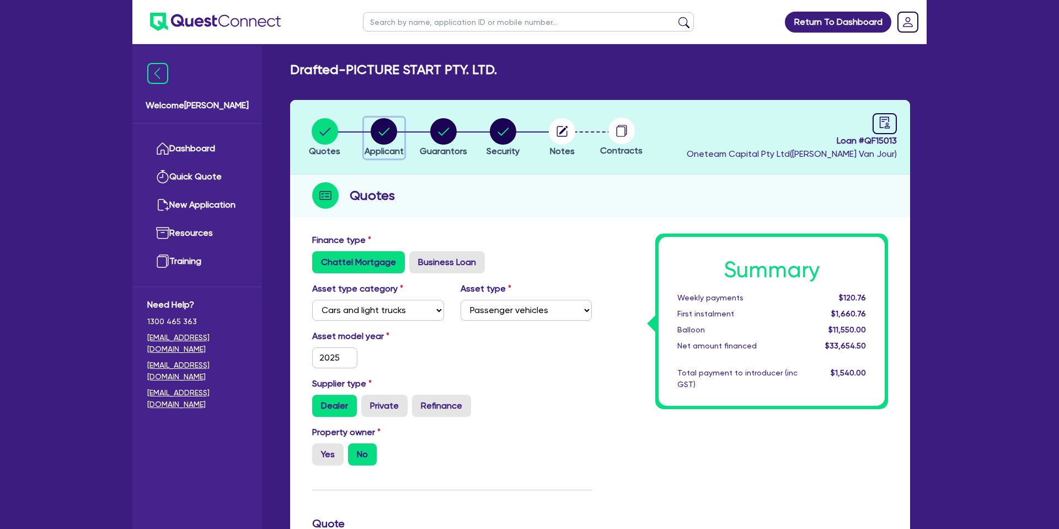
click at [386, 130] on circle "button" at bounding box center [384, 131] width 26 height 26
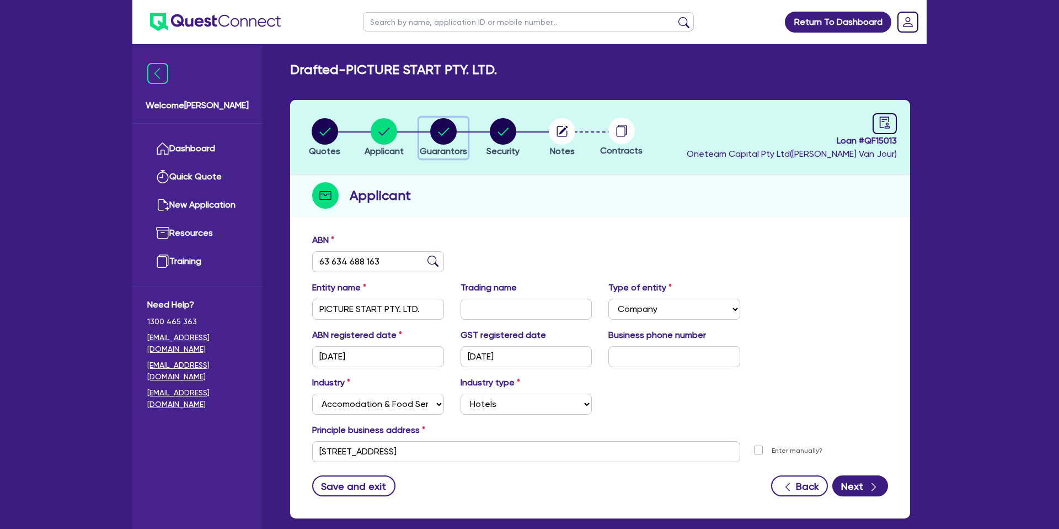
click at [442, 132] on circle "button" at bounding box center [443, 131] width 26 height 26
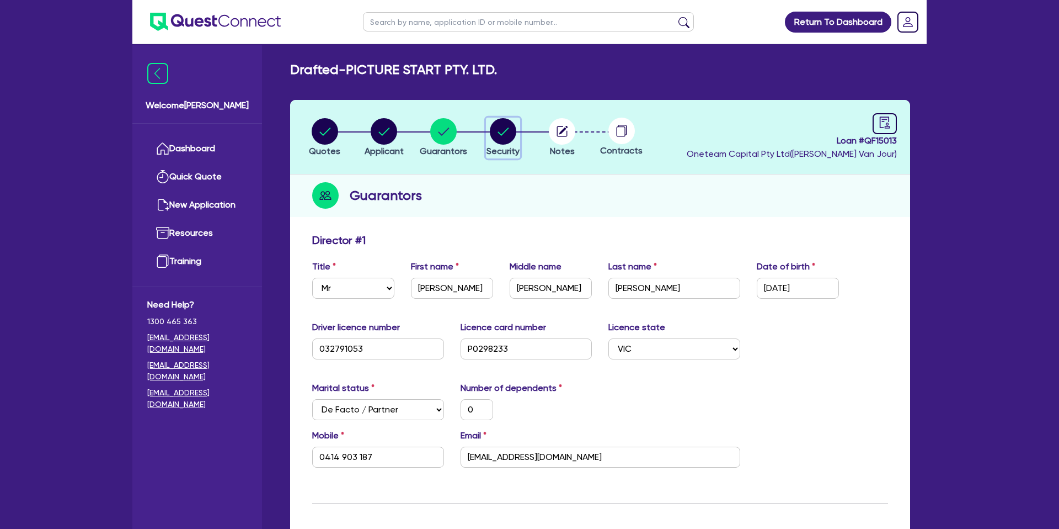
click at [499, 126] on circle "button" at bounding box center [503, 131] width 26 height 26
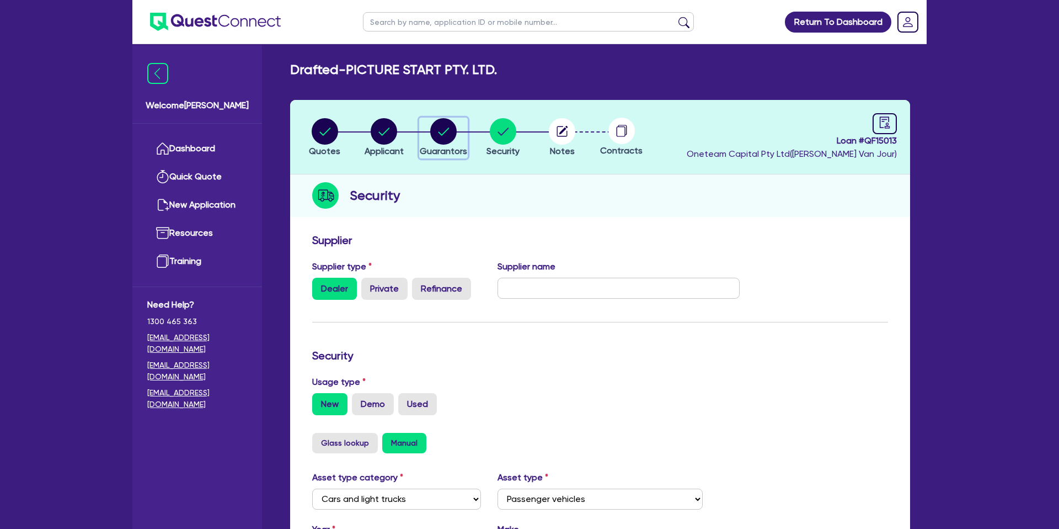
click at [444, 129] on circle "button" at bounding box center [443, 131] width 26 height 26
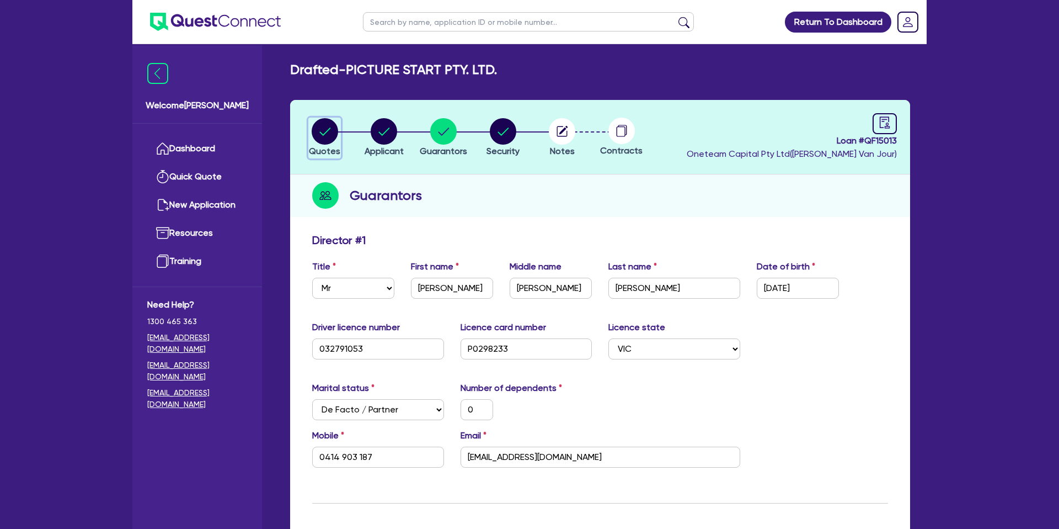
click at [320, 136] on circle "button" at bounding box center [325, 131] width 26 height 26
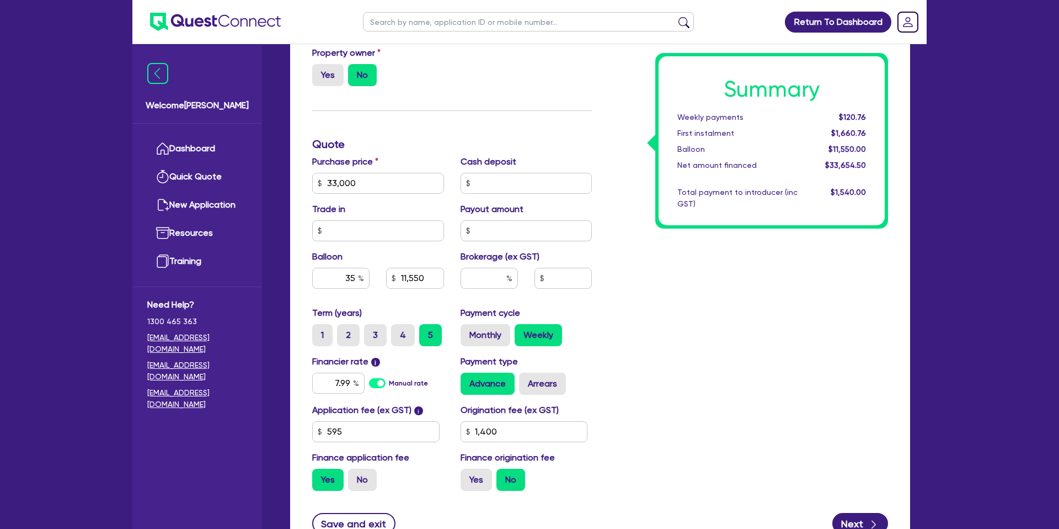
scroll to position [397, 0]
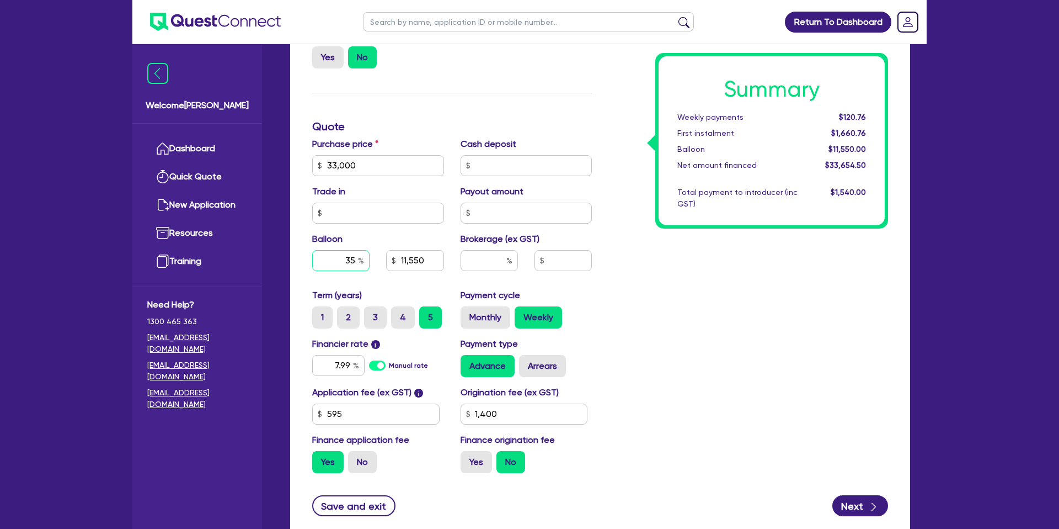
click at [355, 257] on input "35" at bounding box center [340, 260] width 57 height 21
drag, startPoint x: 401, startPoint y: 259, endPoint x: 441, endPoint y: 259, distance: 40.3
click at [441, 259] on input "11,550" at bounding box center [414, 260] width 57 height 21
click at [434, 259] on input "11,550" at bounding box center [414, 260] width 57 height 21
click at [355, 257] on input "35" at bounding box center [340, 260] width 57 height 21
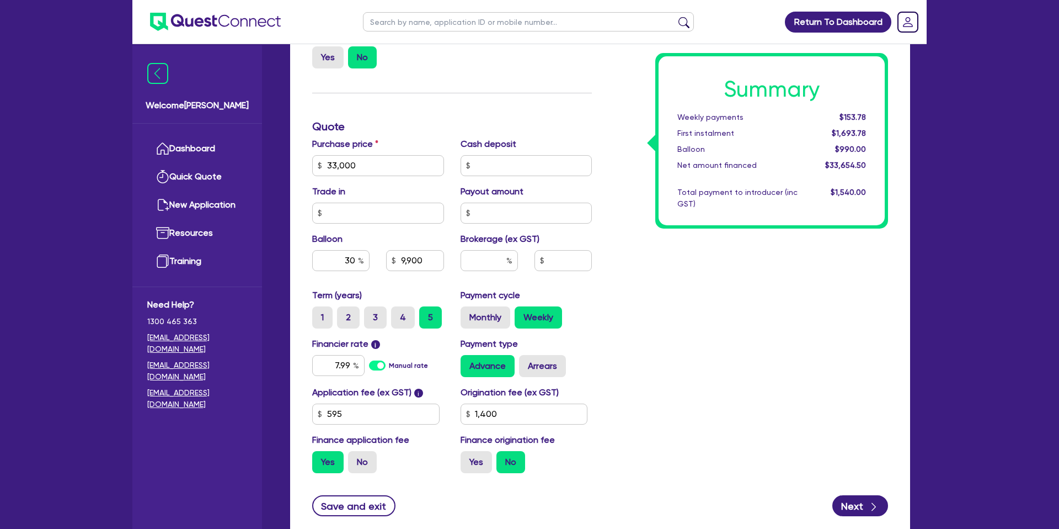
click at [406, 237] on div "Balloon 30 9,900" at bounding box center [378, 255] width 148 height 47
drag, startPoint x: 395, startPoint y: 261, endPoint x: 451, endPoint y: 258, distance: 55.8
click at [448, 258] on div "9,900" at bounding box center [415, 260] width 74 height 21
click at [610, 190] on div "Summary Weekly payments $125.92 First instalment $1,665.92 Balloon $9,900.00 Ne…" at bounding box center [748, 159] width 296 height 645
click at [771, 218] on div "Summary Weekly payments $125.92 First instalment $1,665.92 Balloon $9,900.00 Ne…" at bounding box center [772, 140] width 226 height 169
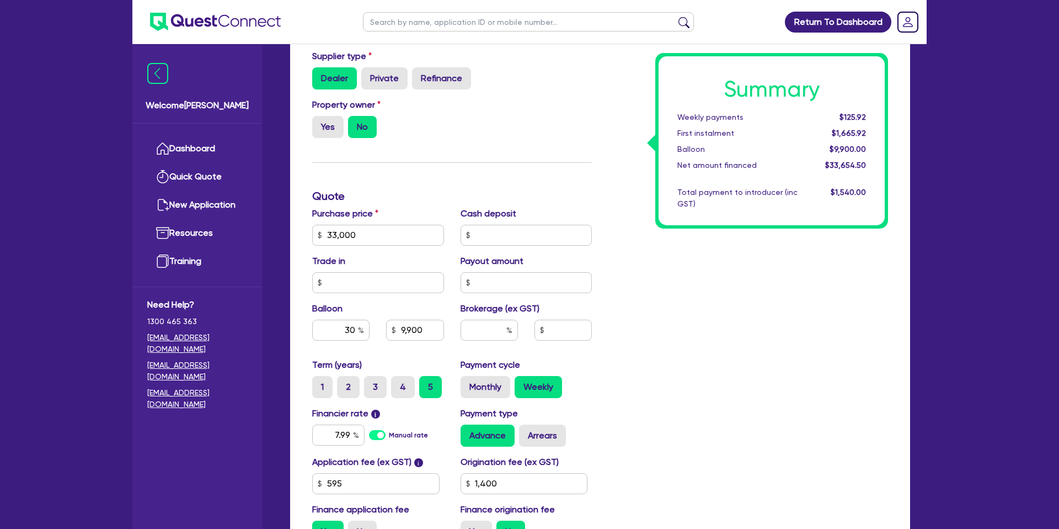
scroll to position [328, 0]
drag, startPoint x: 326, startPoint y: 231, endPoint x: 389, endPoint y: 233, distance: 63.5
click at [389, 233] on input "33,000" at bounding box center [378, 234] width 132 height 21
click at [606, 150] on div "Summary Weekly payments $125.92 First instalment $1,665.92 Balloon $9,900.00 Ne…" at bounding box center [748, 228] width 296 height 645
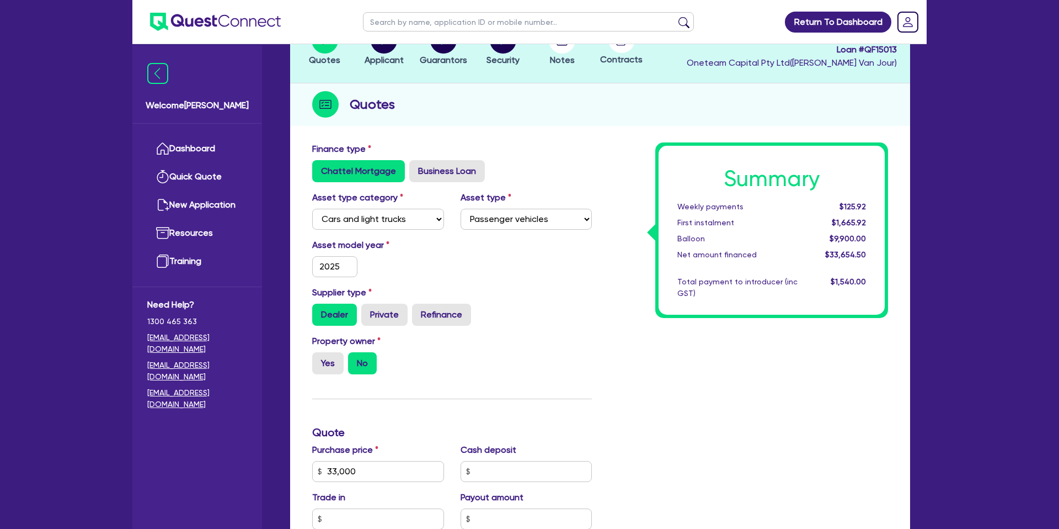
scroll to position [0, 0]
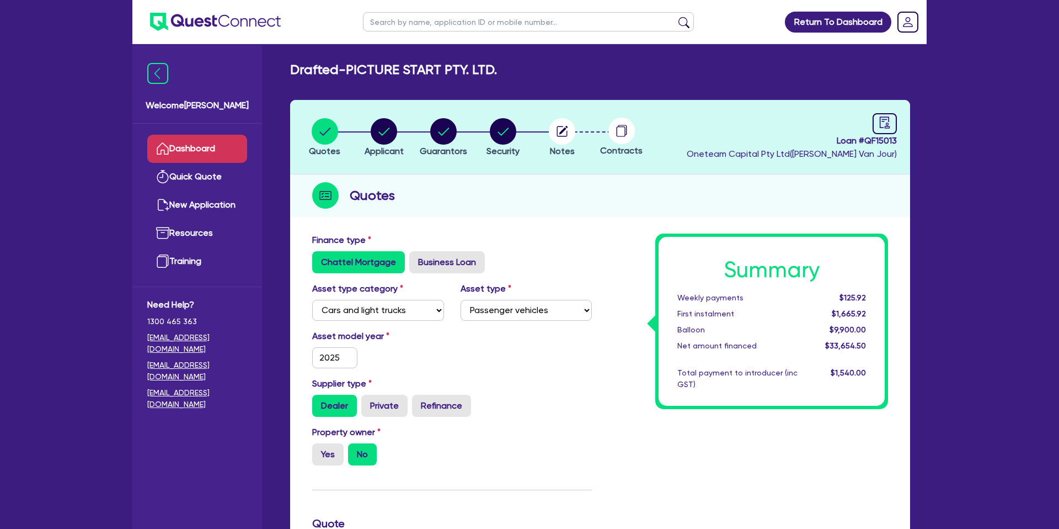
click at [198, 146] on link "Dashboard" at bounding box center [197, 149] width 100 height 28
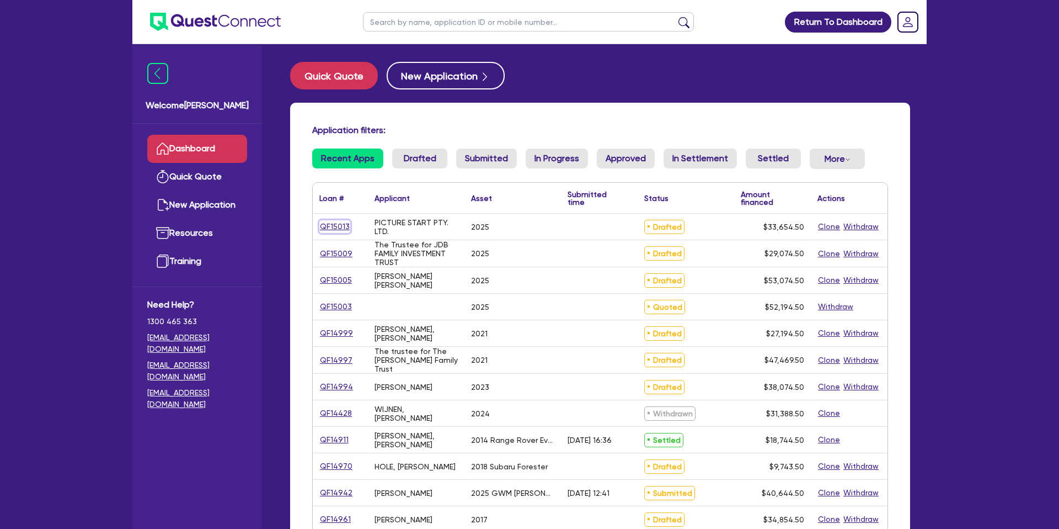
click at [341, 225] on link "QF15013" at bounding box center [334, 226] width 31 height 13
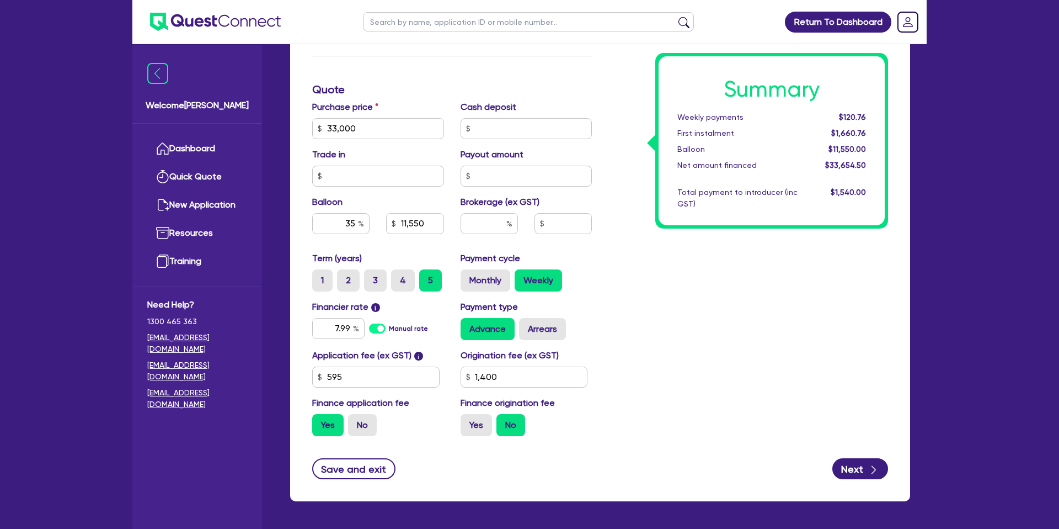
scroll to position [473, 0]
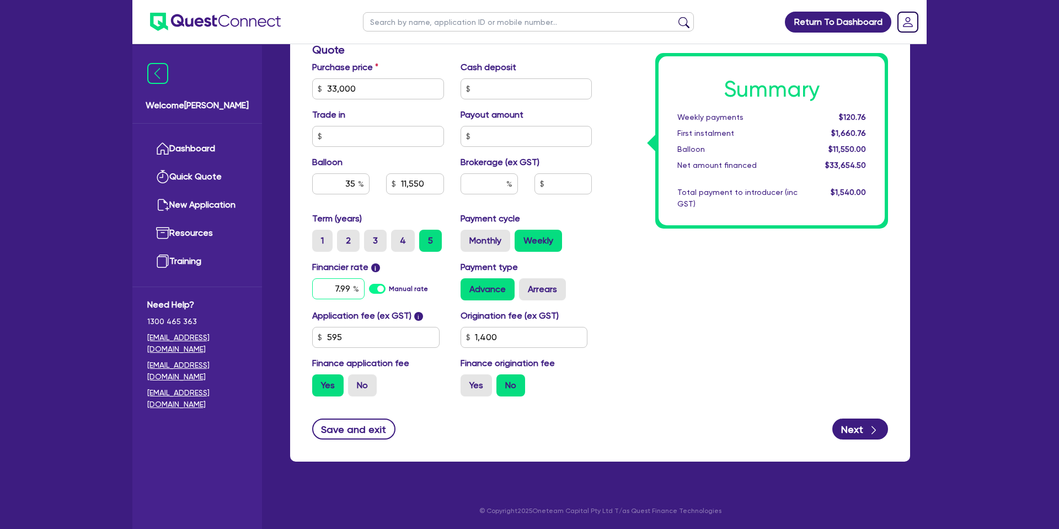
click at [351, 286] on input "7.99" at bounding box center [338, 288] width 52 height 21
click at [728, 225] on div "Summary Weekly payments $125.43 First instalment $1,665.43 Balloon $11,550.00 N…" at bounding box center [771, 140] width 233 height 175
click at [357, 182] on input "35" at bounding box center [340, 183] width 57 height 21
click at [640, 245] on div "Summary Weekly payments $157.57 First instalment $1,697.57 Balloon $990.00 Net …" at bounding box center [748, 82] width 296 height 645
click at [510, 335] on input "1,400" at bounding box center [524, 337] width 127 height 21
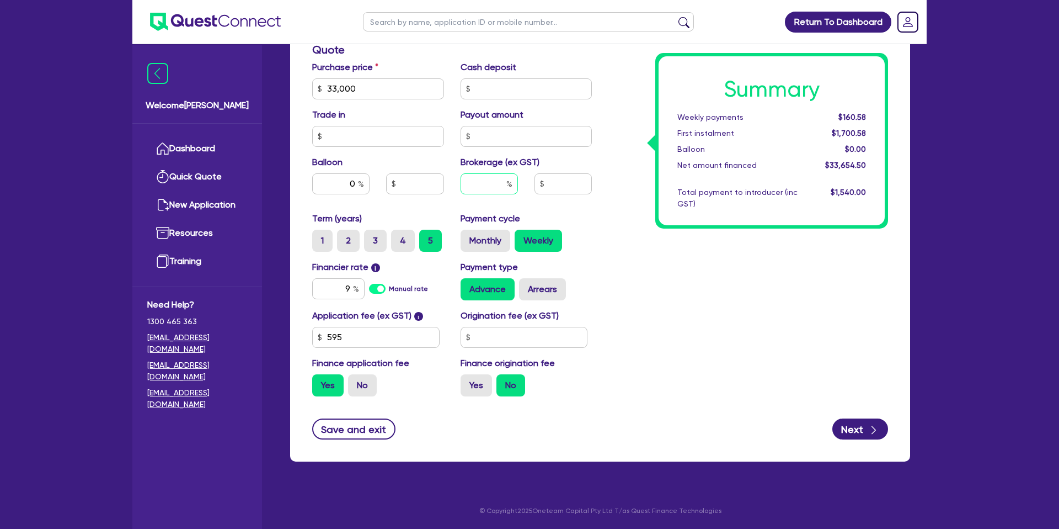
click at [484, 175] on input "text" at bounding box center [489, 183] width 57 height 21
click at [741, 286] on div "Summary Weekly payments $160.58 First instalment $160.58 Balloon $0.00 Net amou…" at bounding box center [748, 82] width 296 height 645
click at [488, 332] on input "text" at bounding box center [524, 337] width 127 height 21
click at [653, 326] on div "Summary Weekly payments $168.35 First instalment $168.35 Balloon $0.00 Net amou…" at bounding box center [748, 82] width 296 height 645
drag, startPoint x: 653, startPoint y: 326, endPoint x: 670, endPoint y: 329, distance: 17.4
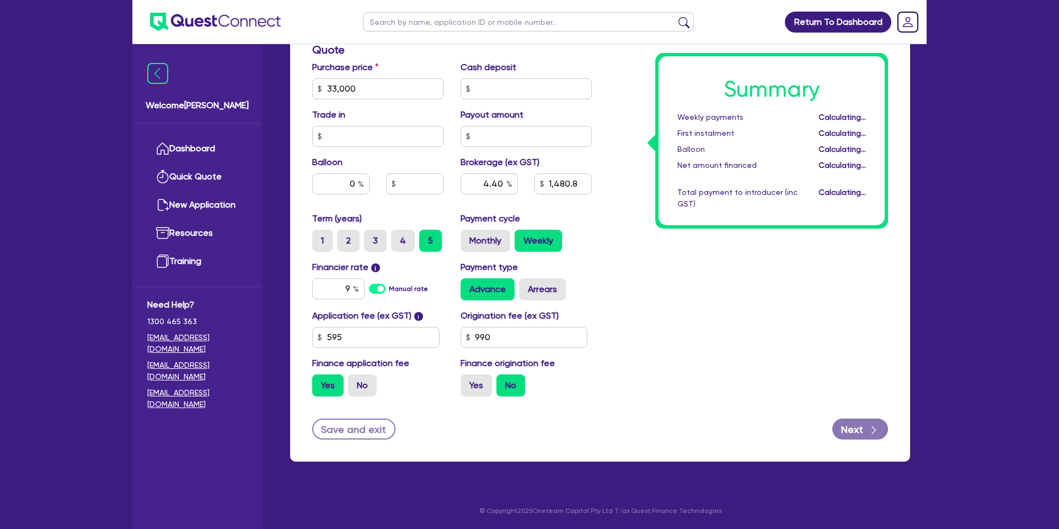
click at [653, 326] on div "Summary Weekly payments Calculating... First instalment Calculating... Balloon …" at bounding box center [748, 82] width 296 height 645
drag, startPoint x: 444, startPoint y: 392, endPoint x: 464, endPoint y: 391, distance: 19.9
click at [444, 391] on div "Finance application fee Yes No" at bounding box center [378, 376] width 148 height 40
click at [486, 377] on label "Yes" at bounding box center [476, 385] width 31 height 22
click at [468, 377] on input "Yes" at bounding box center [464, 377] width 7 height 7
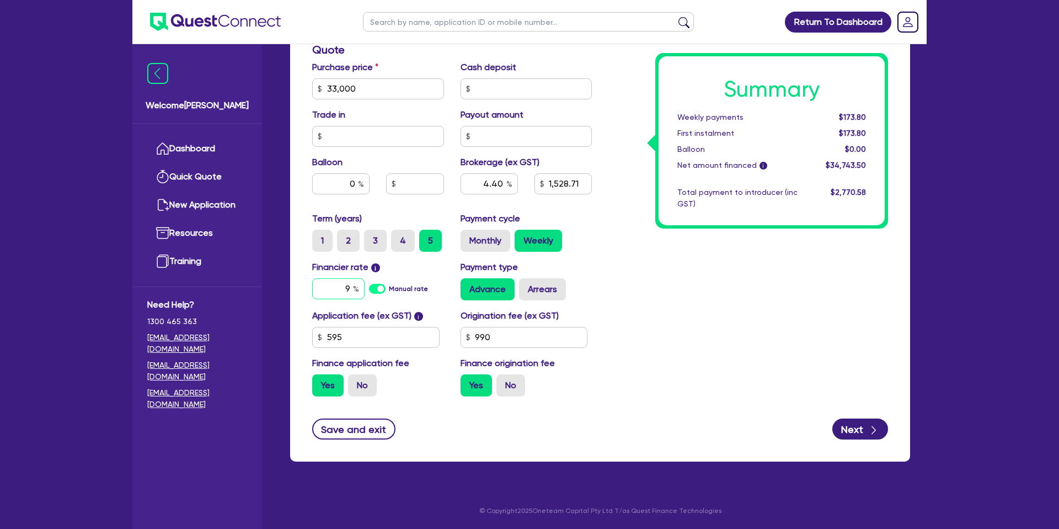
click at [353, 286] on div "9" at bounding box center [338, 288] width 52 height 21
click at [685, 252] on div "Summary Weekly payments Calculating... First instalment Calculating... Balloon …" at bounding box center [748, 82] width 296 height 645
click at [339, 425] on button "Save and exit" at bounding box center [353, 428] width 83 height 21
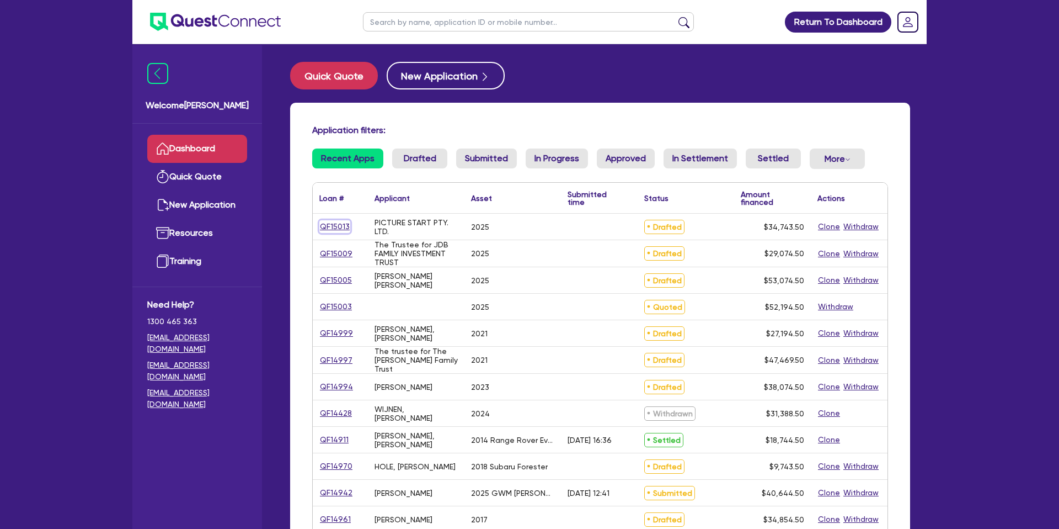
click at [338, 225] on link "QF15013" at bounding box center [334, 226] width 31 height 13
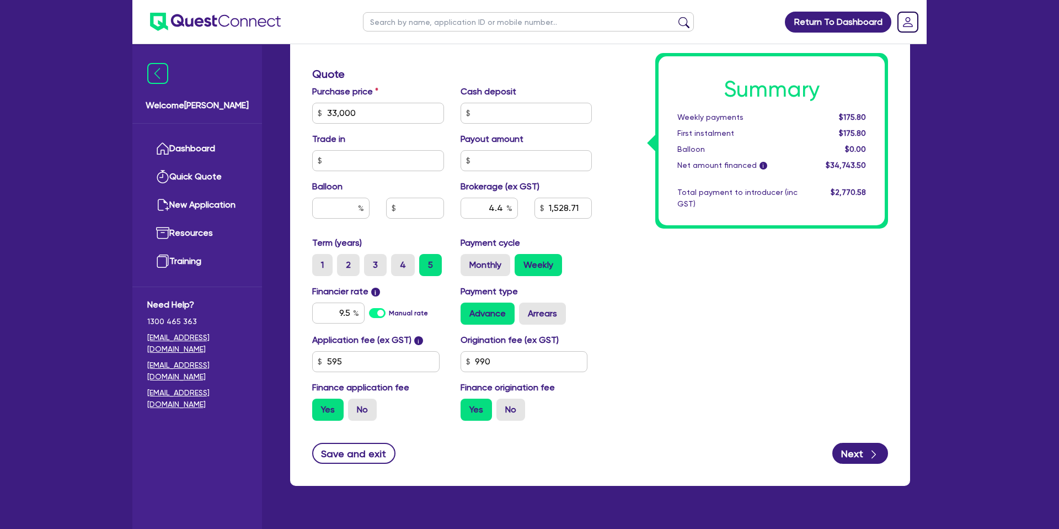
scroll to position [470, 0]
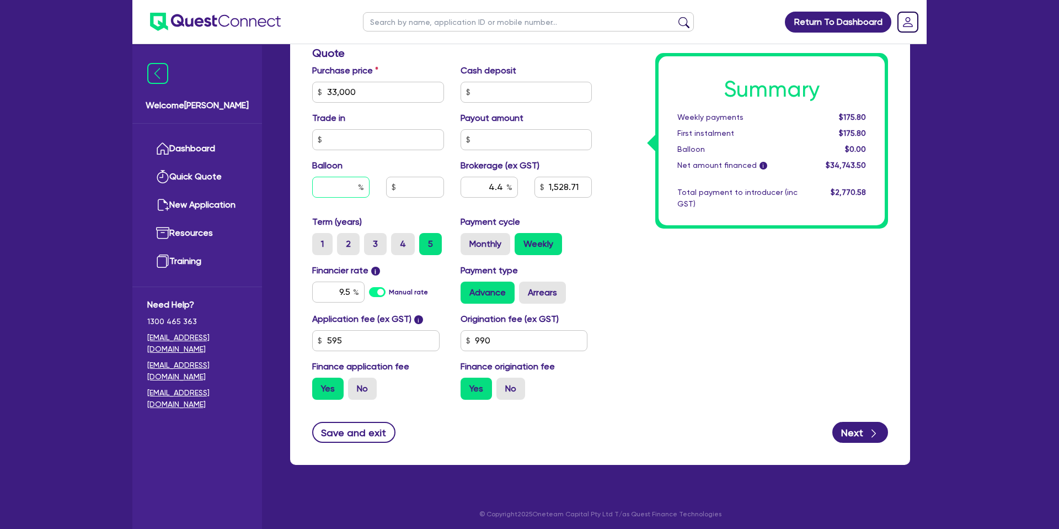
click at [357, 177] on input "text" at bounding box center [340, 187] width 57 height 21
click at [625, 200] on div "Summary Weekly payments Calculating... First instalment Calculating... Balloon …" at bounding box center [748, 85] width 296 height 645
click at [548, 298] on label "Arrears" at bounding box center [542, 292] width 47 height 22
click at [526, 289] on input "Arrears" at bounding box center [522, 284] width 7 height 7
click at [498, 339] on input "990" at bounding box center [524, 340] width 127 height 21
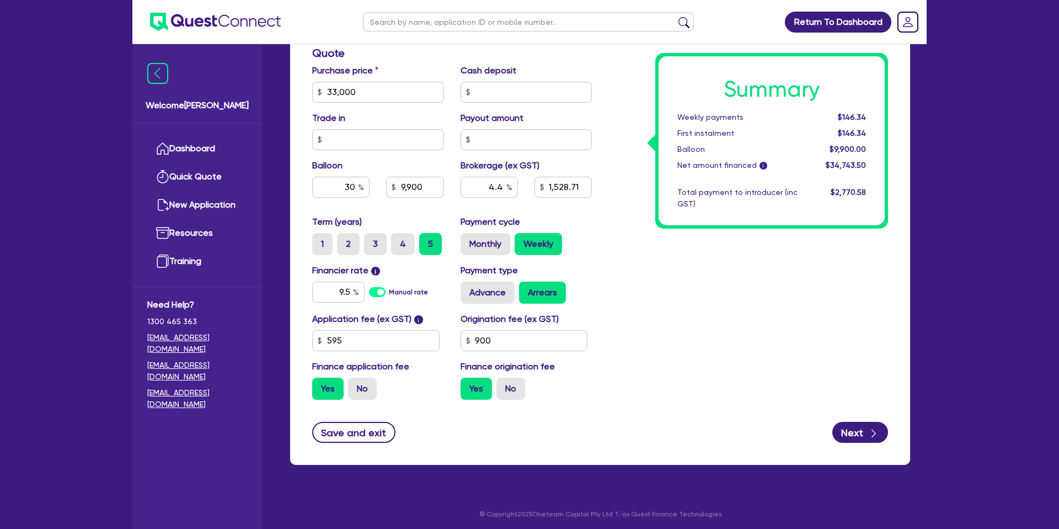
click at [689, 327] on div "Summary Weekly payments $146.34 First instalment $146.34 Balloon $9,900.00 Net …" at bounding box center [748, 85] width 296 height 645
drag, startPoint x: 355, startPoint y: 184, endPoint x: 355, endPoint y: 177, distance: 7.2
click at [355, 183] on input "30" at bounding box center [340, 187] width 57 height 21
click at [641, 222] on div "Summary Weekly payments Calculating... First instalment Calculating... Balloon …" at bounding box center [748, 85] width 296 height 645
click at [355, 188] on input "0" at bounding box center [340, 187] width 57 height 21
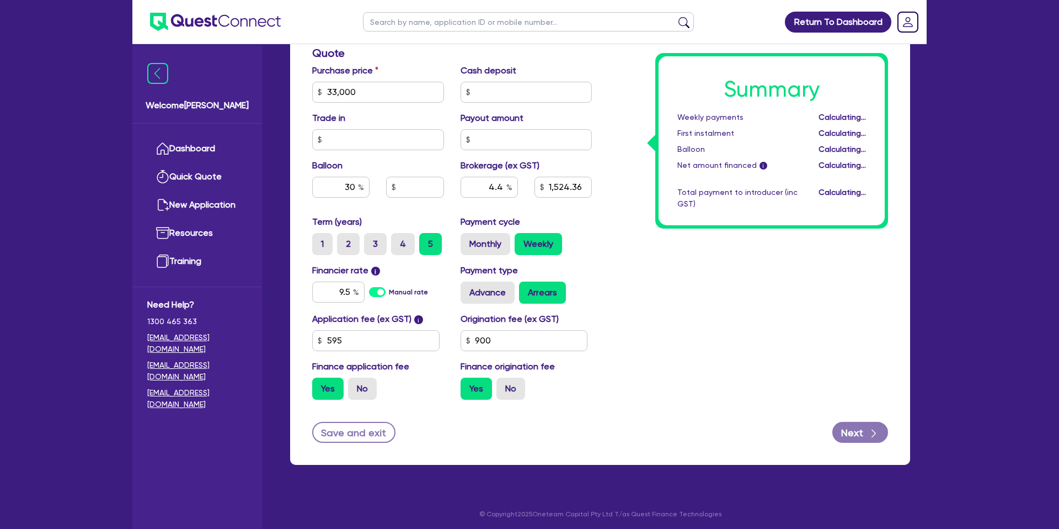
drag, startPoint x: 781, startPoint y: 268, endPoint x: 794, endPoint y: 260, distance: 15.6
click at [786, 264] on div "Summary Weekly payments Calculating... First instalment Calculating... Balloon …" at bounding box center [748, 85] width 296 height 645
click at [502, 184] on input "4.4" at bounding box center [489, 187] width 57 height 21
drag, startPoint x: 623, startPoint y: 241, endPoint x: 632, endPoint y: 232, distance: 12.5
click at [625, 239] on div "Summary Weekly payments $145.84 First instalment $145.84 Balloon $9,900.00 Net …" at bounding box center [748, 85] width 296 height 645
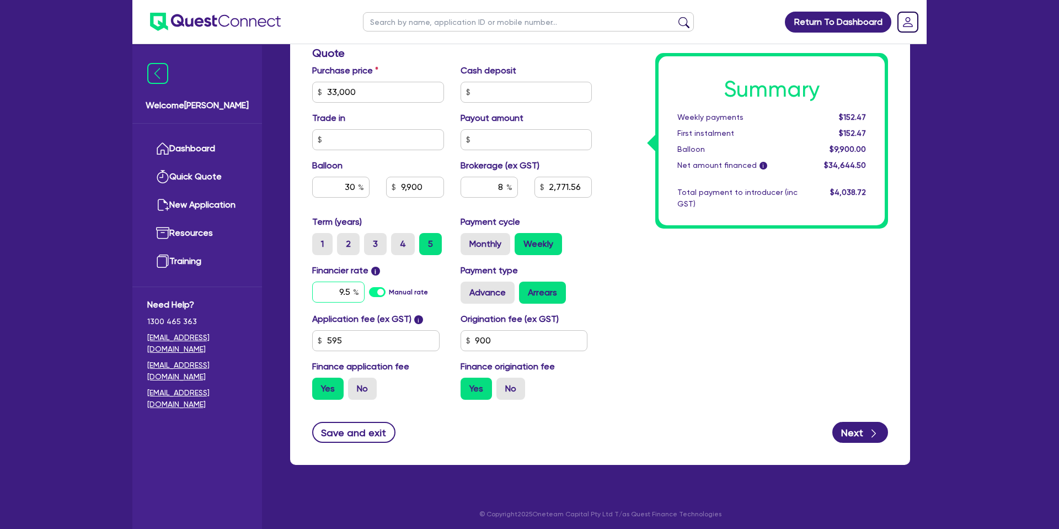
click at [350, 289] on input "9.5" at bounding box center [338, 291] width 52 height 21
click at [642, 296] on div "Summary Weekly payments $152.47 First instalment $152.47 Balloon $9,900.00 Net …" at bounding box center [748, 85] width 296 height 645
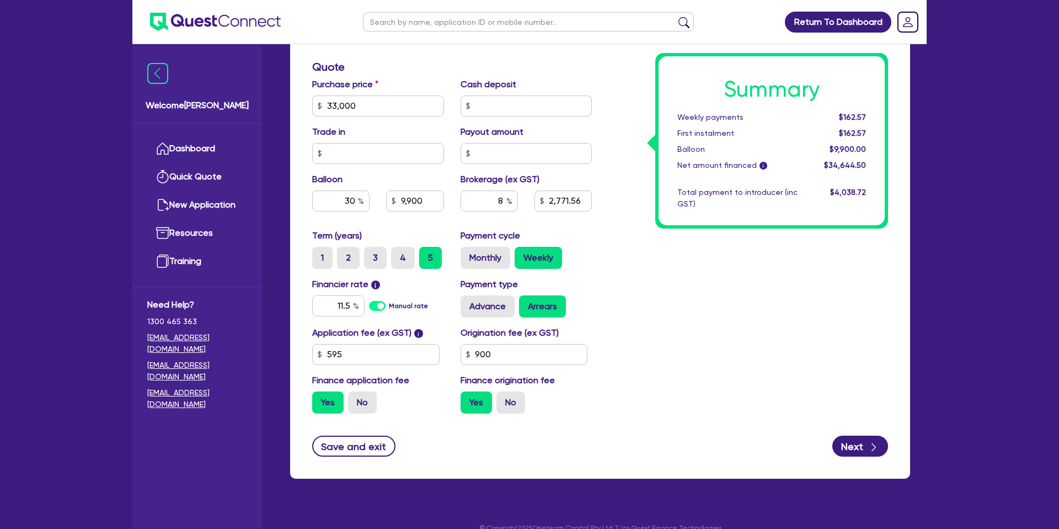
scroll to position [457, 0]
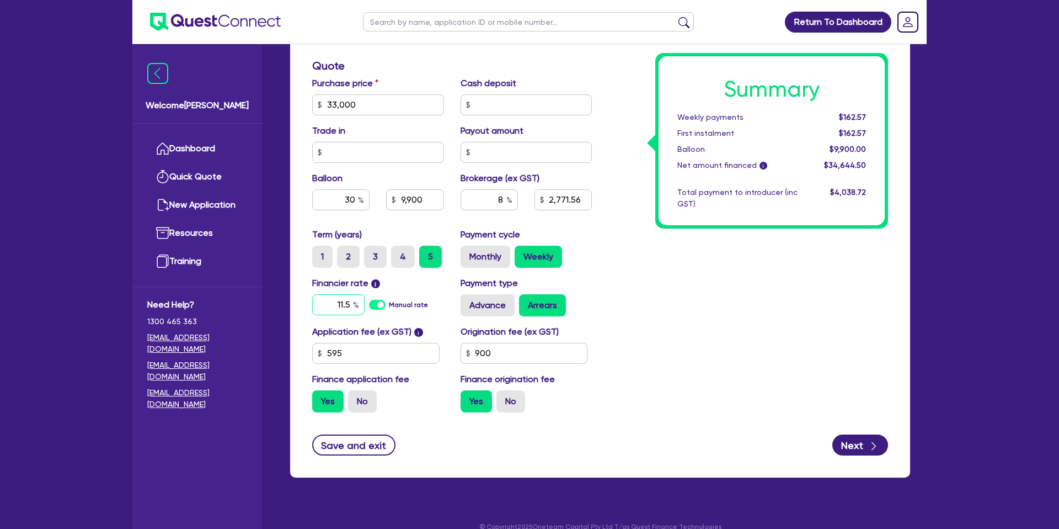
click at [352, 305] on input "11.5" at bounding box center [338, 304] width 52 height 21
click at [738, 319] on div "Summary Weekly payments $162.57 First instalment $162.57 Balloon $9,900.00 Net …" at bounding box center [748, 98] width 296 height 645
click at [503, 198] on input "8" at bounding box center [489, 199] width 57 height 21
click at [673, 241] on div "Summary Weekly payments $152.47 First instalment $152.47 Balloon $9,900.00 Net …" at bounding box center [748, 98] width 296 height 645
click at [673, 241] on div "Summary Weekly payments $145.84 First instalment $145.84 Balloon $9,900.00 Net …" at bounding box center [748, 98] width 296 height 645
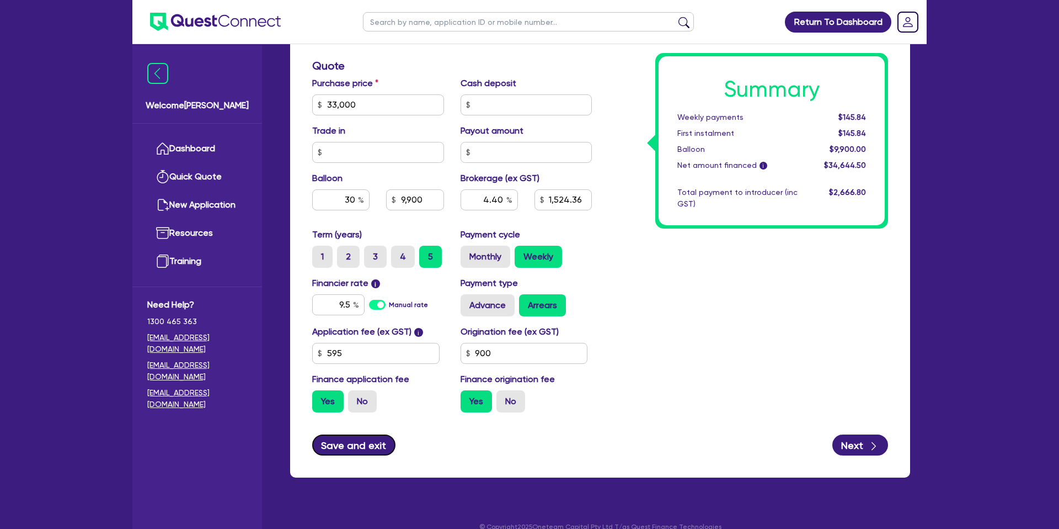
click at [370, 440] on button "Save and exit" at bounding box center [353, 444] width 83 height 21
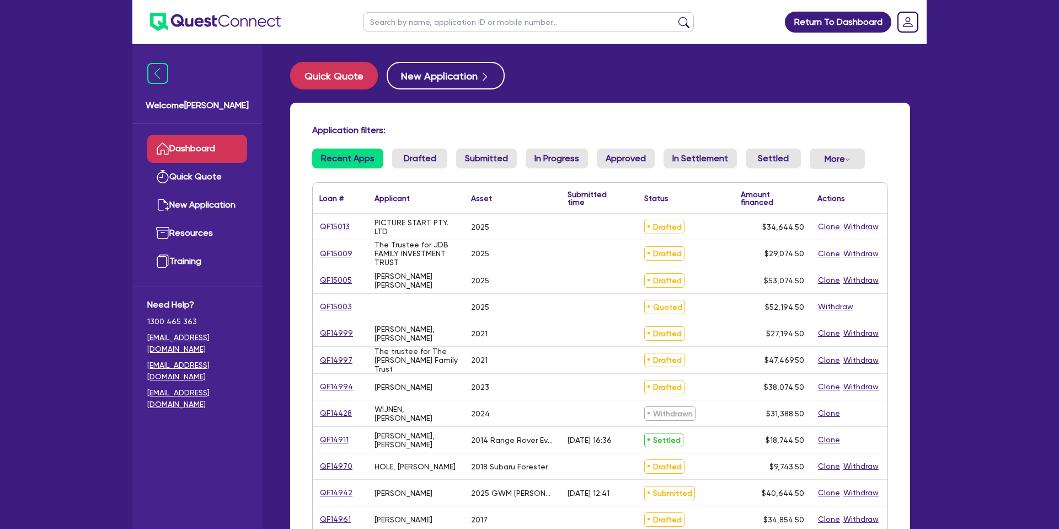
click at [354, 211] on div "Loan # ▲" at bounding box center [340, 198] width 55 height 30
drag, startPoint x: 337, startPoint y: 233, endPoint x: 338, endPoint y: 227, distance: 5.8
click at [337, 233] on div "QF15013" at bounding box center [340, 227] width 55 height 26
click at [339, 225] on link "QF15013" at bounding box center [334, 226] width 31 height 13
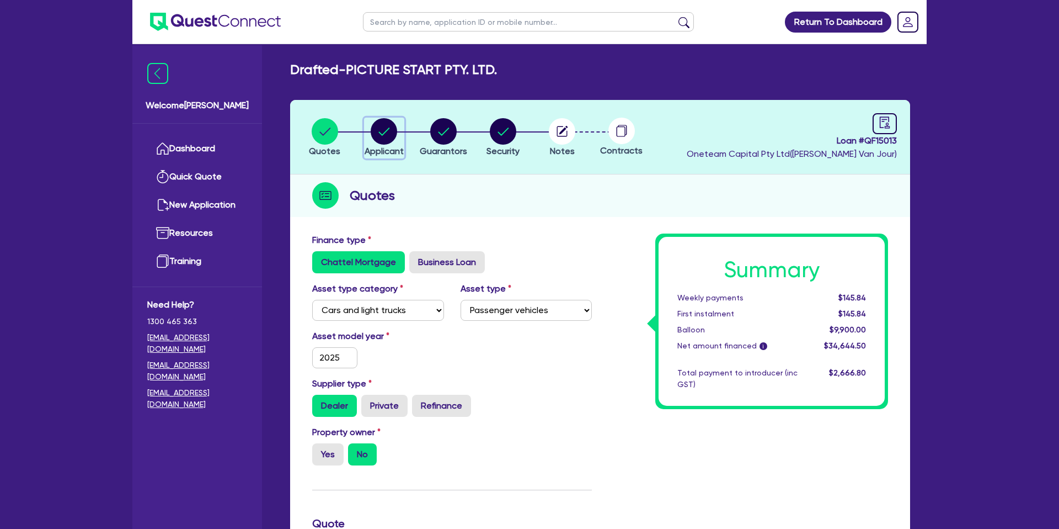
click at [390, 130] on circle "button" at bounding box center [384, 131] width 26 height 26
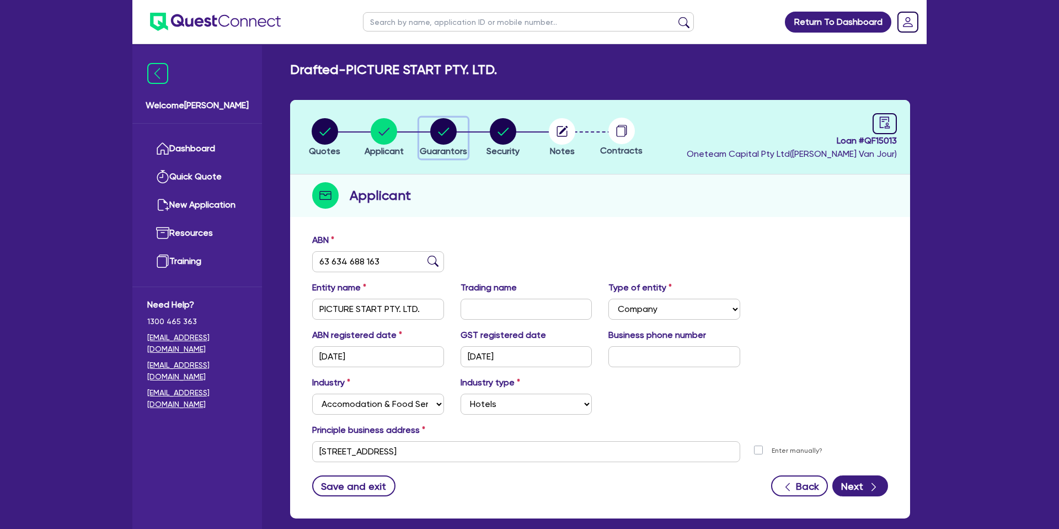
click at [437, 130] on circle "button" at bounding box center [443, 131] width 26 height 26
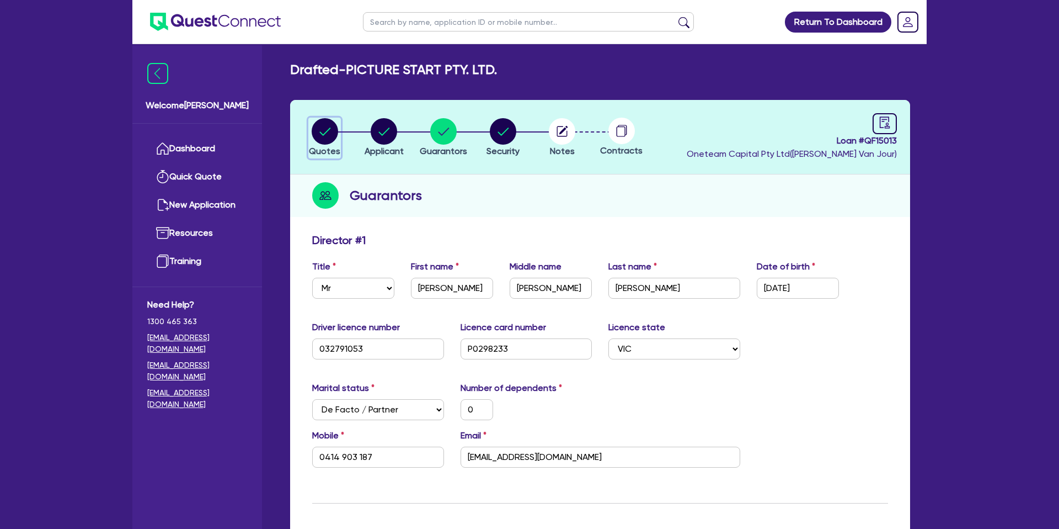
click at [333, 132] on circle "button" at bounding box center [325, 131] width 26 height 26
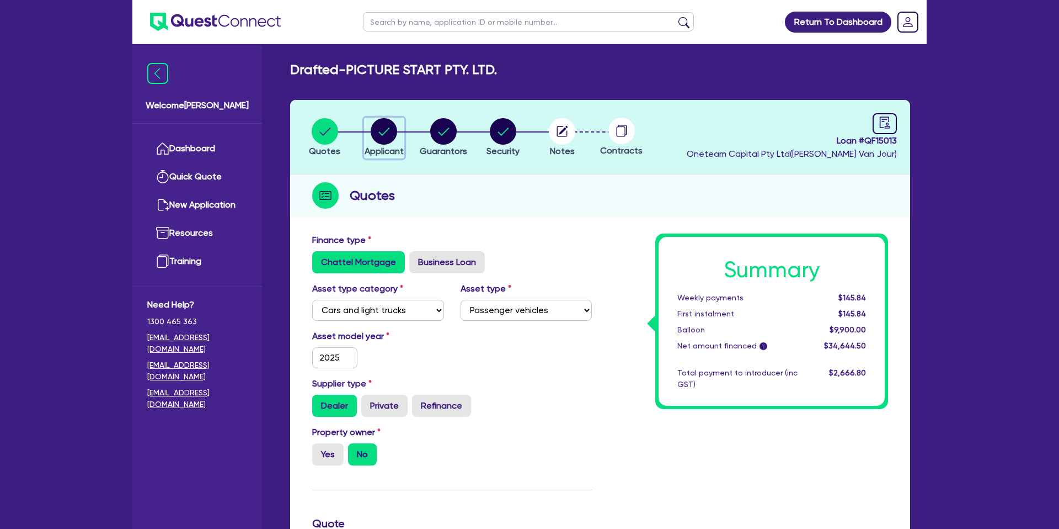
click at [380, 137] on circle "button" at bounding box center [384, 131] width 26 height 26
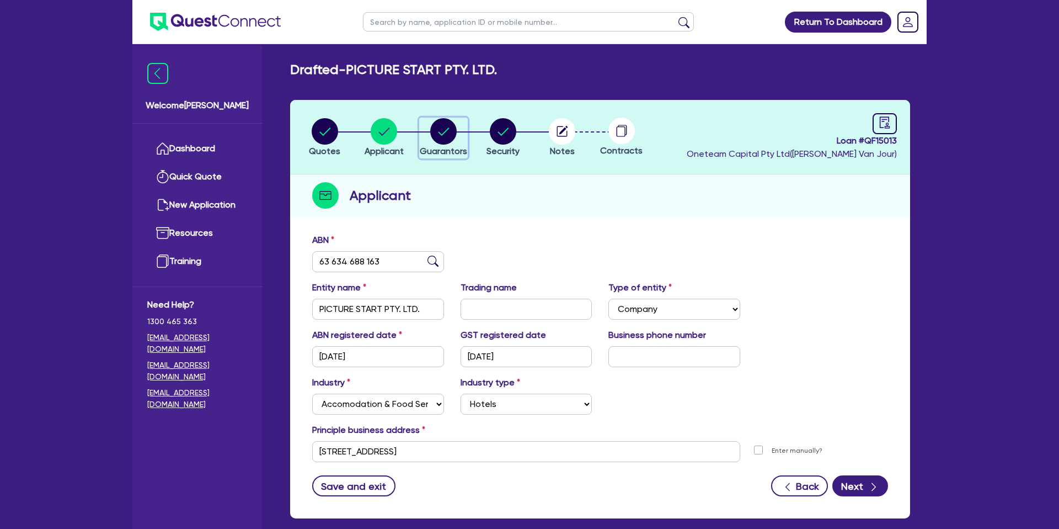
click at [461, 127] on div "button" at bounding box center [443, 131] width 47 height 26
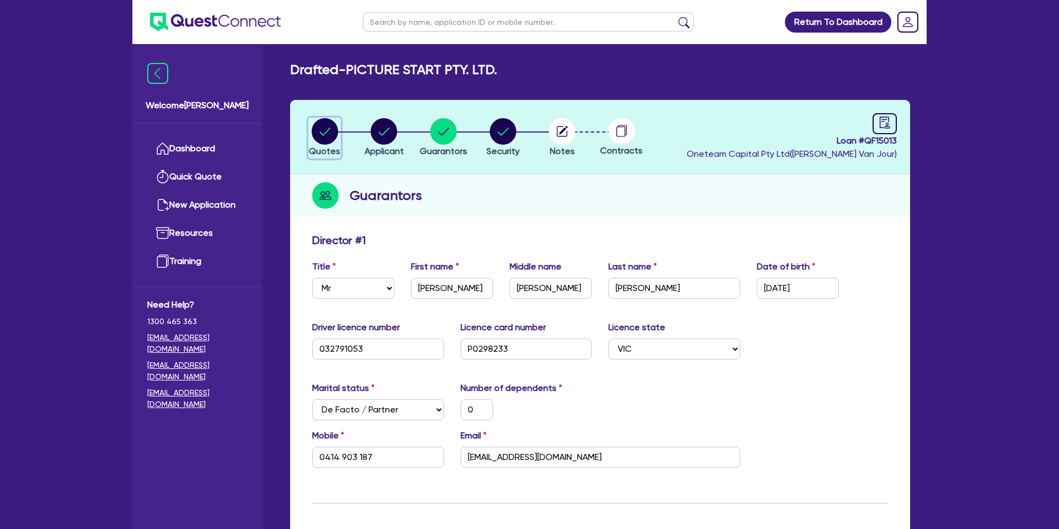
click at [325, 130] on circle "button" at bounding box center [325, 131] width 26 height 26
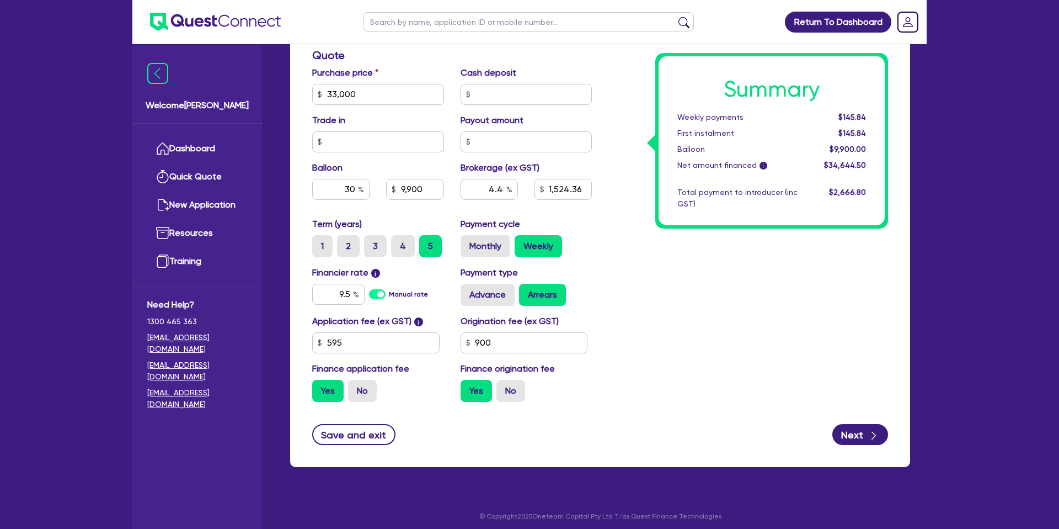
scroll to position [473, 0]
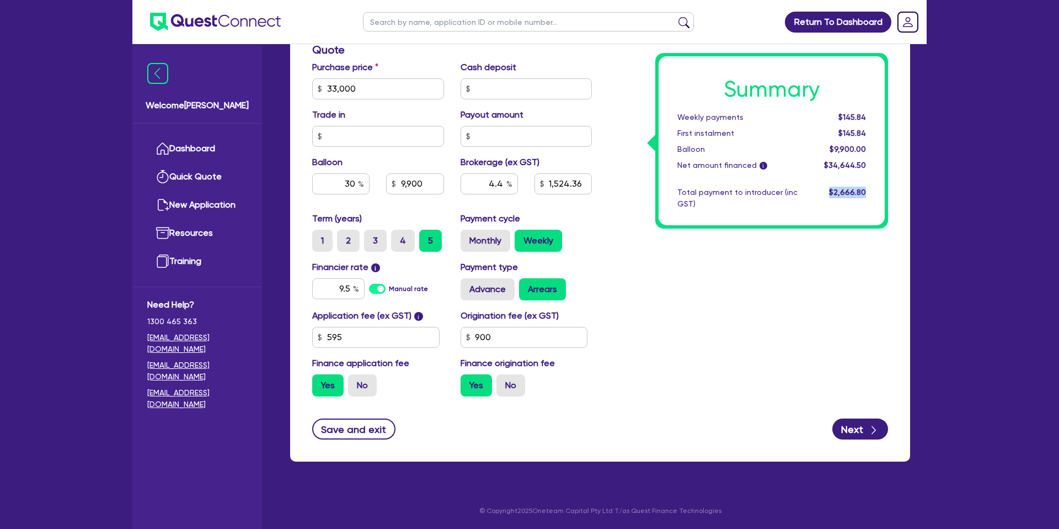
drag, startPoint x: 805, startPoint y: 314, endPoint x: 798, endPoint y: 302, distance: 14.6
click at [808, 306] on div "Summary Weekly payments $145.84 First instalment $145.84 Balloon $9,900.00 Net …" at bounding box center [748, 82] width 296 height 645
click at [390, 428] on button "Save and exit" at bounding box center [353, 428] width 83 height 21
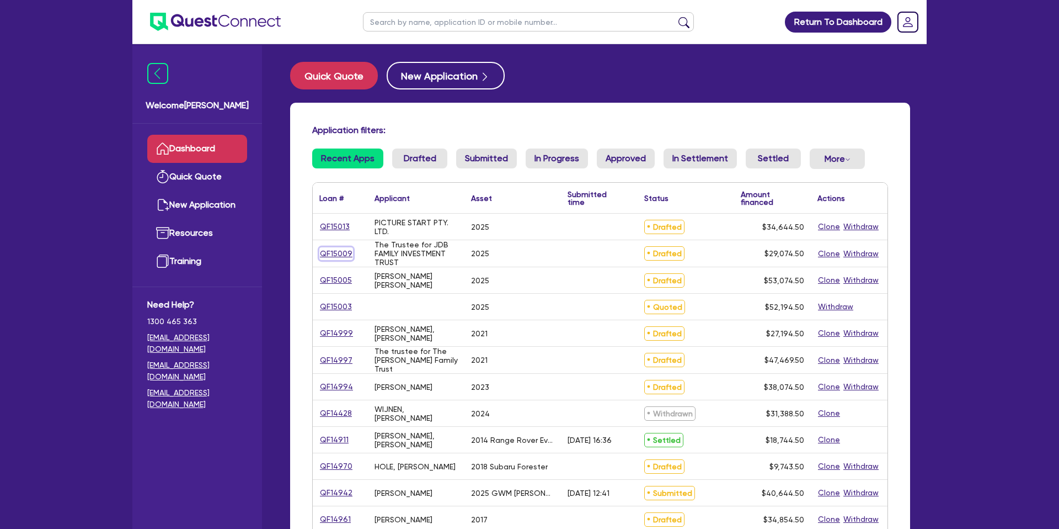
click at [335, 254] on link "QF15009" at bounding box center [336, 253] width 34 height 13
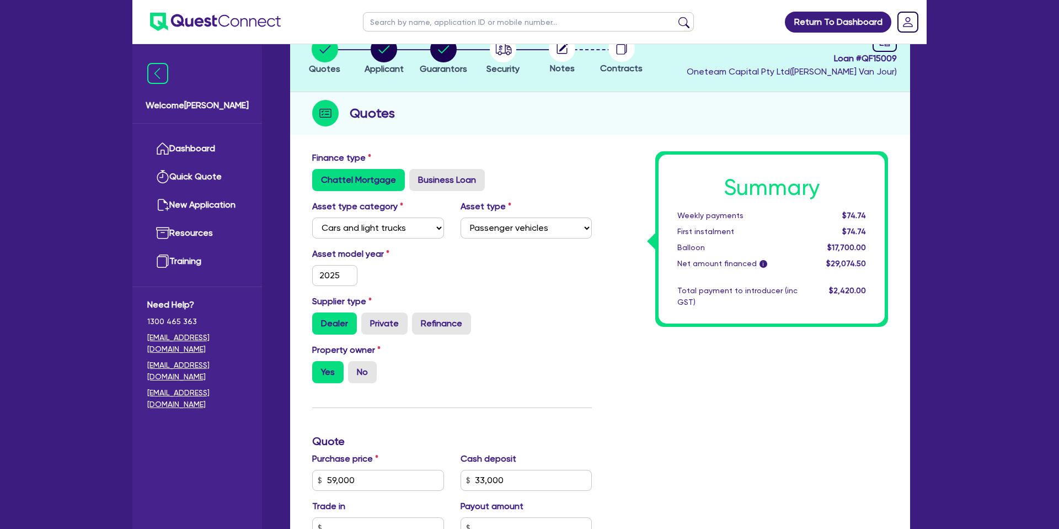
scroll to position [32, 0]
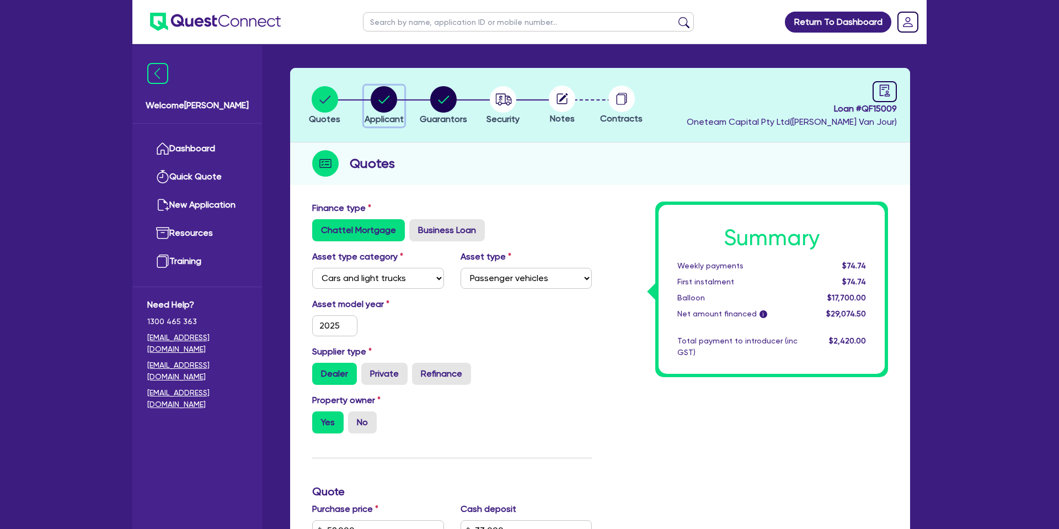
click at [378, 105] on circle "button" at bounding box center [384, 99] width 26 height 26
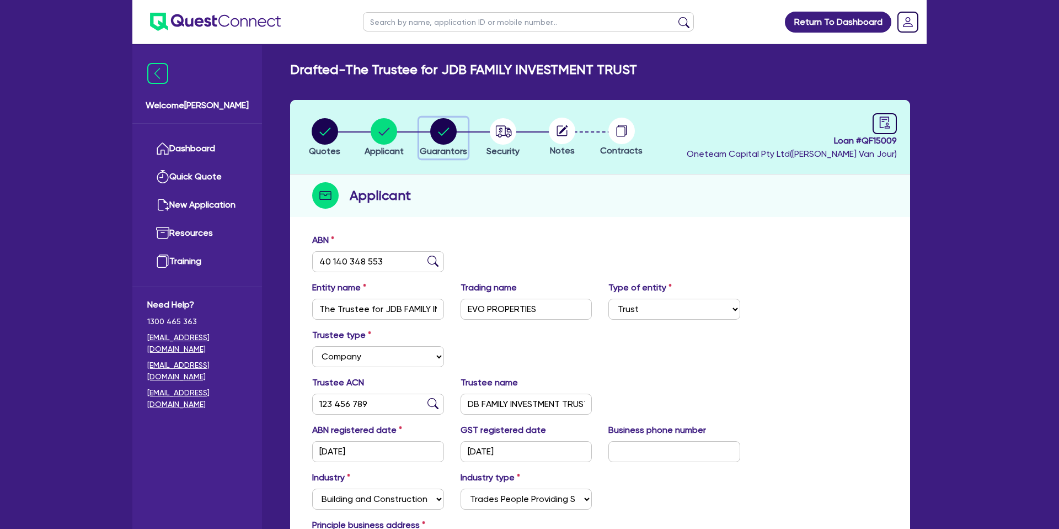
click at [439, 140] on circle "button" at bounding box center [443, 131] width 26 height 26
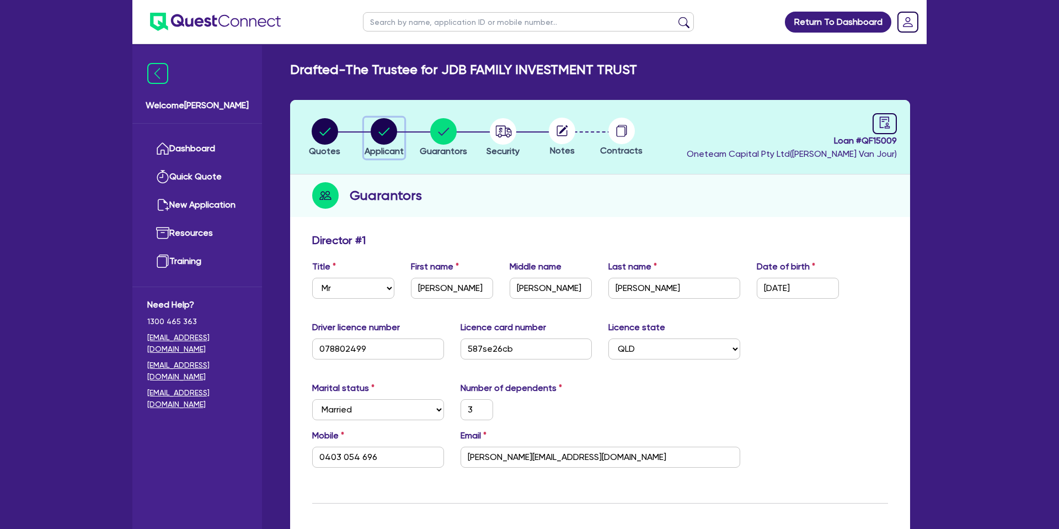
click at [381, 134] on icon "button" at bounding box center [384, 131] width 11 height 8
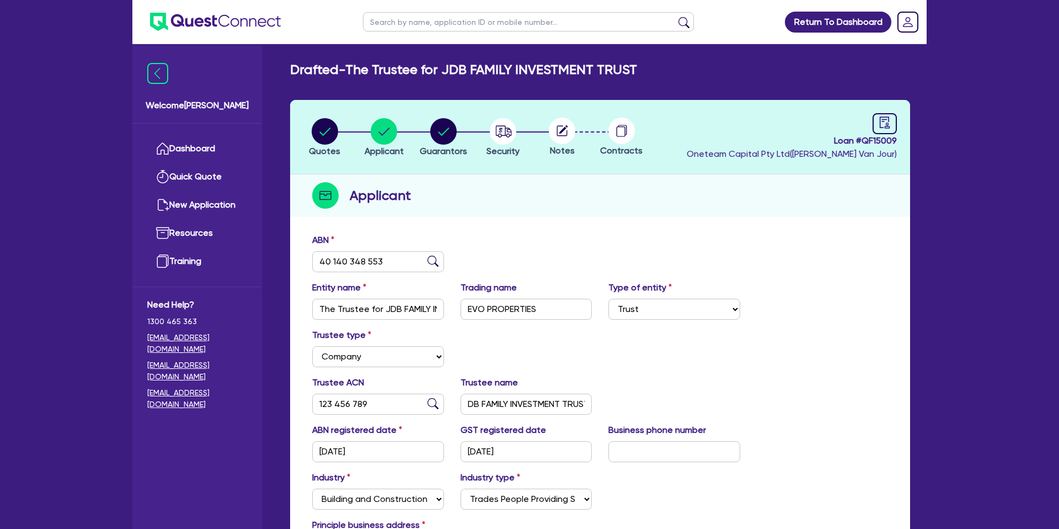
click at [306, 134] on li "Quotes" at bounding box center [325, 137] width 60 height 39
click at [325, 134] on circle "button" at bounding box center [325, 131] width 26 height 26
